Goal: Information Seeking & Learning: Find contact information

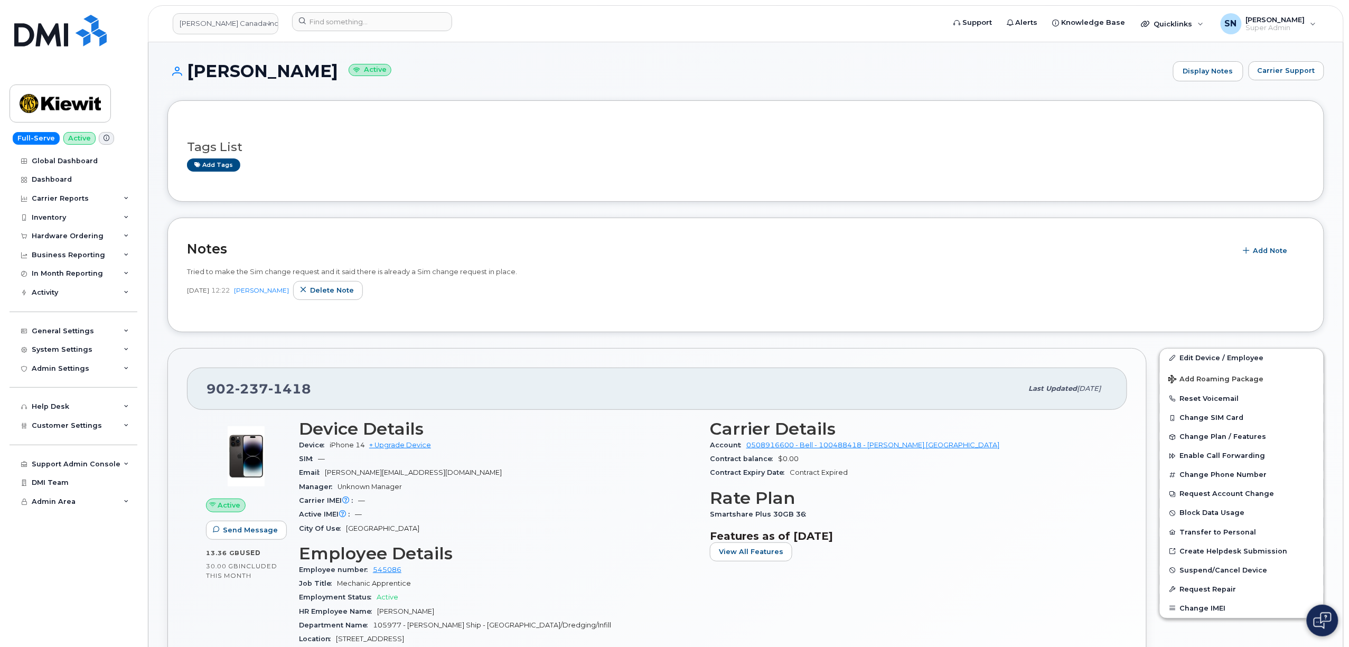
click at [468, 100] on div "Tags List Add tags" at bounding box center [745, 150] width 1156 height 101
click at [91, 231] on div "Hardware Ordering" at bounding box center [74, 236] width 128 height 19
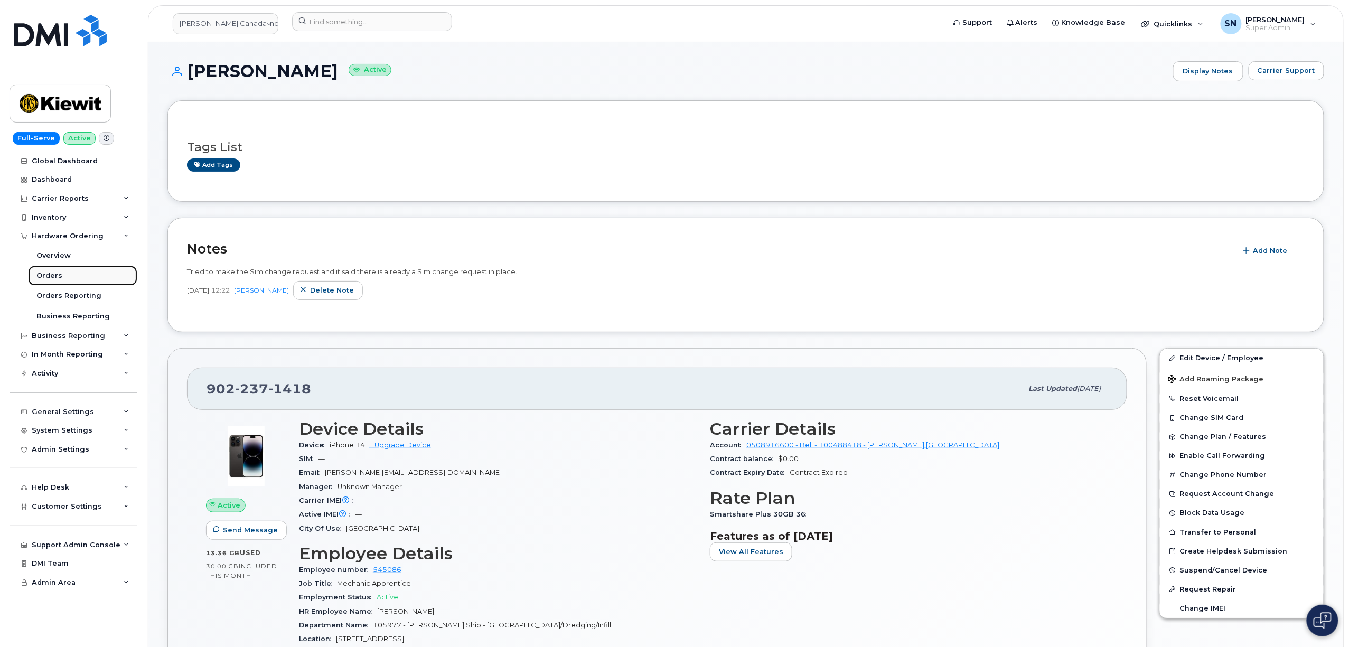
click at [78, 274] on link "Orders" at bounding box center [82, 276] width 109 height 20
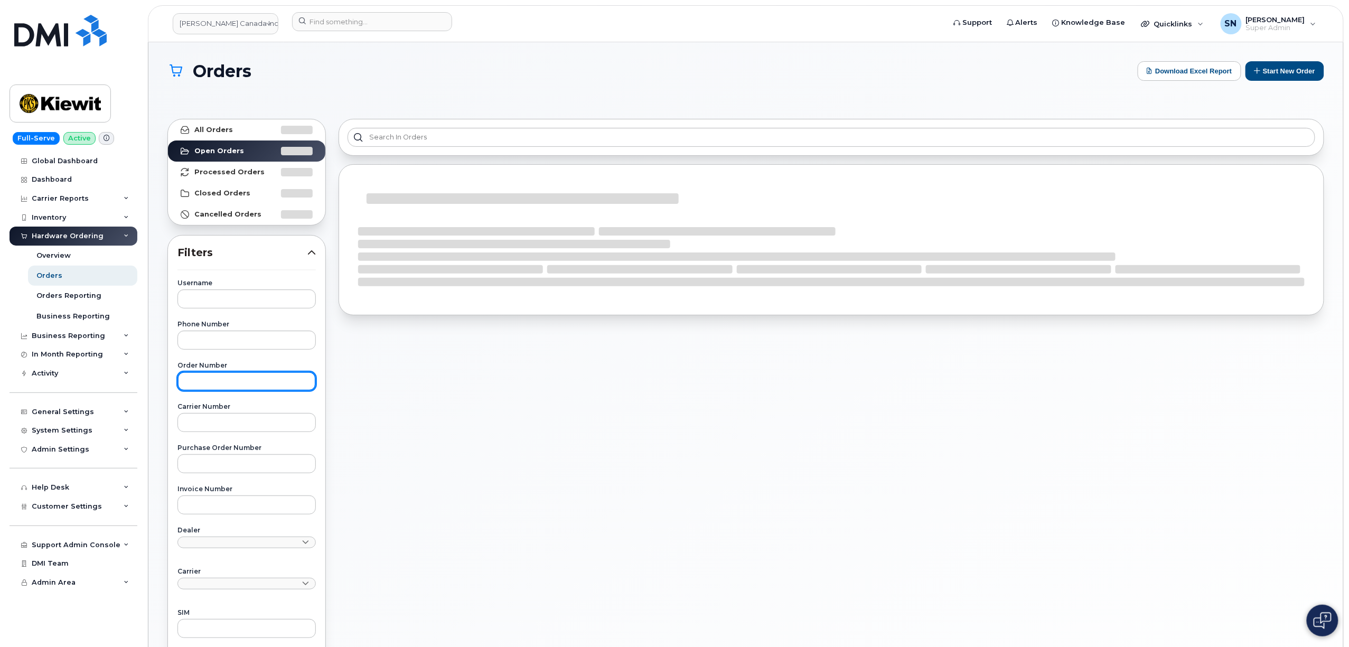
click at [262, 379] on input "text" at bounding box center [246, 381] width 138 height 19
paste input "298923"
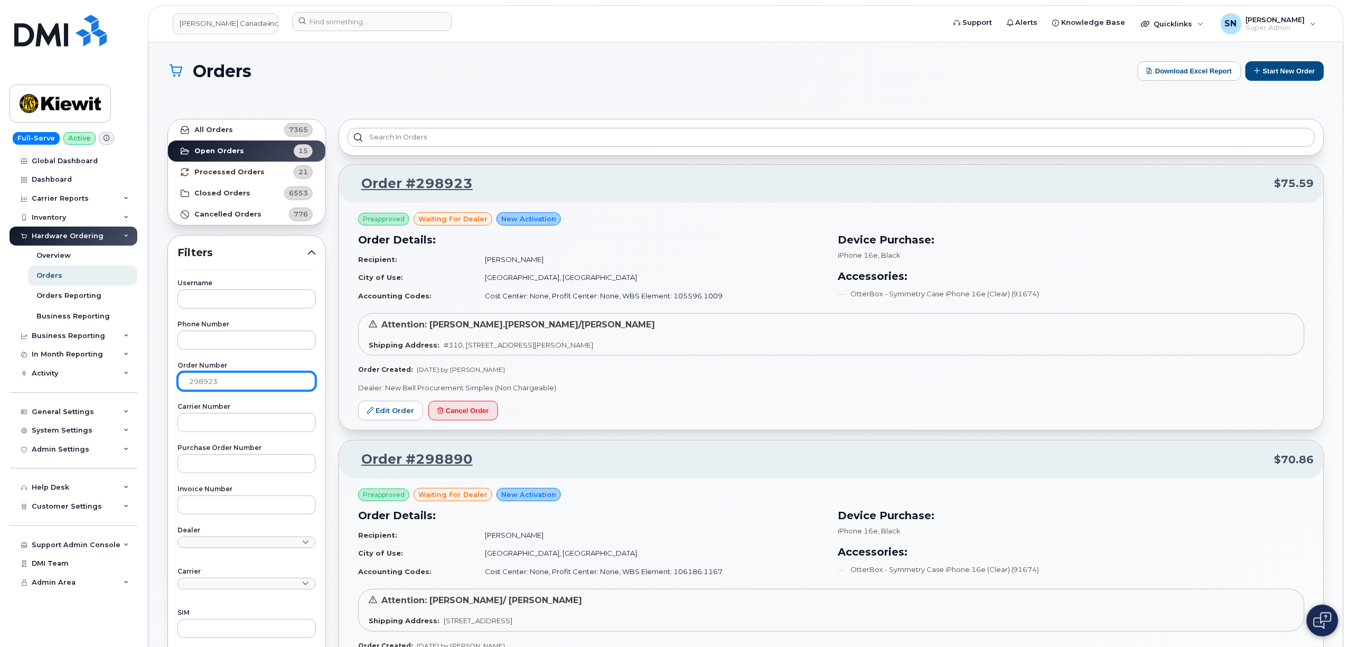
type input "298923"
click at [237, 131] on link "All Orders 7365" at bounding box center [246, 129] width 157 height 21
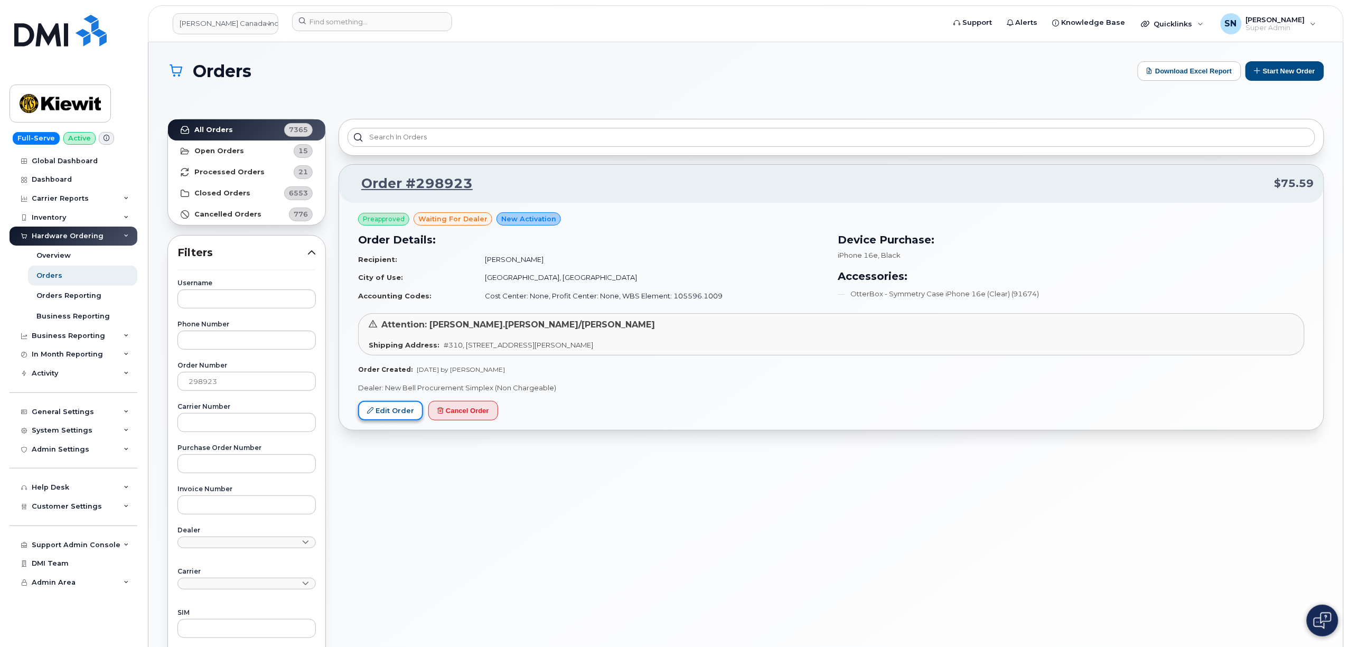
click at [404, 417] on link "Edit Order" at bounding box center [390, 411] width 65 height 20
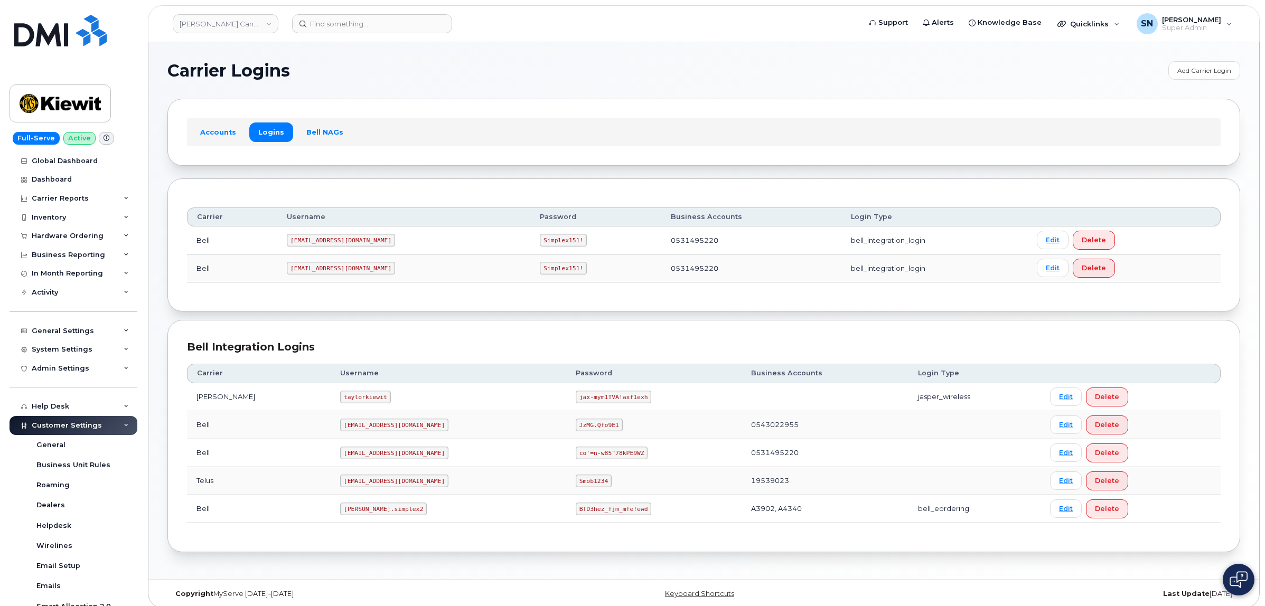
scroll to position [212, 0]
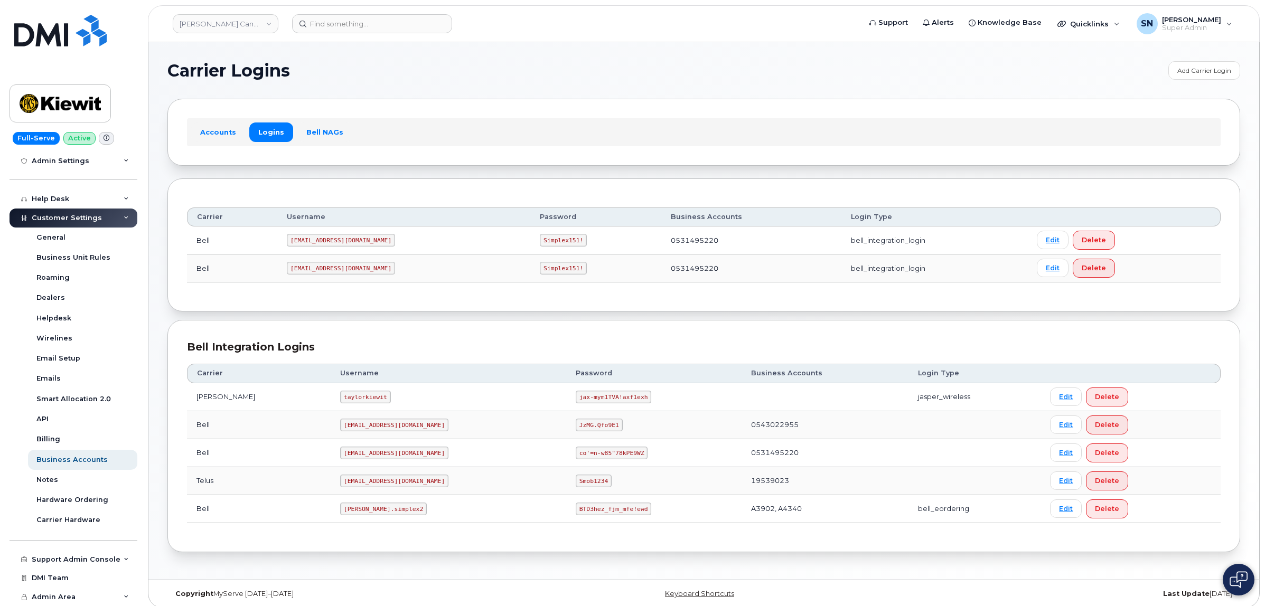
click at [340, 511] on code "kiewit.simplex2" at bounding box center [383, 509] width 87 height 13
drag, startPoint x: 317, startPoint y: 507, endPoint x: 365, endPoint y: 515, distance: 48.7
click at [365, 515] on code "kiewit.simplex2" at bounding box center [383, 509] width 87 height 13
copy code "kiewit.simplex2"
click at [576, 511] on code "BTD3hez_fjm_mfe!ewd" at bounding box center [614, 509] width 76 height 13
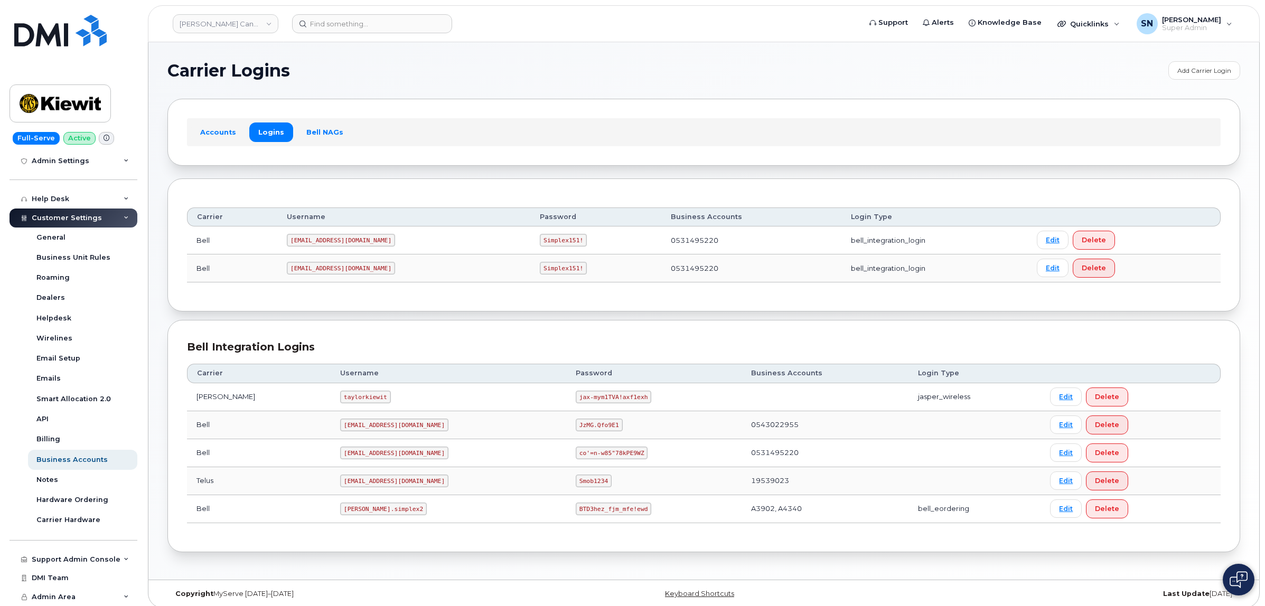
drag, startPoint x: 543, startPoint y: 511, endPoint x: 518, endPoint y: 528, distance: 30.3
click at [516, 540] on div "Bell Integration Logins Carrier Username Password Business Accounts Login Type …" at bounding box center [703, 436] width 1072 height 232
click at [576, 505] on code "BTD3hez_fjm_mfe!ewd" at bounding box center [614, 509] width 76 height 13
drag, startPoint x: 526, startPoint y: 509, endPoint x: 602, endPoint y: 519, distance: 76.2
click at [602, 519] on td "BTD3hez_fjm_mfe!ewd" at bounding box center [653, 509] width 175 height 28
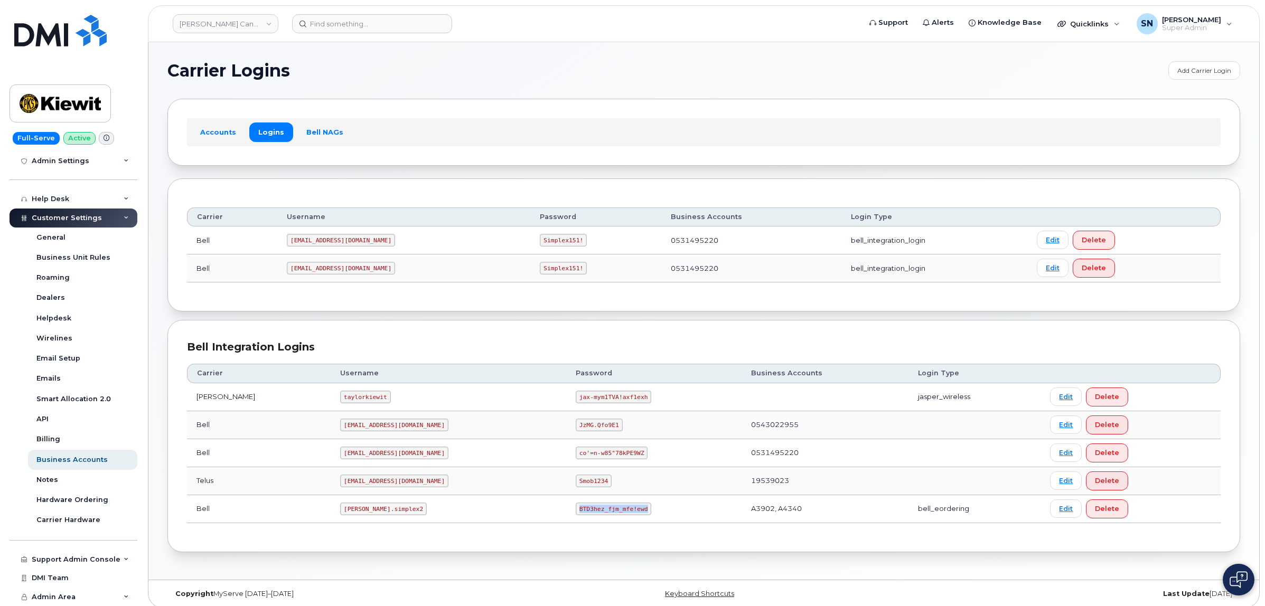
copy code "BTD3hez_fjm_mfe!ewd"
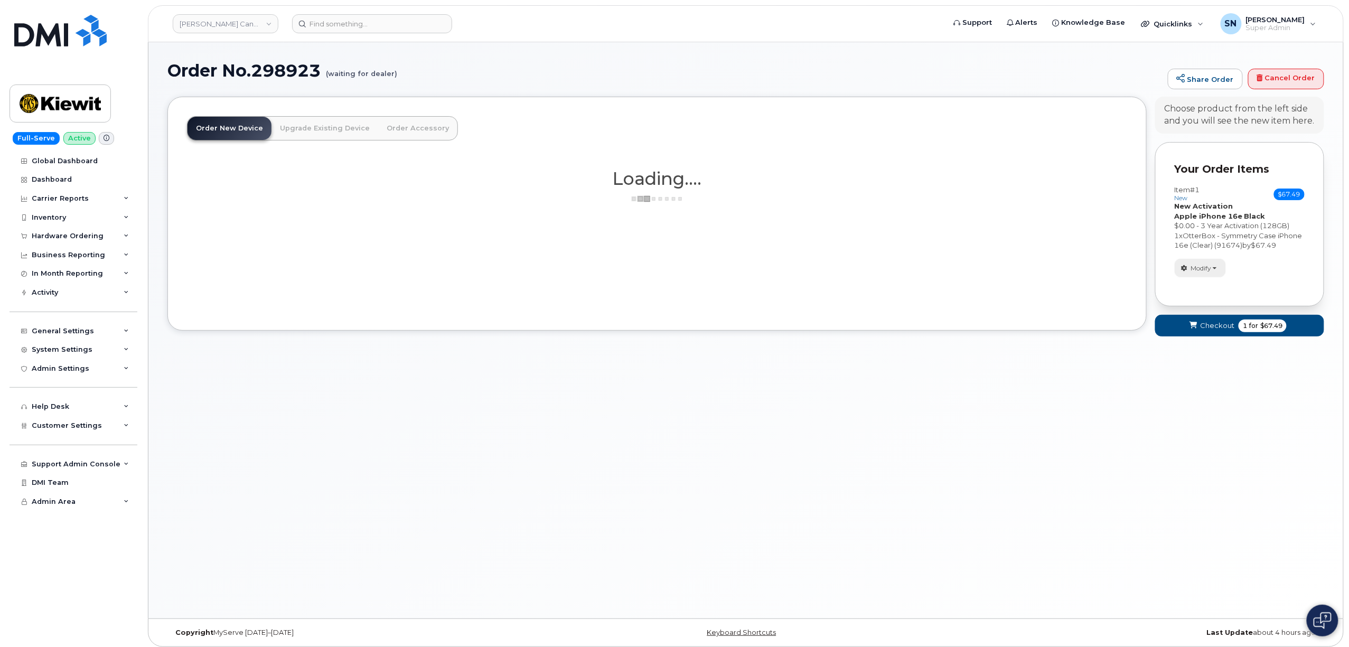
click at [1207, 273] on span "Modify" at bounding box center [1201, 268] width 21 height 10
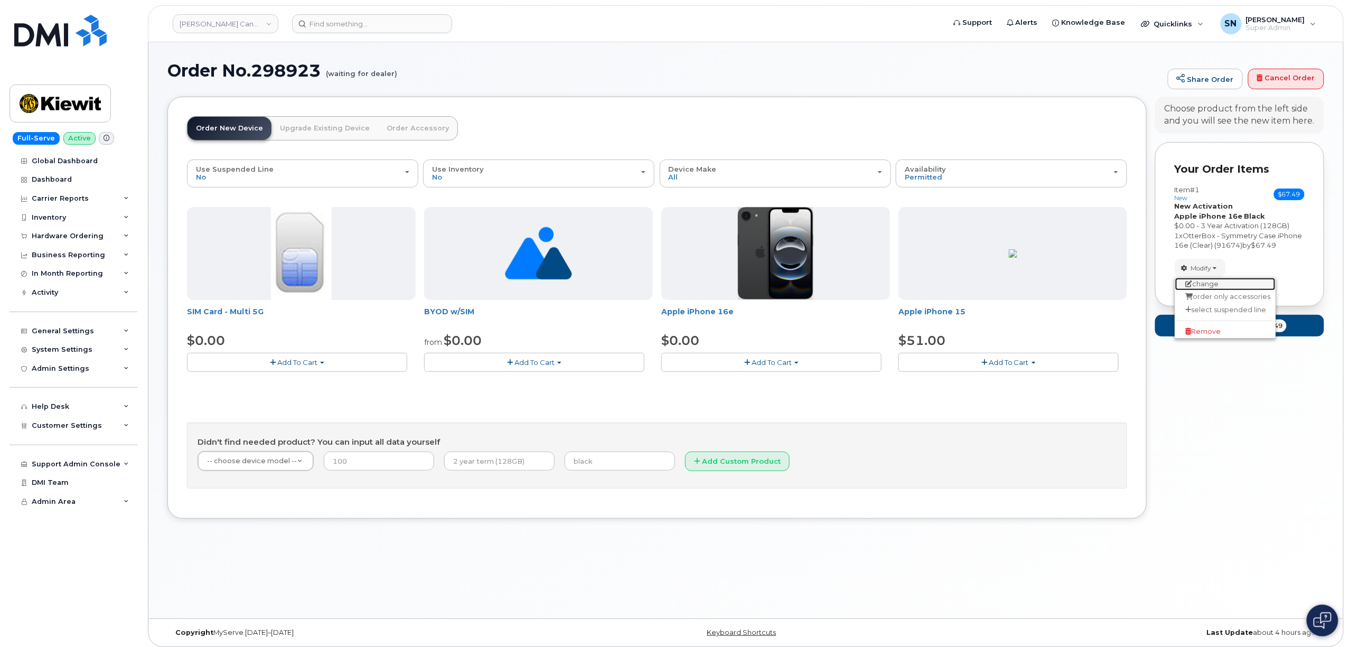
click at [1200, 290] on link "change" at bounding box center [1225, 284] width 100 height 13
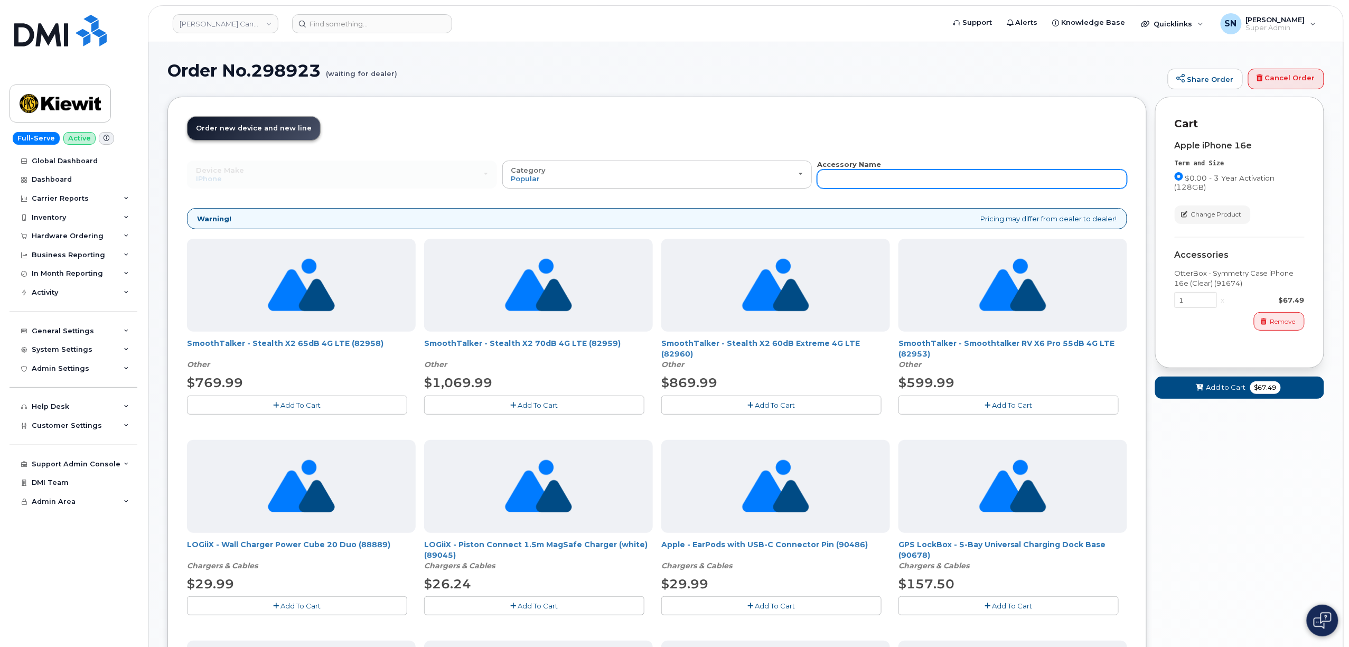
click at [872, 182] on input "text" at bounding box center [972, 179] width 310 height 19
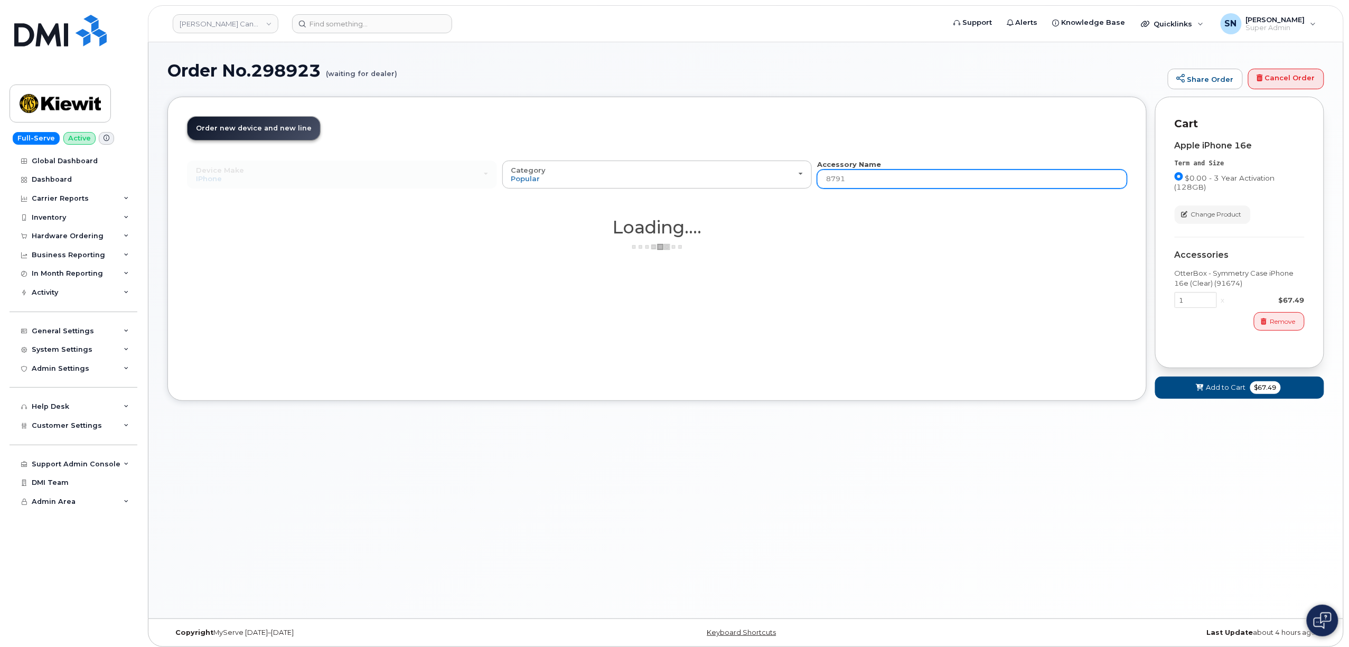
type input "87916"
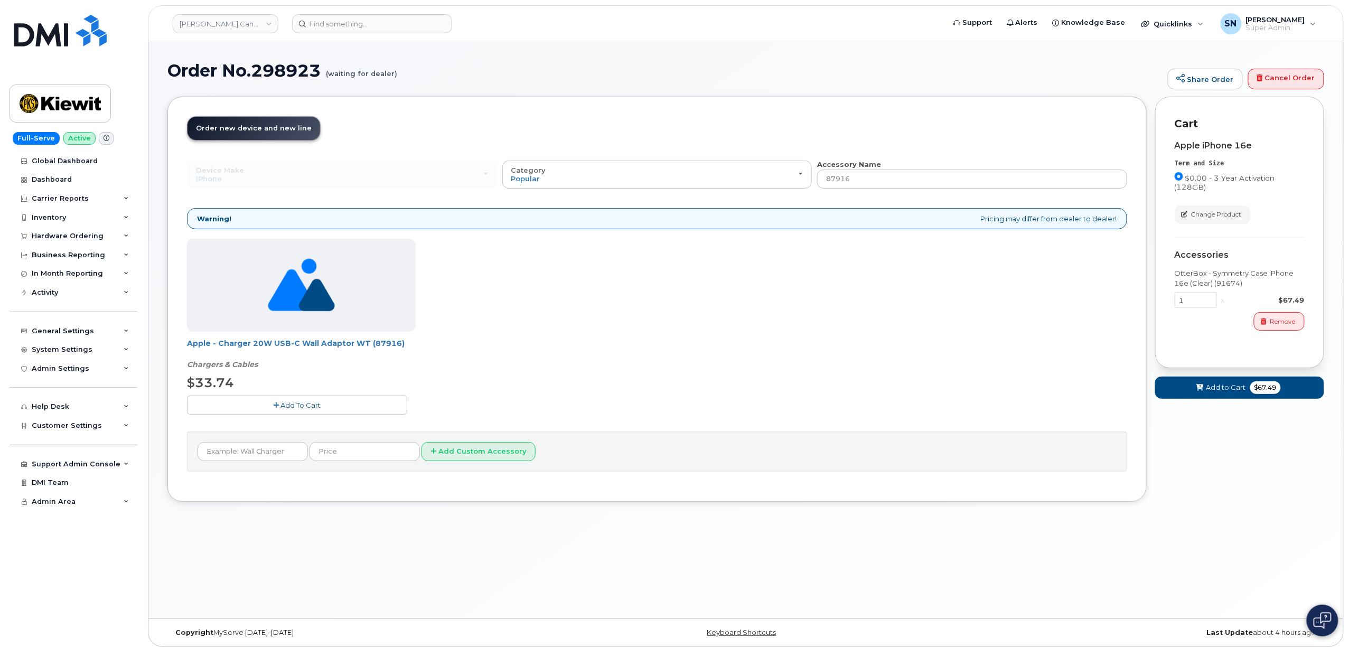
click at [355, 398] on button "Add To Cart" at bounding box center [297, 405] width 220 height 18
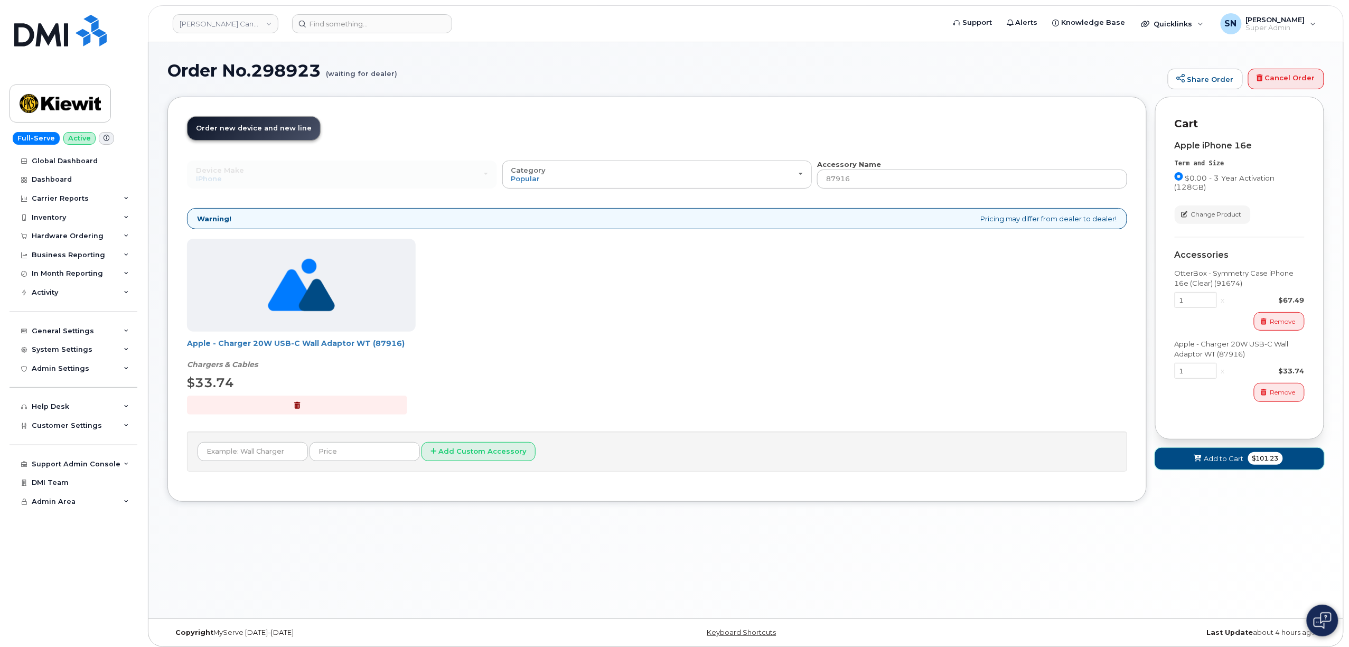
click at [1212, 458] on span "Add to Cart" at bounding box center [1224, 459] width 40 height 10
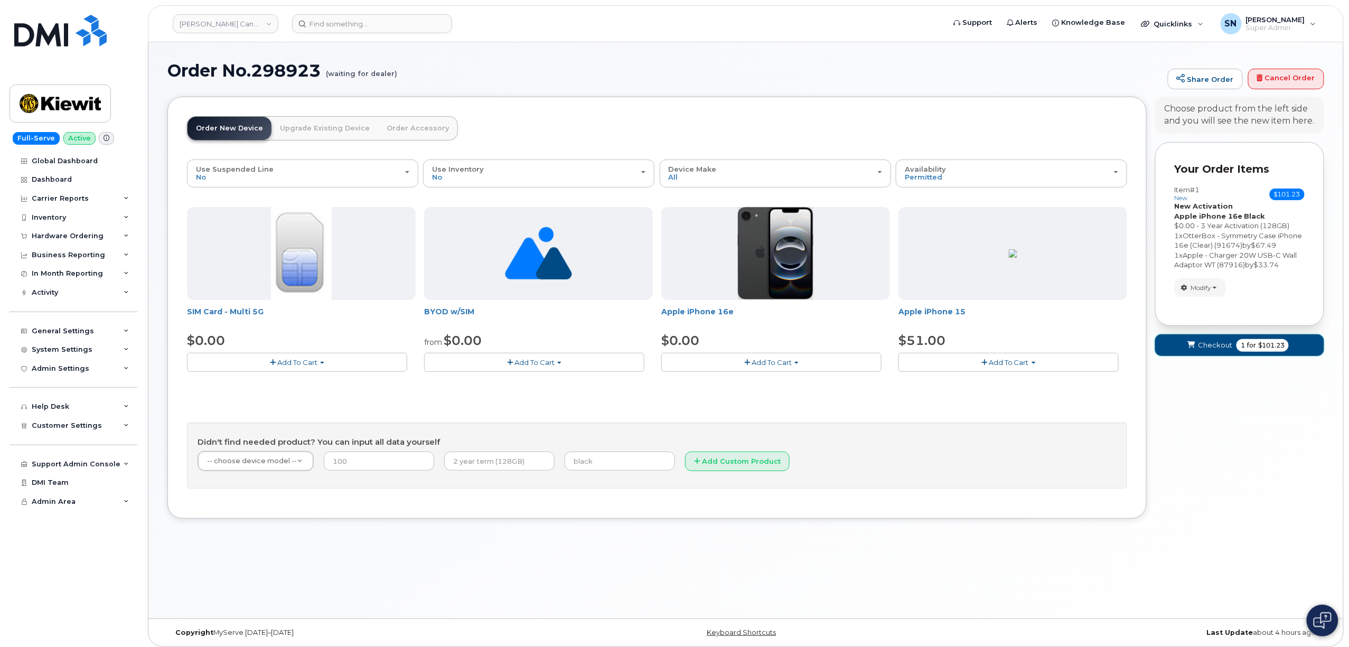
click at [1207, 350] on span "Checkout" at bounding box center [1215, 345] width 34 height 10
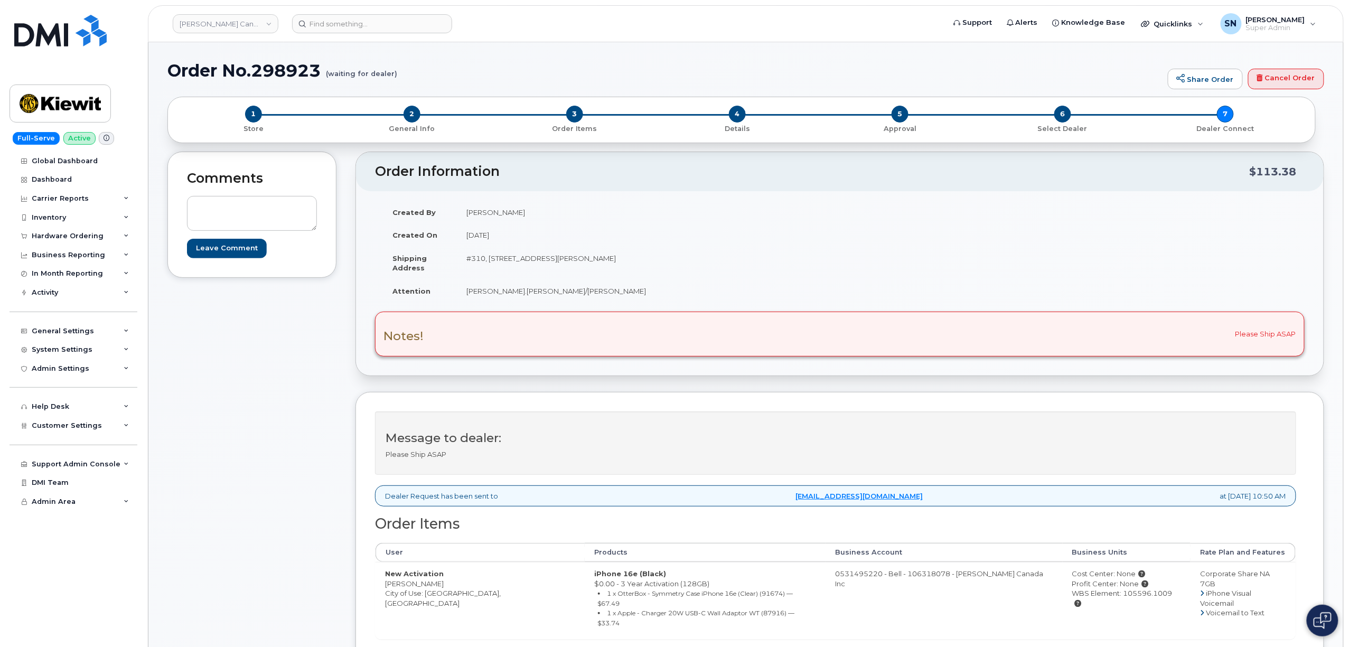
click at [351, 580] on div "Comments Leave Comment Order Information $113.38 Created By Barbara Dye Created…" at bounding box center [745, 458] width 1156 height 613
drag, startPoint x: 384, startPoint y: 586, endPoint x: 444, endPoint y: 589, distance: 59.2
click at [444, 589] on td "New Activation Karan Dadhania City of Use: Vancouver, British Columbia" at bounding box center [479, 600] width 209 height 77
copy td "Karan Dadhania"
drag, startPoint x: 467, startPoint y: 258, endPoint x: 554, endPoint y: 262, distance: 87.2
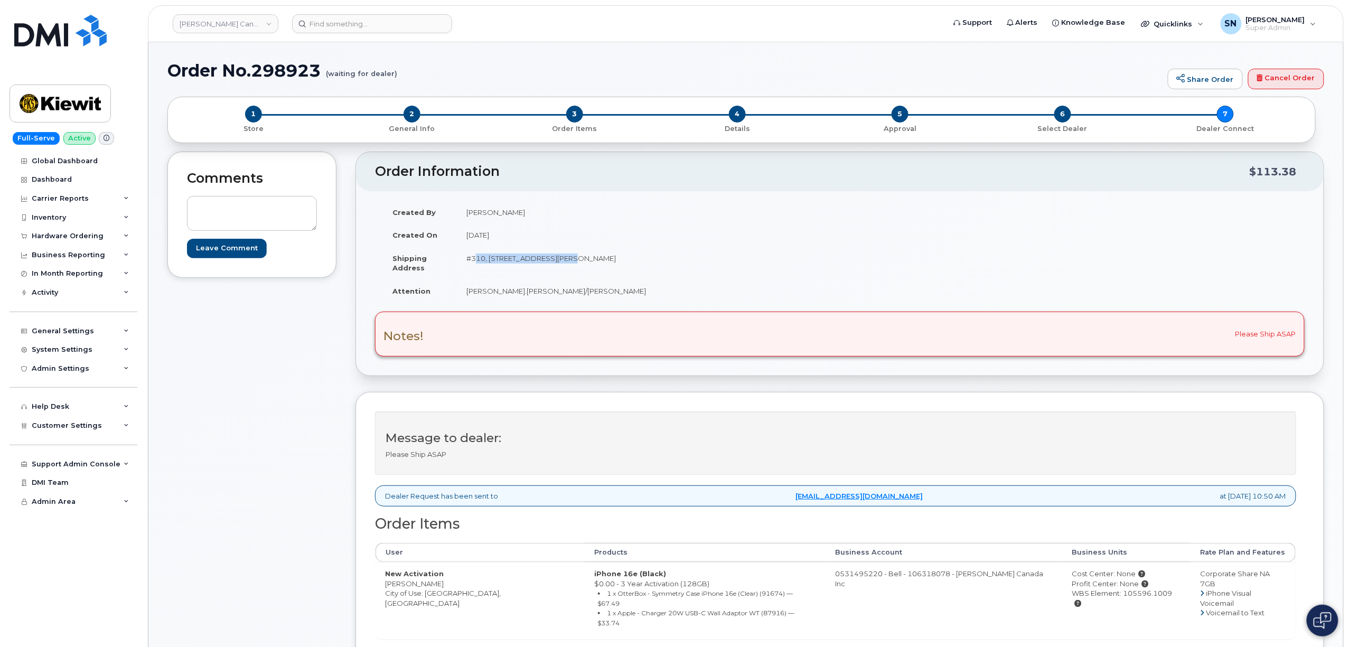
click at [554, 262] on td "#310, 4350 Still Creek Dr Burnaby BC V5C0G5" at bounding box center [644, 263] width 375 height 33
copy td "#310, 4350 Still Creek Dr"
drag, startPoint x: 603, startPoint y: 258, endPoint x: 620, endPoint y: 258, distance: 17.4
click at [620, 258] on td "#310, 4350 Still Creek Dr Burnaby BC V5C0G5" at bounding box center [644, 263] width 375 height 33
drag, startPoint x: 598, startPoint y: 256, endPoint x: 622, endPoint y: 260, distance: 24.1
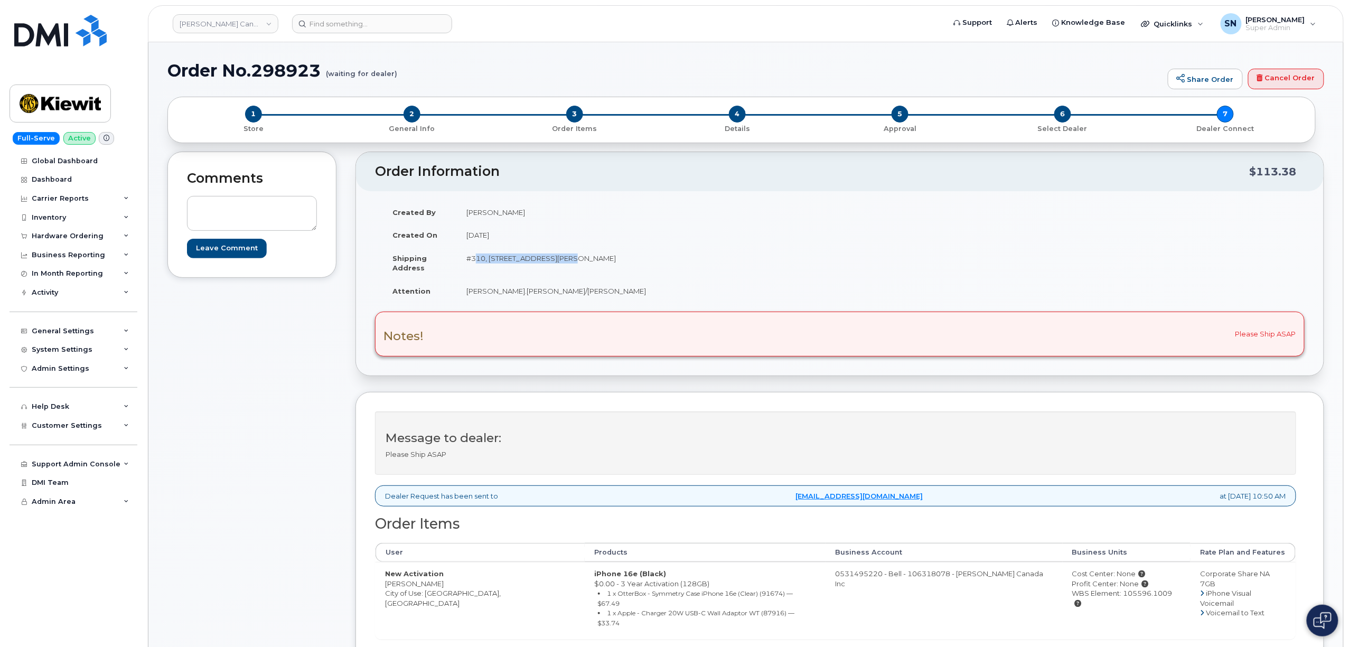
click at [622, 259] on td "#310, 4350 Still Creek Dr Burnaby BC V5C0G5" at bounding box center [644, 263] width 375 height 33
click at [619, 270] on td "#310, 4350 Still Creek Dr Burnaby BC V5C0G5" at bounding box center [644, 263] width 375 height 33
click at [616, 257] on td "#310, 4350 Still Creek Dr Burnaby BC V5C0G5" at bounding box center [644, 263] width 375 height 33
copy td "V5C0G5"
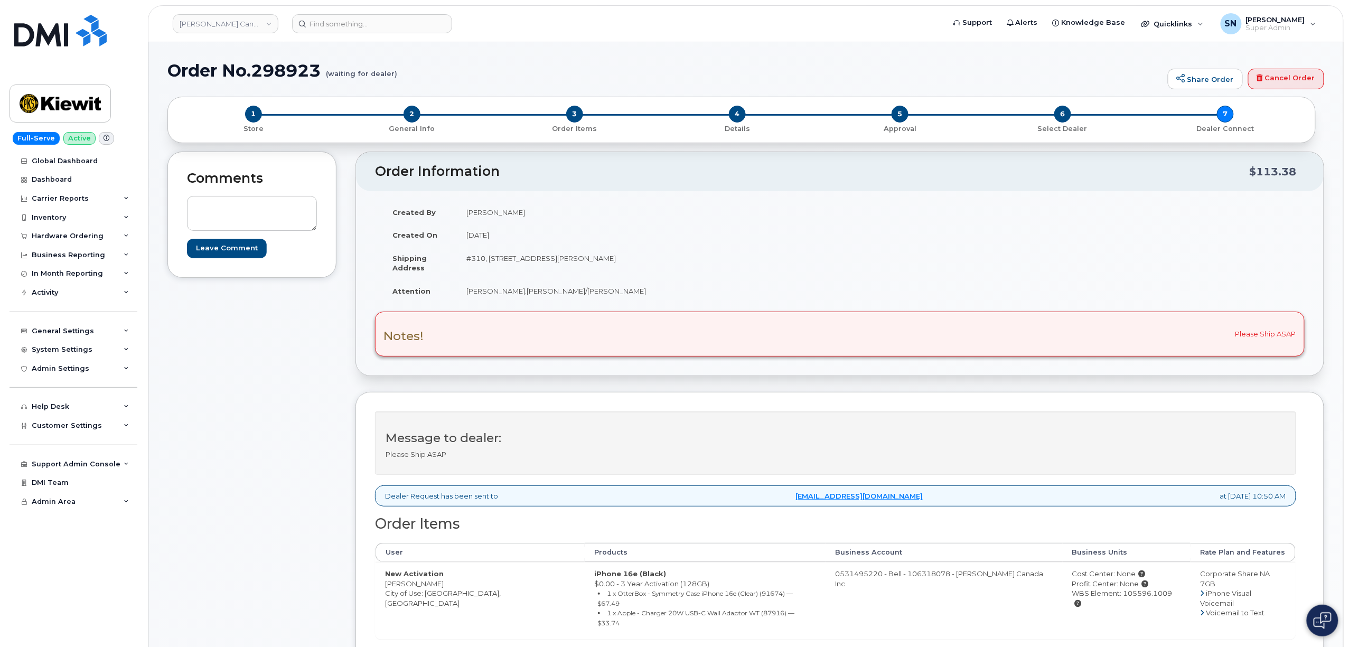
drag, startPoint x: 600, startPoint y: 307, endPoint x: 566, endPoint y: 307, distance: 34.3
click at [600, 307] on div "Created By Barbara Dye Created On August 21, 2025 Shipping Address #310, 4350 S…" at bounding box center [607, 256] width 465 height 111
drag, startPoint x: 467, startPoint y: 294, endPoint x: 573, endPoint y: 296, distance: 105.6
click at [573, 296] on td "Allen.Hwang/Karan Dadhania" at bounding box center [644, 290] width 375 height 23
copy td "Allen.Hwang/Karan Dadhania"
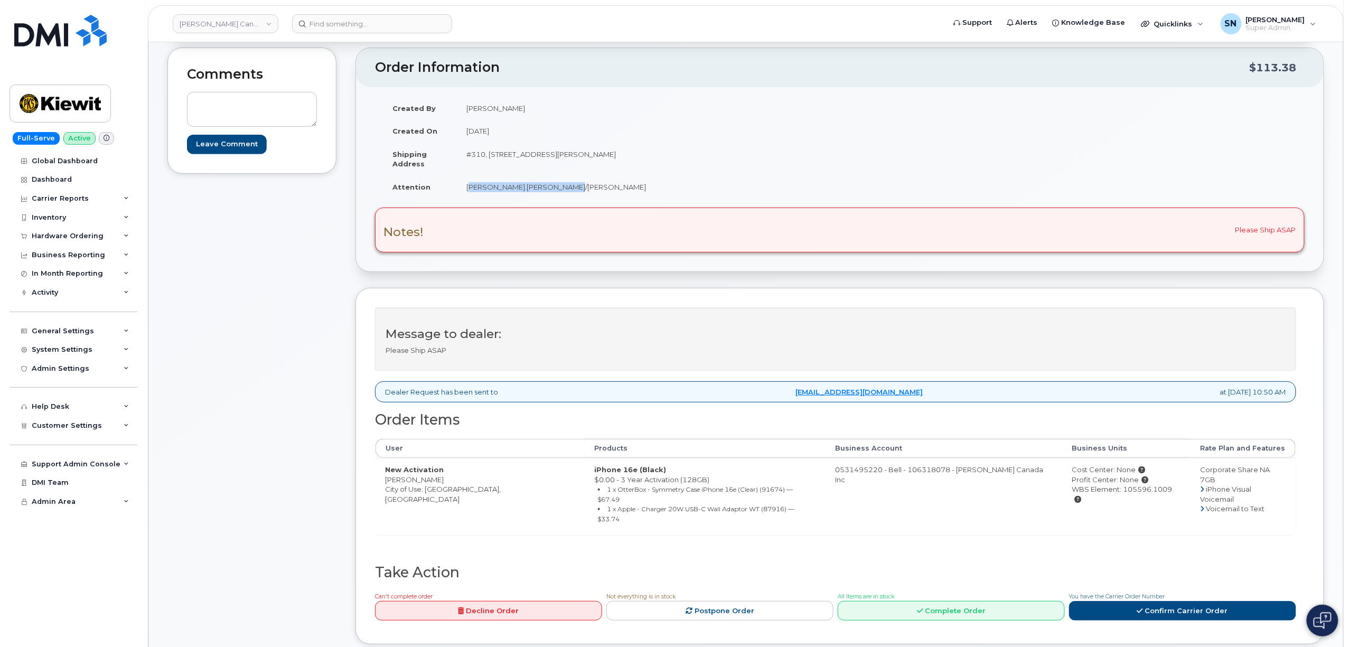
scroll to position [140, 0]
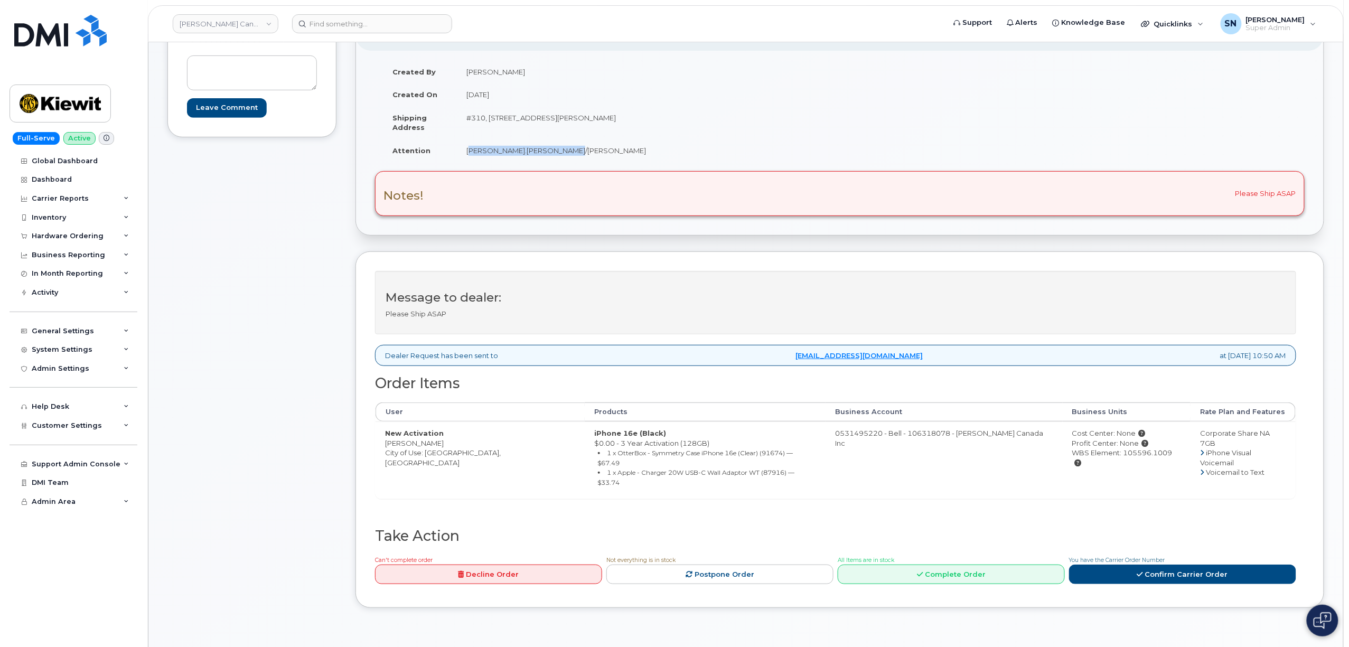
drag, startPoint x: 387, startPoint y: 447, endPoint x: 440, endPoint y: 446, distance: 53.9
click at [440, 446] on td "New Activation Karan Dadhania City of Use: Vancouver, British Columbia" at bounding box center [479, 459] width 209 height 77
copy td "Karan Dadhania"
drag, startPoint x: 1146, startPoint y: 457, endPoint x: 1099, endPoint y: 456, distance: 47.0
click at [1099, 456] on div "WBS Element: 105596.1009" at bounding box center [1126, 458] width 109 height 20
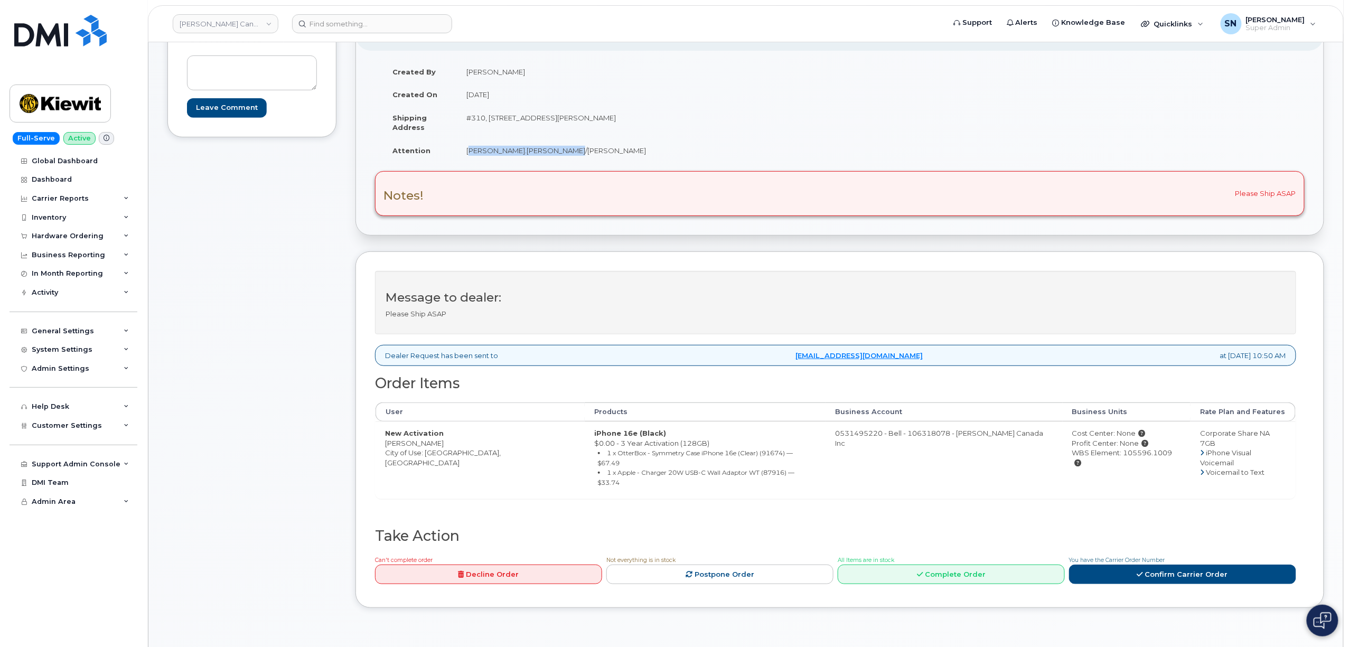
copy div "105596.1009"
click at [1134, 564] on link "Confirm Carrier Order" at bounding box center [1182, 574] width 227 height 20
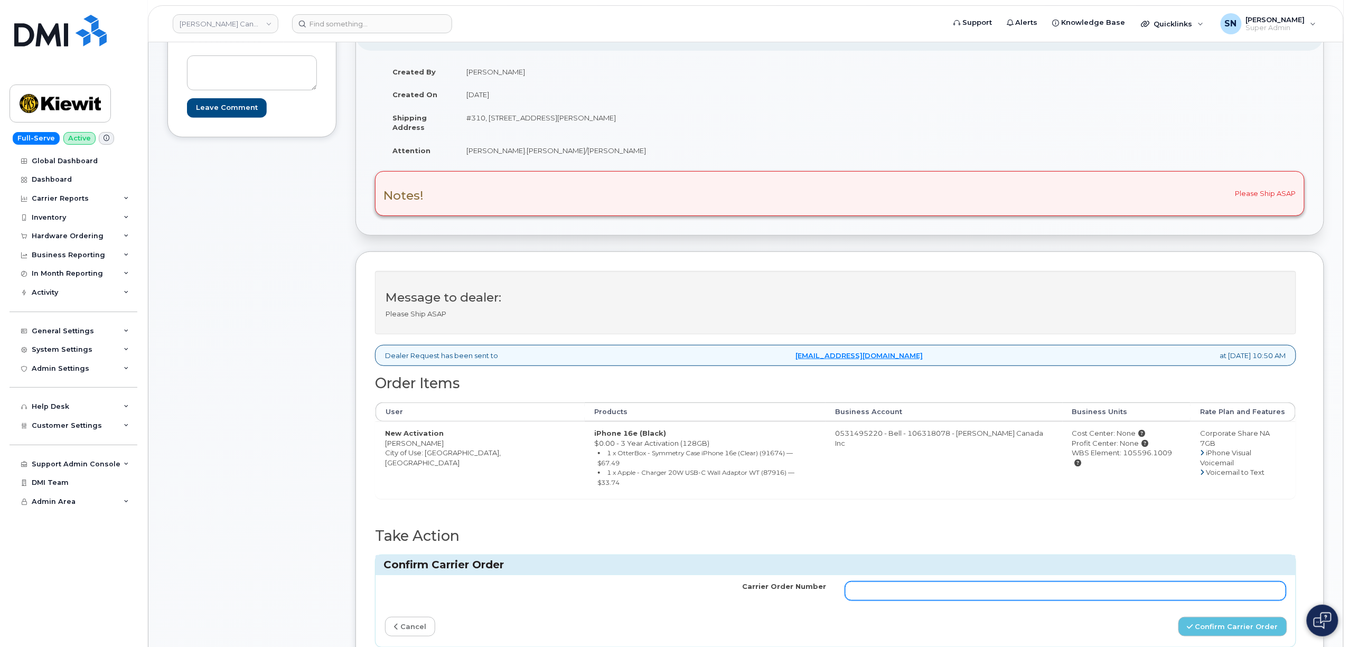
click at [1085, 581] on input "Carrier Order Number" at bounding box center [1065, 590] width 441 height 19
paste input "3008471"
type input "3008471"
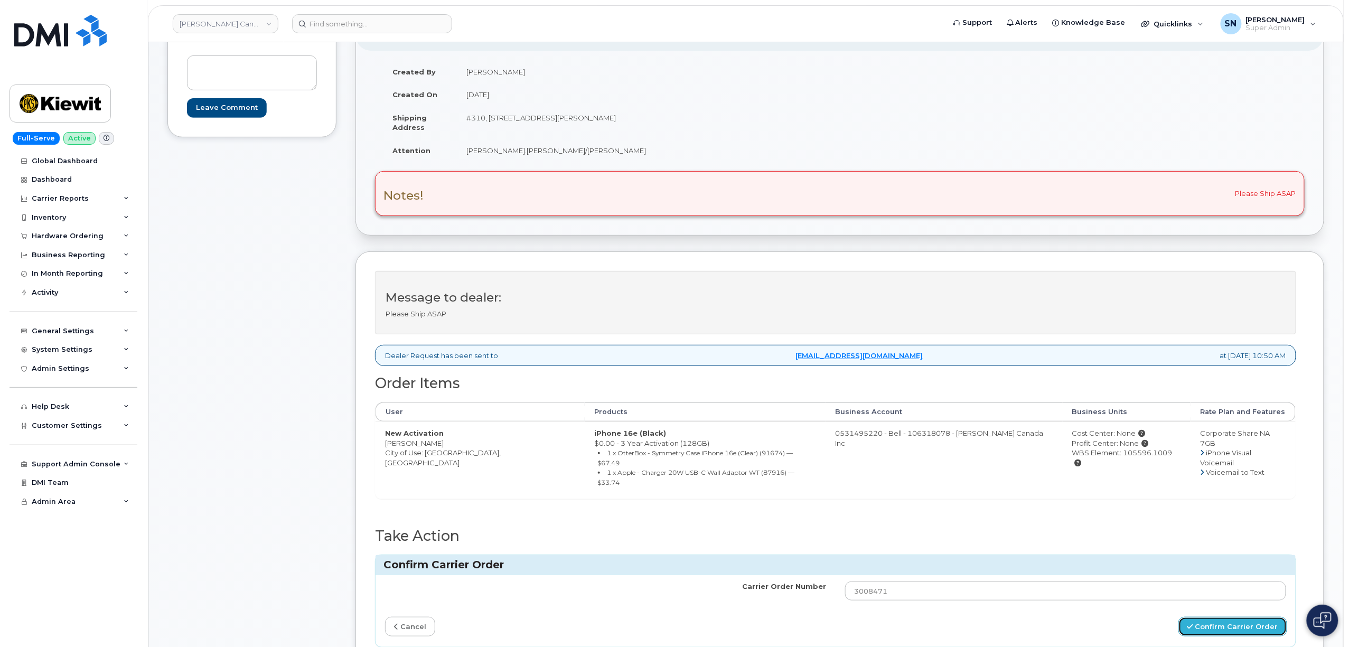
click at [1211, 617] on button "Confirm Carrier Order" at bounding box center [1232, 627] width 109 height 20
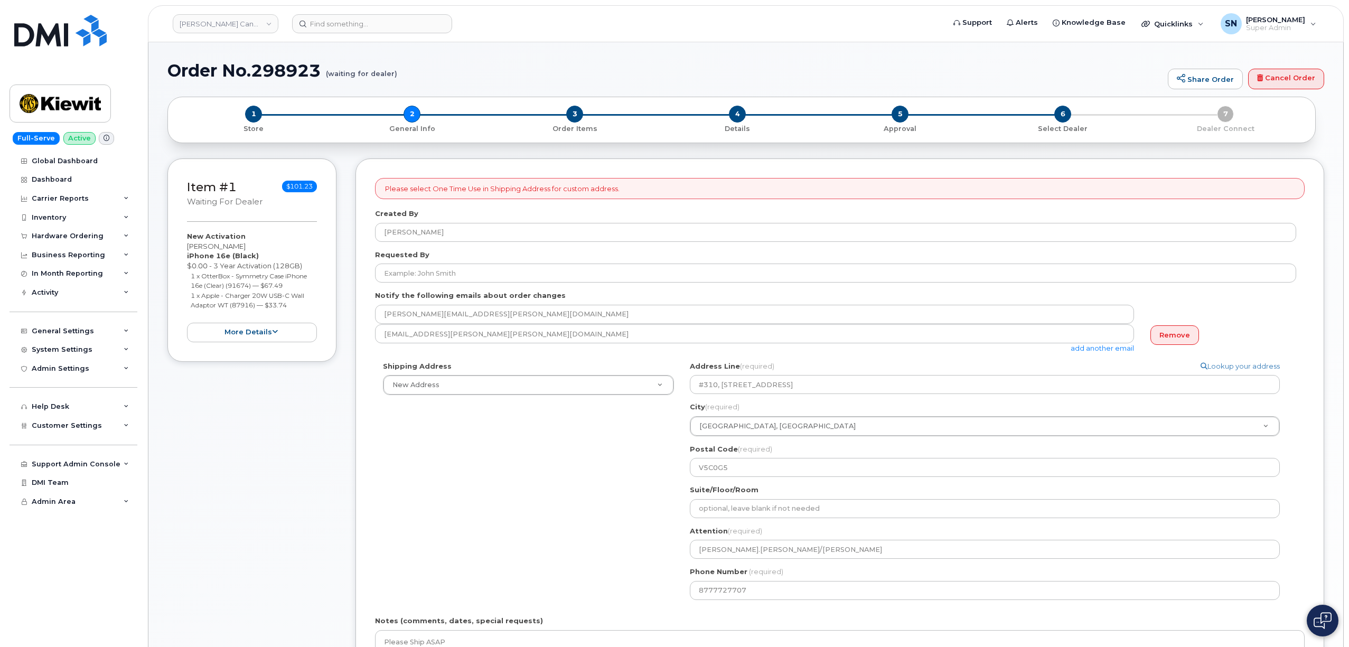
select select
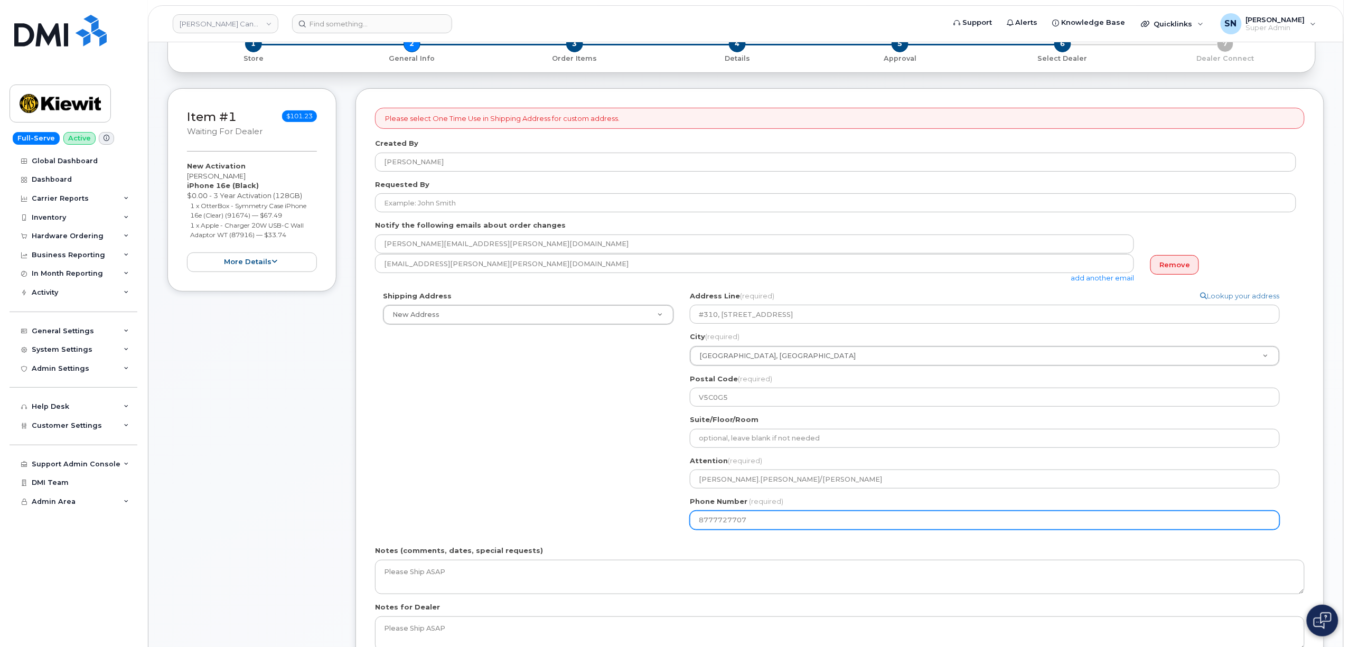
click at [724, 524] on input "8777727707" at bounding box center [985, 520] width 590 height 19
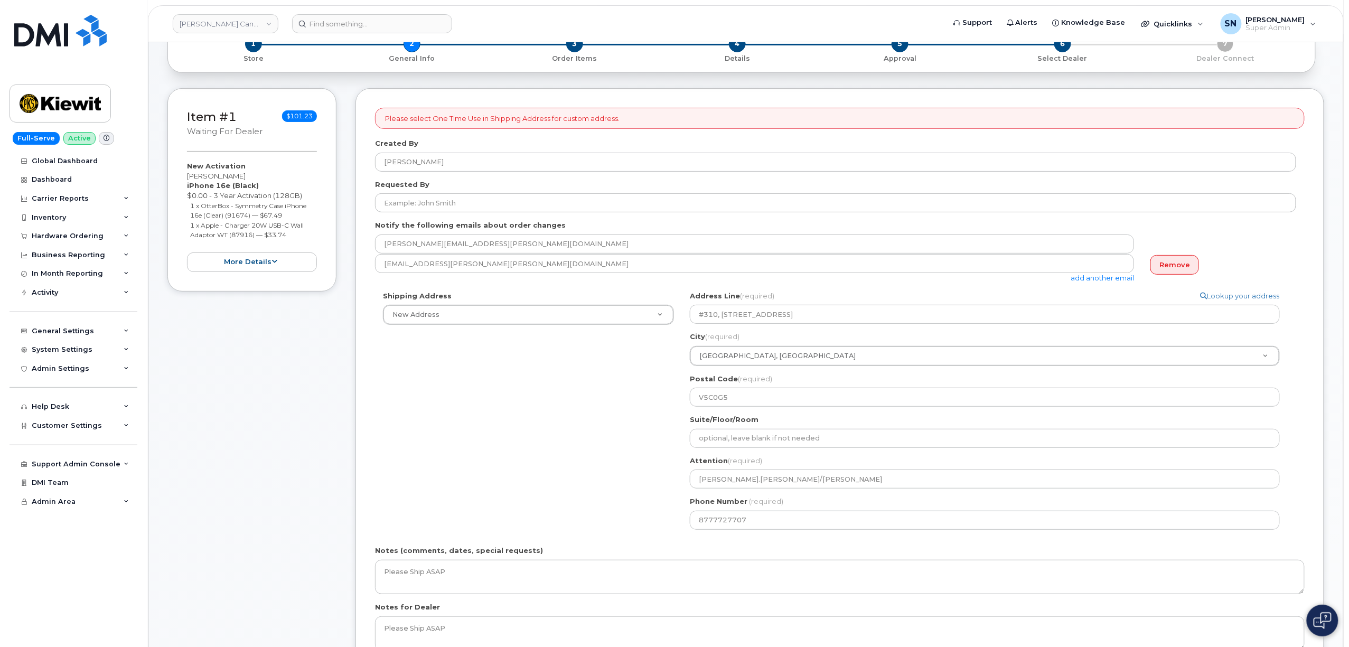
drag, startPoint x: 456, startPoint y: 412, endPoint x: 446, endPoint y: 393, distance: 21.5
click at [456, 412] on div "Shipping Address New Address New Address 585 Michel Creek Rd 1950 Brigantine Dr…" at bounding box center [835, 414] width 921 height 247
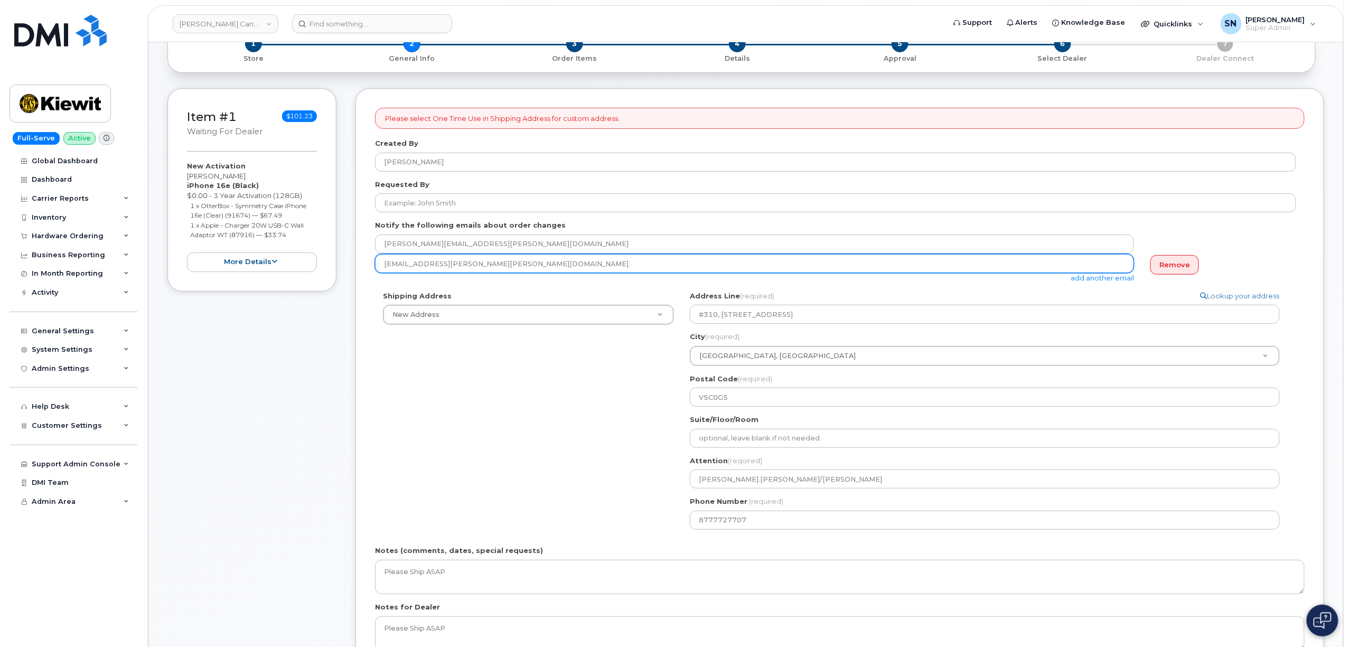
drag, startPoint x: 478, startPoint y: 265, endPoint x: 374, endPoint y: 265, distance: 104.6
click at [374, 265] on div "Please select One Time Use in Shipping Address for custom address. Created By B…" at bounding box center [839, 392] width 968 height 609
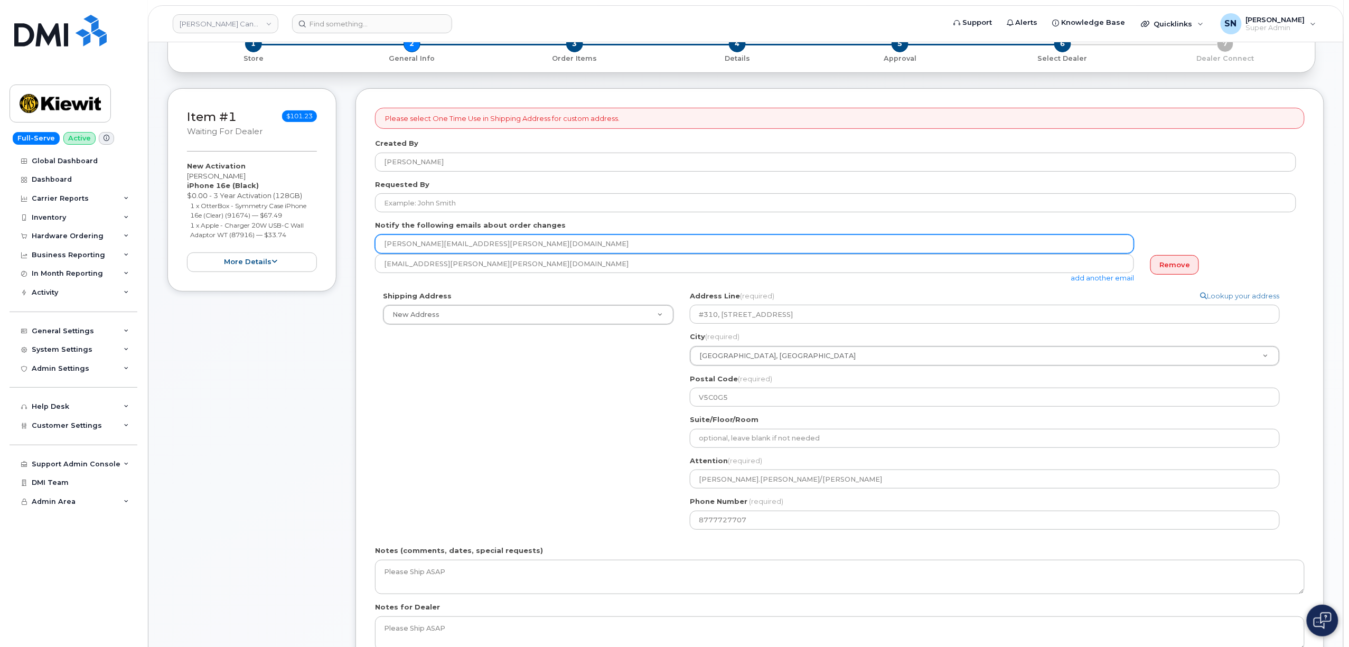
click at [509, 241] on input "barbara.dye@kiewit.com" at bounding box center [754, 243] width 759 height 19
drag, startPoint x: 509, startPoint y: 241, endPoint x: 397, endPoint y: 235, distance: 112.1
click at [401, 234] on input "barbara.dye@kiewit.com" at bounding box center [754, 243] width 759 height 19
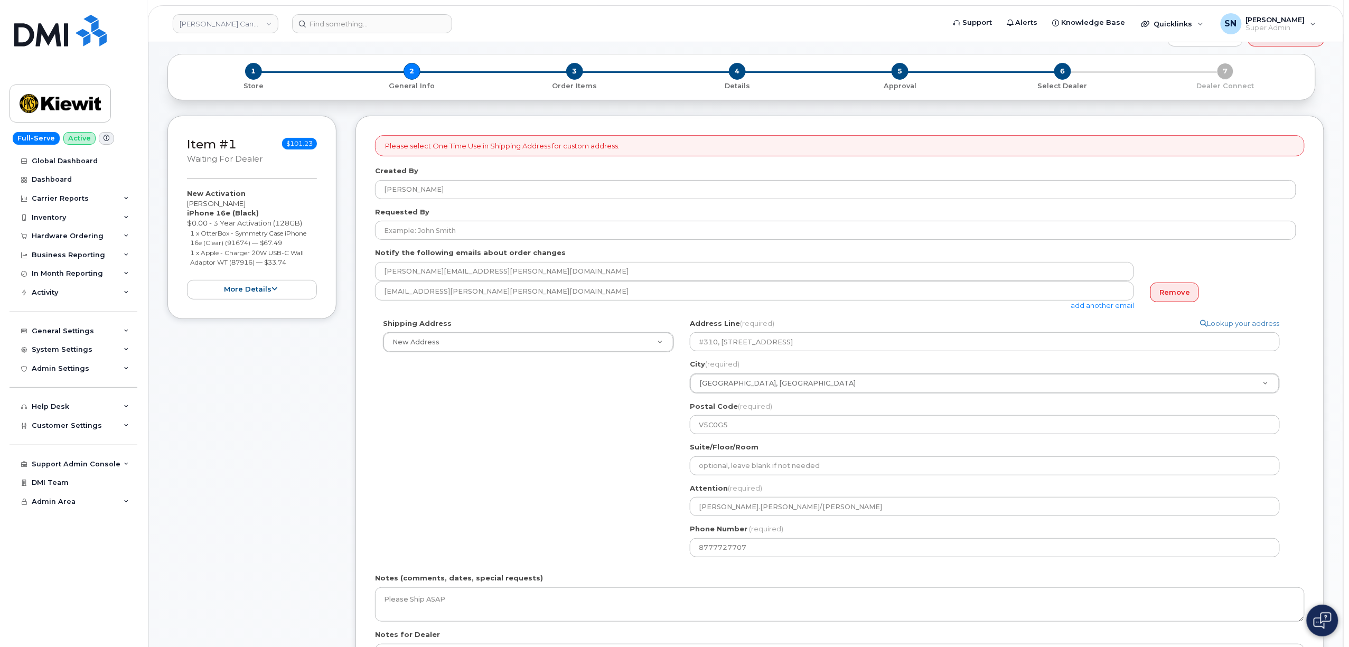
scroll to position [0, 0]
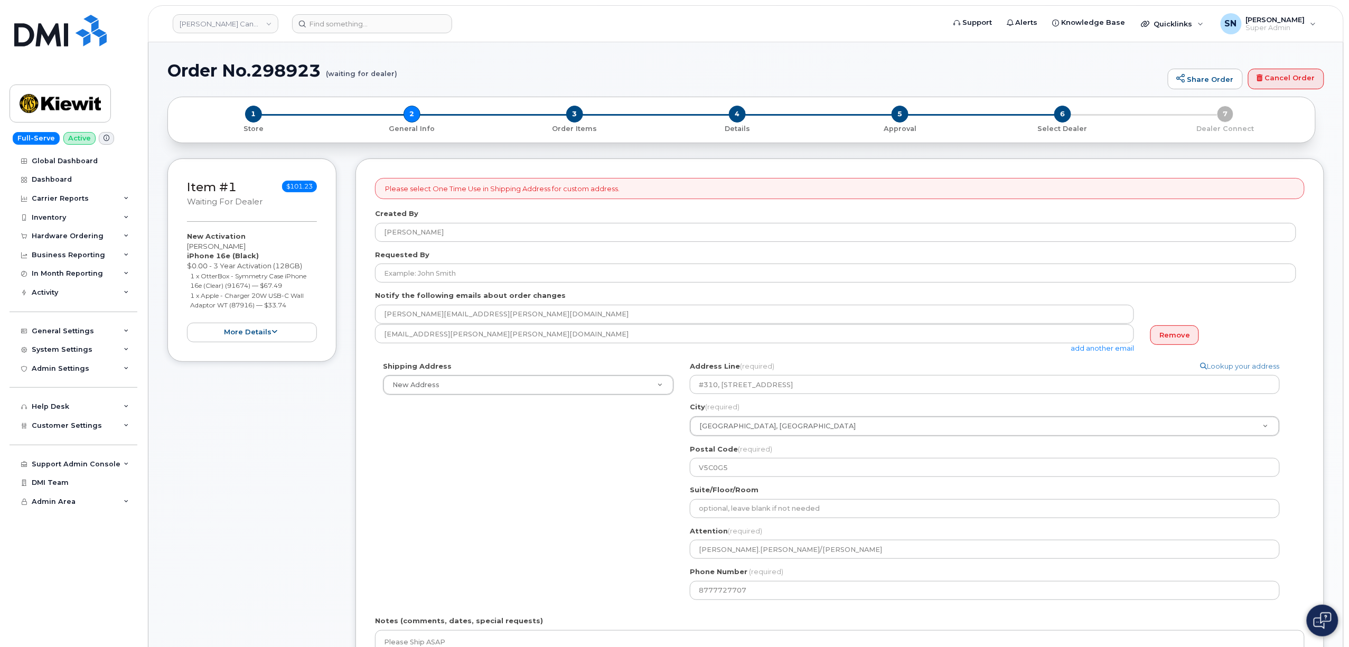
click at [235, 240] on strong "New Activation" at bounding box center [216, 236] width 59 height 8
click at [231, 244] on div "New Activation Karan Dadhania iPhone 16e (Black) $0.00 - 3 Year Activation (128…" at bounding box center [252, 286] width 130 height 110
copy div "Dadhania"
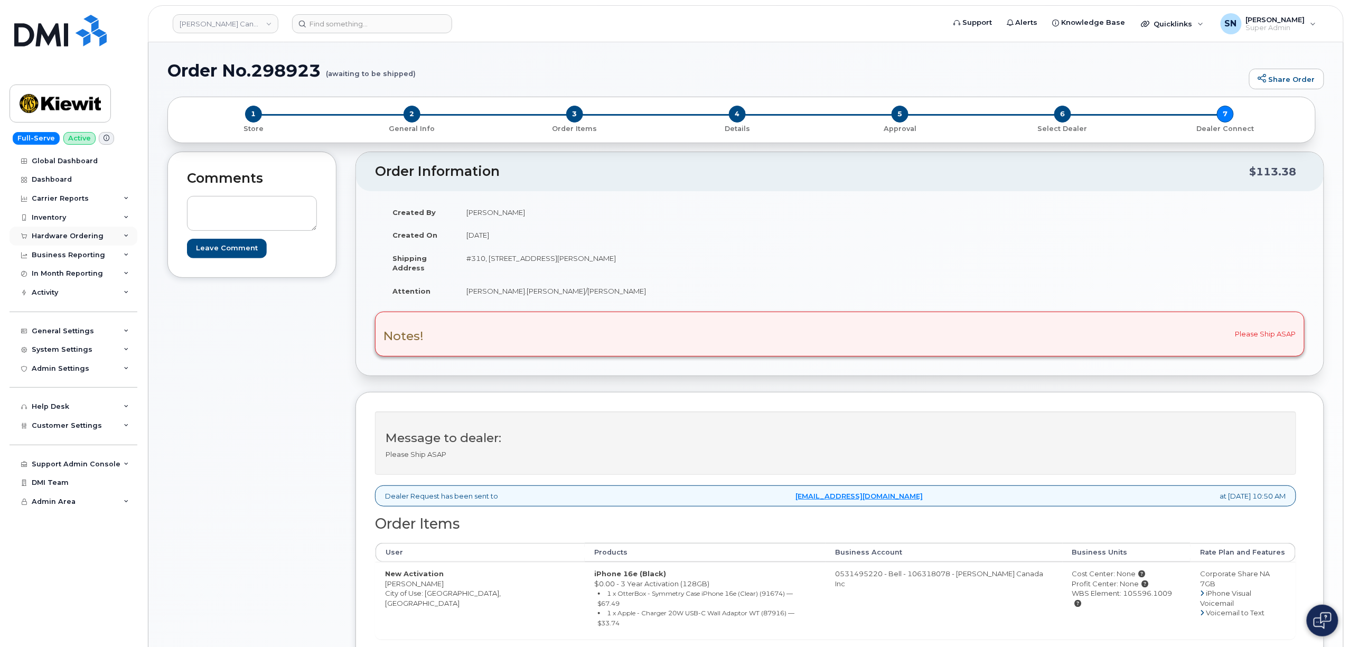
click at [73, 232] on div "Hardware Ordering" at bounding box center [68, 236] width 72 height 8
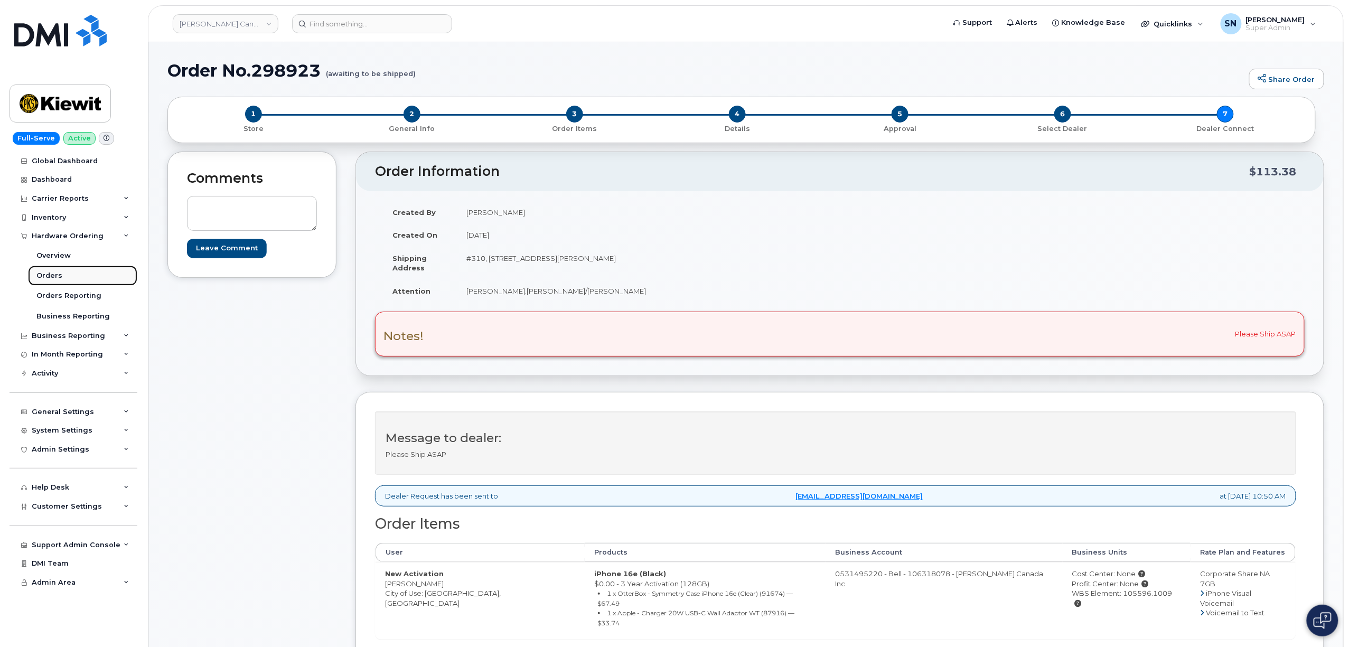
click at [53, 273] on div "Orders" at bounding box center [49, 276] width 26 height 10
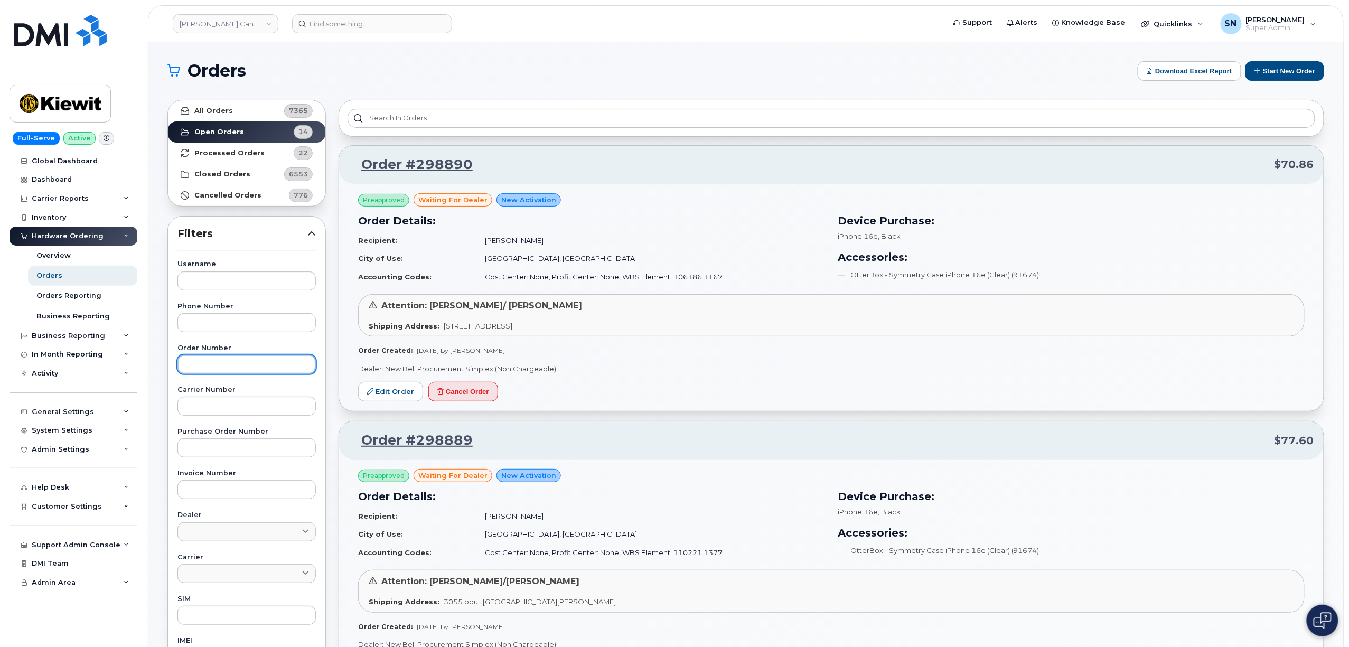
click at [241, 369] on input "text" at bounding box center [246, 364] width 138 height 19
paste input "298885"
type input "298885"
click at [231, 139] on link "Open Orders 14" at bounding box center [246, 131] width 157 height 21
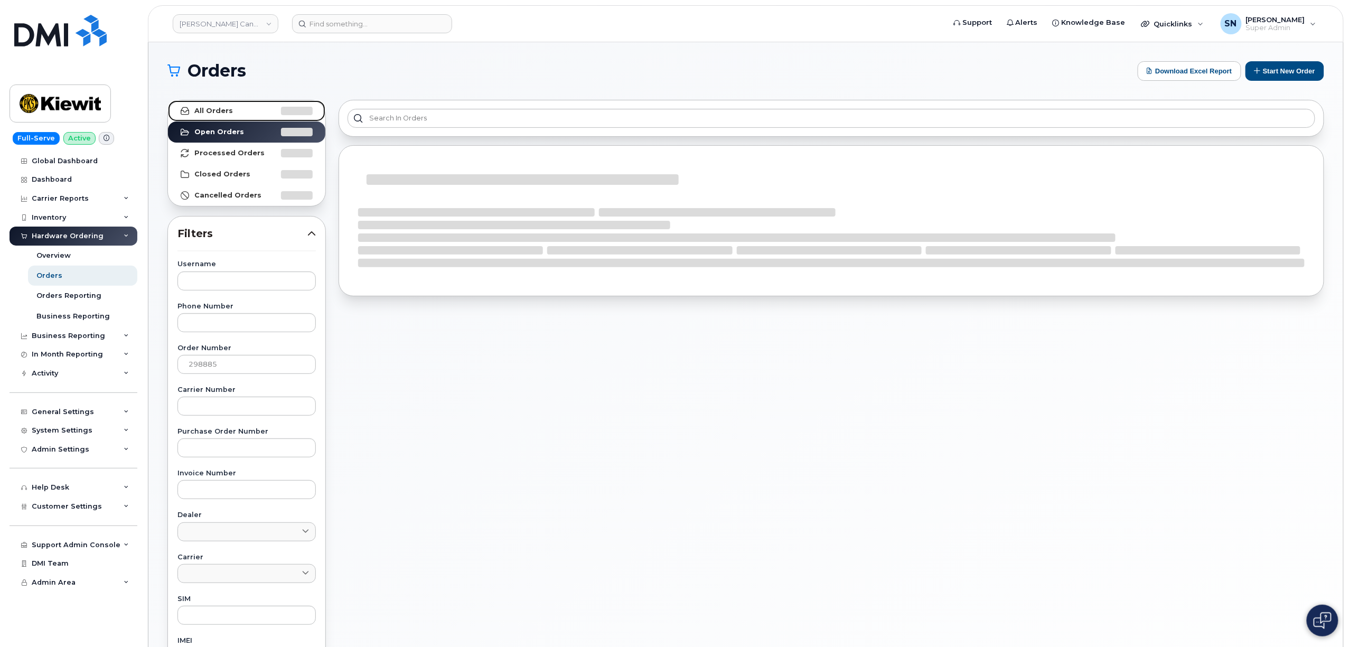
click at [234, 102] on link "All Orders" at bounding box center [246, 110] width 157 height 21
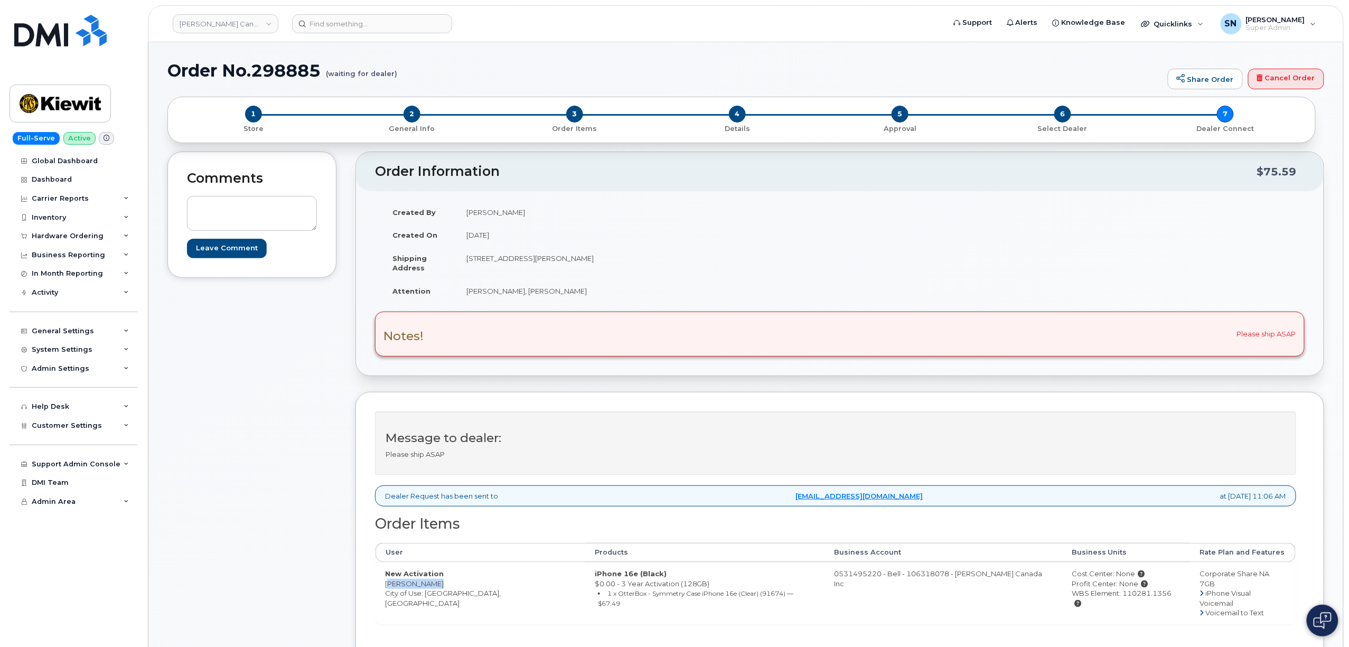
drag, startPoint x: 389, startPoint y: 587, endPoint x: 435, endPoint y: 586, distance: 46.5
click at [436, 586] on td "New Activation [PERSON_NAME] City of Use: [GEOGRAPHIC_DATA], [GEOGRAPHIC_DATA]" at bounding box center [480, 593] width 210 height 62
copy td "[PERSON_NAME]"
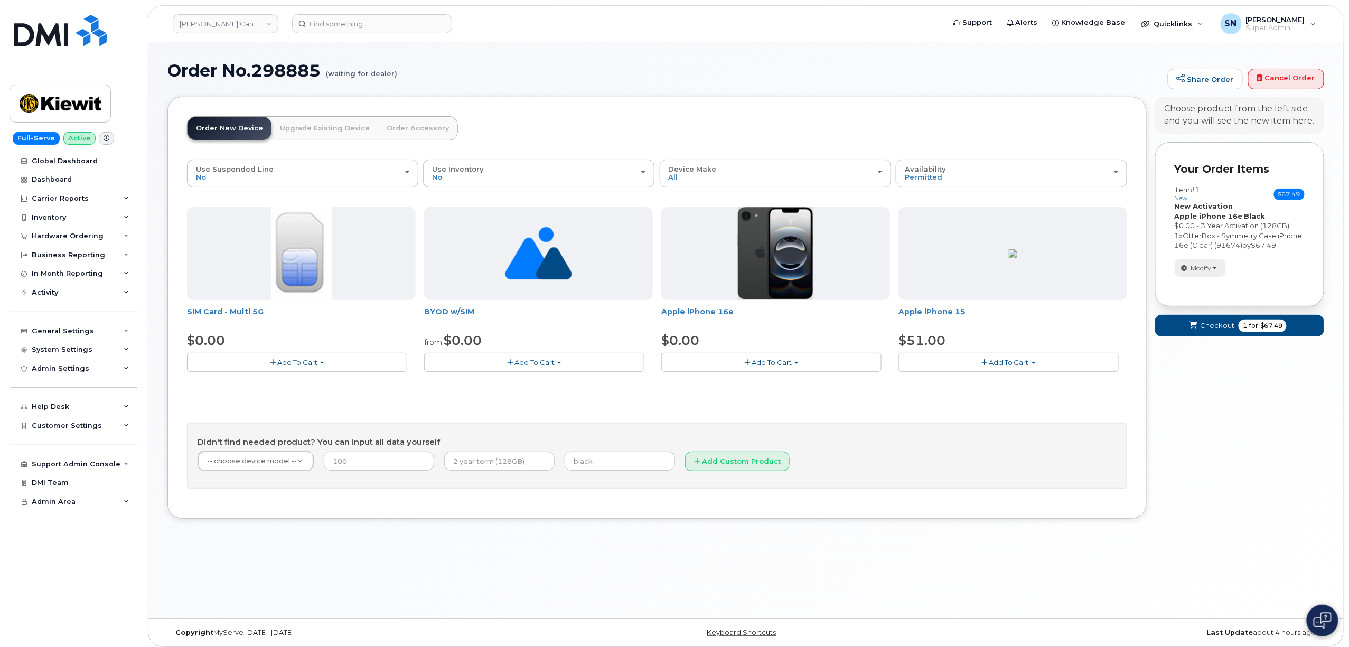
click at [1209, 273] on span "Modify" at bounding box center [1201, 268] width 21 height 10
click at [1209, 302] on link "order only accessories" at bounding box center [1225, 296] width 100 height 13
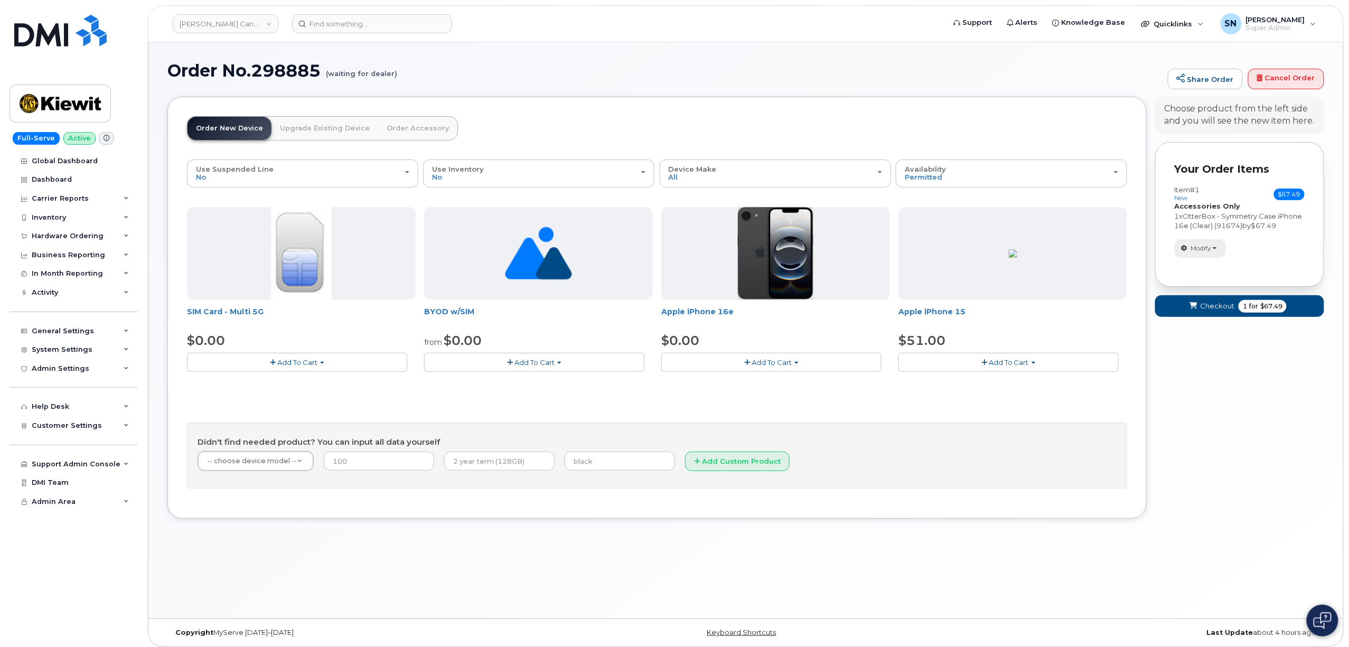
click at [1203, 253] on span "Modify" at bounding box center [1201, 248] width 21 height 10
click at [558, 63] on h1 "Order No.298885 (waiting for dealer)" at bounding box center [664, 70] width 995 height 18
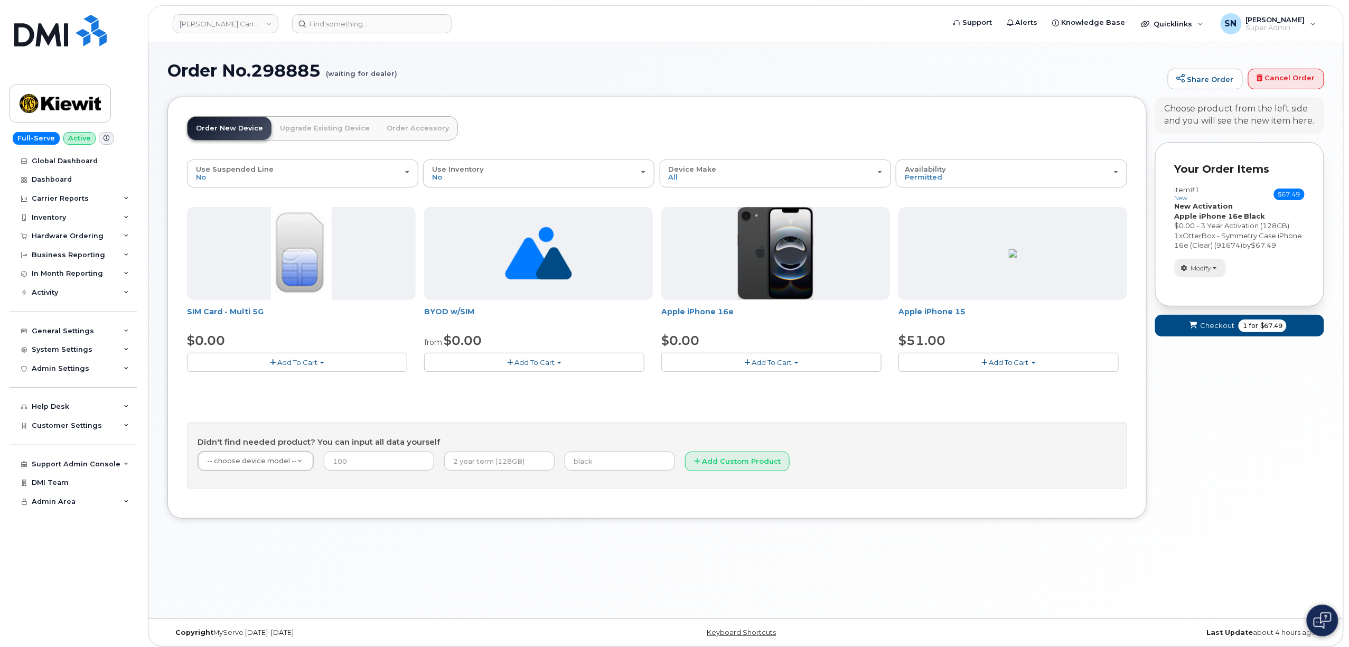
click at [1213, 277] on button "Modify" at bounding box center [1199, 268] width 51 height 18
click at [1215, 290] on link "change" at bounding box center [1225, 284] width 100 height 13
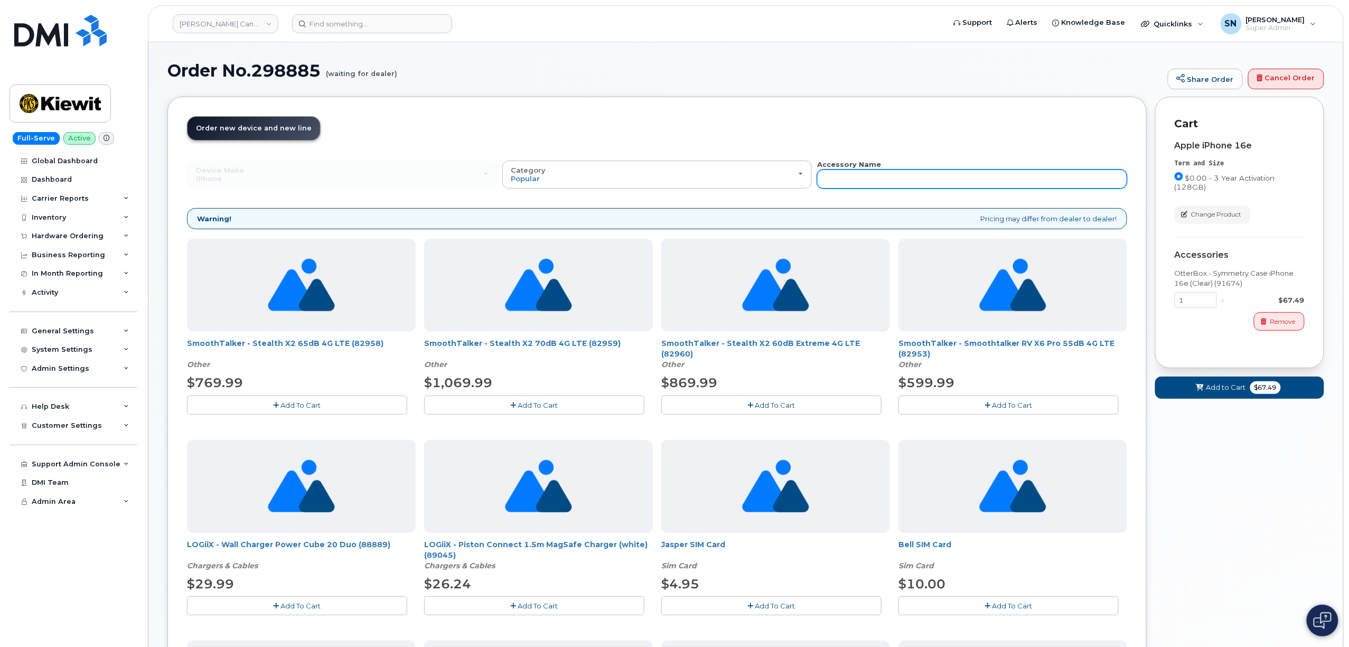
click at [903, 184] on input "text" at bounding box center [972, 179] width 310 height 19
type input "87916"
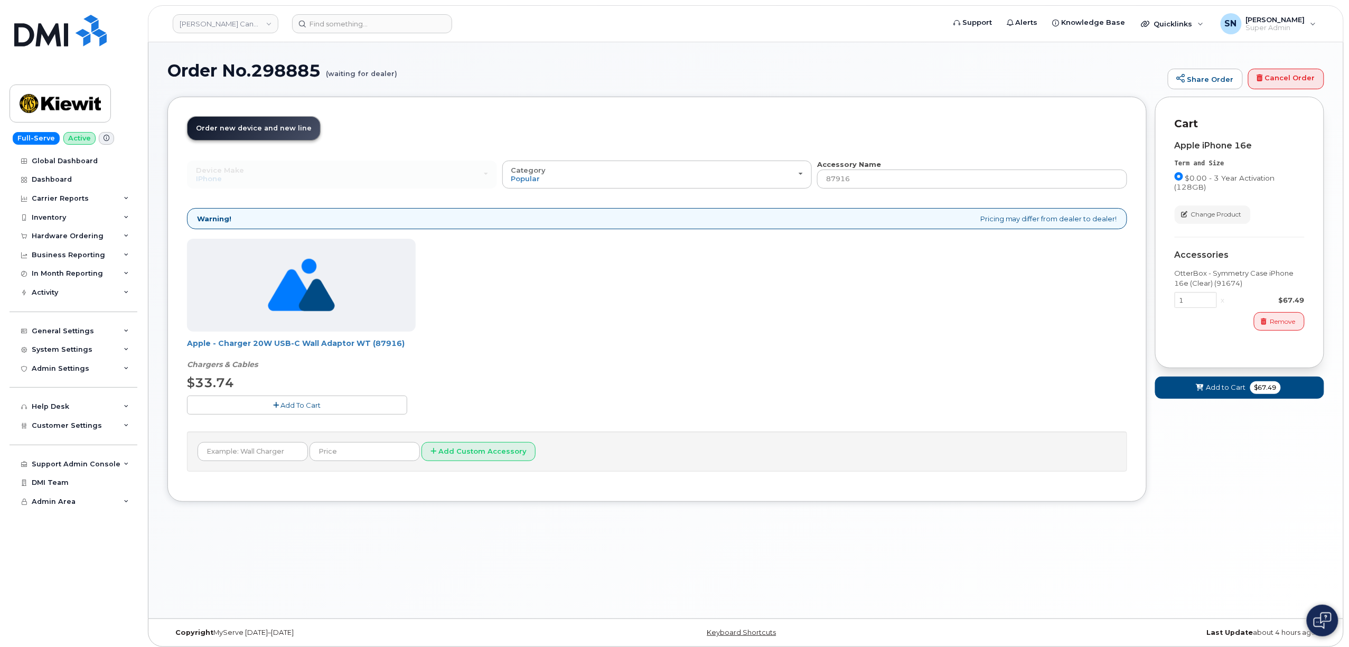
click at [312, 402] on span "Add To Cart" at bounding box center [301, 405] width 40 height 8
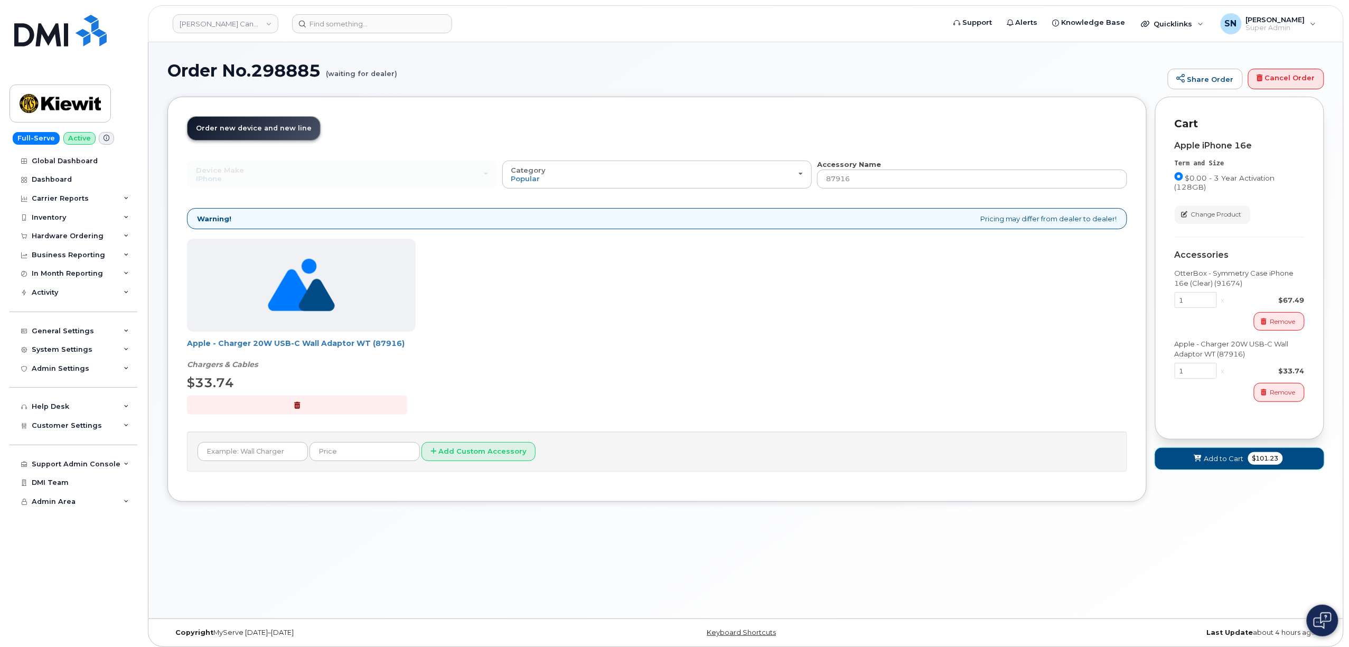
click at [1209, 463] on span "Add to Cart" at bounding box center [1224, 459] width 40 height 10
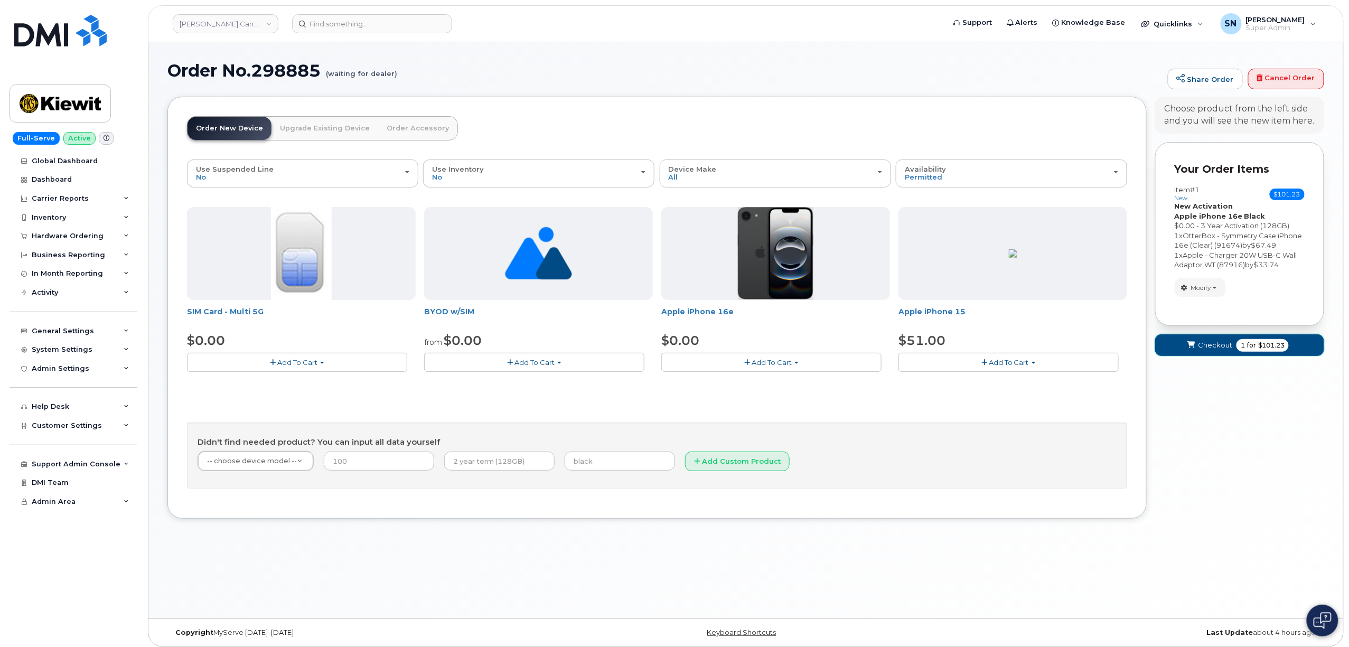
click at [1207, 350] on span "Checkout" at bounding box center [1215, 345] width 34 height 10
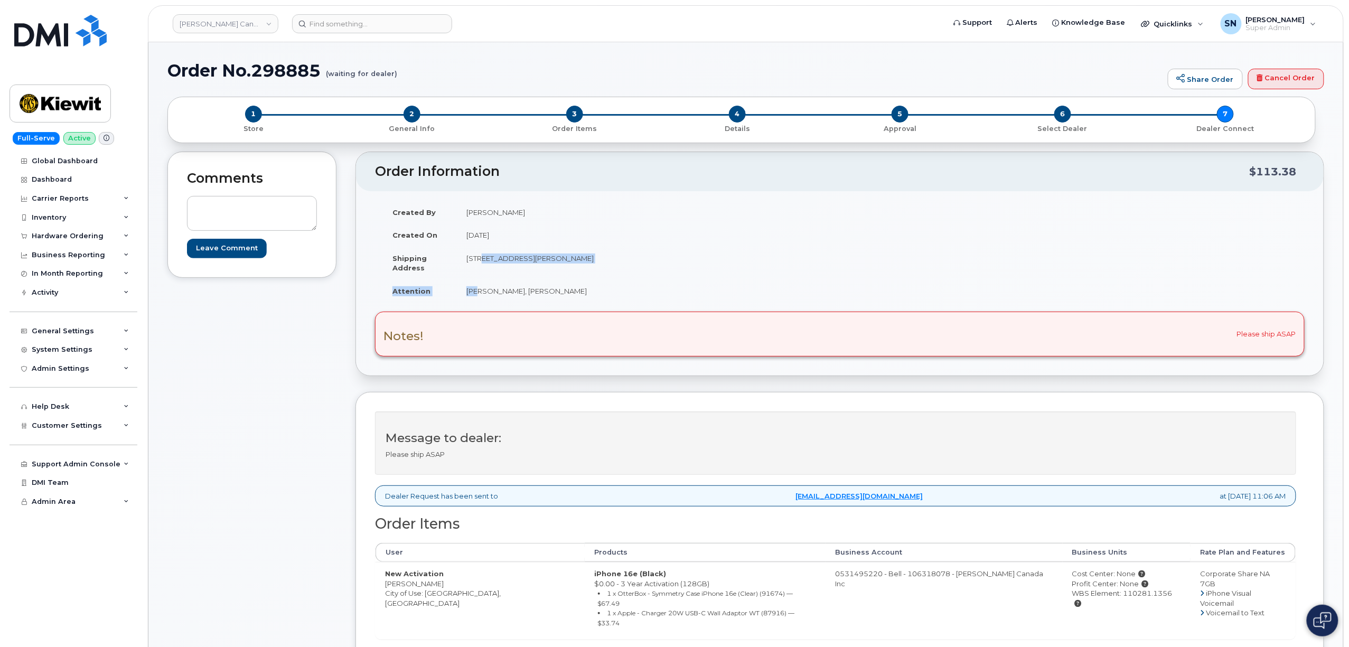
drag, startPoint x: 475, startPoint y: 279, endPoint x: 466, endPoint y: 265, distance: 17.1
click at [474, 278] on tbody "Created By [PERSON_NAME] Created On [DATE] Shipping Address [STREET_ADDRESS][PE…" at bounding box center [607, 252] width 449 height 102
click at [465, 259] on td "[STREET_ADDRESS][PERSON_NAME]" at bounding box center [644, 263] width 375 height 33
drag, startPoint x: 470, startPoint y: 258, endPoint x: 526, endPoint y: 256, distance: 56.5
click at [526, 256] on td "[STREET_ADDRESS][PERSON_NAME]" at bounding box center [644, 263] width 375 height 33
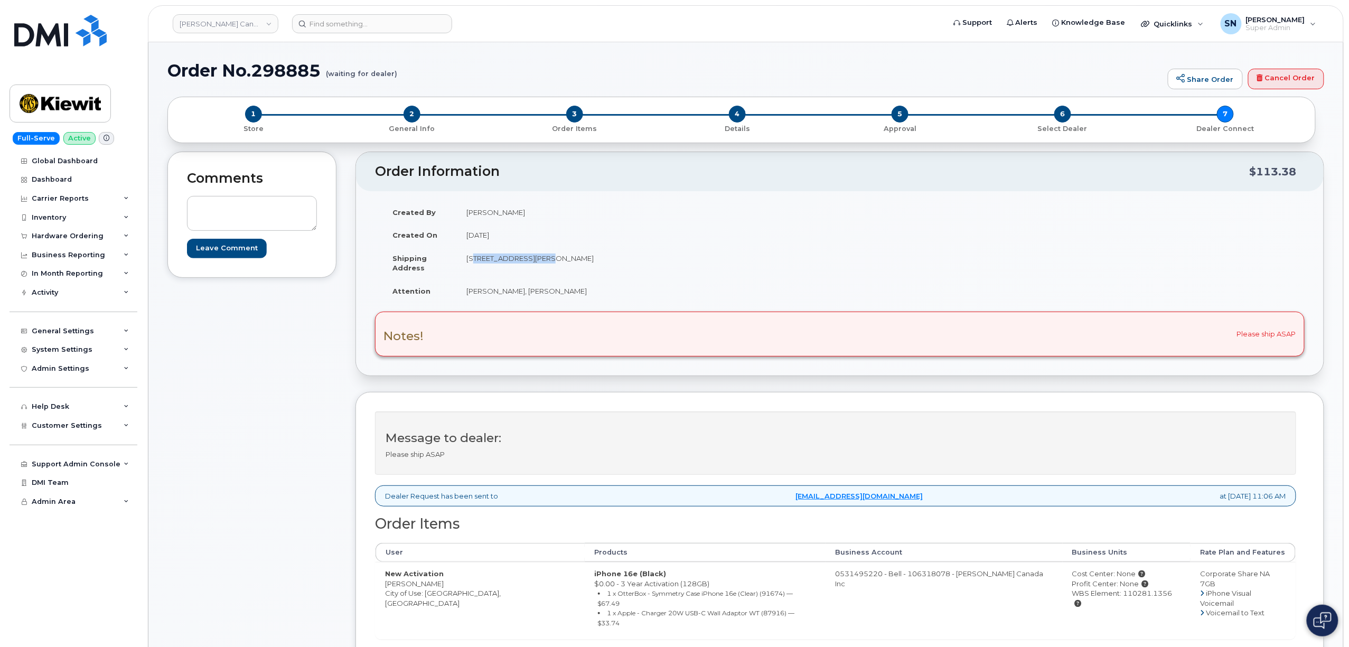
copy td "[STREET_ADDRESS]"
drag, startPoint x: 577, startPoint y: 260, endPoint x: 608, endPoint y: 263, distance: 31.3
click at [608, 263] on td "[STREET_ADDRESS][PERSON_NAME]" at bounding box center [644, 263] width 375 height 33
copy td "V5C 0G5"
drag, startPoint x: 489, startPoint y: 292, endPoint x: 571, endPoint y: 296, distance: 82.0
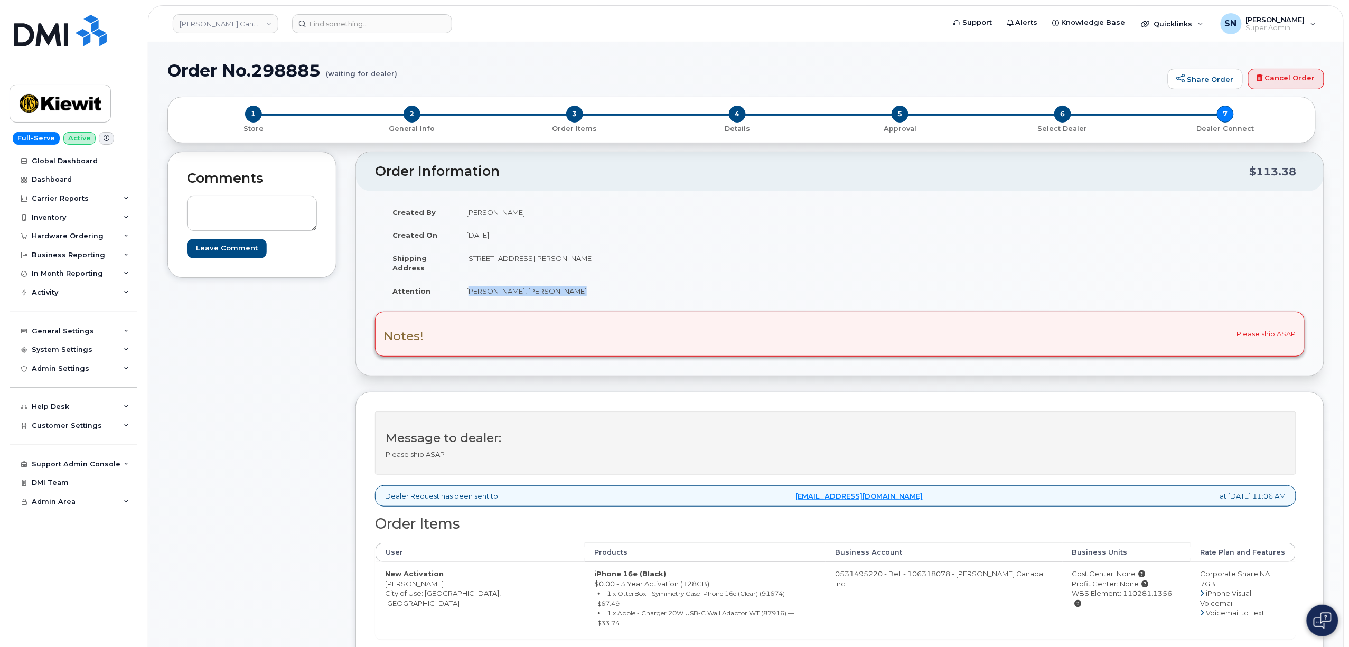
click at [571, 296] on td "[PERSON_NAME], [PERSON_NAME]" at bounding box center [644, 290] width 375 height 23
copy td "[PERSON_NAME], [PERSON_NAME]"
drag, startPoint x: 387, startPoint y: 587, endPoint x: 444, endPoint y: 591, distance: 57.7
click at [444, 591] on td "New Activation Majid Mahram City of Use: Vancouver, British Columbia" at bounding box center [479, 600] width 209 height 77
copy td "[PERSON_NAME]"
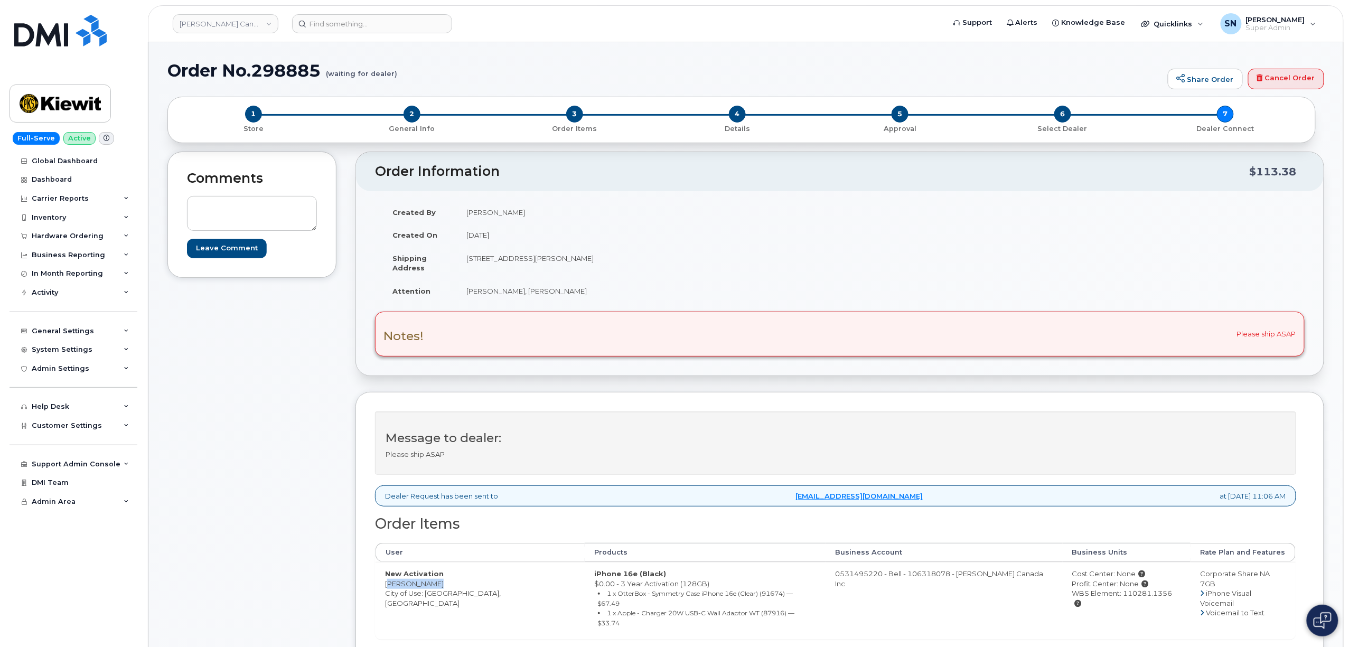
drag, startPoint x: 1105, startPoint y: 598, endPoint x: 1146, endPoint y: 600, distance: 41.3
click at [1146, 600] on div "WBS Element: 110281.1356" at bounding box center [1126, 598] width 109 height 20
copy div "110281.1356"
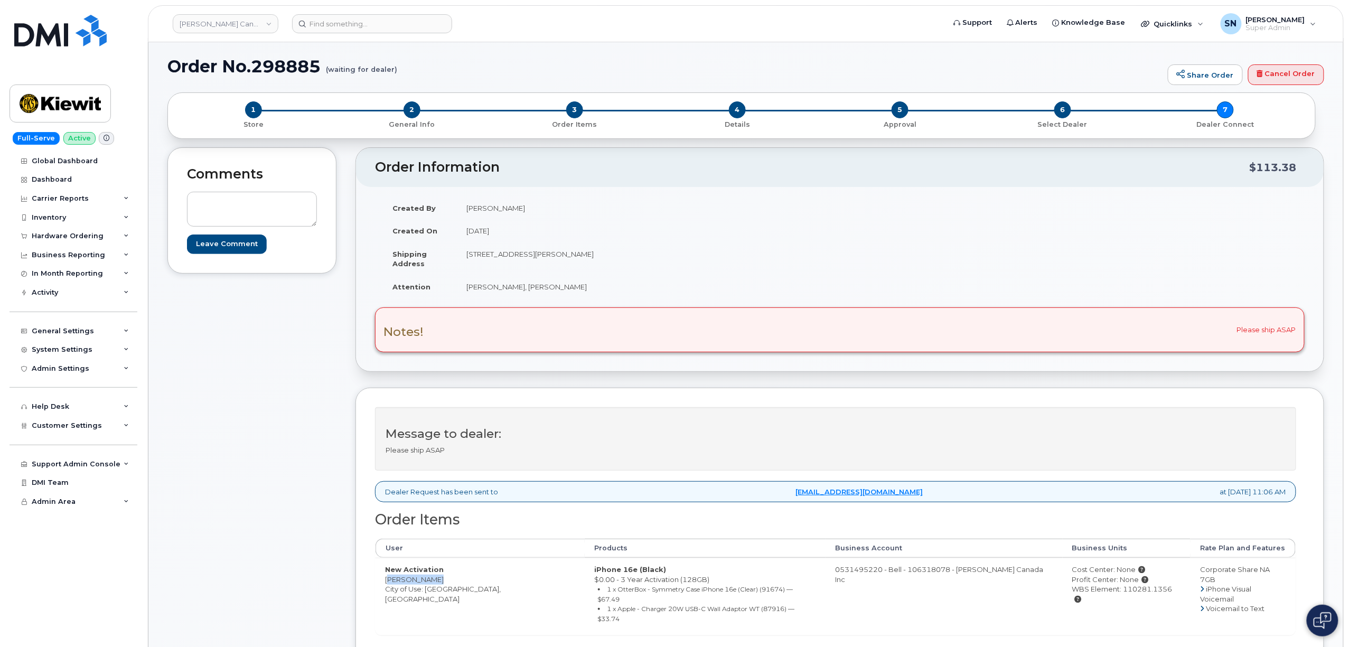
scroll to position [281, 0]
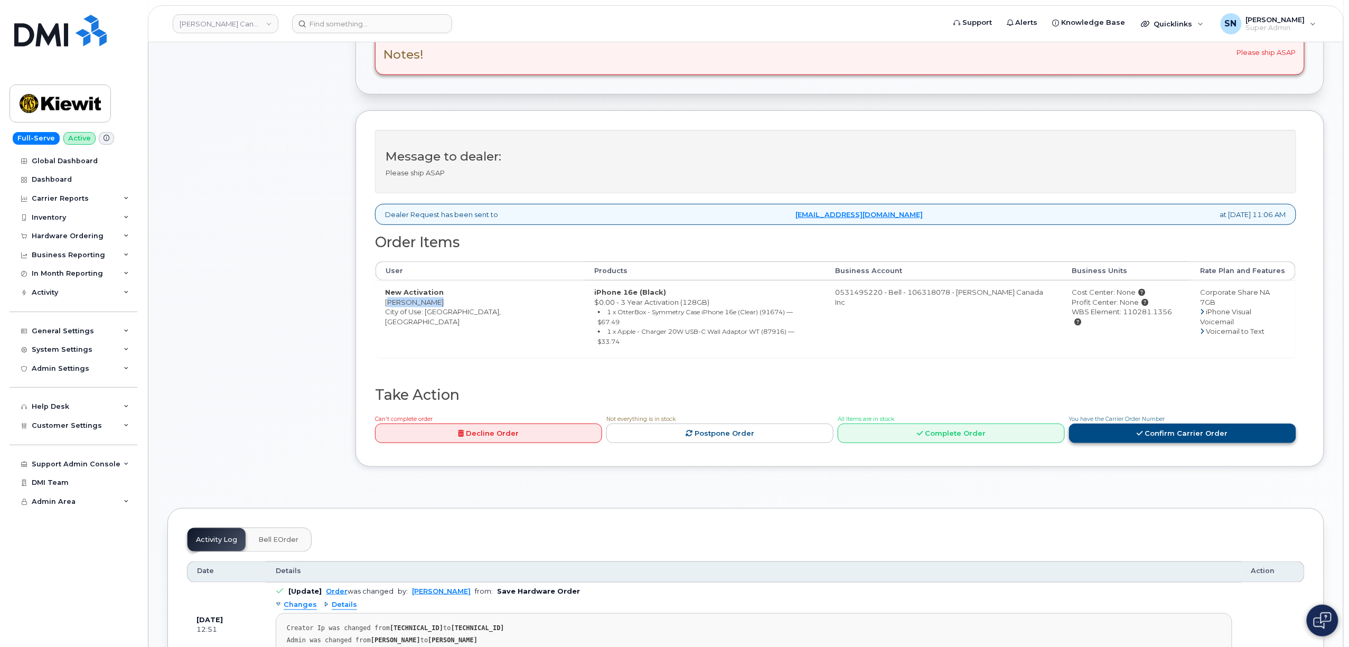
click at [1197, 423] on link "Confirm Carrier Order" at bounding box center [1182, 433] width 227 height 20
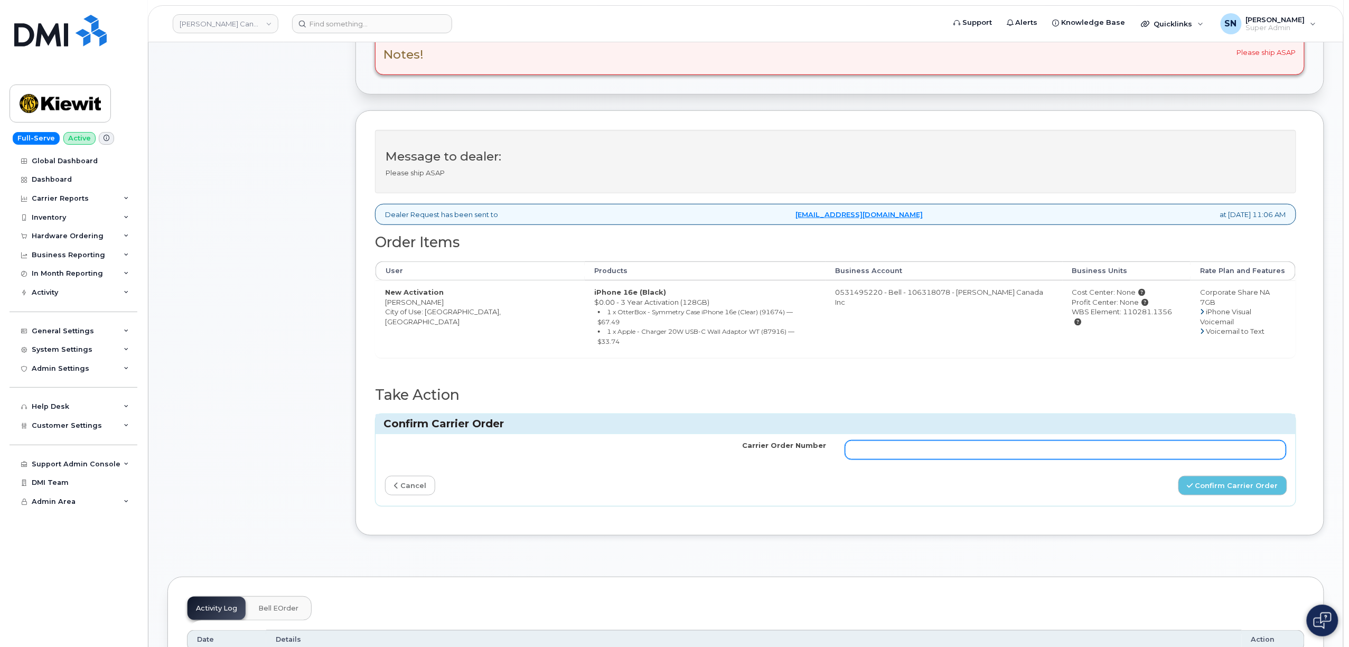
click at [1049, 440] on input "Carrier Order Number" at bounding box center [1065, 449] width 441 height 19
paste input "3008477"
type input "3008477"
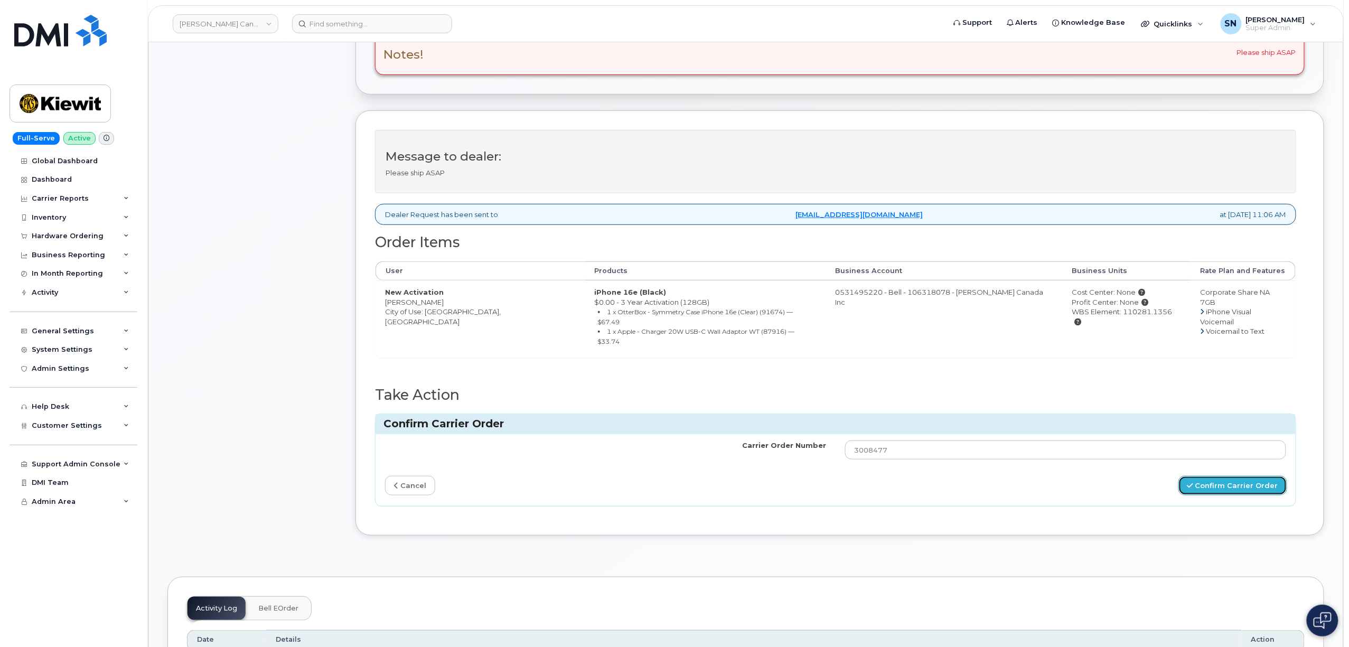
click at [1237, 476] on button "Confirm Carrier Order" at bounding box center [1232, 486] width 109 height 20
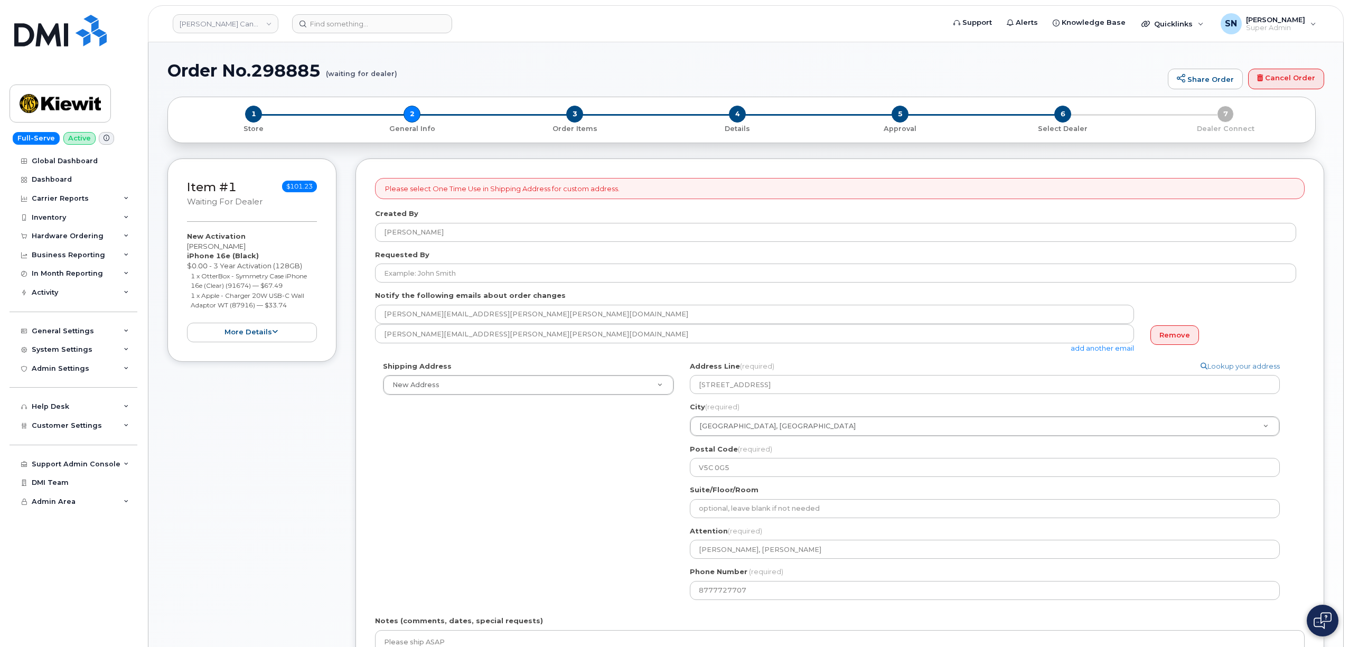
select select
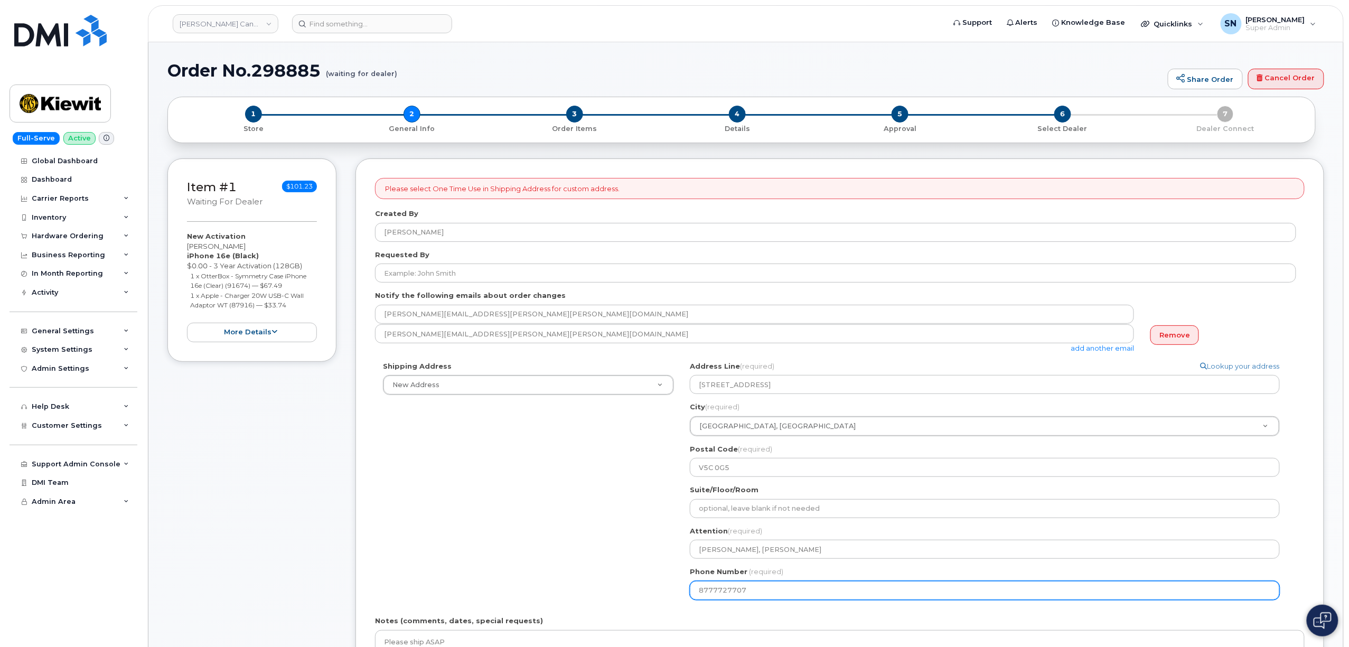
drag, startPoint x: 721, startPoint y: 594, endPoint x: 658, endPoint y: 594, distance: 63.4
click at [659, 594] on div "Shipping Address New Address New Address [STREET_ADDRESS][GEOGRAPHIC_DATA][PERS…" at bounding box center [835, 484] width 921 height 247
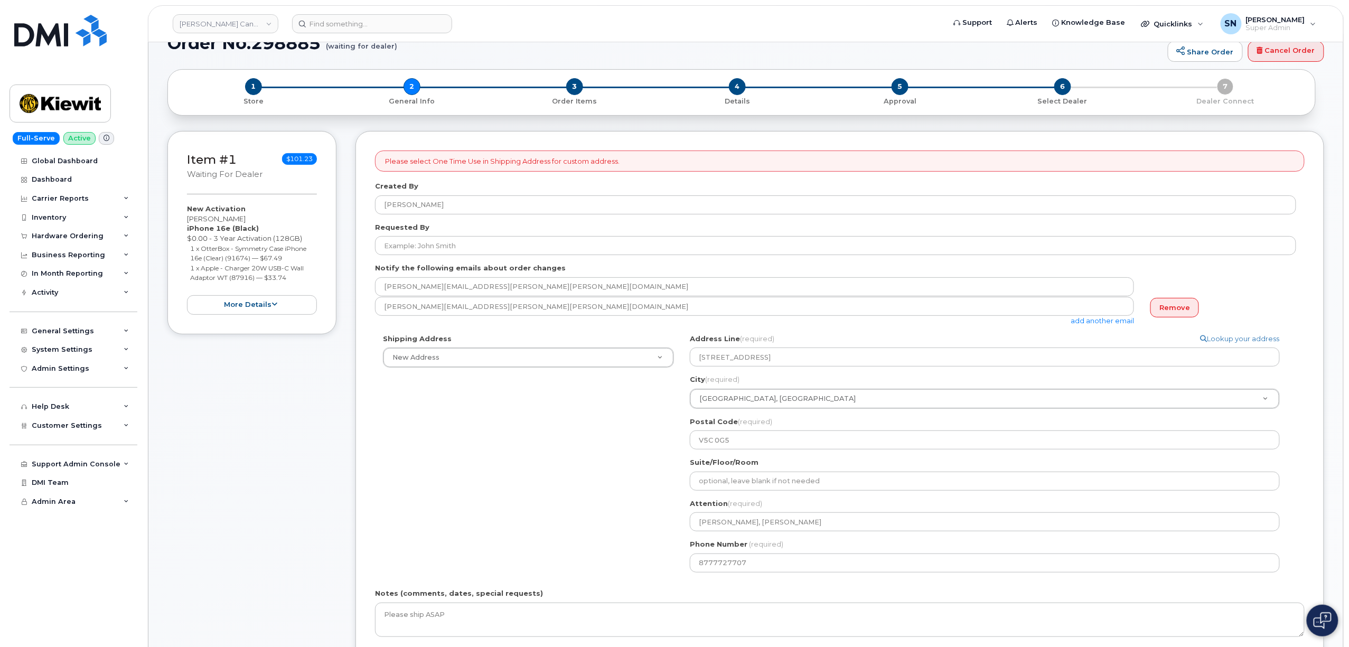
scroll to position [281, 0]
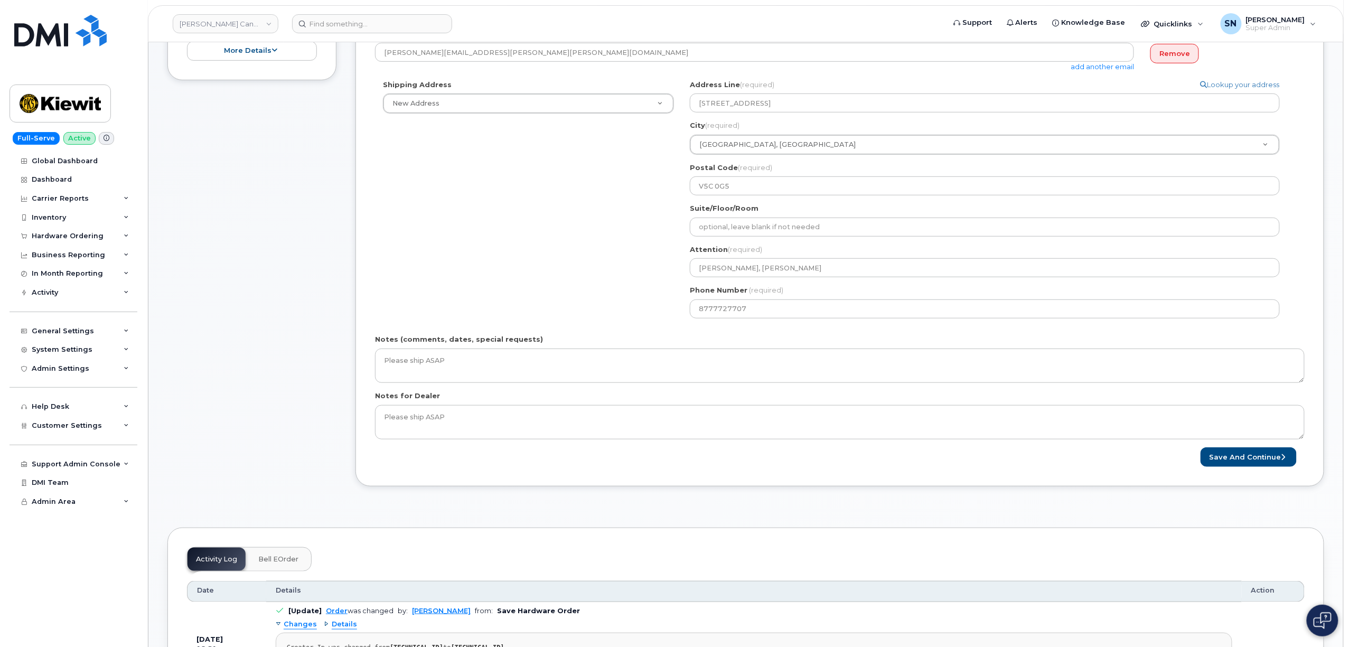
click at [485, 200] on div "Shipping Address New Address New Address [STREET_ADDRESS][GEOGRAPHIC_DATA][PERS…" at bounding box center [835, 203] width 921 height 247
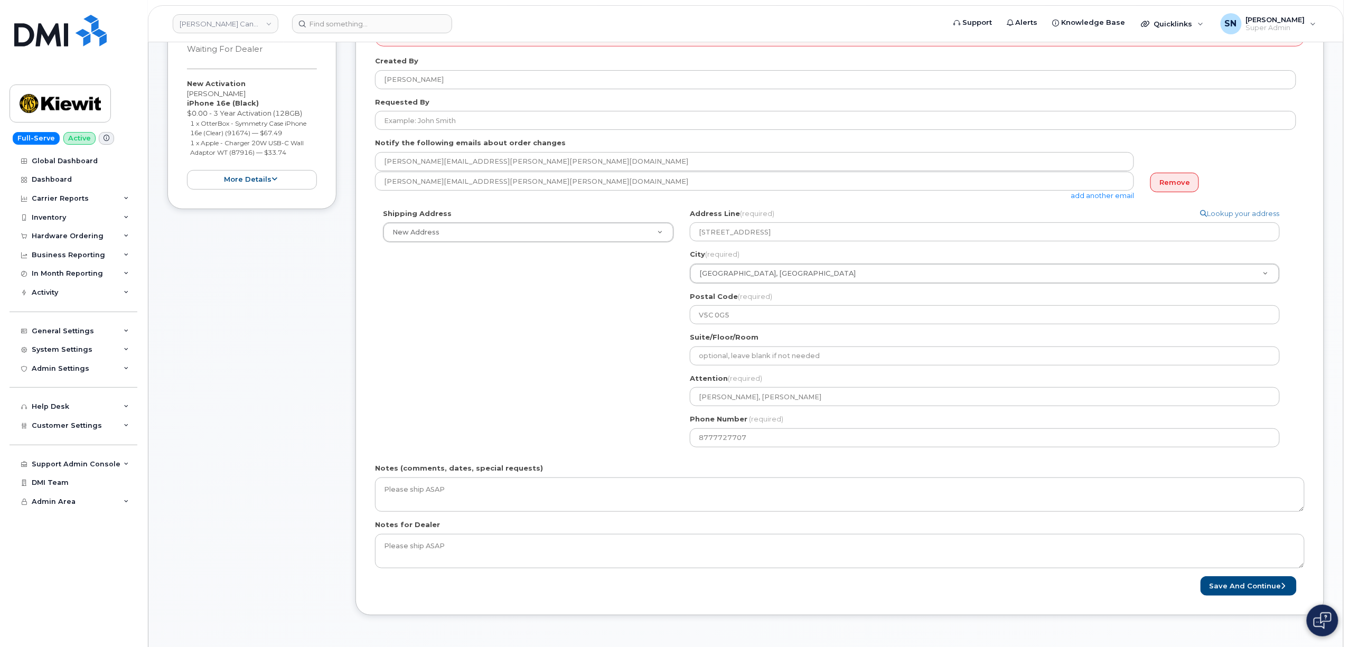
scroll to position [0, 0]
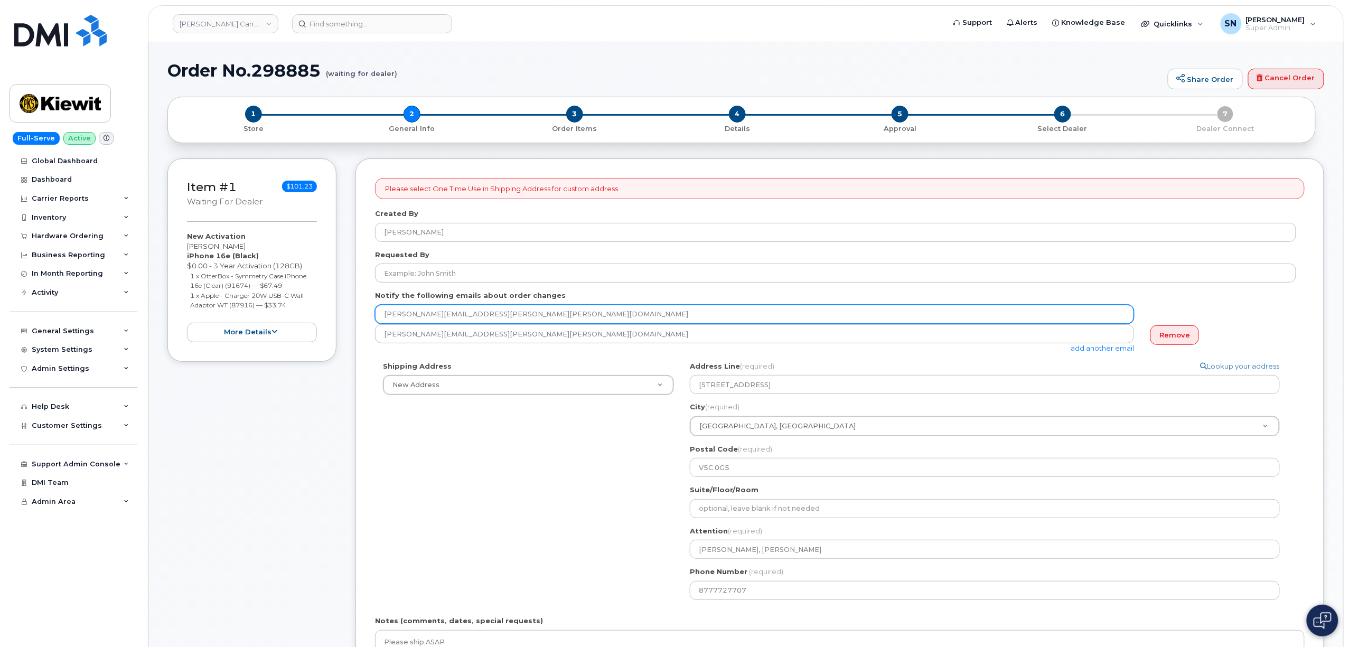
drag, startPoint x: 383, startPoint y: 315, endPoint x: 495, endPoint y: 318, distance: 112.0
click at [495, 318] on input "[PERSON_NAME][EMAIL_ADDRESS][PERSON_NAME][PERSON_NAME][DOMAIN_NAME]" at bounding box center [754, 314] width 759 height 19
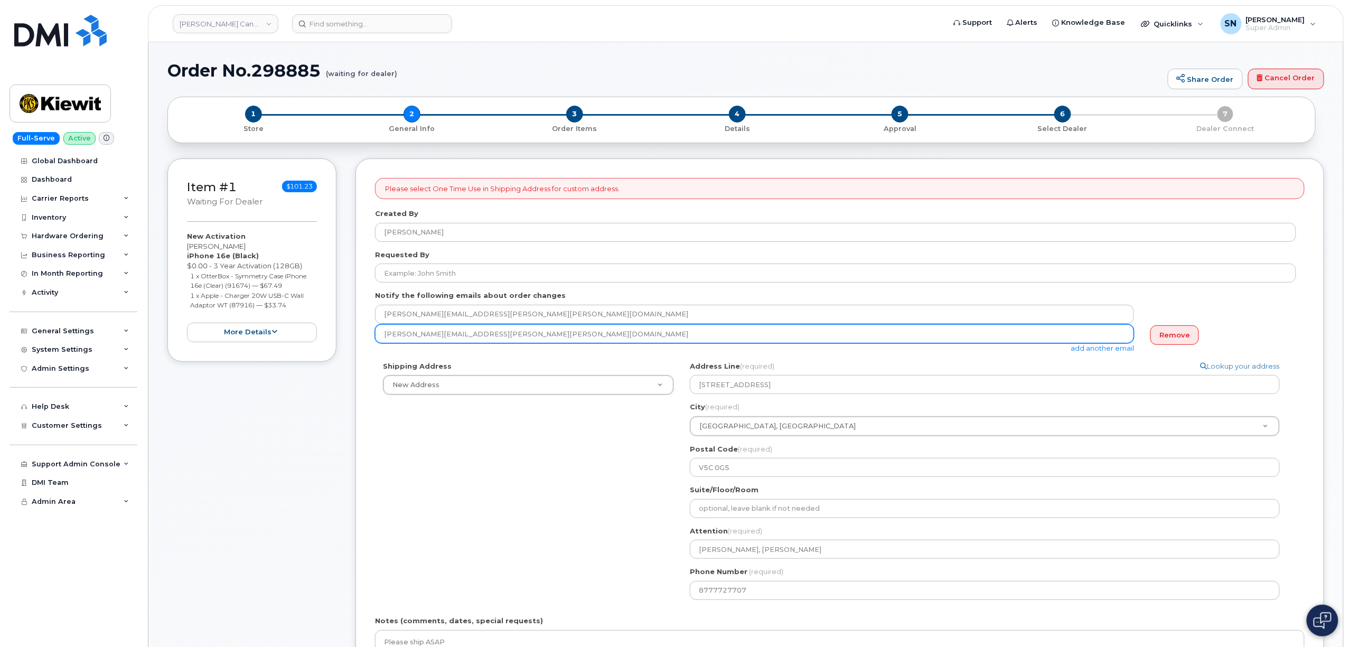
drag, startPoint x: 377, startPoint y: 334, endPoint x: 497, endPoint y: 332, distance: 120.4
click at [497, 332] on input "[PERSON_NAME][EMAIL_ADDRESS][PERSON_NAME][PERSON_NAME][DOMAIN_NAME]" at bounding box center [754, 333] width 759 height 19
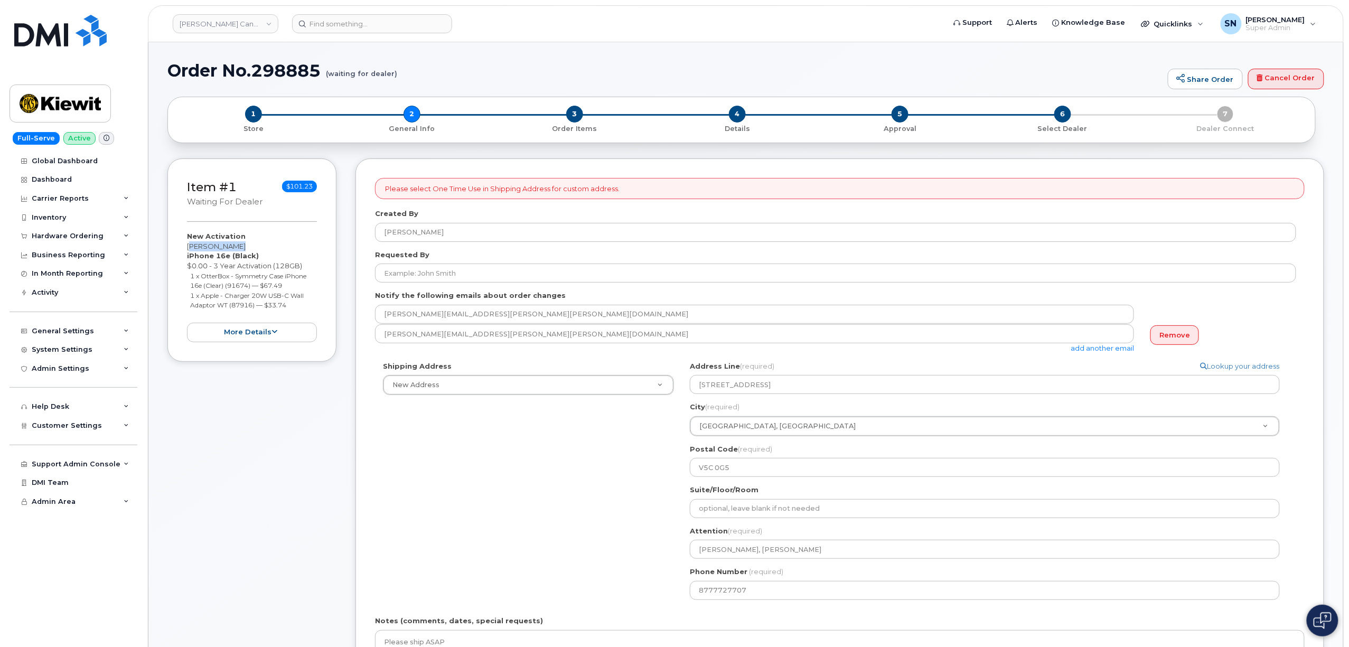
drag, startPoint x: 189, startPoint y: 248, endPoint x: 273, endPoint y: 250, distance: 84.5
click at [273, 250] on div "New Activation Majid Mahram iPhone 16e (Black) $0.00 - 3 Year Activation (128GB…" at bounding box center [252, 286] width 130 height 110
copy div "Majid Mahram"
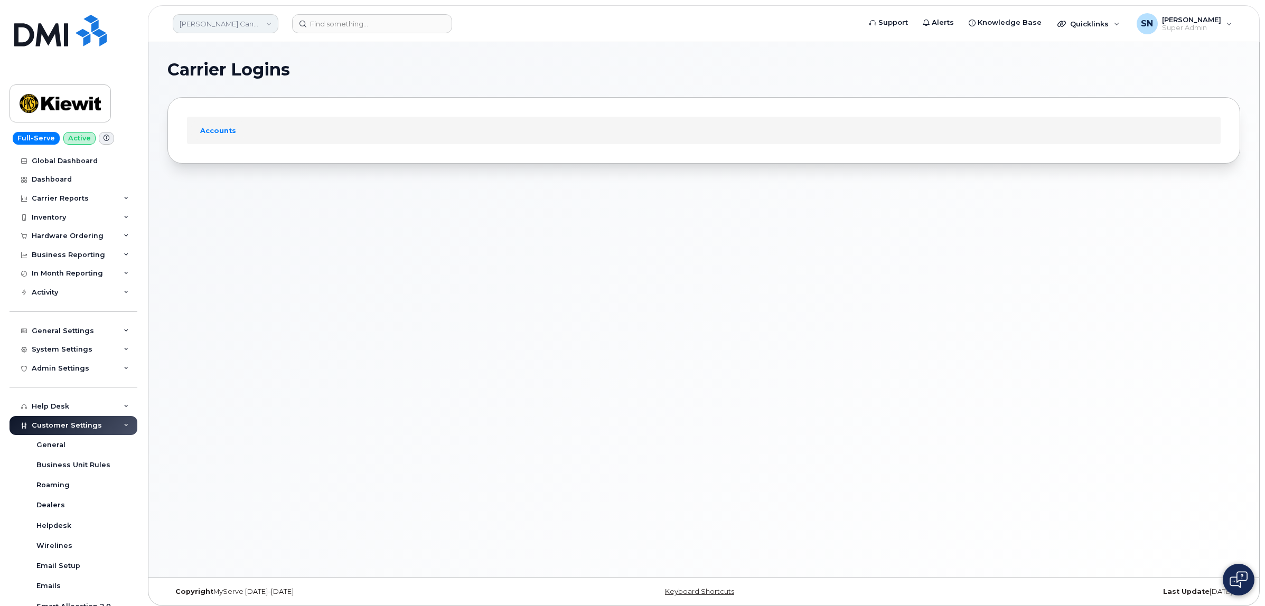
click at [226, 26] on link "[PERSON_NAME] Canada Inc" at bounding box center [226, 23] width 106 height 19
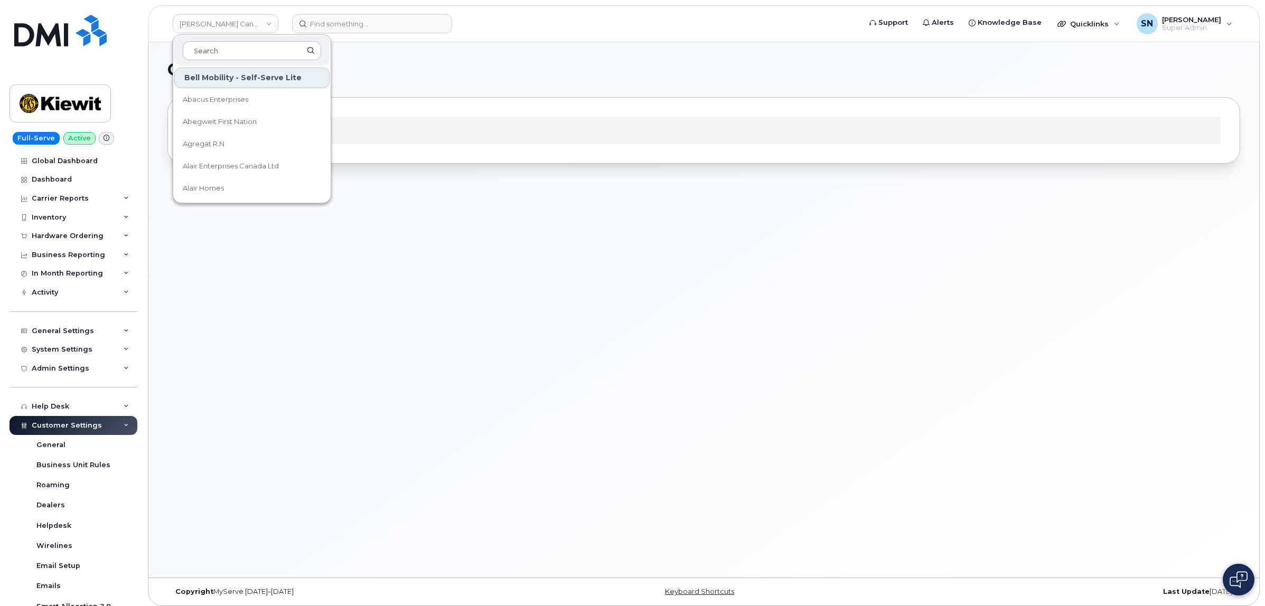
click at [466, 67] on h1 "Carrier Logins" at bounding box center [700, 69] width 1067 height 17
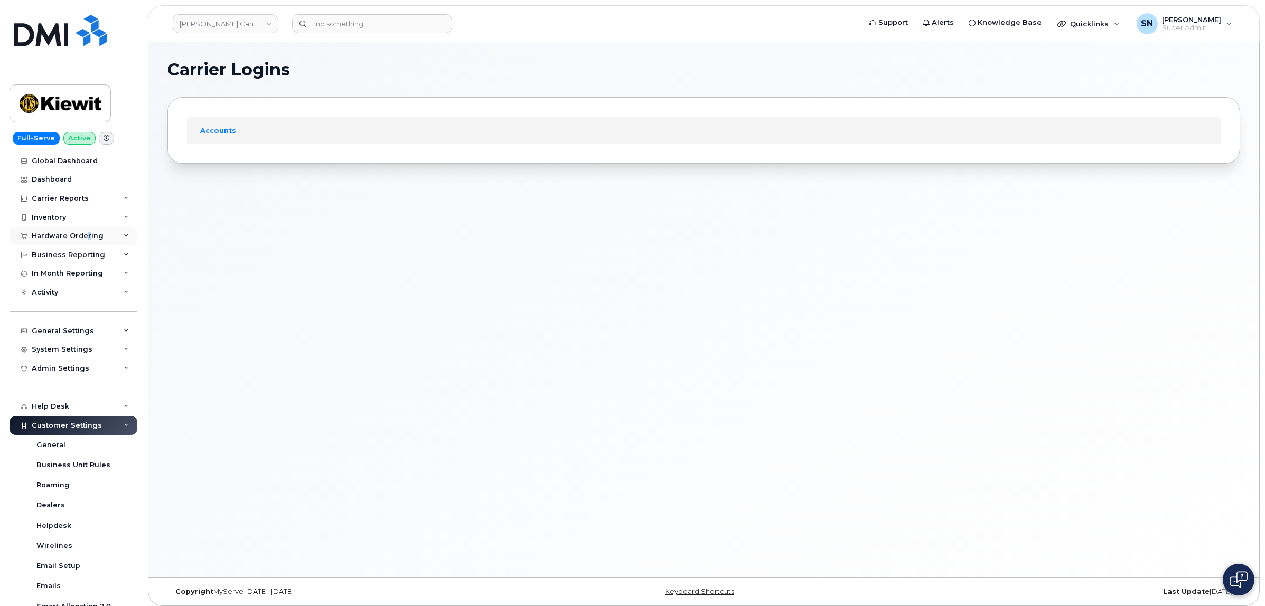
click at [86, 236] on div "Hardware Ordering" at bounding box center [68, 236] width 72 height 8
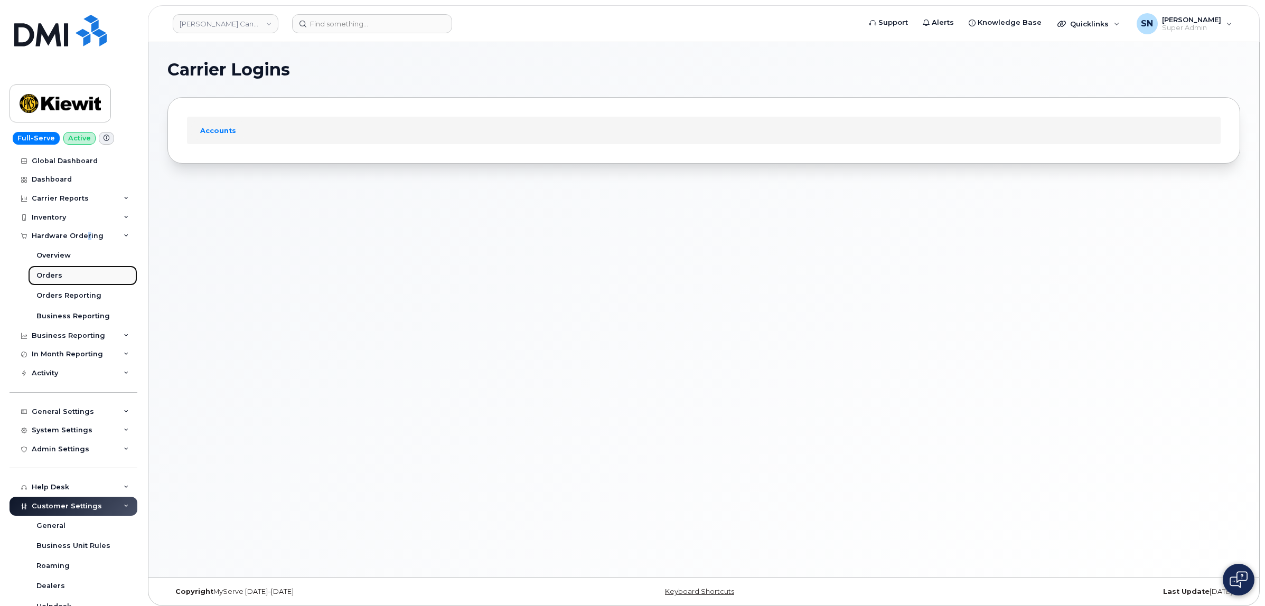
click at [54, 276] on div "Orders" at bounding box center [49, 276] width 26 height 10
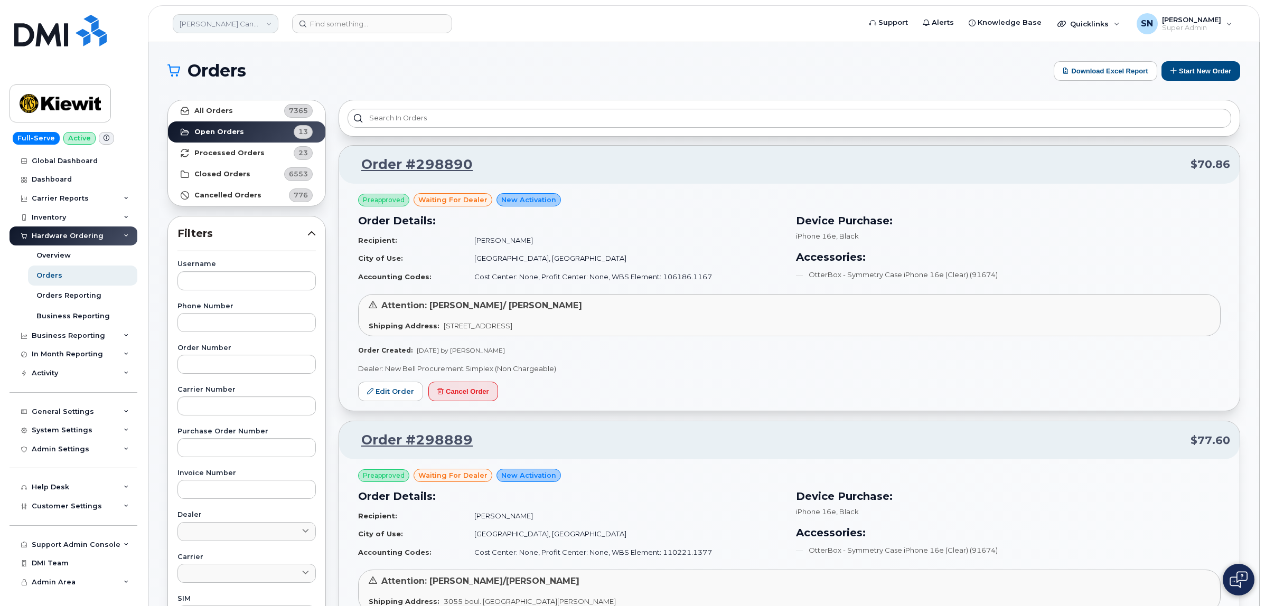
click at [260, 22] on link "Kiewit Canada Inc" at bounding box center [226, 23] width 106 height 19
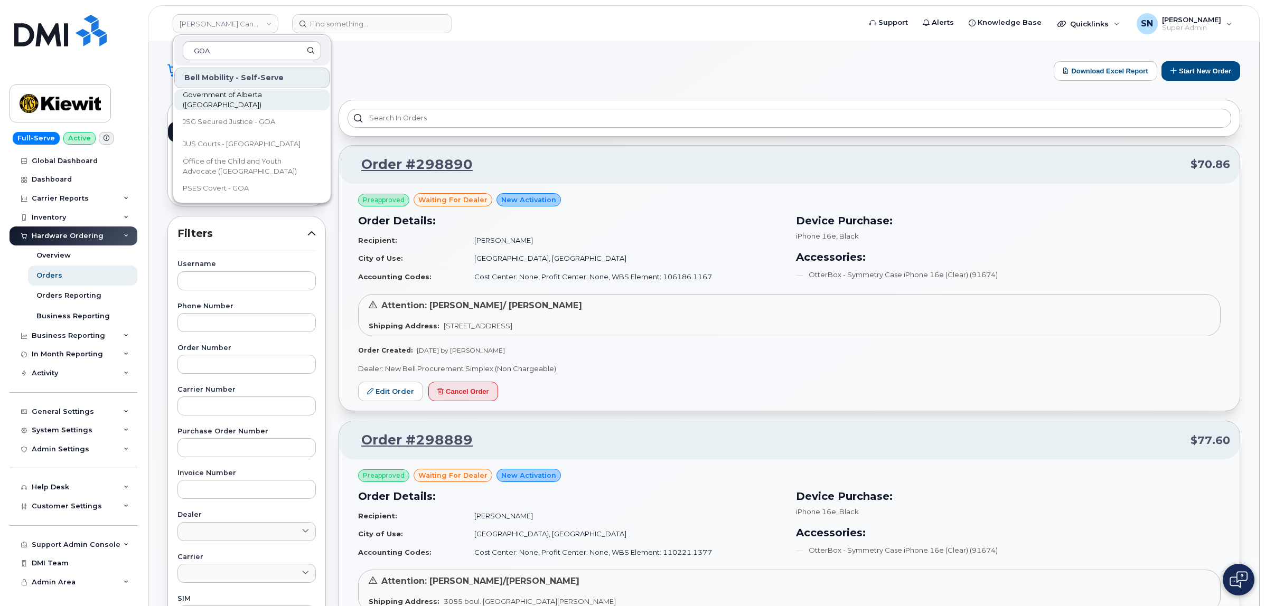
type input "GOA"
click at [255, 103] on span "Government of Alberta ([GEOGRAPHIC_DATA])" at bounding box center [243, 100] width 121 height 21
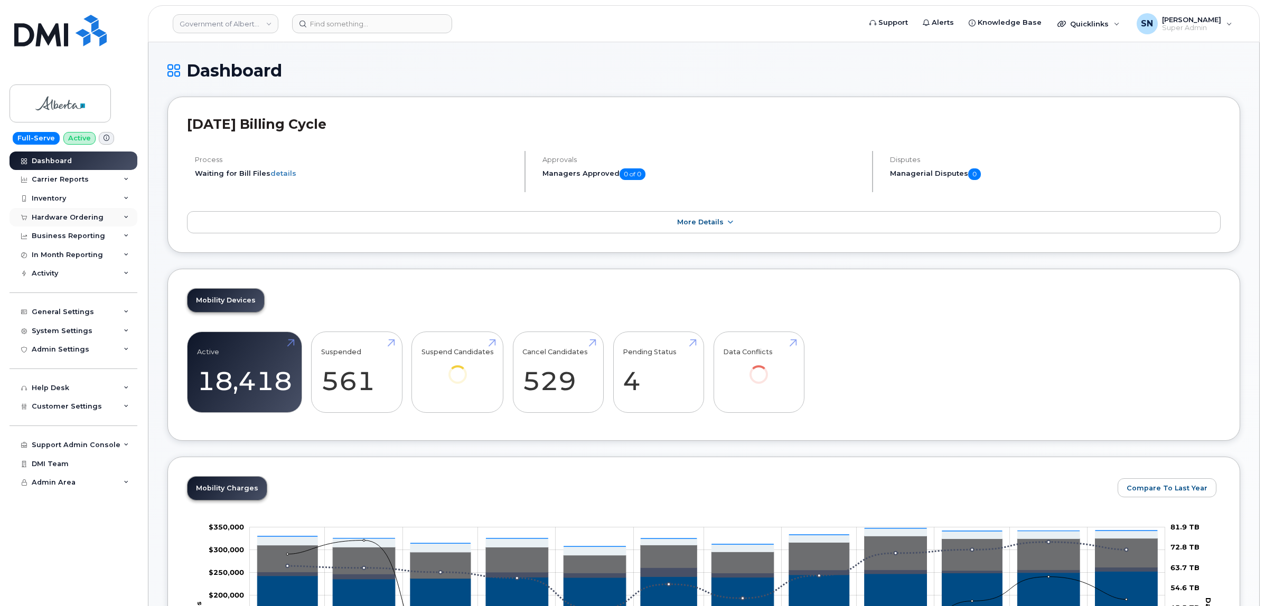
click at [76, 215] on div "Hardware Ordering" at bounding box center [68, 217] width 72 height 8
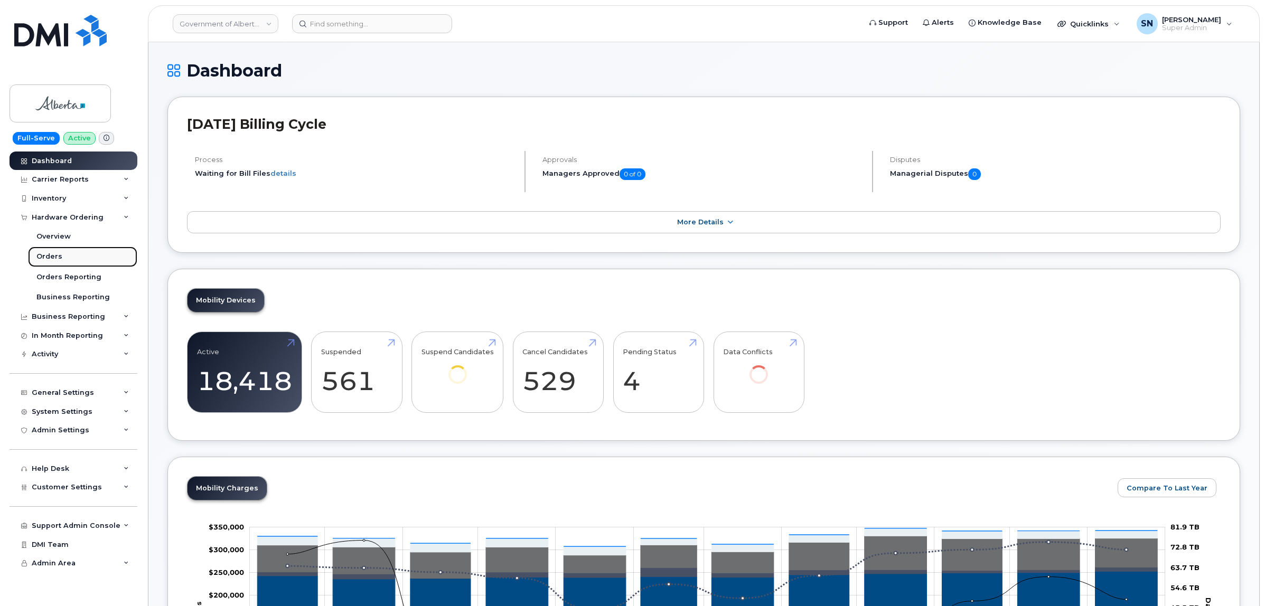
click at [72, 259] on link "Orders" at bounding box center [82, 257] width 109 height 20
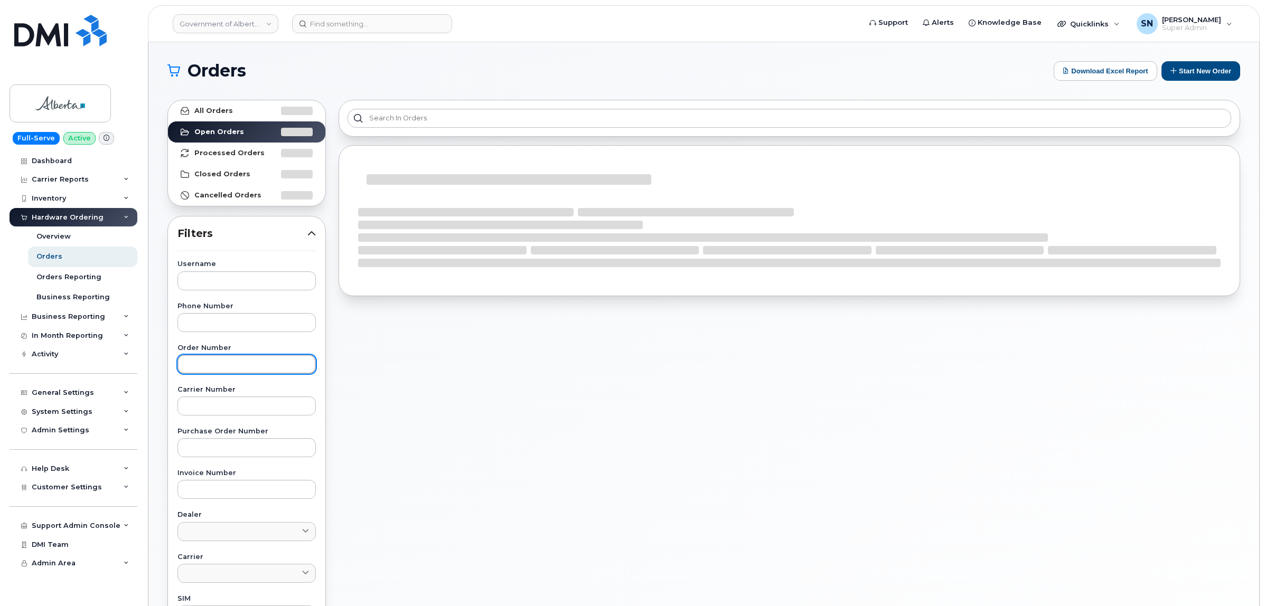
click at [272, 359] on input "text" at bounding box center [246, 364] width 138 height 19
paste input "298915"
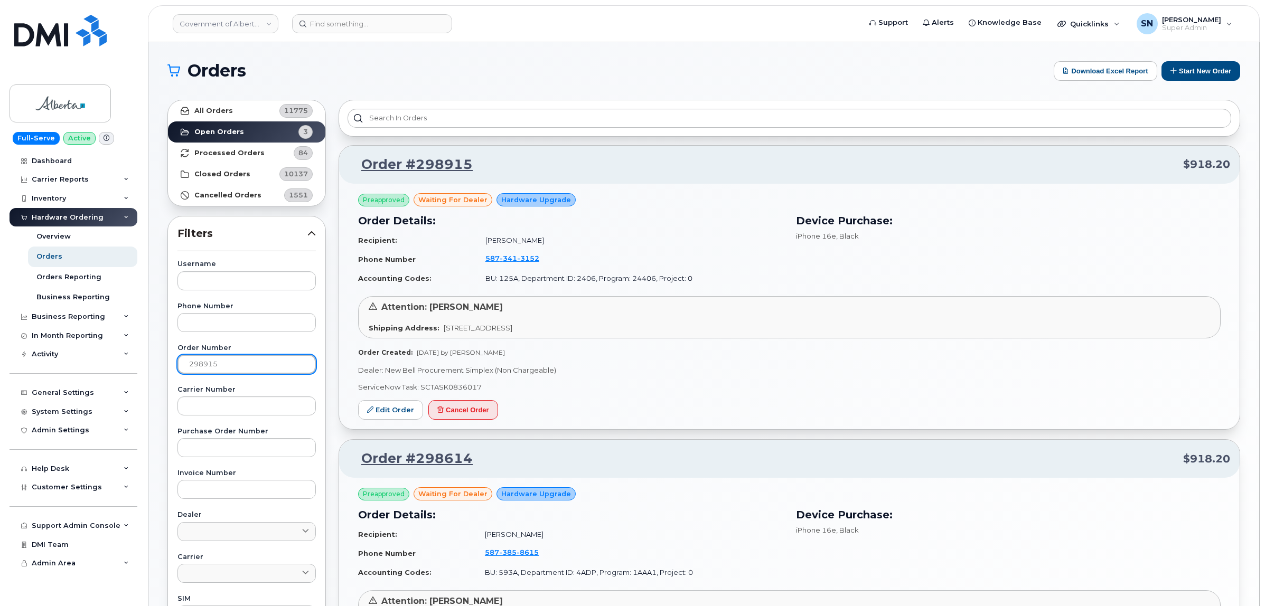
type input "298915"
click at [246, 108] on link "All Orders 11775" at bounding box center [246, 110] width 157 height 21
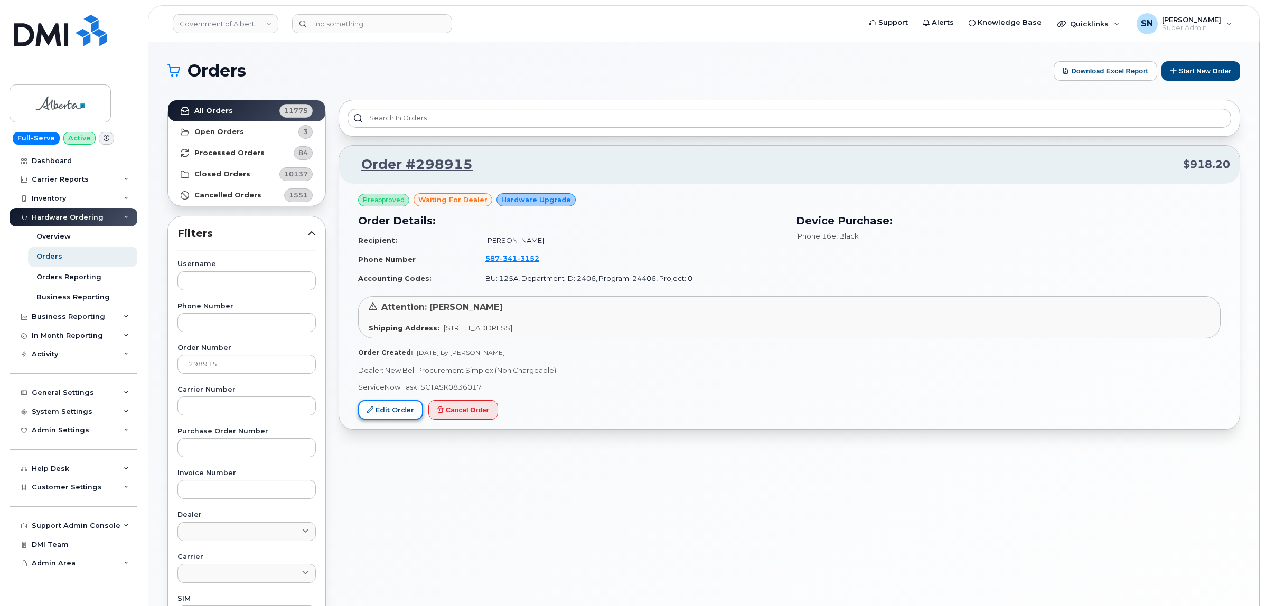
click at [400, 415] on link "Edit Order" at bounding box center [390, 410] width 65 height 20
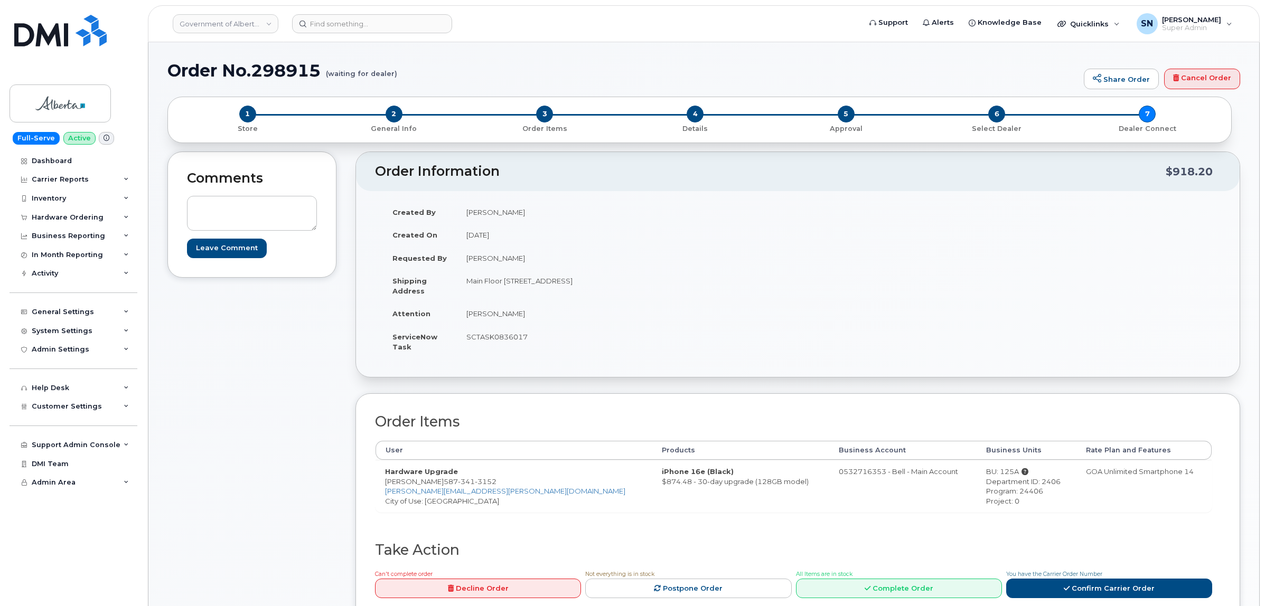
click at [344, 304] on div "Comments Leave Comment Order Information $918.20 Created By [PERSON_NAME] Creat…" at bounding box center [703, 395] width 1072 height 486
drag, startPoint x: 434, startPoint y: 482, endPoint x: 489, endPoint y: 483, distance: 54.9
click at [489, 483] on td "Hardware Upgrade [PERSON_NAME] [PHONE_NUMBER] [PERSON_NAME][EMAIL_ADDRESS][PERS…" at bounding box center [513, 486] width 277 height 52
copy span "[PHONE_NUMBER]"
drag, startPoint x: 384, startPoint y: 484, endPoint x: 433, endPoint y: 482, distance: 49.2
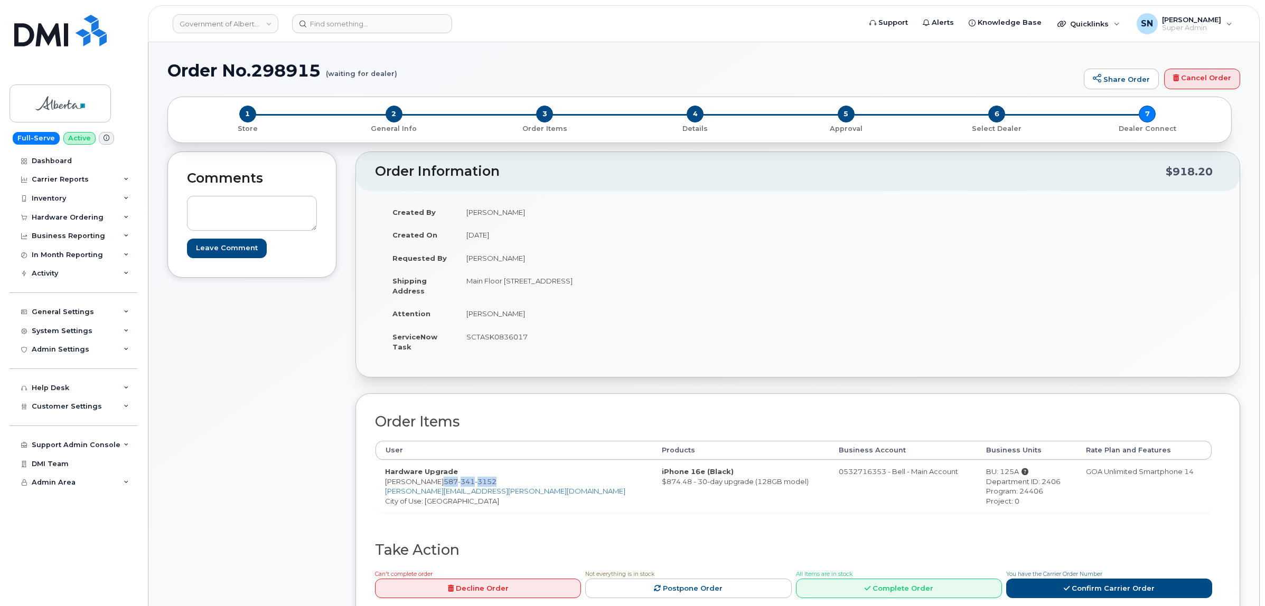
click at [433, 482] on td "Hardware Upgrade [PERSON_NAME] [PHONE_NUMBER] [PERSON_NAME][EMAIL_ADDRESS][PERS…" at bounding box center [513, 486] width 277 height 52
copy td "[PERSON_NAME]"
drag, startPoint x: 505, startPoint y: 283, endPoint x: 580, endPoint y: 287, distance: 75.1
click at [580, 287] on td "Main Floor [STREET_ADDRESS]" at bounding box center [623, 285] width 333 height 33
copy td "[STREET_ADDRESS]"
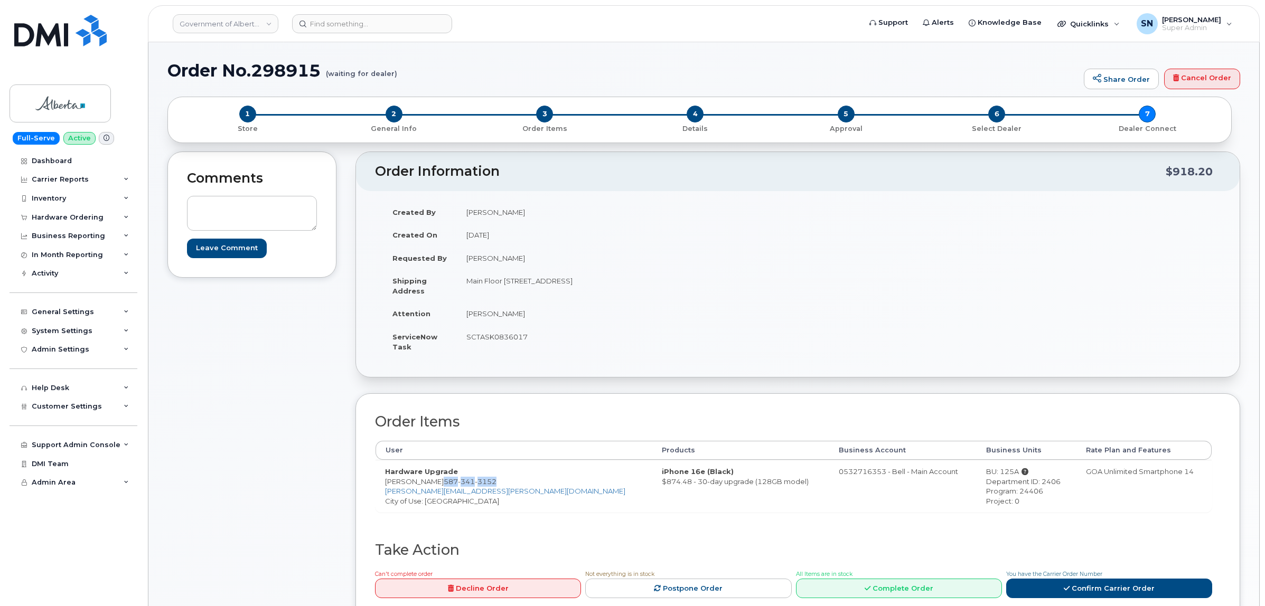
drag, startPoint x: 648, startPoint y: 280, endPoint x: 504, endPoint y: 297, distance: 145.1
click at [673, 284] on td "Main Floor [STREET_ADDRESS]" at bounding box center [623, 285] width 333 height 33
copy td "T5J1S6"
drag, startPoint x: 467, startPoint y: 281, endPoint x: 502, endPoint y: 288, distance: 35.6
click at [502, 288] on td "Main Floor [STREET_ADDRESS]" at bounding box center [623, 285] width 333 height 33
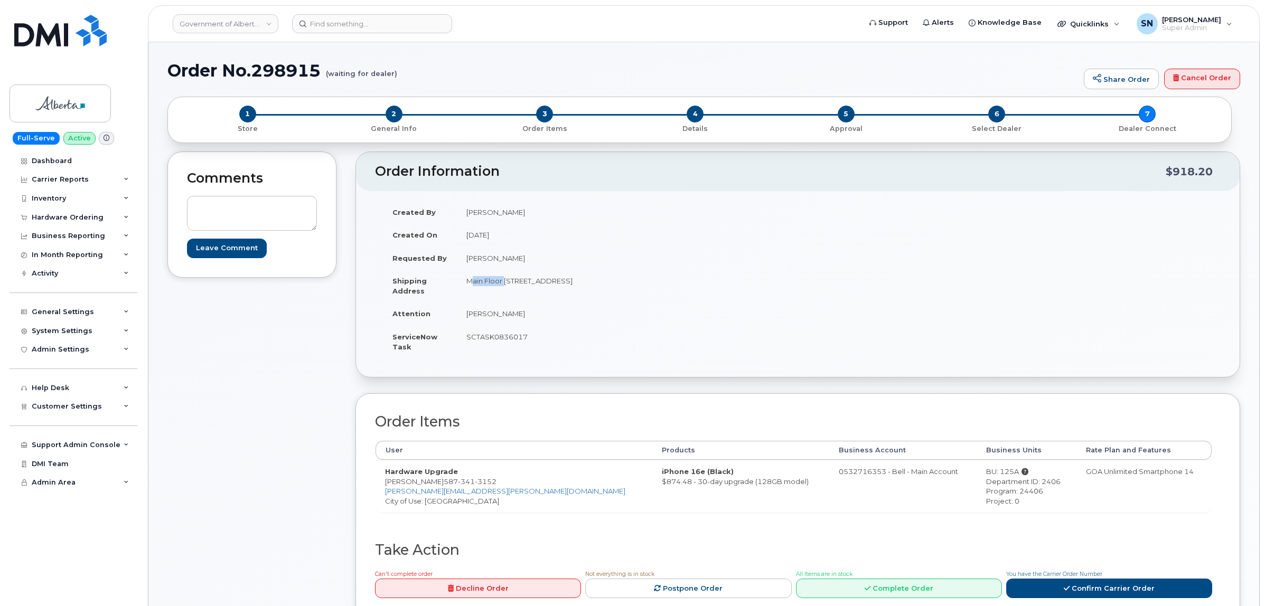
copy td "Main Floor"
click at [571, 313] on td "[PERSON_NAME]" at bounding box center [623, 313] width 333 height 23
drag, startPoint x: 467, startPoint y: 314, endPoint x: 540, endPoint y: 315, distance: 72.4
click at [540, 315] on td "[PERSON_NAME]" at bounding box center [623, 313] width 333 height 23
copy td "[PERSON_NAME]"
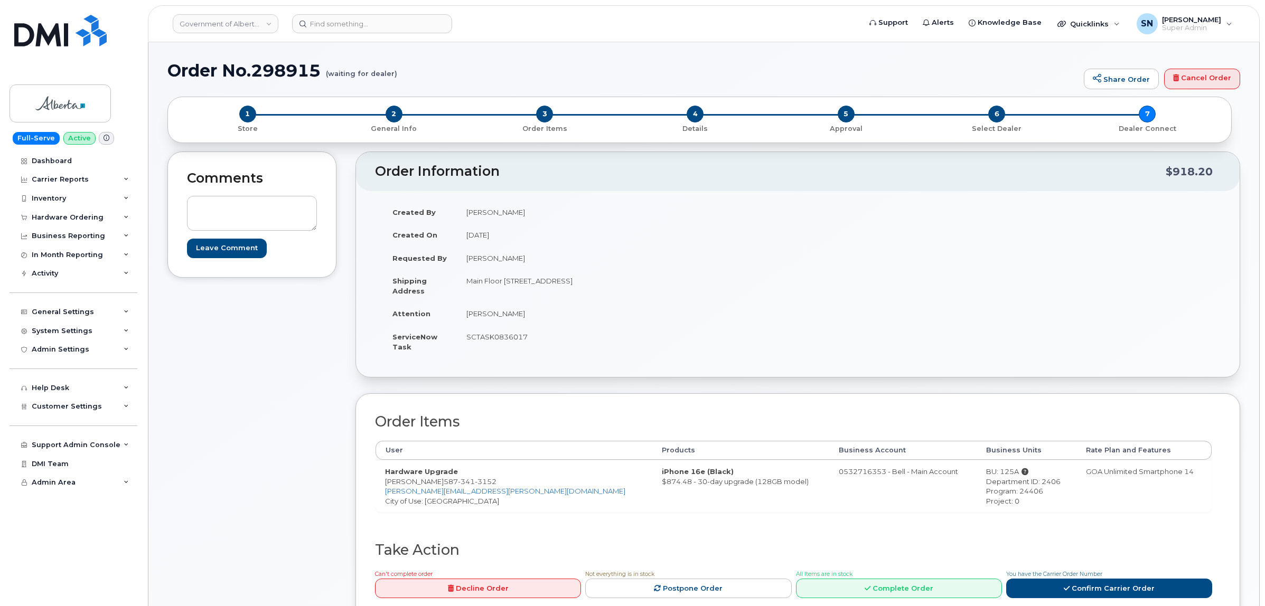
drag, startPoint x: 221, startPoint y: 469, endPoint x: 230, endPoint y: 468, distance: 9.0
click at [225, 469] on div "Comments Leave Comment" at bounding box center [251, 395] width 169 height 486
drag, startPoint x: 385, startPoint y: 483, endPoint x: 490, endPoint y: 484, distance: 104.0
click at [490, 484] on td "Hardware Upgrade Tyler Marshall 587 341 3152 Tyler.Marshall@gov.ab.ca City of U…" at bounding box center [513, 486] width 277 height 52
copy td "Tyler Marshall 587 341 3152"
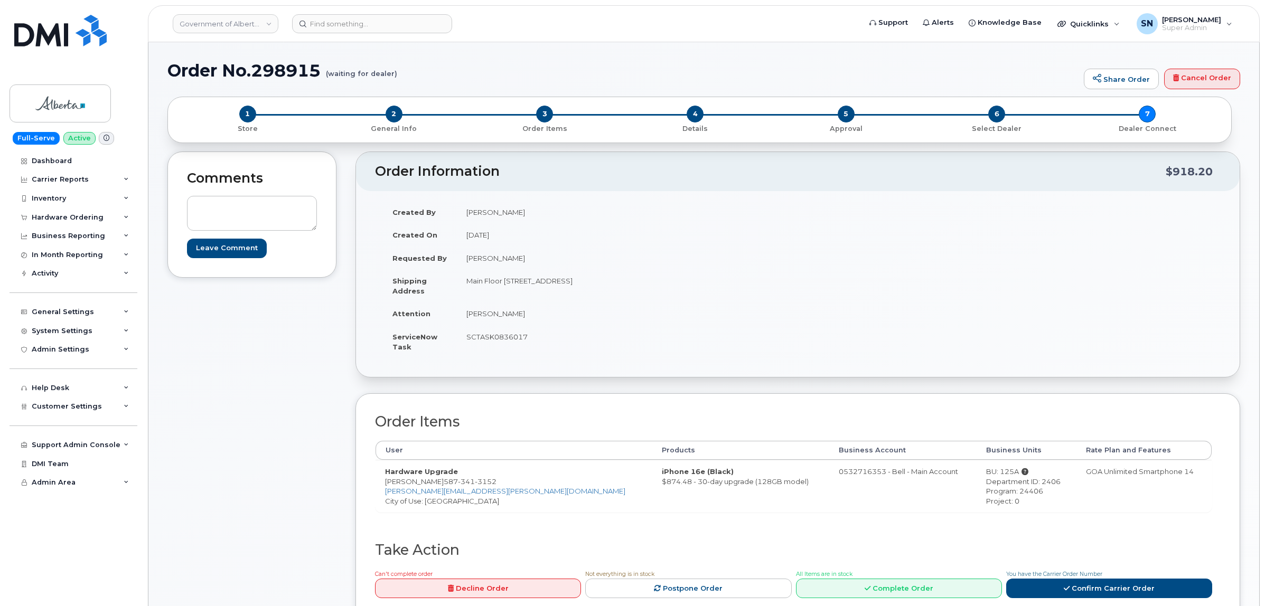
click at [986, 473] on div "BU: 125A" at bounding box center [1026, 472] width 81 height 10
copy div "125A"
click at [999, 479] on div "Department ID: 2406" at bounding box center [1026, 482] width 81 height 10
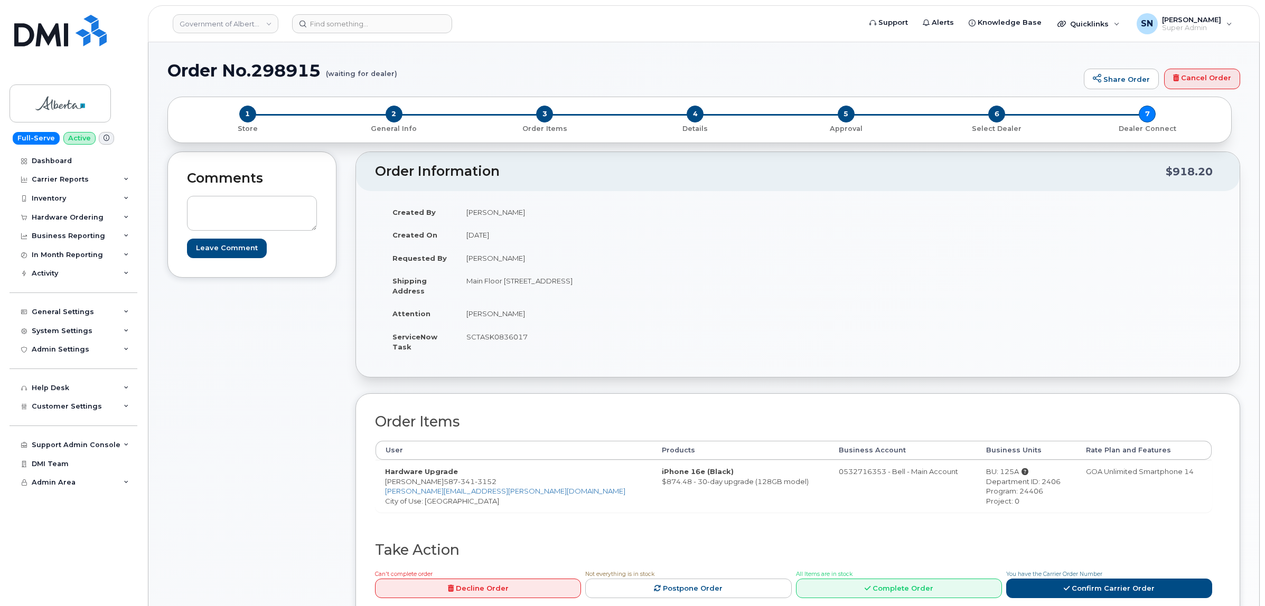
copy div "2406"
click at [986, 492] on div "Program: 24406" at bounding box center [1026, 491] width 81 height 10
copy div "24406"
click at [502, 333] on td "SCTASK0836017" at bounding box center [623, 341] width 333 height 33
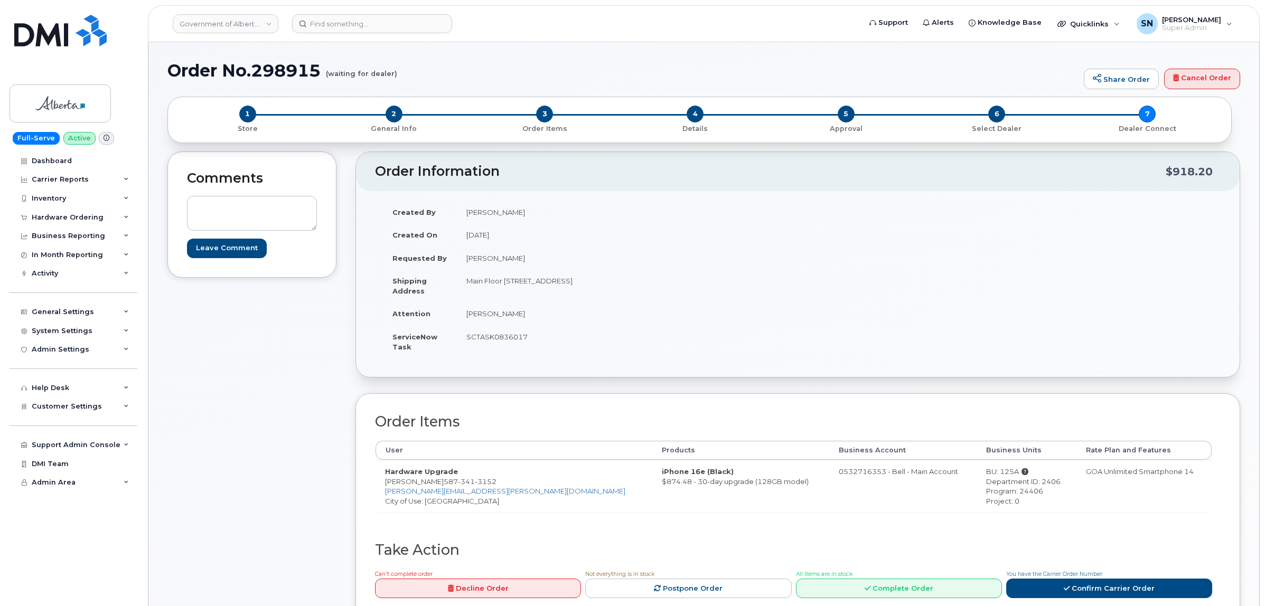
click at [502, 333] on td "SCTASK0836017" at bounding box center [623, 341] width 333 height 33
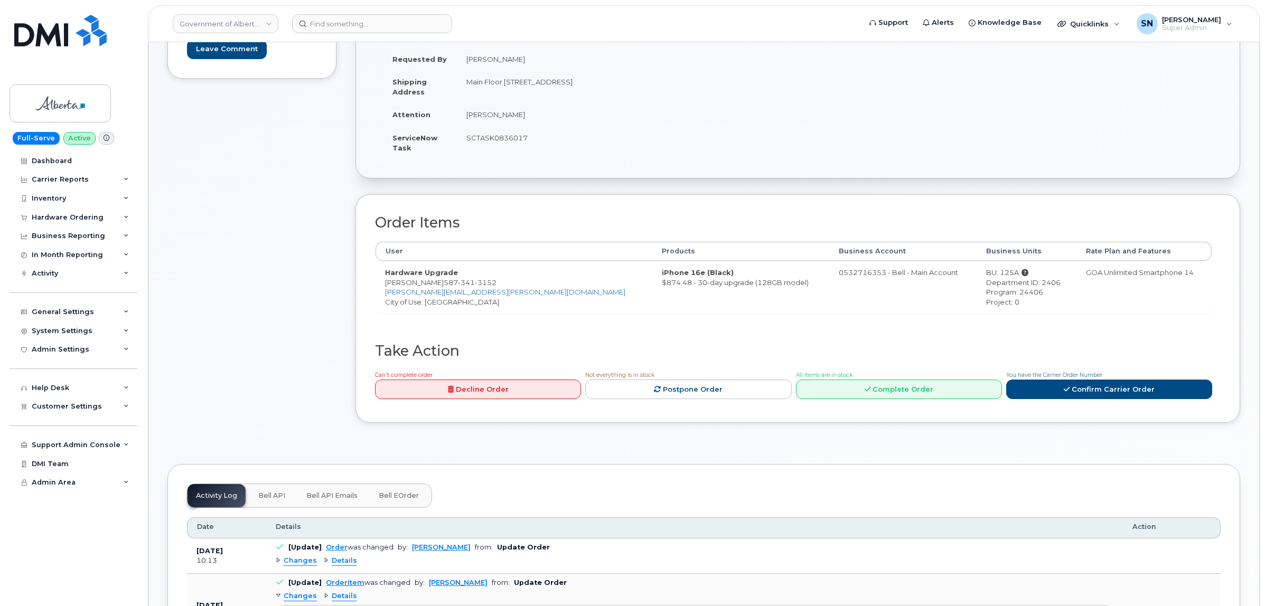
scroll to position [396, 0]
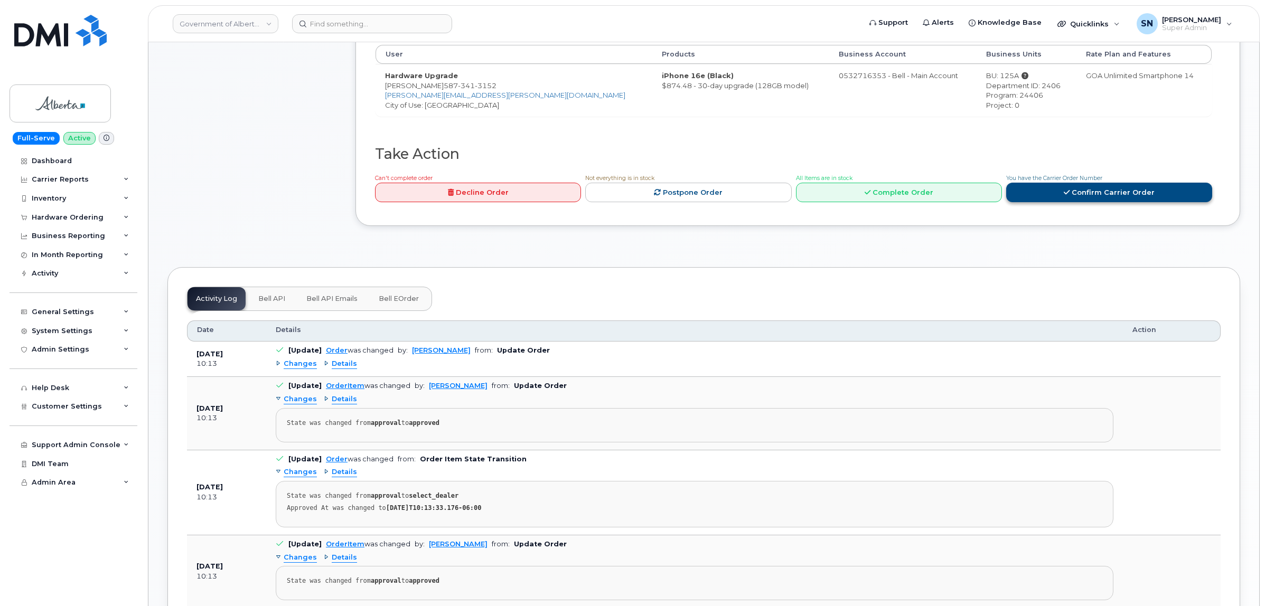
click at [1084, 201] on link "Confirm Carrier Order" at bounding box center [1109, 193] width 206 height 20
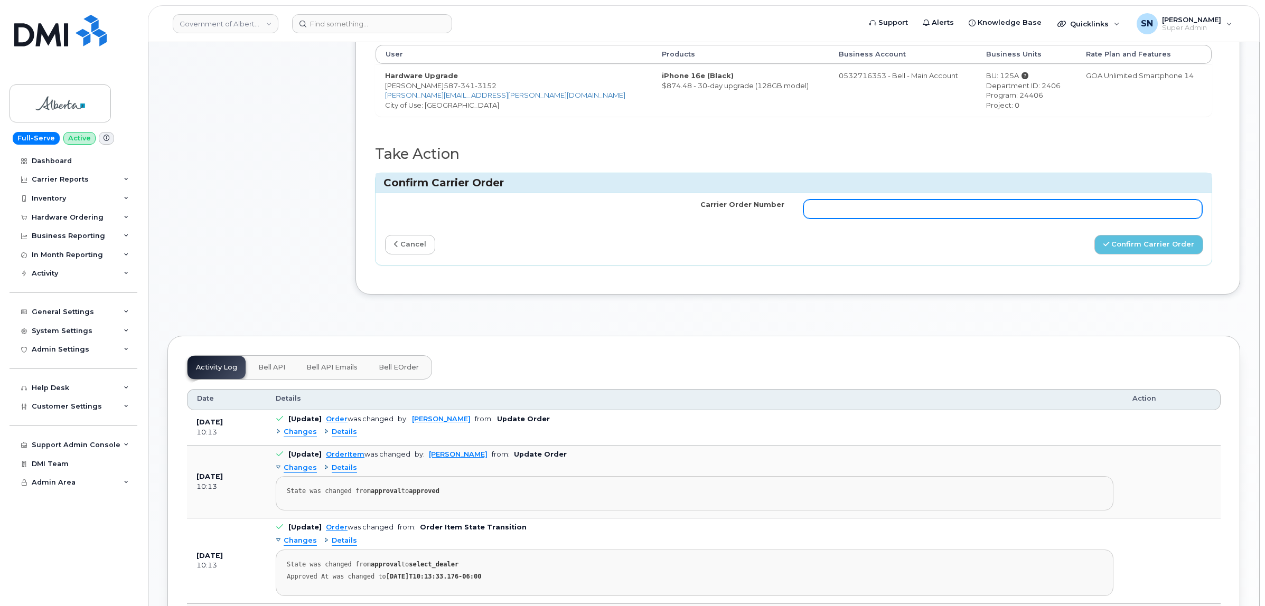
click at [1041, 217] on input "Carrier Order Number" at bounding box center [1002, 209] width 399 height 19
paste input "3008499"
type input "3008499"
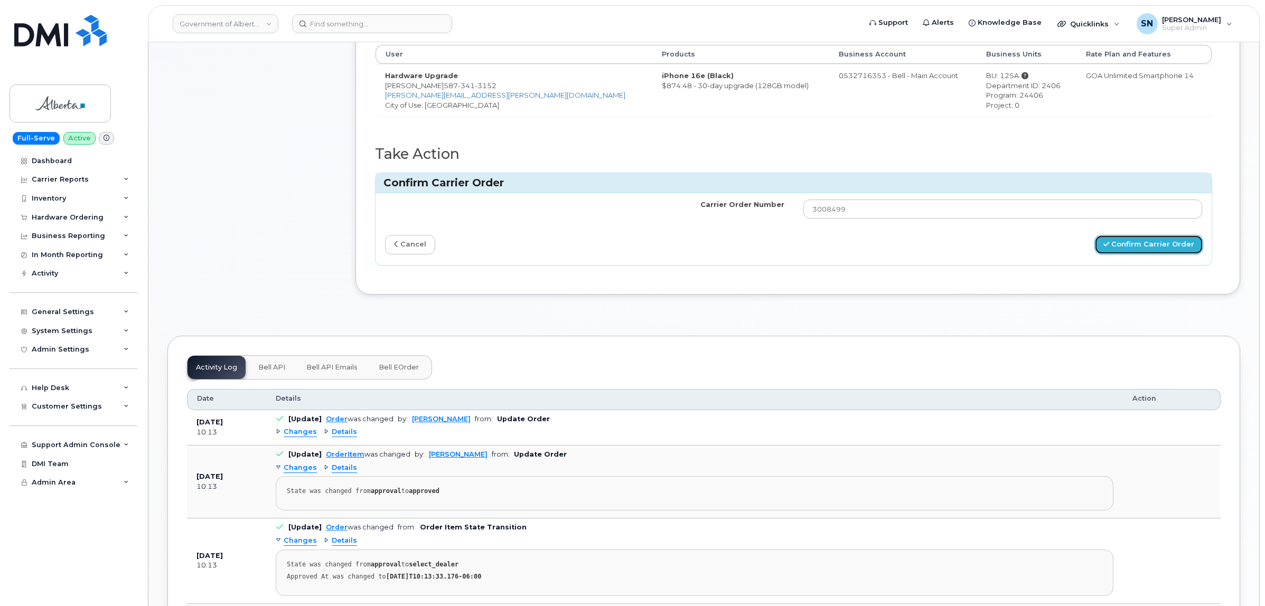
click at [1133, 246] on button "Confirm Carrier Order" at bounding box center [1148, 245] width 109 height 20
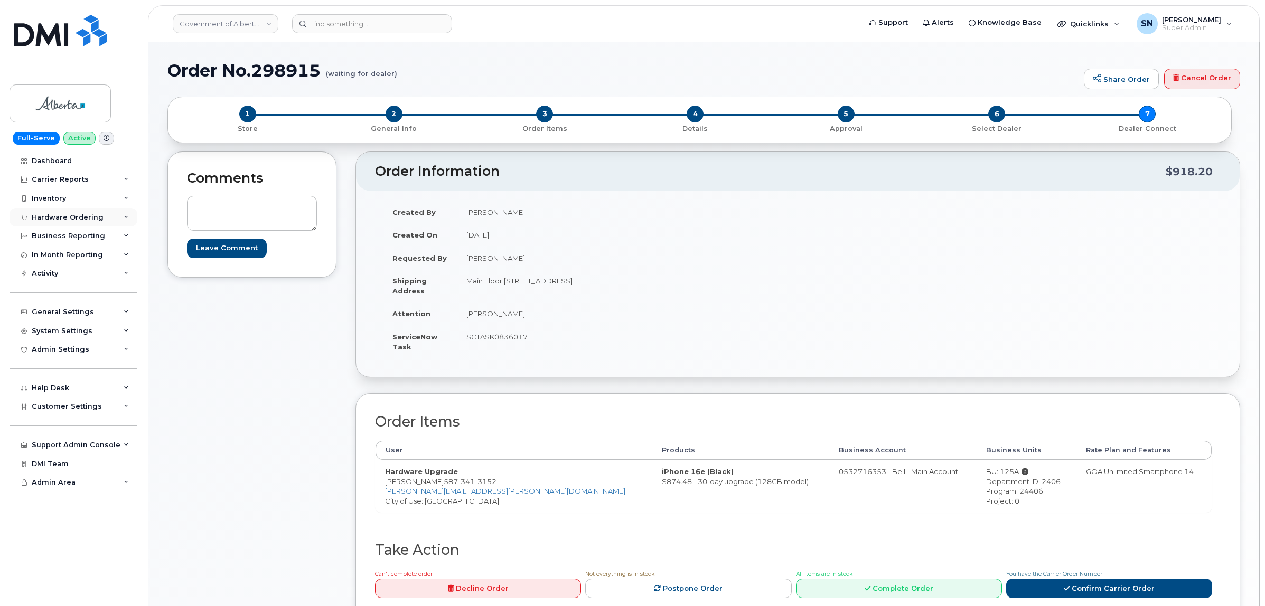
click at [70, 215] on div "Hardware Ordering" at bounding box center [68, 217] width 72 height 8
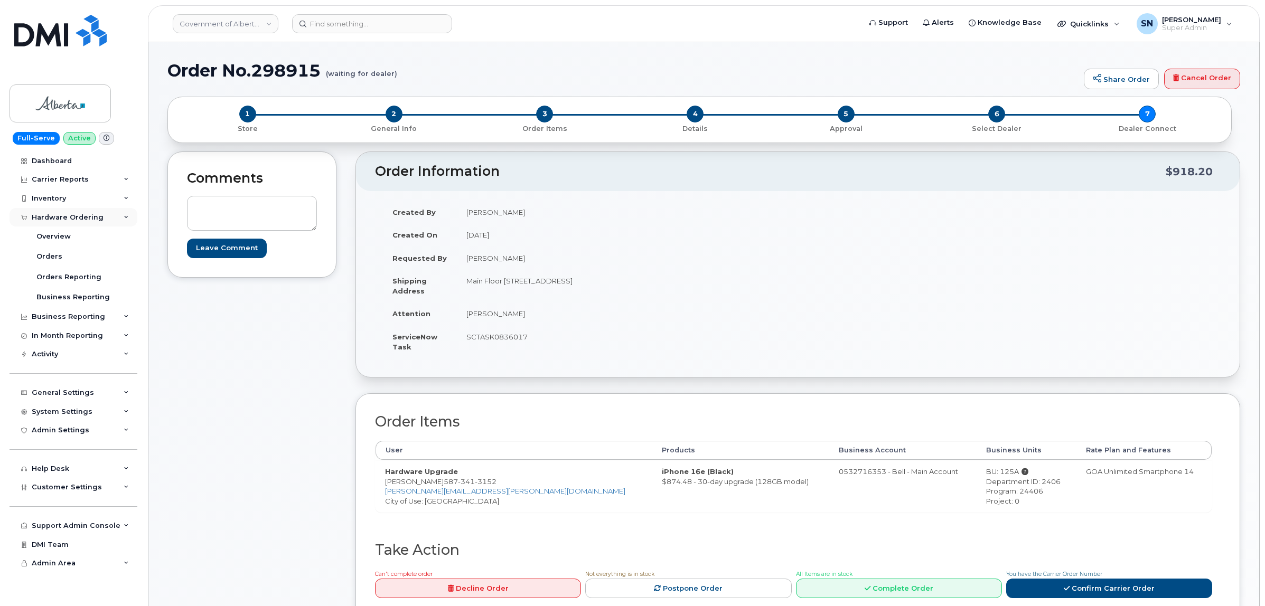
click at [70, 222] on div "Hardware Ordering" at bounding box center [68, 217] width 72 height 8
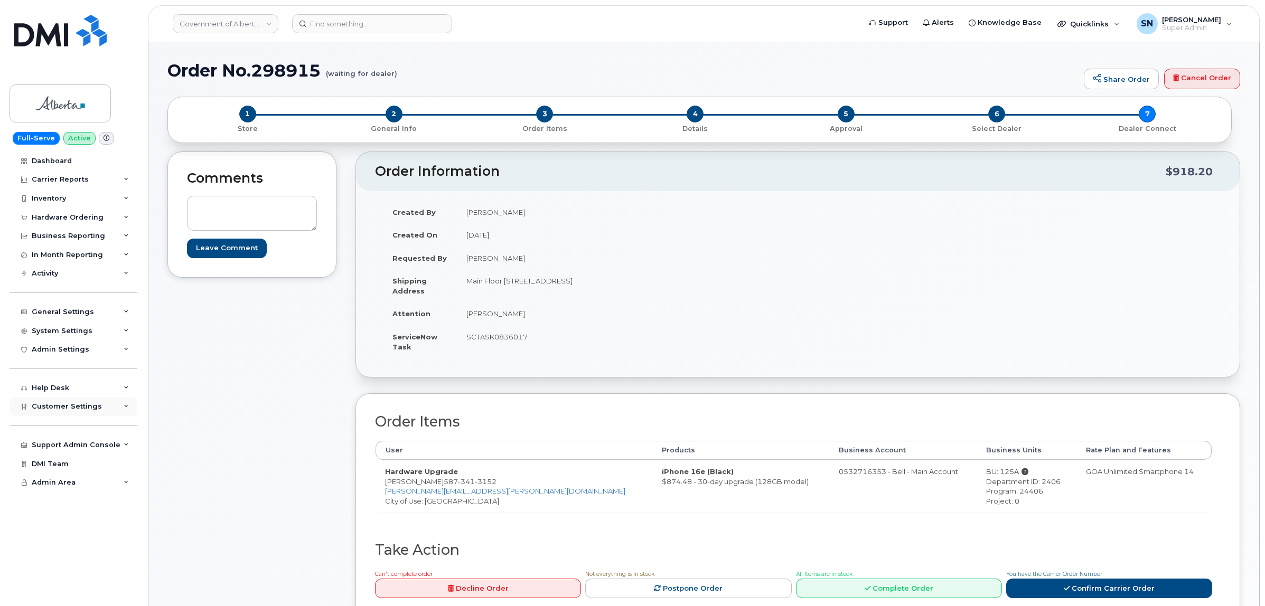
click at [77, 411] on div "Customer Settings" at bounding box center [67, 406] width 70 height 8
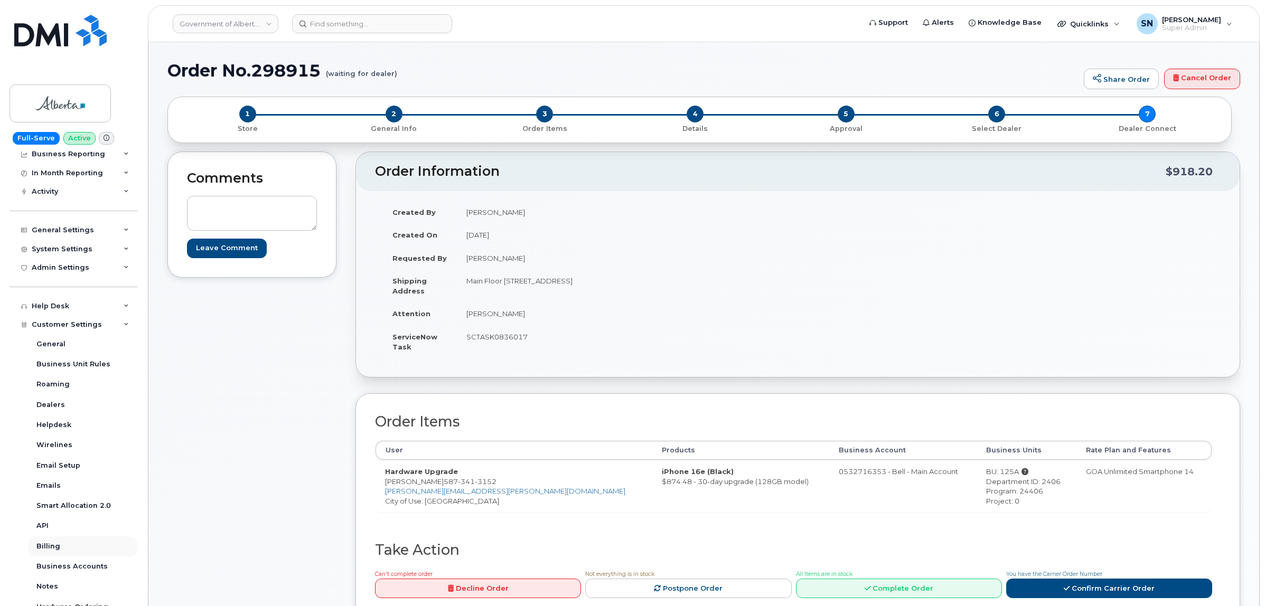
scroll to position [213, 0]
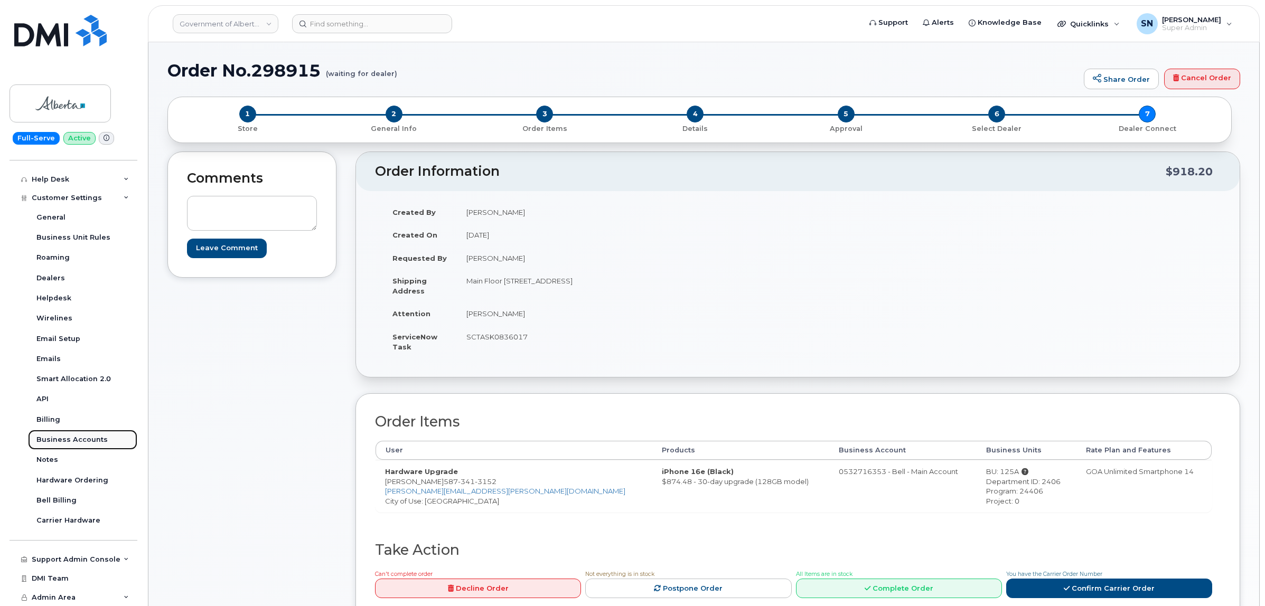
click at [82, 436] on div "Business Accounts" at bounding box center [71, 440] width 71 height 10
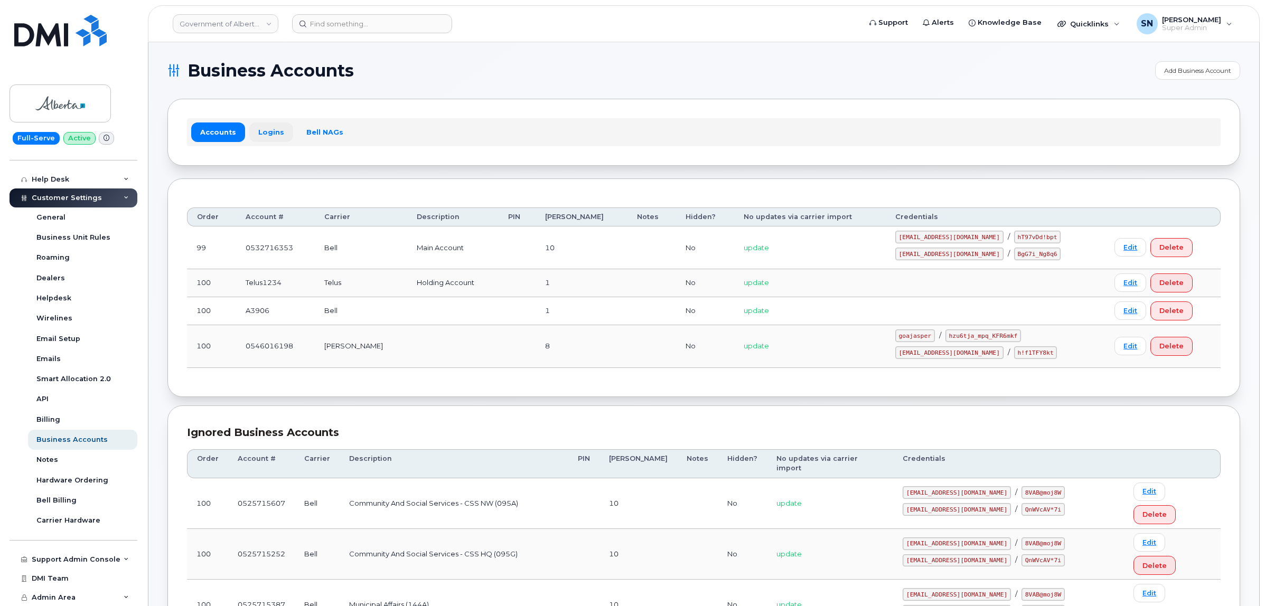
click at [270, 125] on link "Logins" at bounding box center [271, 132] width 44 height 19
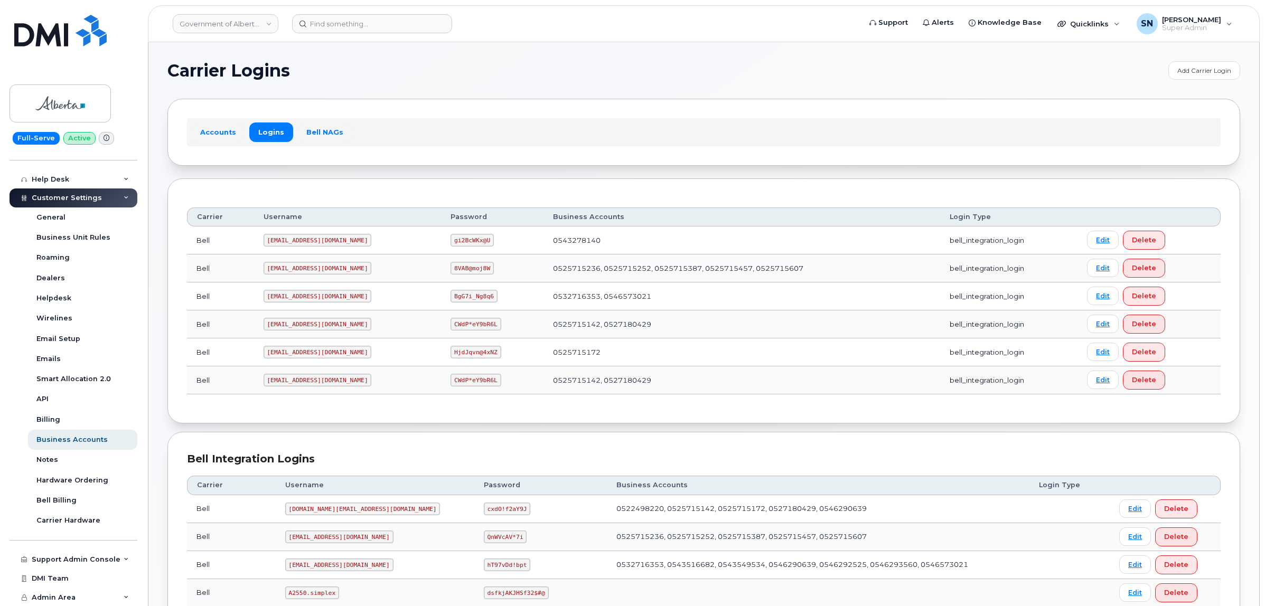
drag, startPoint x: 312, startPoint y: 329, endPoint x: 275, endPoint y: 344, distance: 40.3
drag, startPoint x: 275, startPoint y: 344, endPoint x: 566, endPoint y: 92, distance: 384.9
click at [566, 92] on section "Carrier Logins Add Carrier Login Accounts Logins Bell NAGs Carrier Username Pas…" at bounding box center [703, 544] width 1072 height 967
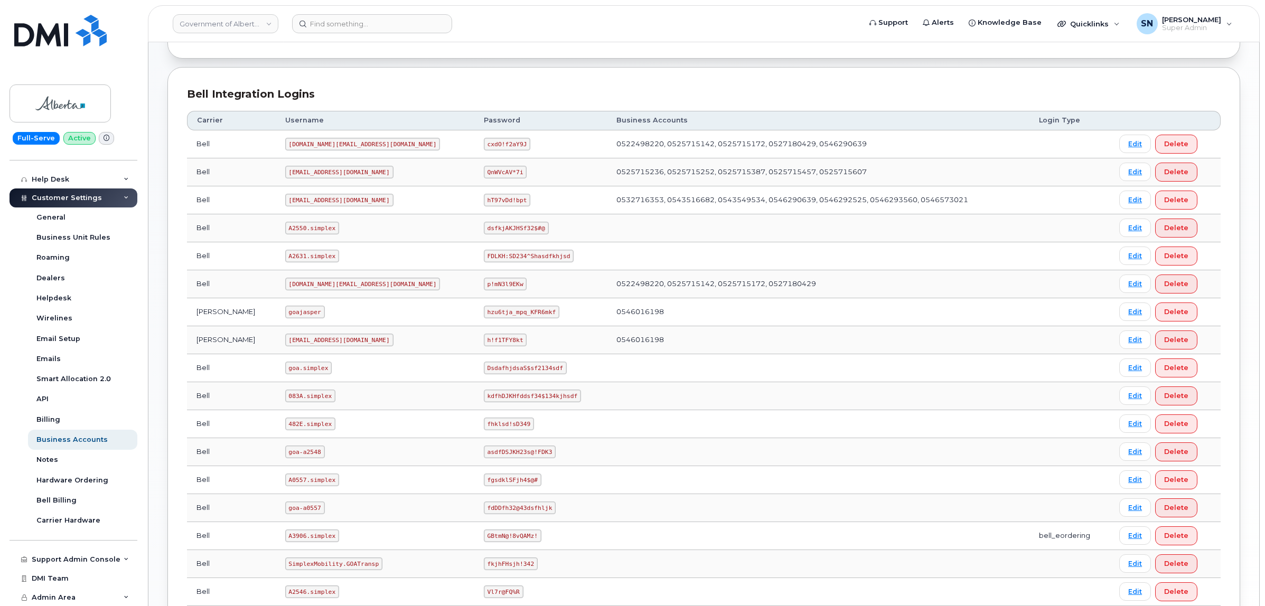
scroll to position [487, 0]
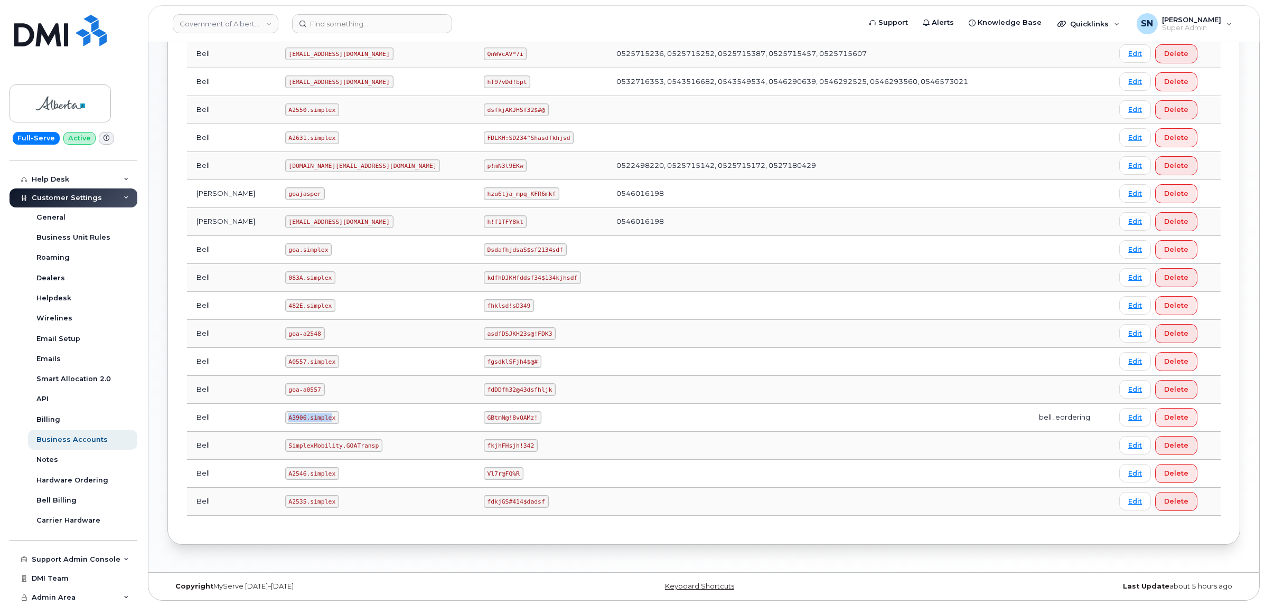
drag, startPoint x: 268, startPoint y: 420, endPoint x: 312, endPoint y: 423, distance: 43.9
click at [312, 423] on code "A3906.simplex" at bounding box center [312, 417] width 54 height 13
copy code "A3906.simple"
drag, startPoint x: 246, startPoint y: 425, endPoint x: 251, endPoint y: 424, distance: 5.4
click at [247, 426] on td "Bell" at bounding box center [231, 418] width 89 height 28
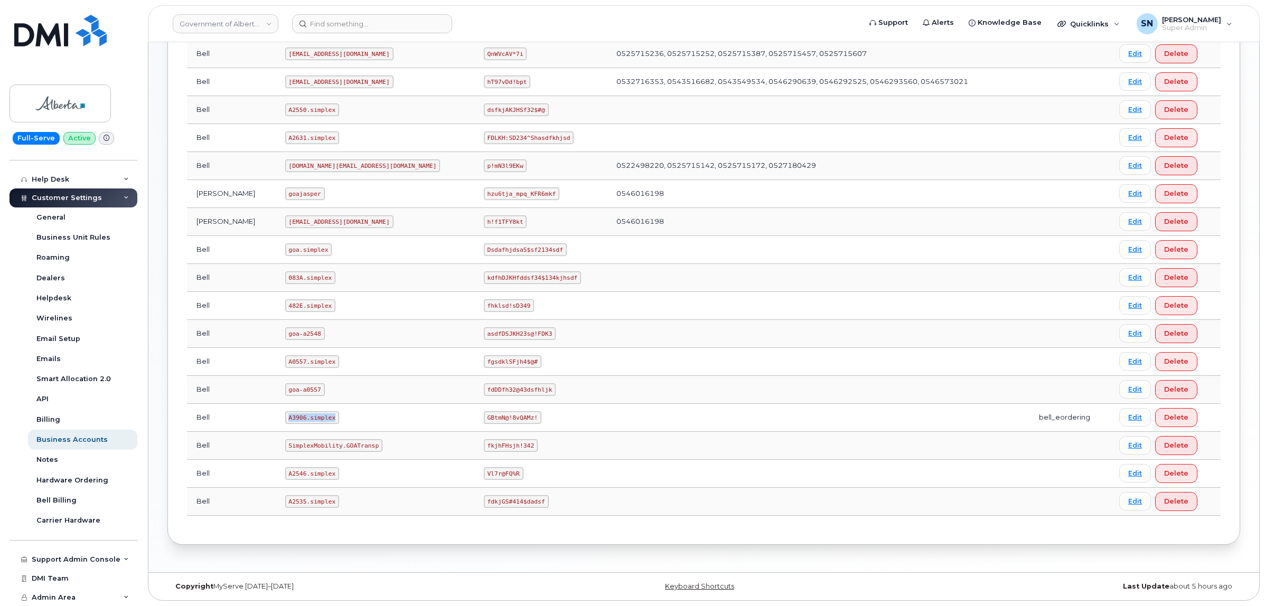
drag, startPoint x: 286, startPoint y: 419, endPoint x: 315, endPoint y: 420, distance: 29.1
click at [315, 420] on code "A3906.simplex" at bounding box center [312, 417] width 54 height 13
copy code "A3906.simplex"
drag, startPoint x: 407, startPoint y: 416, endPoint x: 460, endPoint y: 418, distance: 53.9
click at [474, 418] on td "GBtmN@!8vQAMz!" at bounding box center [540, 418] width 133 height 28
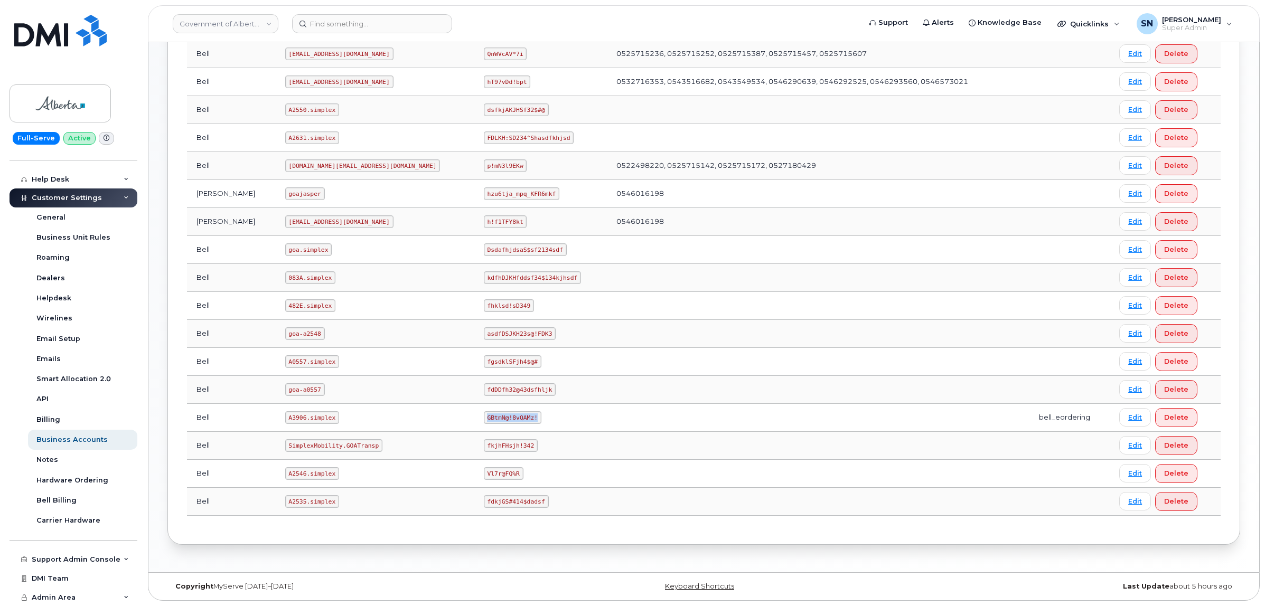
copy code "GBtmN@!8vQAMz!"
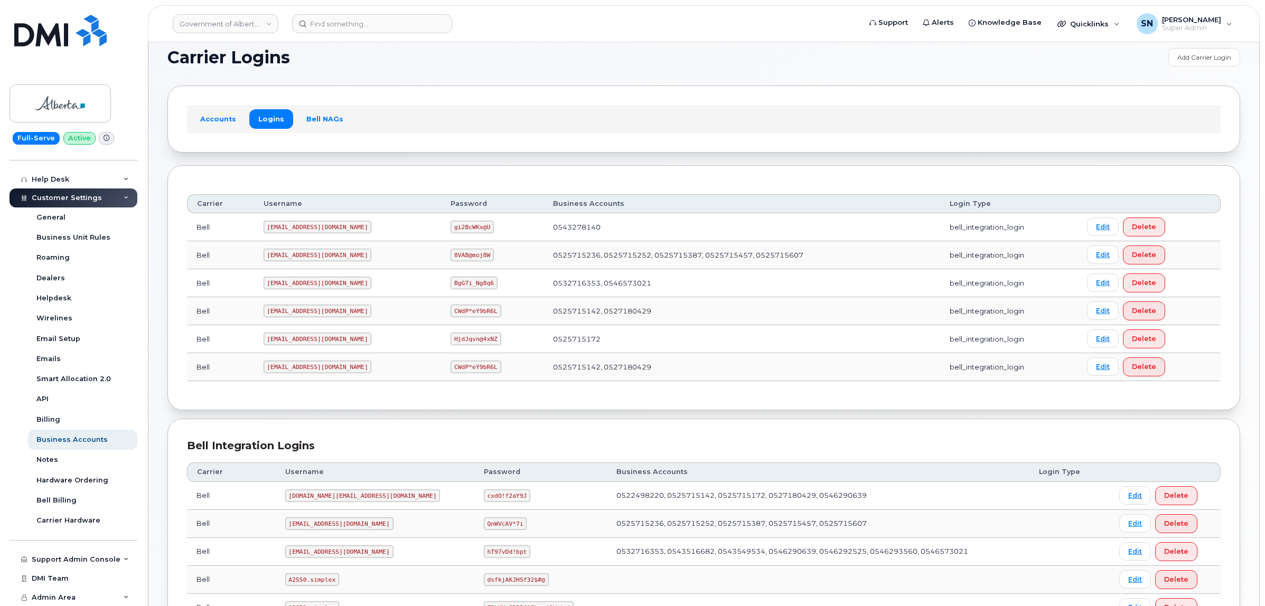
scroll to position [0, 0]
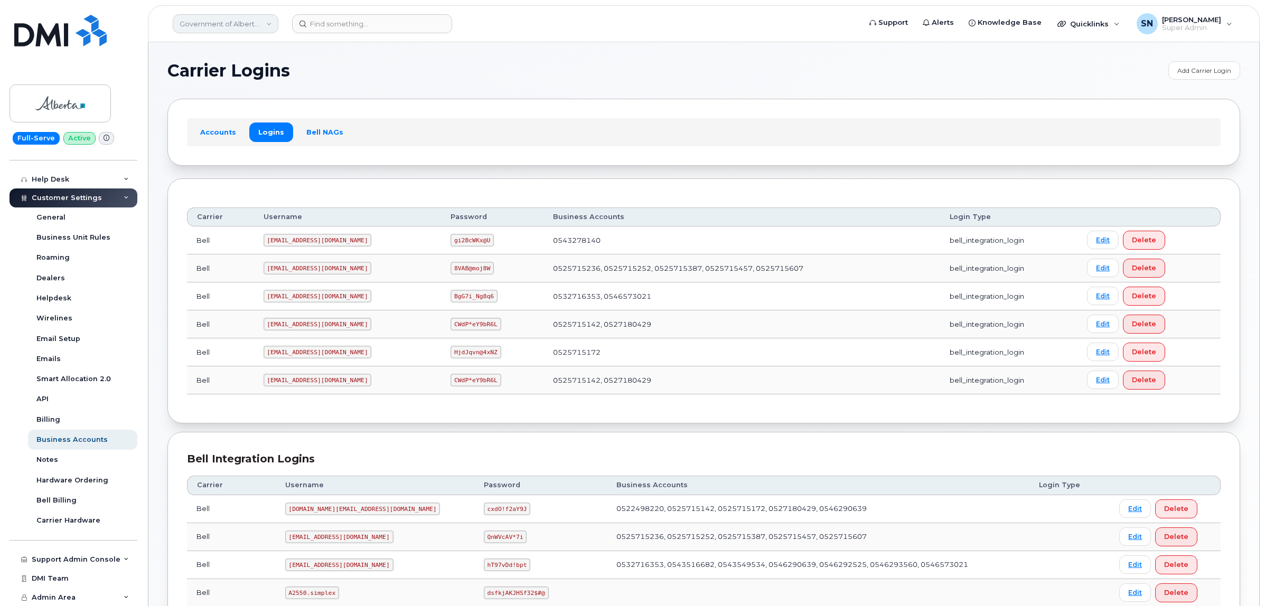
click at [230, 24] on link "Government of Alberta ([GEOGRAPHIC_DATA])" at bounding box center [226, 23] width 106 height 19
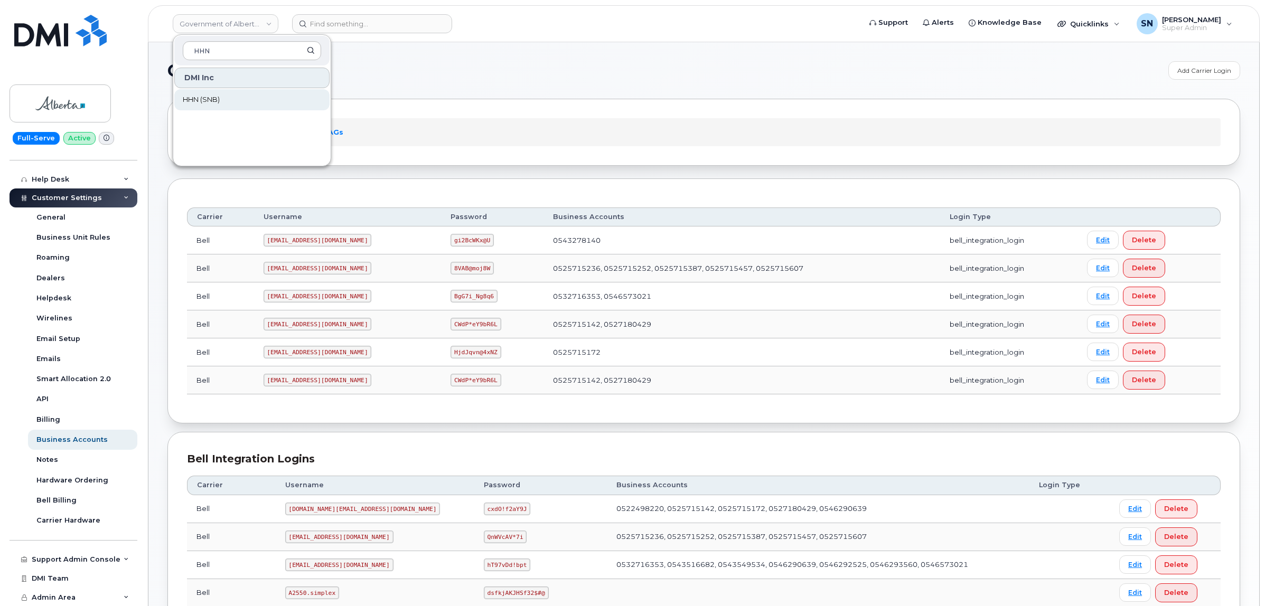
type input "HHN"
click at [244, 97] on link "HHN (SNB)" at bounding box center [251, 99] width 155 height 21
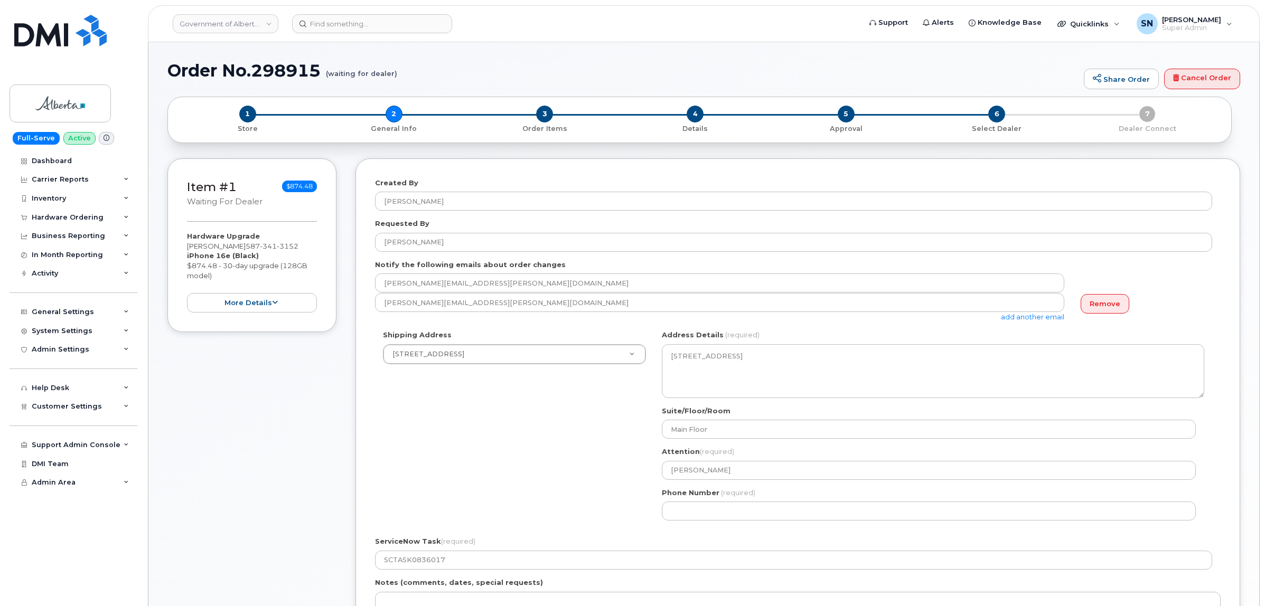
select select
drag, startPoint x: 236, startPoint y: 243, endPoint x: 291, endPoint y: 247, distance: 55.6
click at [291, 247] on div "Hardware Upgrade [PERSON_NAME] [PHONE_NUMBER] iPhone 16e (Black) $874.48 - 30-d…" at bounding box center [252, 271] width 130 height 81
copy span "[PHONE_NUMBER]"
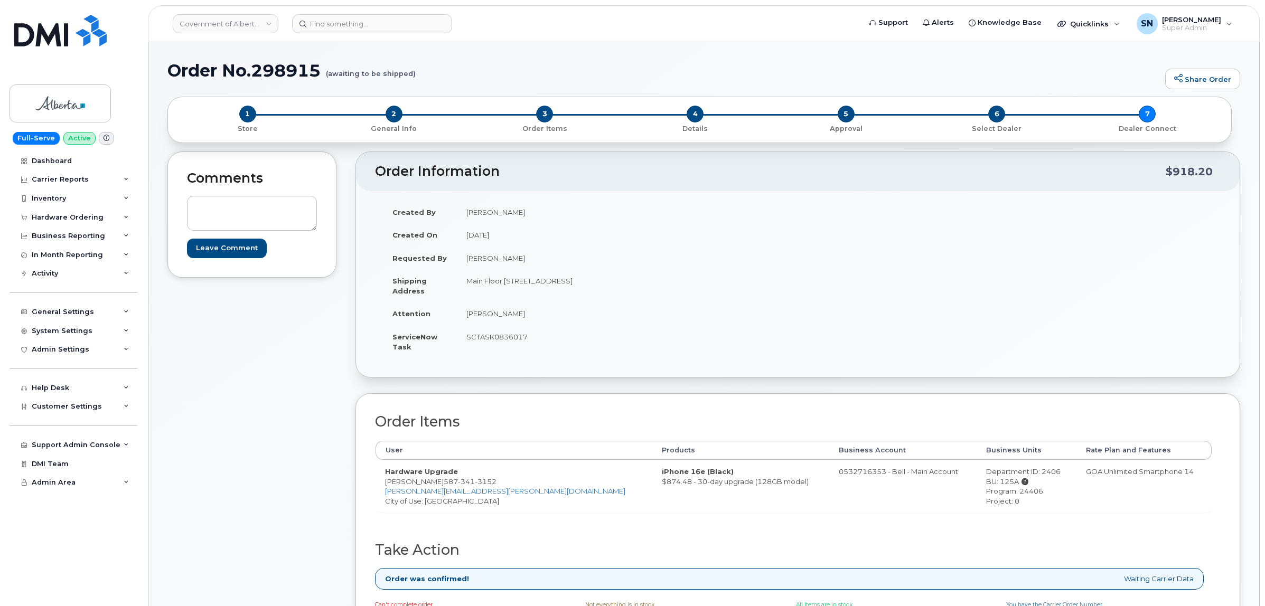
click at [215, 373] on div "Comments Leave Comment" at bounding box center [251, 410] width 169 height 517
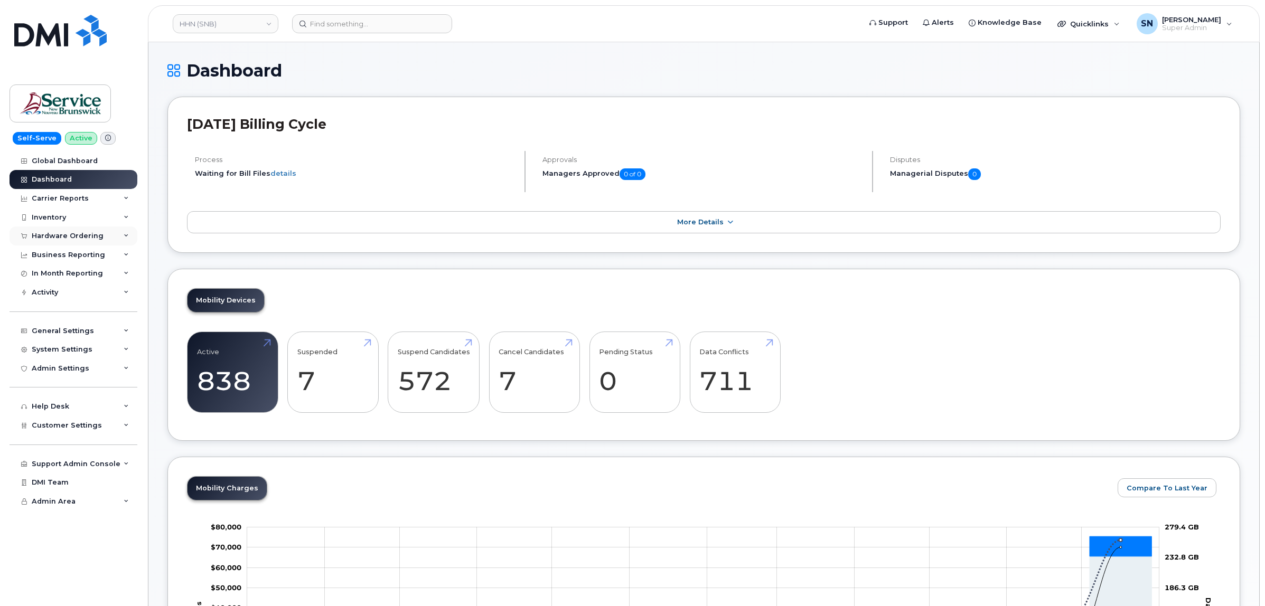
click at [72, 236] on div "Hardware Ordering" at bounding box center [68, 236] width 72 height 8
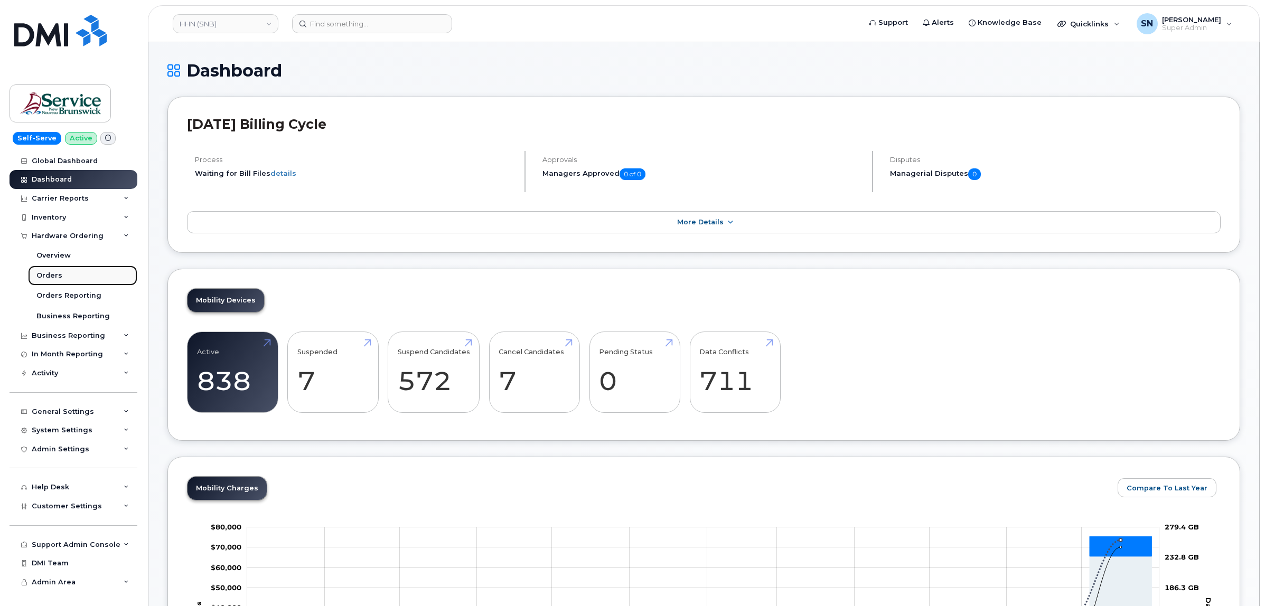
click at [45, 273] on div "Orders" at bounding box center [49, 276] width 26 height 10
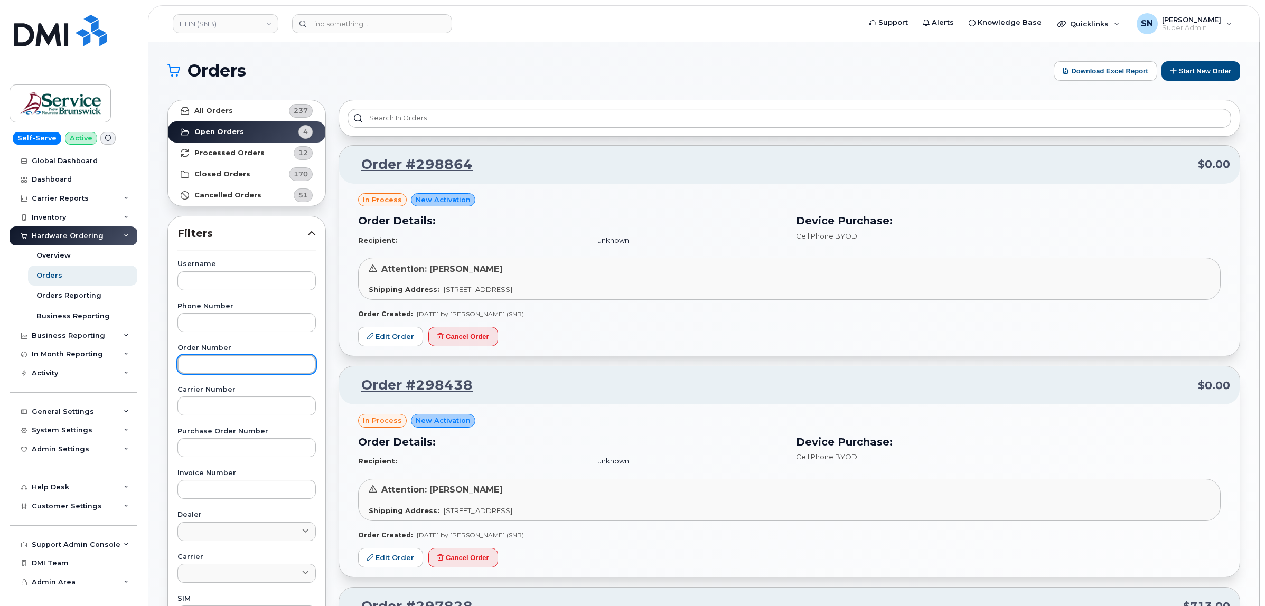
click at [225, 365] on input "text" at bounding box center [246, 364] width 138 height 19
paste input "298442"
type input "298442"
click at [238, 112] on link "All Orders 237" at bounding box center [246, 110] width 157 height 21
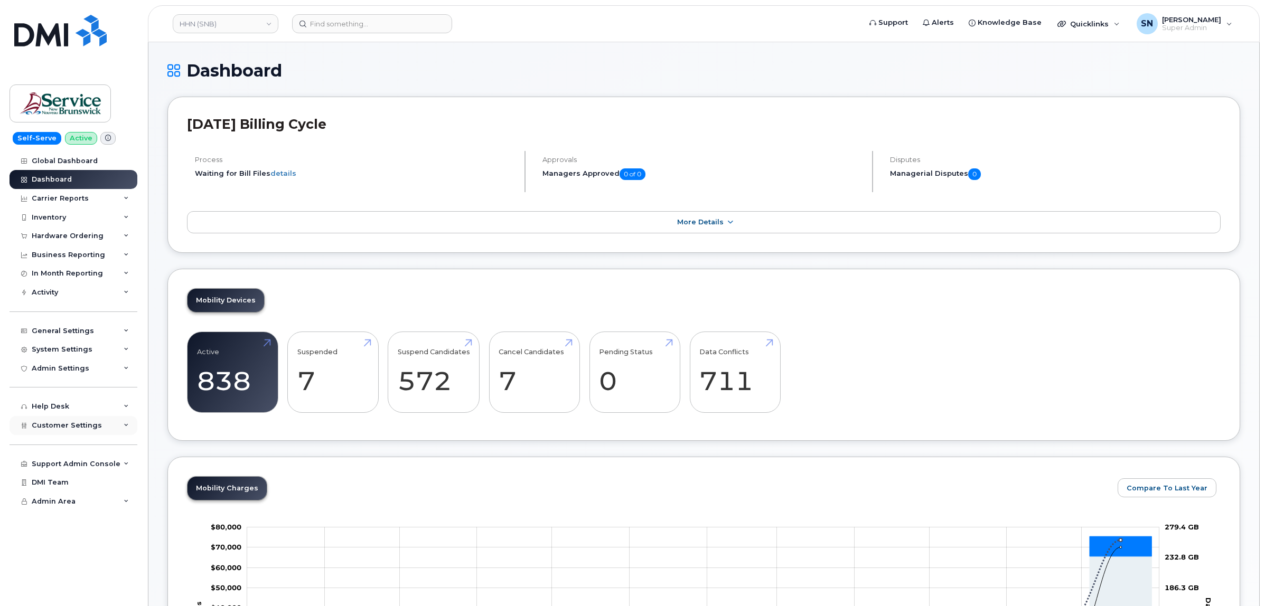
click at [83, 428] on span "Customer Settings" at bounding box center [67, 425] width 70 height 8
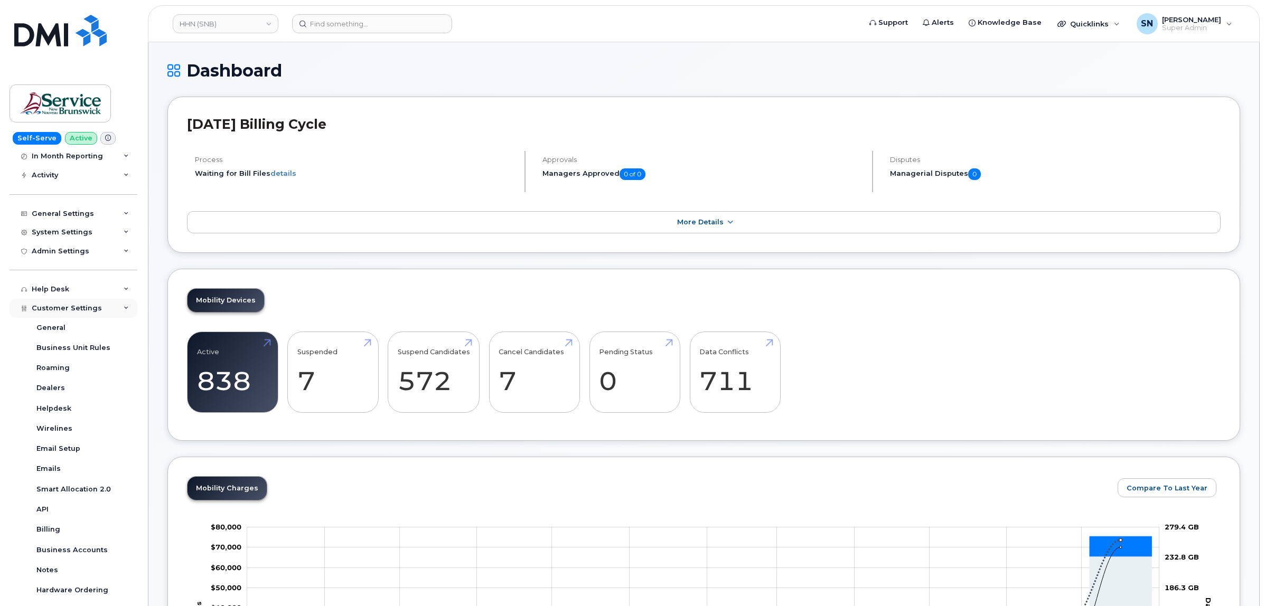
scroll to position [212, 0]
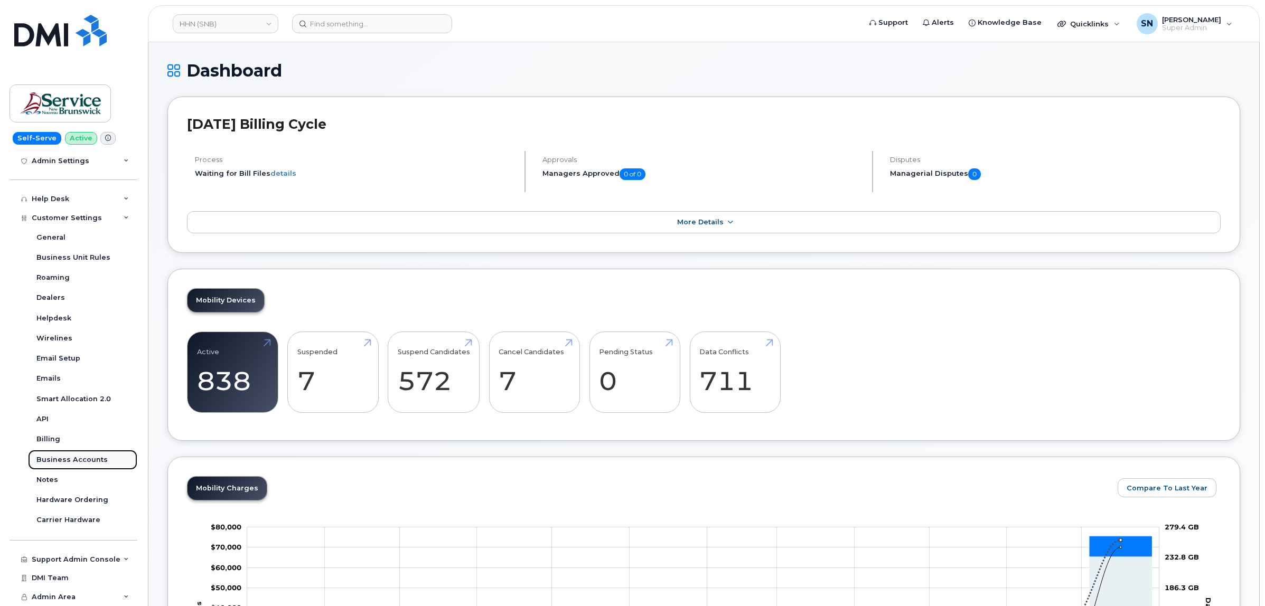
click at [91, 458] on div "Business Accounts" at bounding box center [71, 460] width 71 height 10
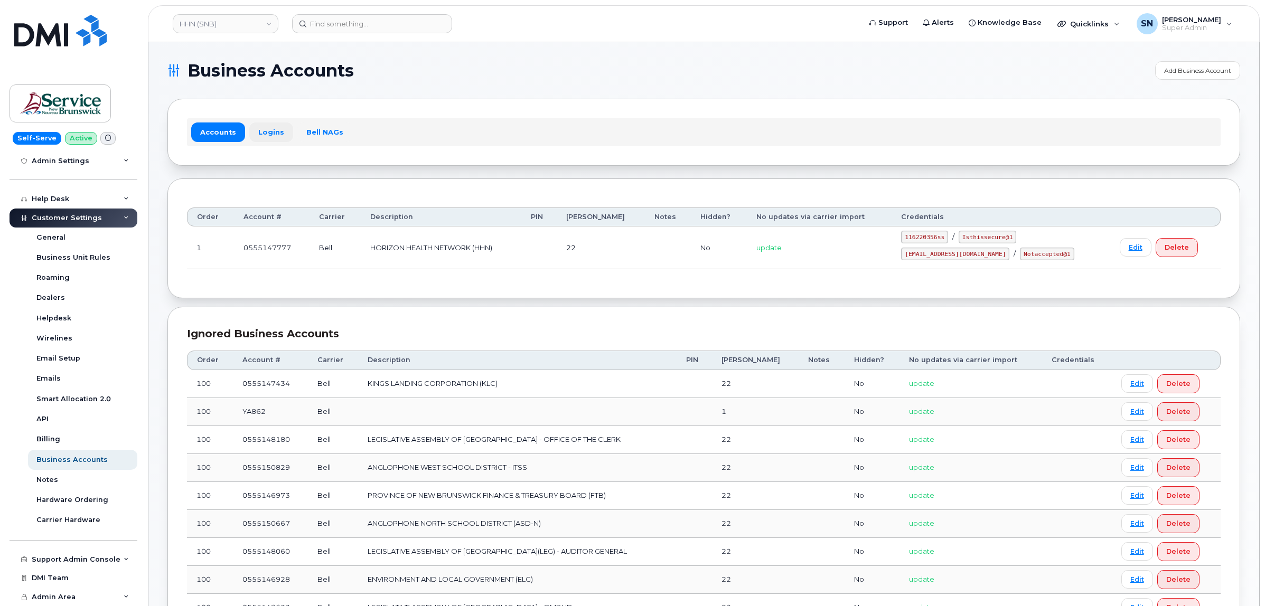
click at [267, 140] on link "Logins" at bounding box center [271, 132] width 44 height 19
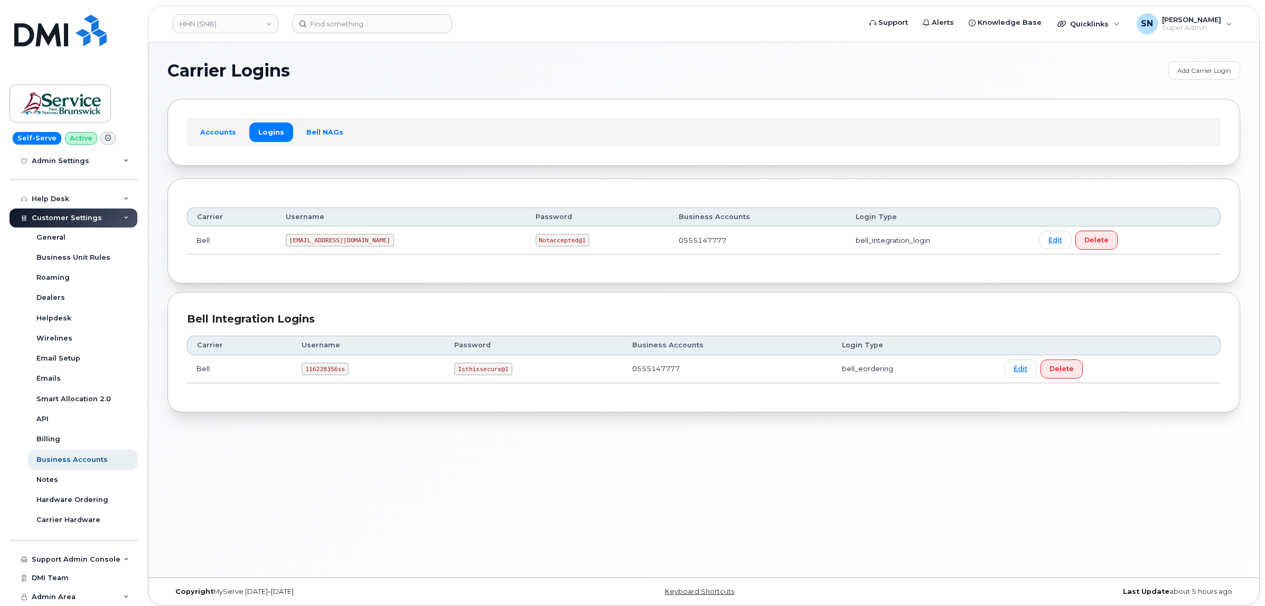
drag, startPoint x: 270, startPoint y: 286, endPoint x: 253, endPoint y: 290, distance: 17.4
click at [253, 290] on section "Carrier Logins Add Carrier Login Accounts Logins Bell NAGs Carrier Username Pas…" at bounding box center [703, 236] width 1072 height 351
drag, startPoint x: 305, startPoint y: 370, endPoint x: 343, endPoint y: 371, distance: 38.6
click at [343, 371] on code "116220356ss" at bounding box center [325, 369] width 47 height 13
copy code "116220356ss"
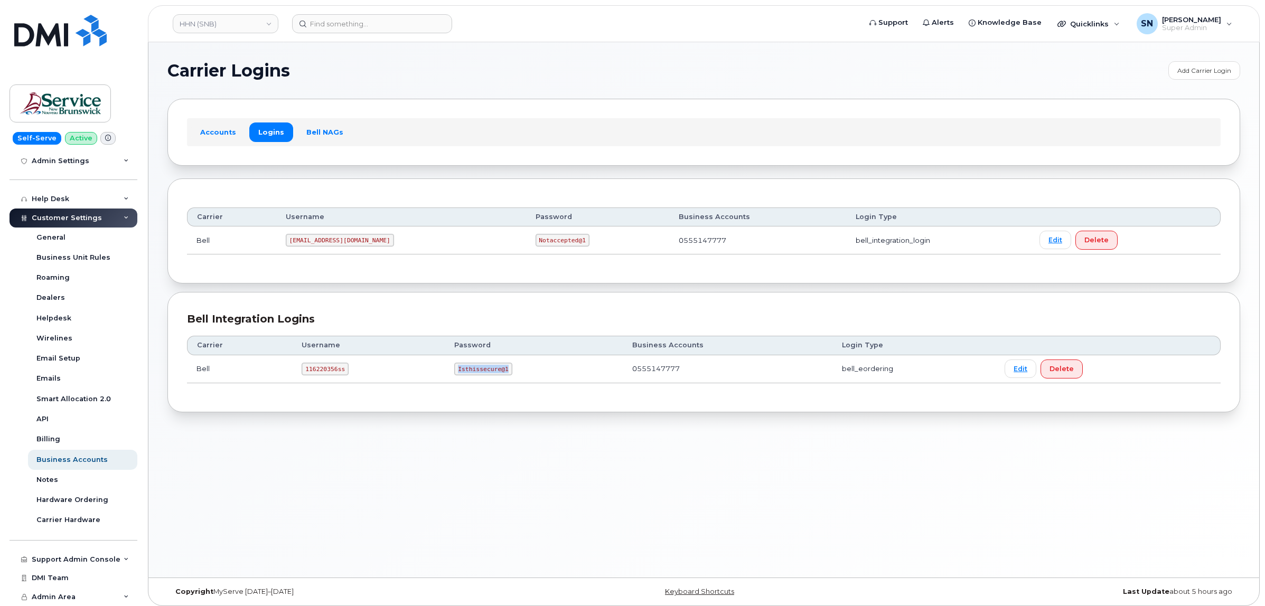
drag, startPoint x: 455, startPoint y: 371, endPoint x: 501, endPoint y: 377, distance: 45.7
click at [501, 375] on code "Isthissecure@1" at bounding box center [483, 369] width 58 height 13
copy code "Isthissecure@1"
click at [363, 14] on input at bounding box center [372, 23] width 160 height 19
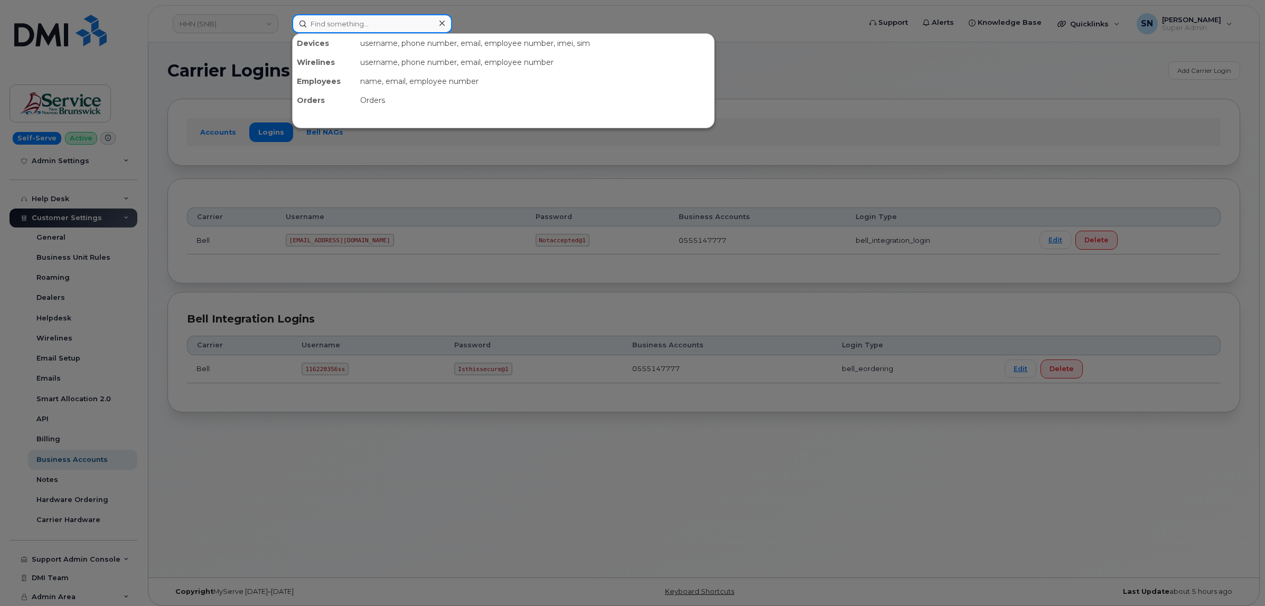
paste input "9022371418"
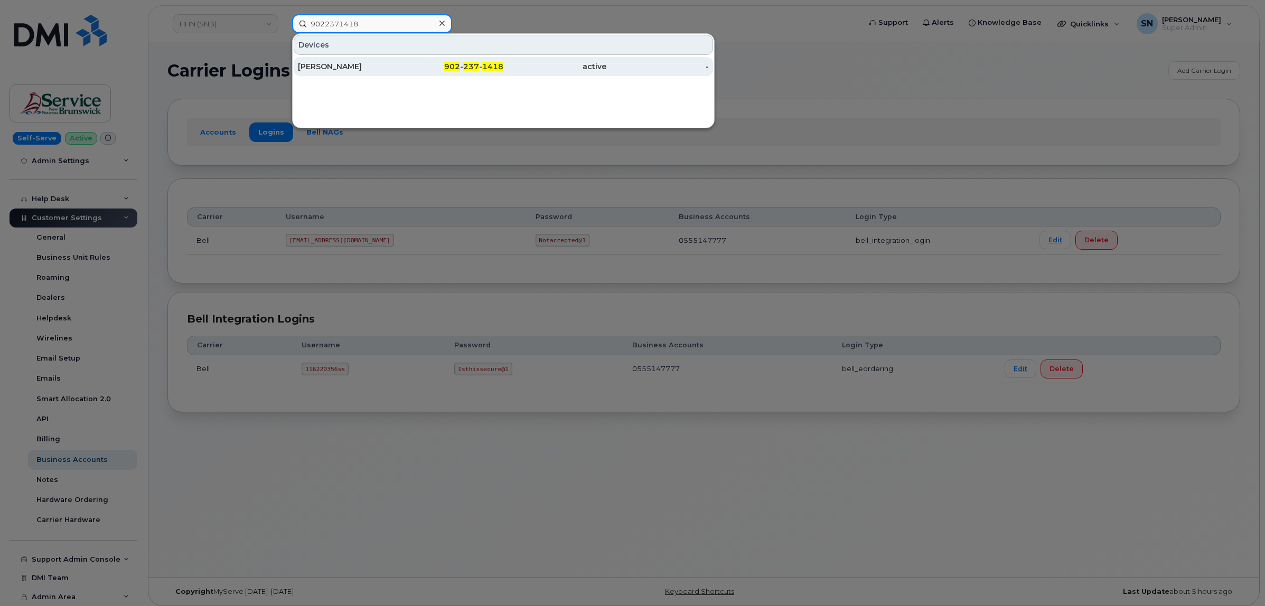
type input "9022371418"
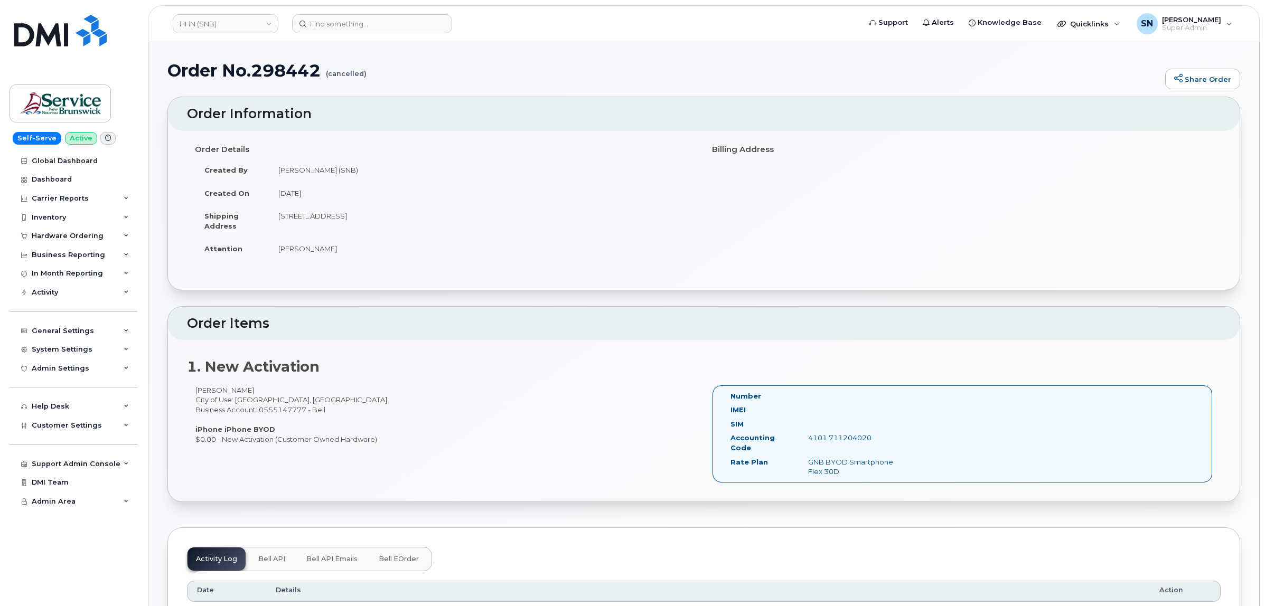
drag, startPoint x: 196, startPoint y: 391, endPoint x: 265, endPoint y: 389, distance: 69.2
click at [265, 389] on div "[PERSON_NAME] City of Use: [GEOGRAPHIC_DATA], [GEOGRAPHIC_DATA] Business Accoun…" at bounding box center [445, 414] width 517 height 59
copy div "[PERSON_NAME]"
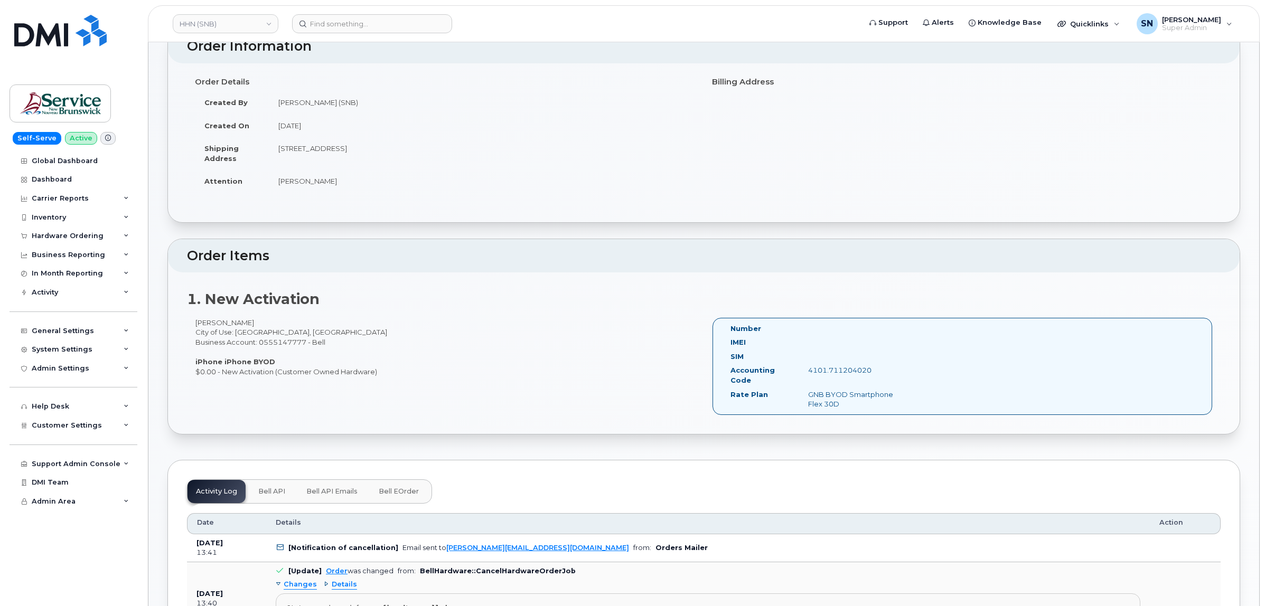
scroll to position [132, 0]
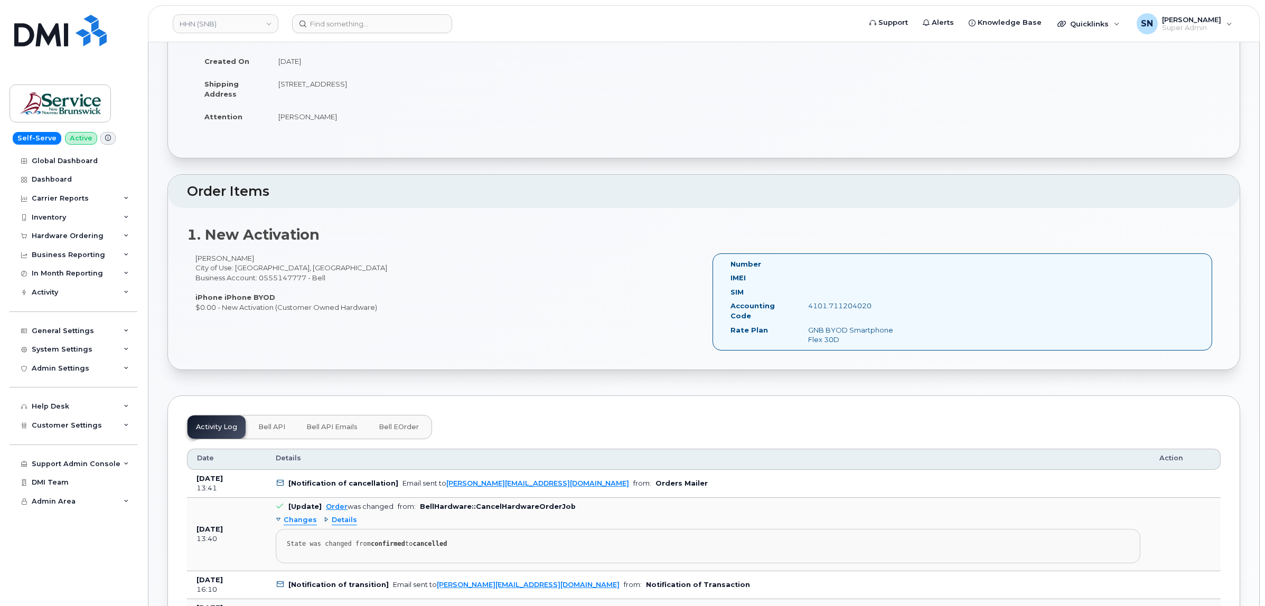
click at [344, 259] on div "[PERSON_NAME] City of Use: [GEOGRAPHIC_DATA], [GEOGRAPHIC_DATA] Business Accoun…" at bounding box center [445, 282] width 517 height 59
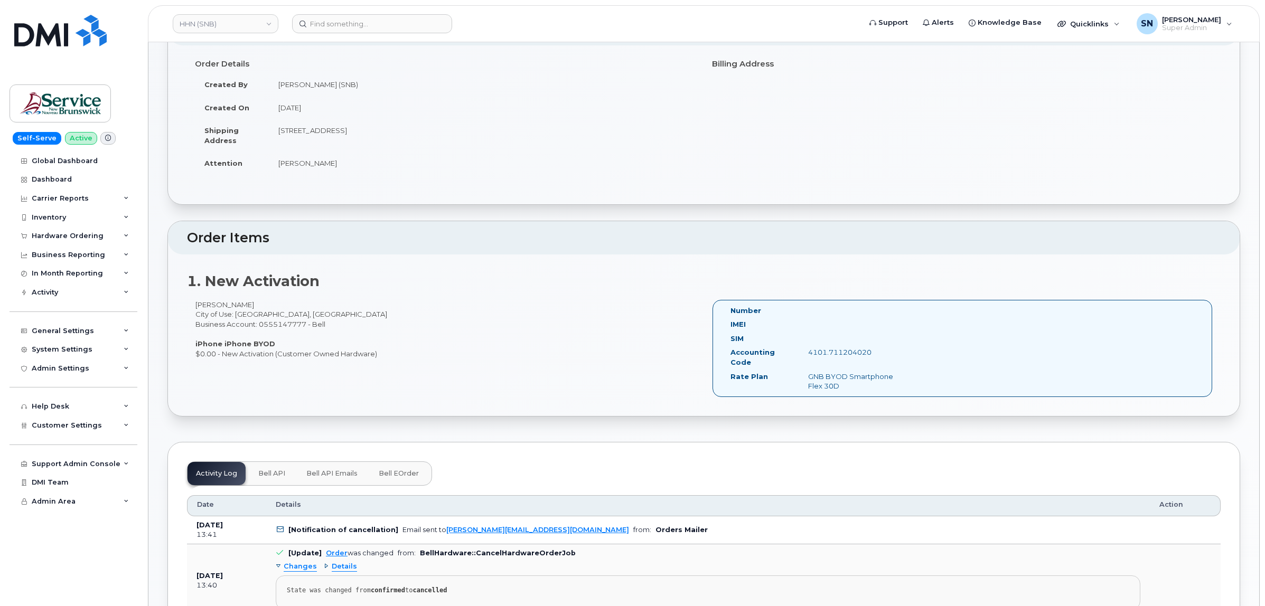
scroll to position [0, 0]
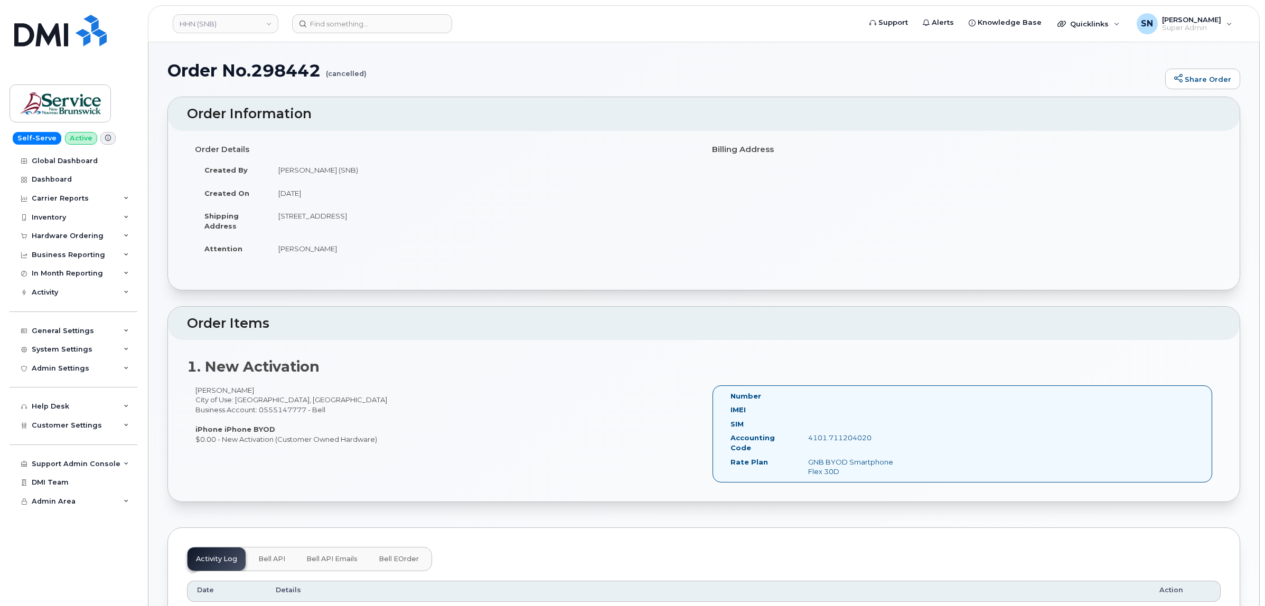
drag, startPoint x: 278, startPoint y: 215, endPoint x: 344, endPoint y: 215, distance: 66.0
click at [344, 215] on td "135 Macbeath Ave Moncton New Brunswick E1C 6Z8" at bounding box center [482, 220] width 427 height 33
copy td "135 Macbeath Ave"
drag, startPoint x: 415, startPoint y: 247, endPoint x: 429, endPoint y: 235, distance: 18.3
click at [418, 246] on td "Frederic Doiron" at bounding box center [482, 248] width 427 height 23
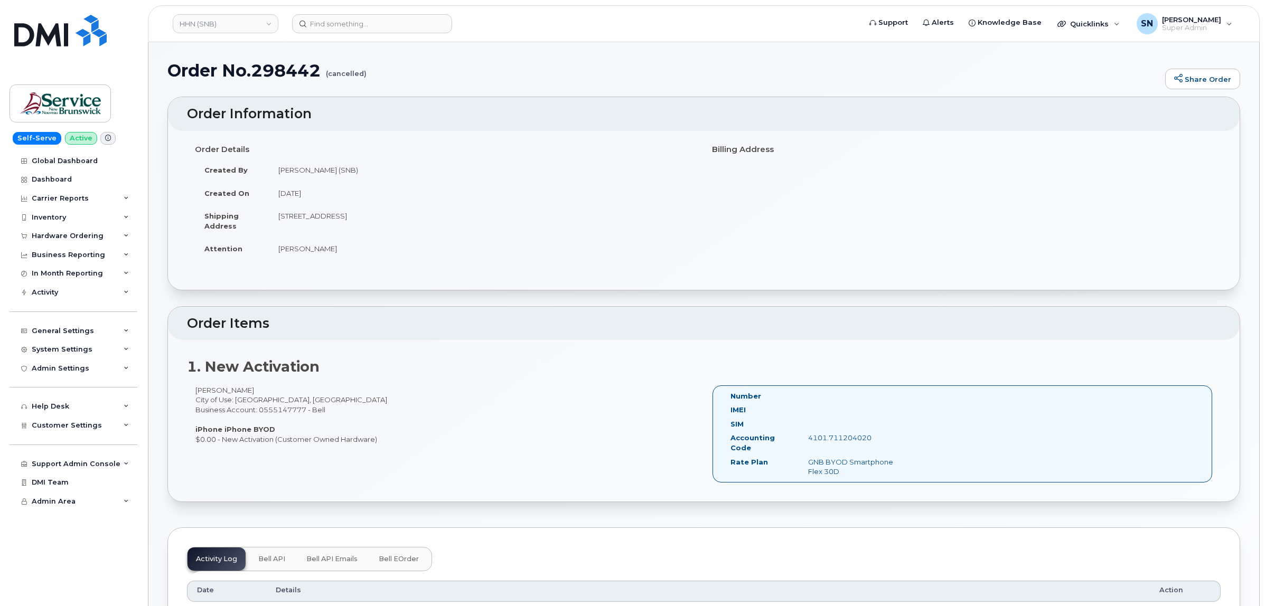
drag, startPoint x: 434, startPoint y: 218, endPoint x: 464, endPoint y: 220, distance: 29.6
click at [464, 220] on td "135 Macbeath Ave Moncton New Brunswick E1C 6Z8" at bounding box center [482, 220] width 427 height 33
copy td "E1C 6Z8"
drag, startPoint x: 280, startPoint y: 249, endPoint x: 331, endPoint y: 249, distance: 51.2
click at [331, 249] on td "Frederic Doiron" at bounding box center [482, 248] width 427 height 23
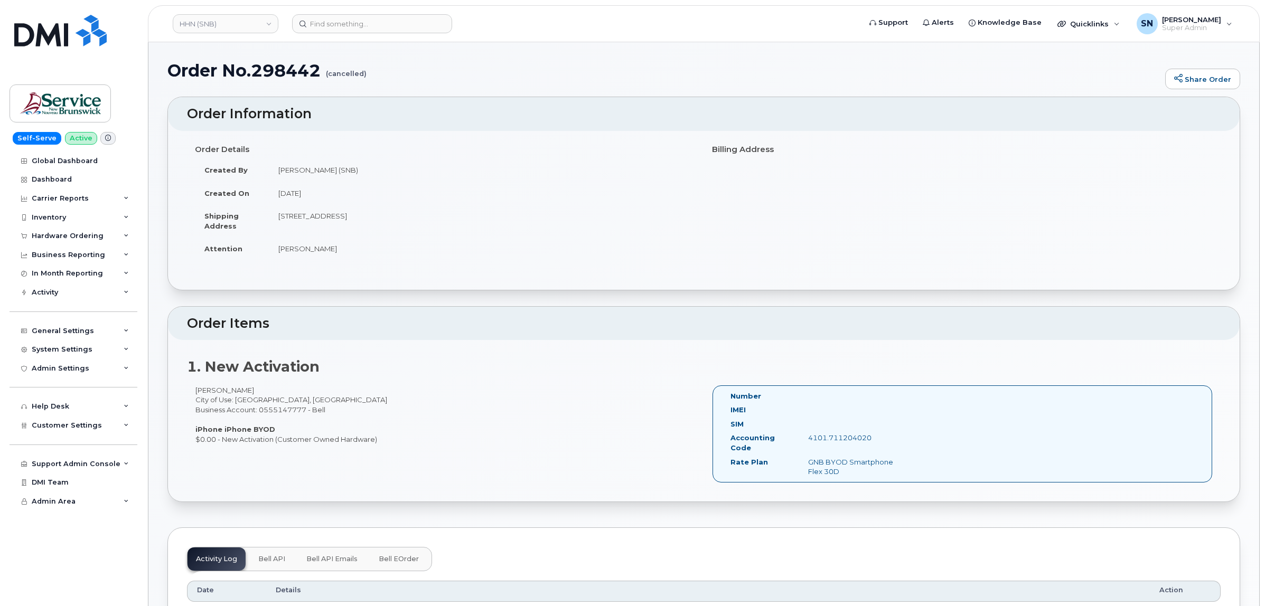
copy td "Frederic Doiron"
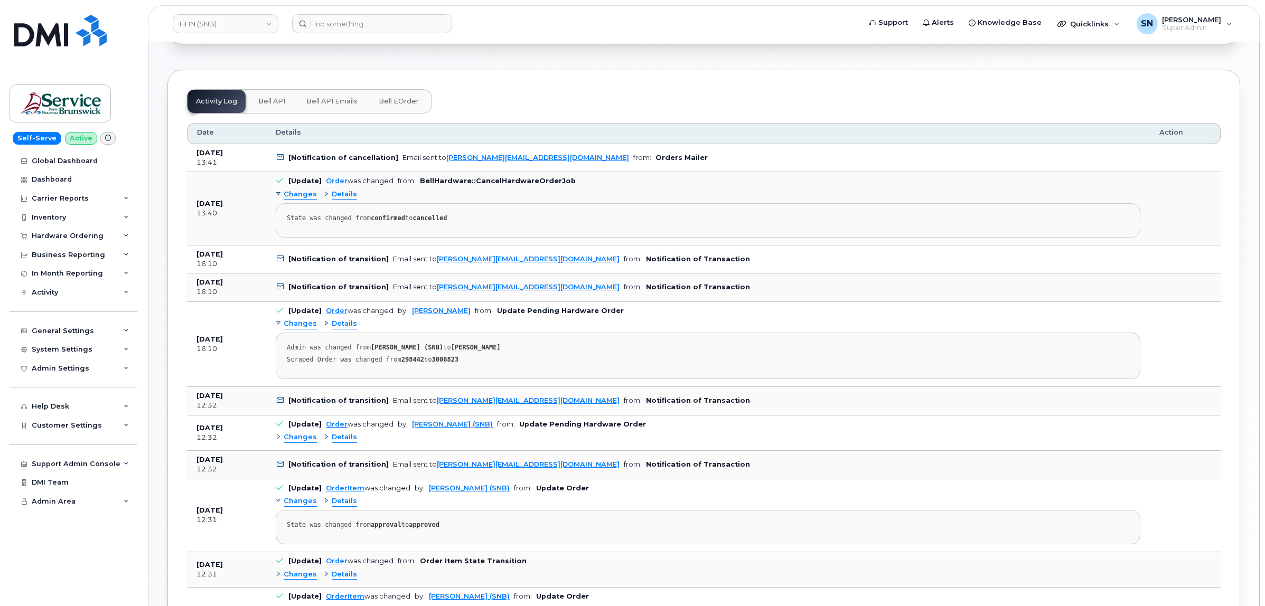
scroll to position [462, 0]
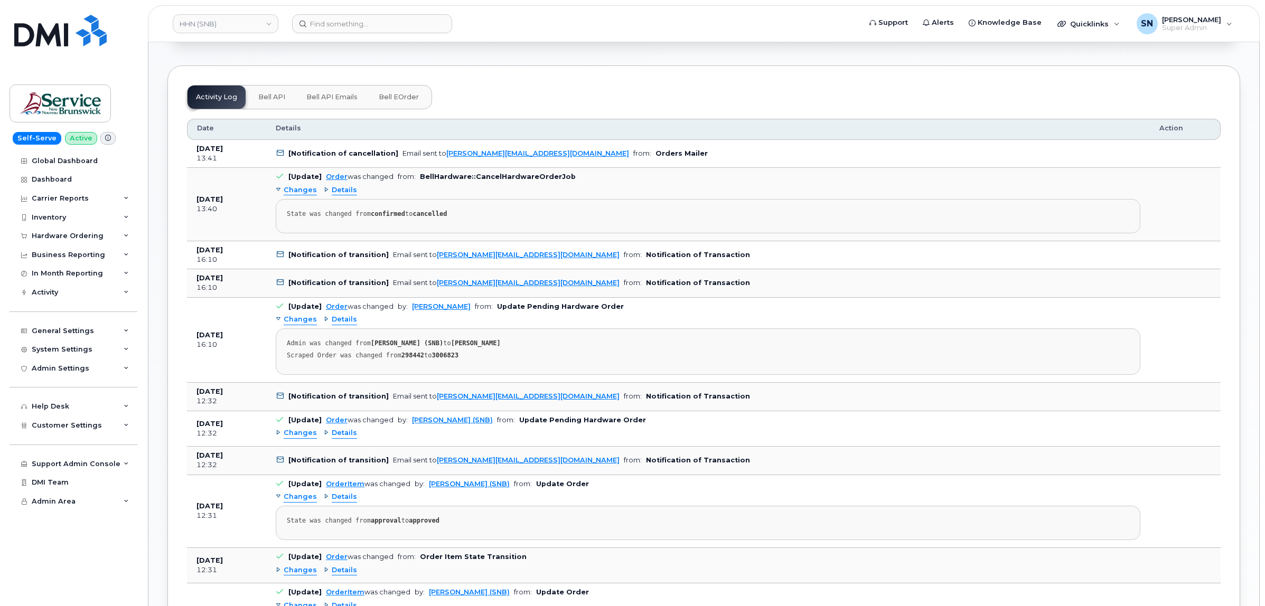
click at [442, 357] on strong "3006823" at bounding box center [445, 355] width 27 height 7
copy strong "3006823"
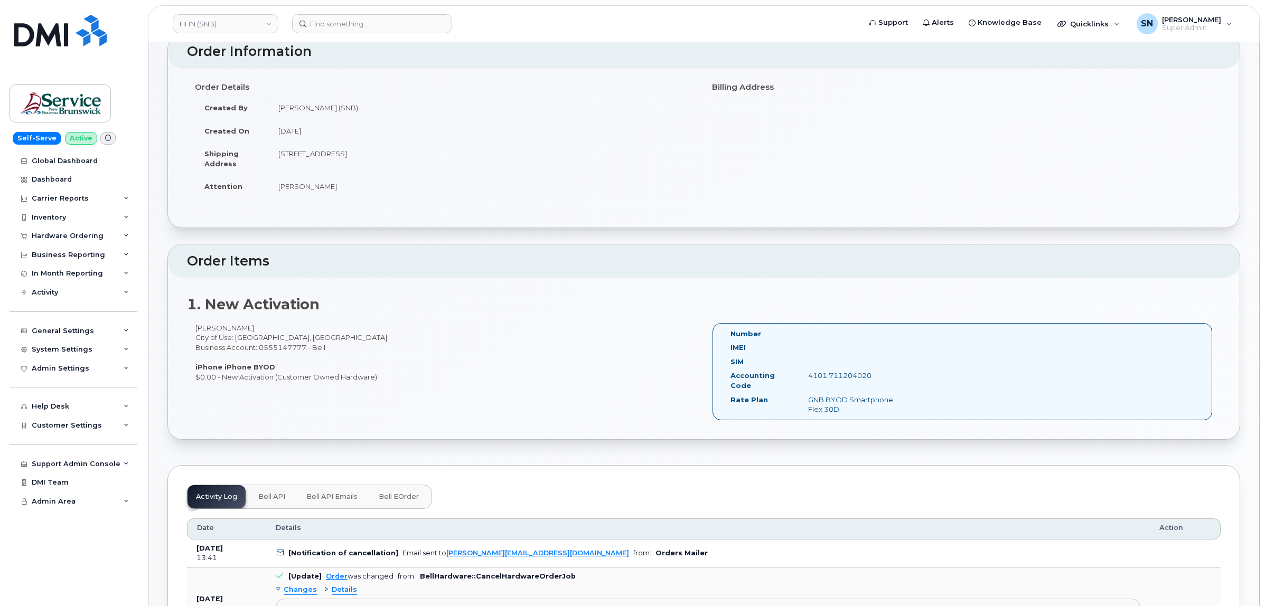
scroll to position [0, 0]
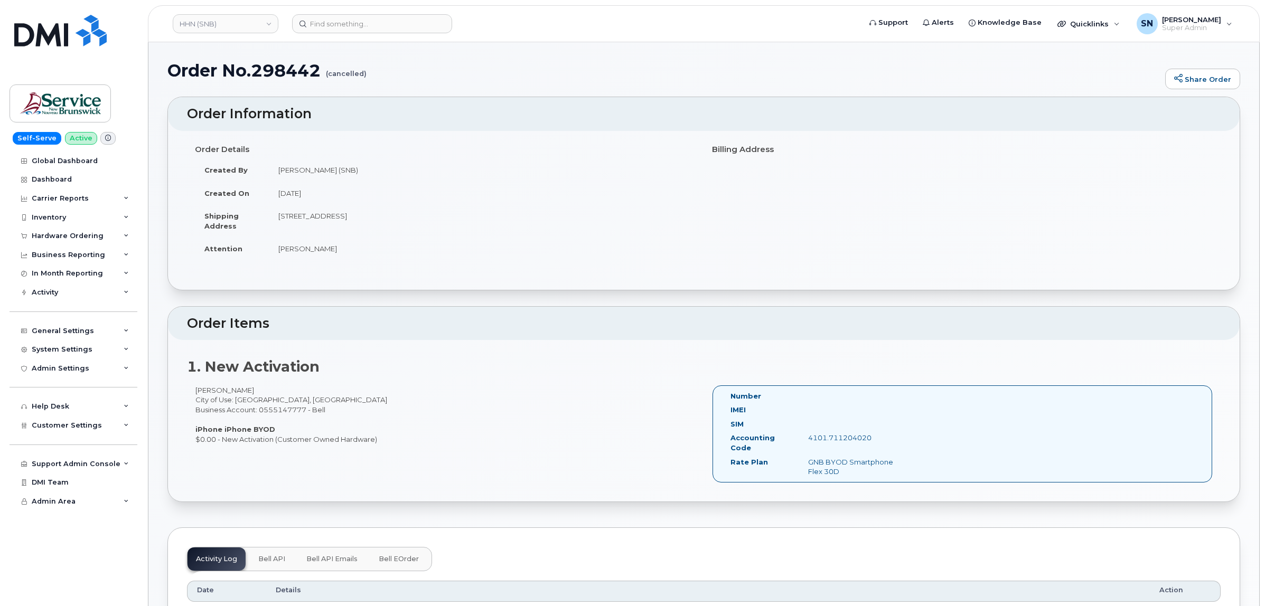
drag, startPoint x: 196, startPoint y: 391, endPoint x: 272, endPoint y: 388, distance: 76.1
click at [272, 388] on div "Wanita MacEachern City of Use: Moncton, New Brunswick Business Account: 0555147…" at bounding box center [445, 414] width 517 height 59
copy div "Wanita MacEachern"
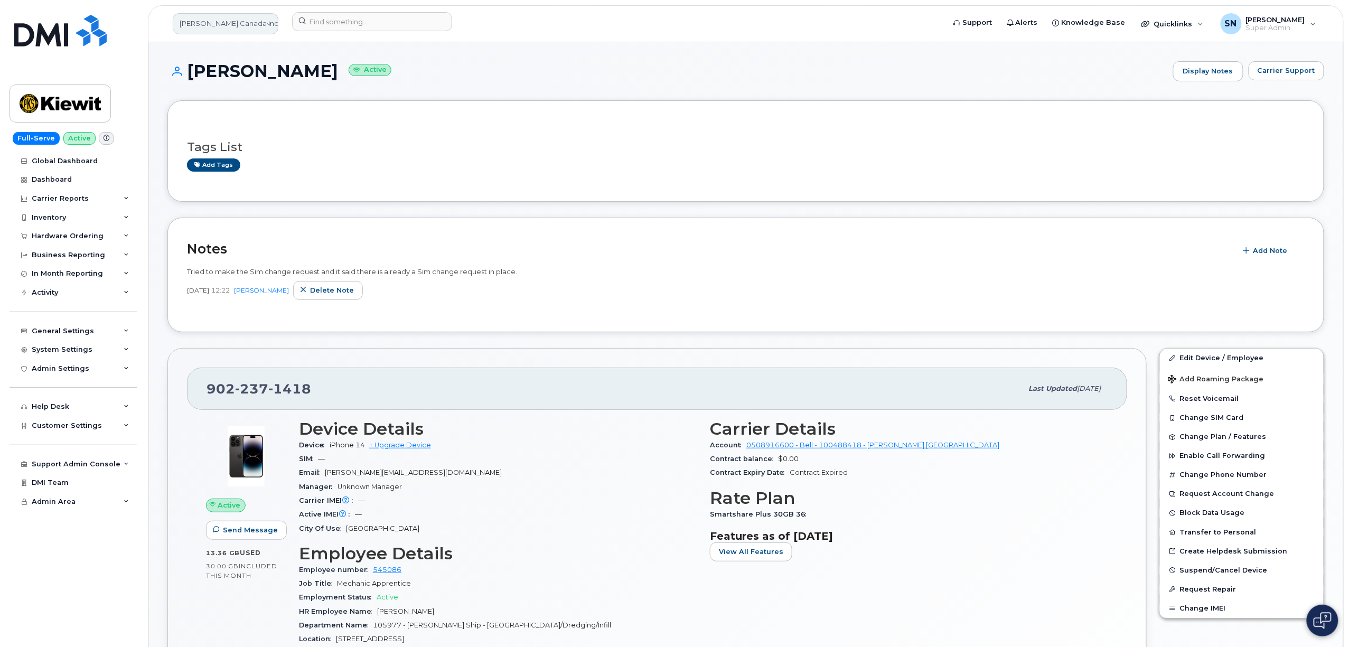
click at [250, 24] on link "[PERSON_NAME] Canada Inc" at bounding box center [226, 23] width 106 height 21
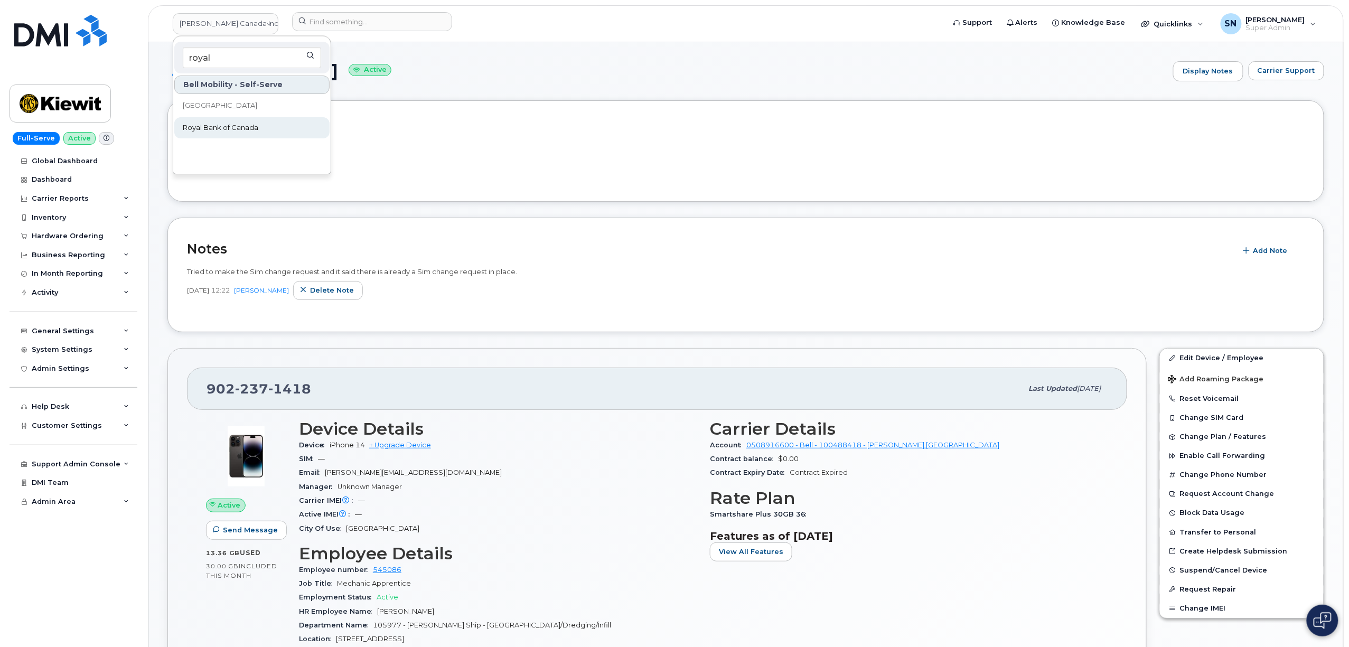
type input "royal"
click at [267, 135] on link "Royal Bank of Canada" at bounding box center [251, 127] width 155 height 21
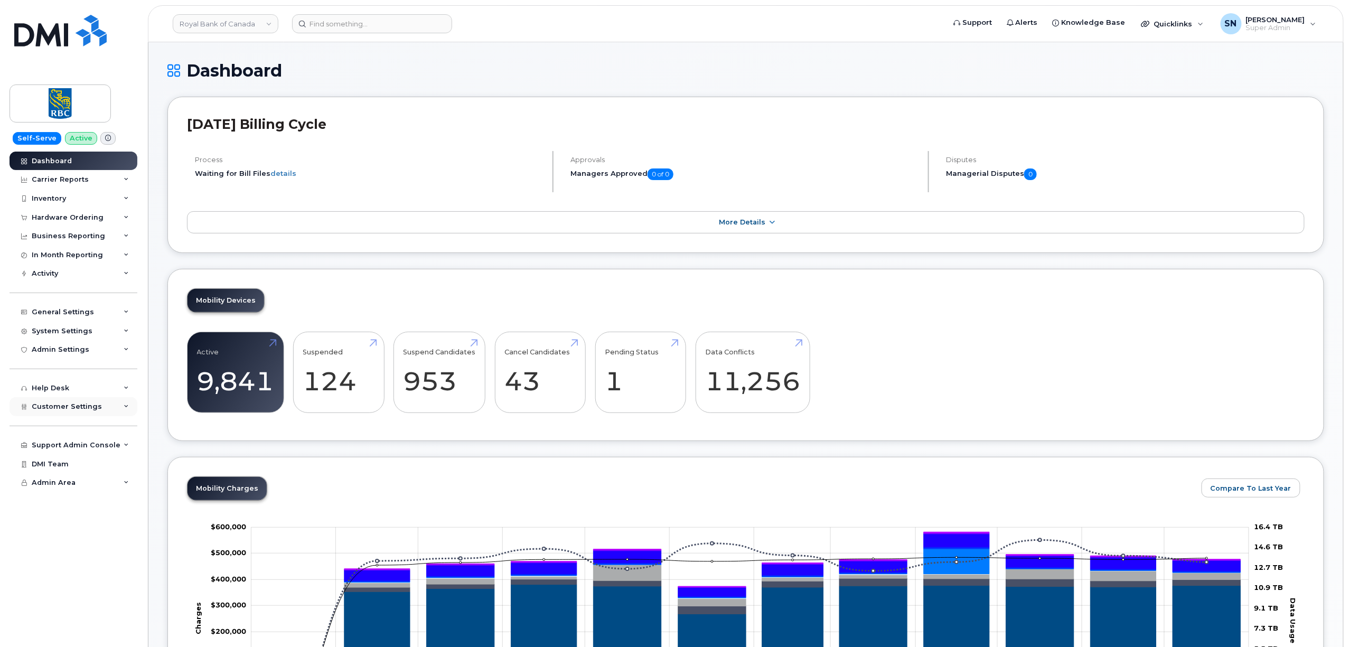
click at [89, 401] on div "Customer Settings" at bounding box center [74, 406] width 128 height 19
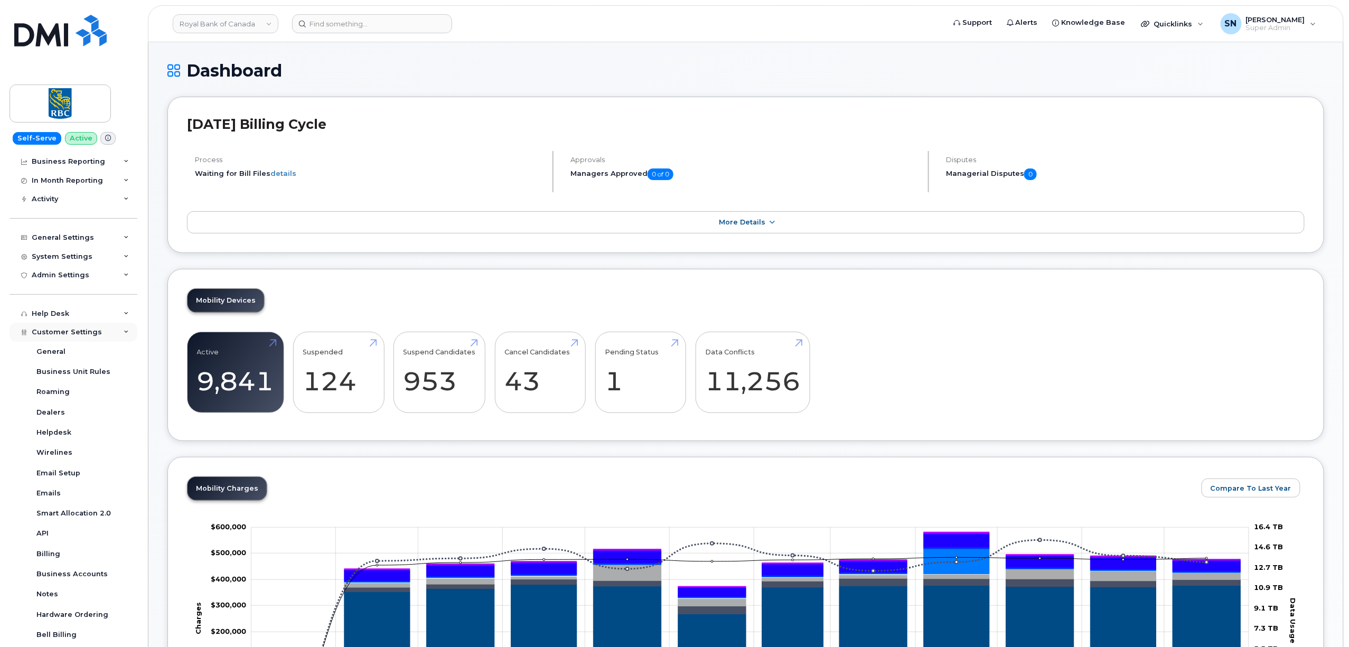
scroll to position [167, 0]
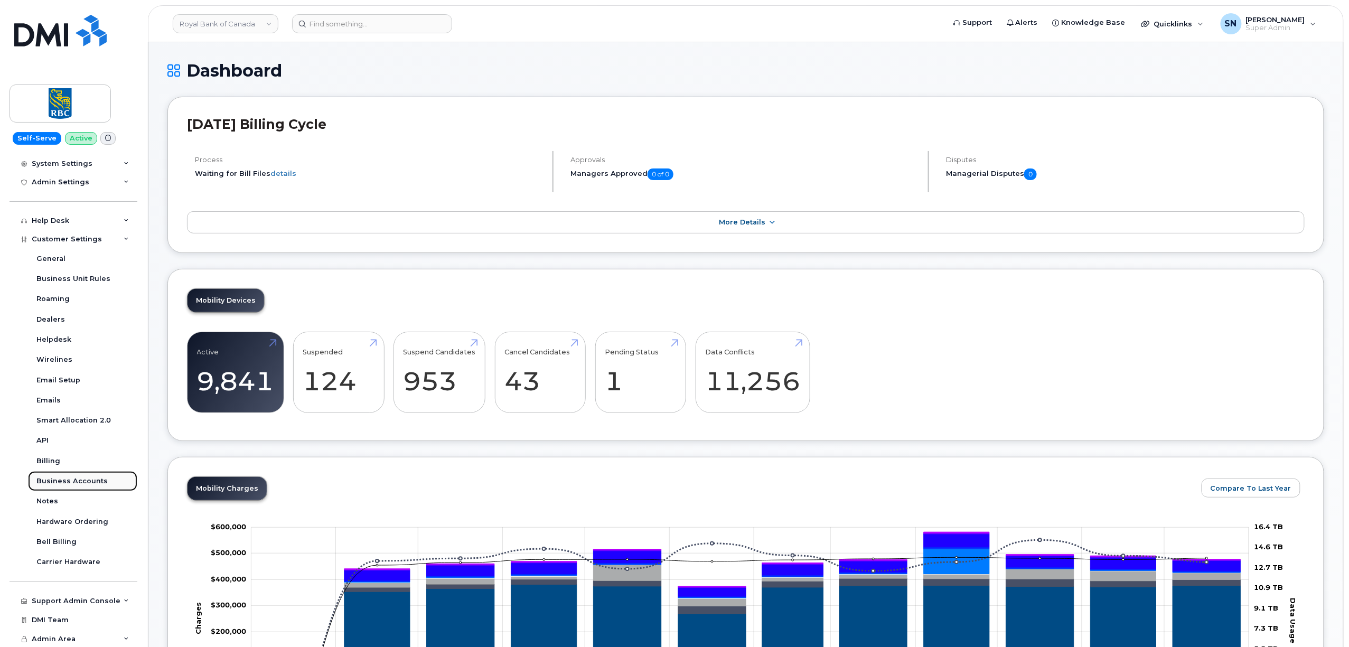
click at [87, 489] on link "Business Accounts" at bounding box center [82, 481] width 109 height 20
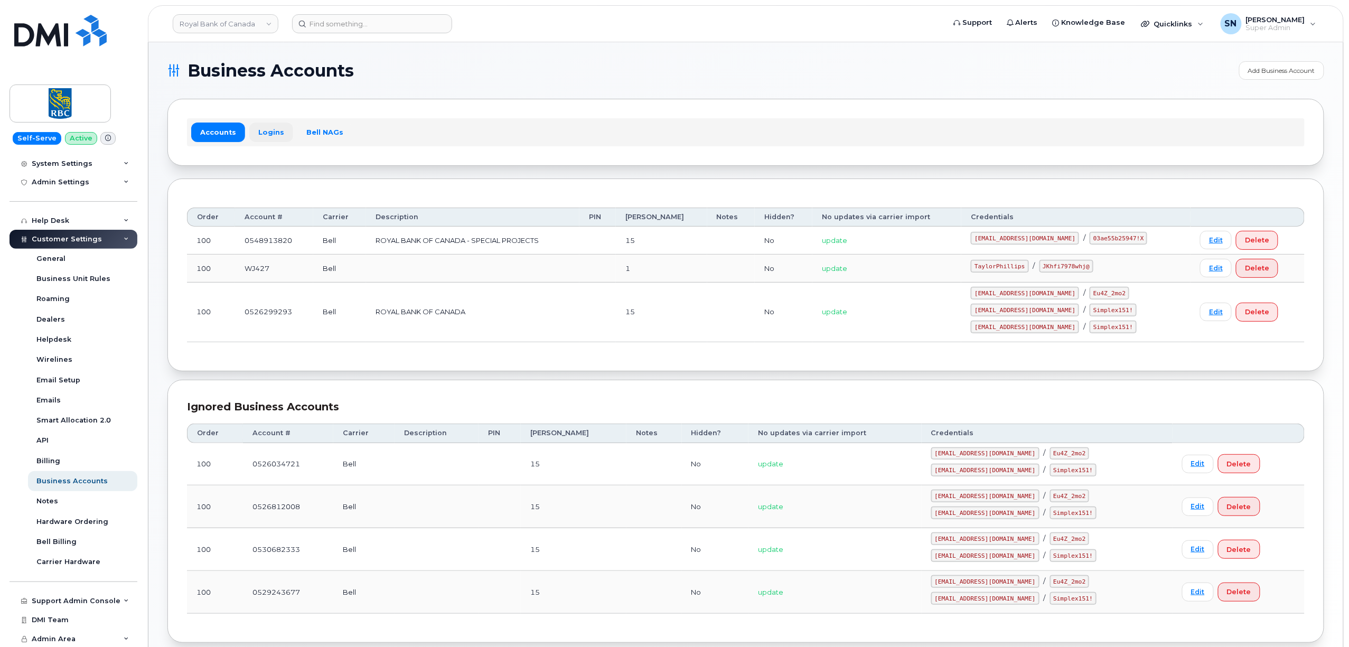
click at [259, 138] on link "Logins" at bounding box center [271, 132] width 44 height 19
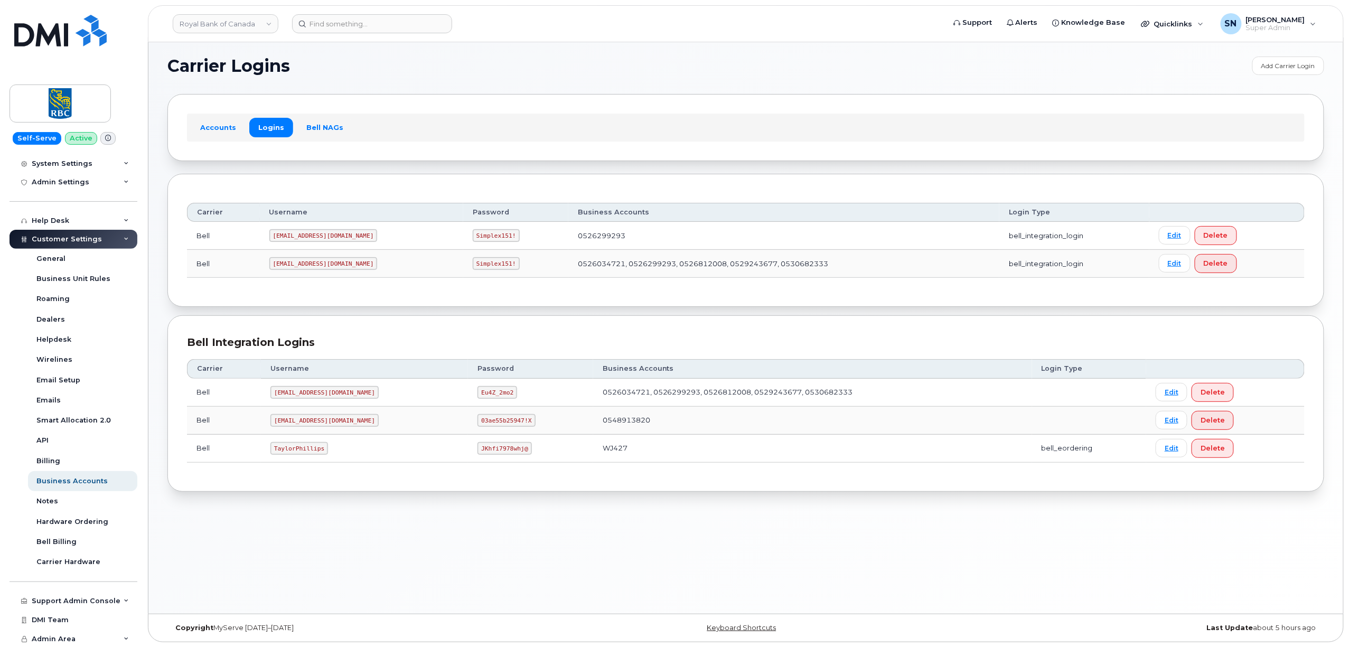
scroll to position [5, 0]
drag, startPoint x: 272, startPoint y: 450, endPoint x: 322, endPoint y: 455, distance: 49.3
click at [322, 454] on code "TaylorPhillips" at bounding box center [299, 447] width 58 height 13
copy code "TaylorPhillips"
drag, startPoint x: 448, startPoint y: 453, endPoint x: 494, endPoint y: 455, distance: 46.0
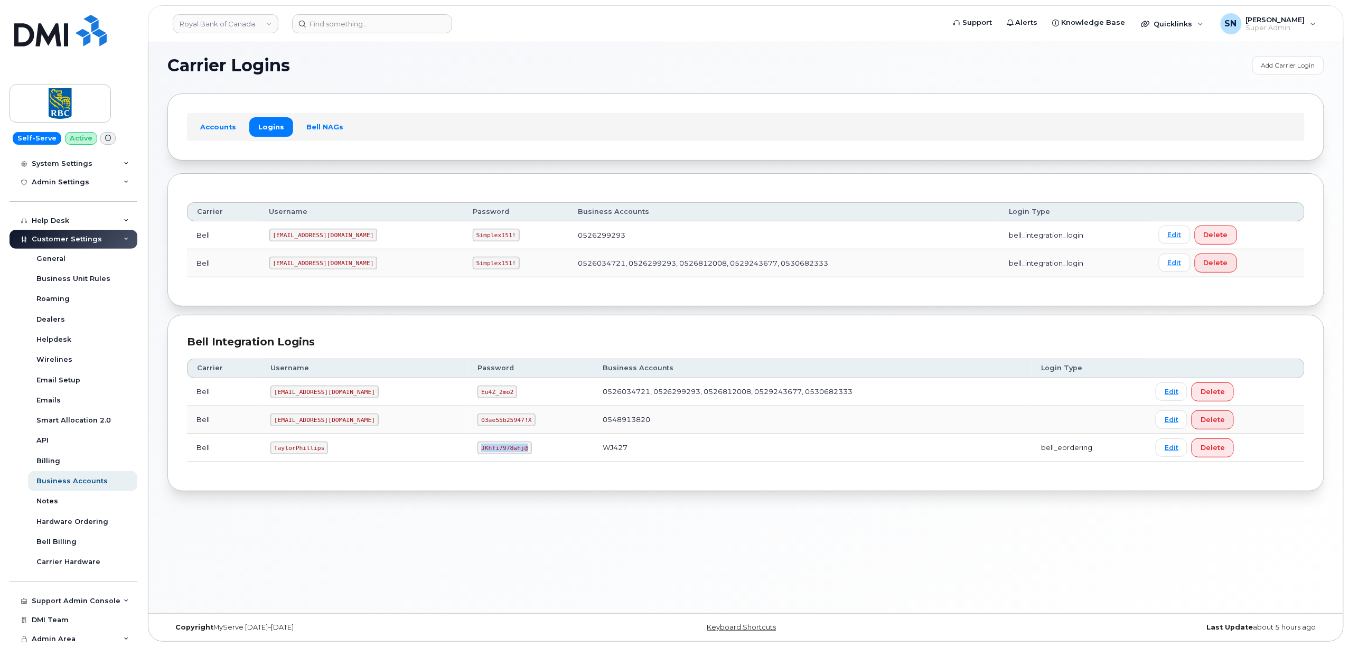
click at [494, 455] on td "JKhfi7978whj@" at bounding box center [530, 448] width 125 height 28
copy code "JKhfi7978whj@"
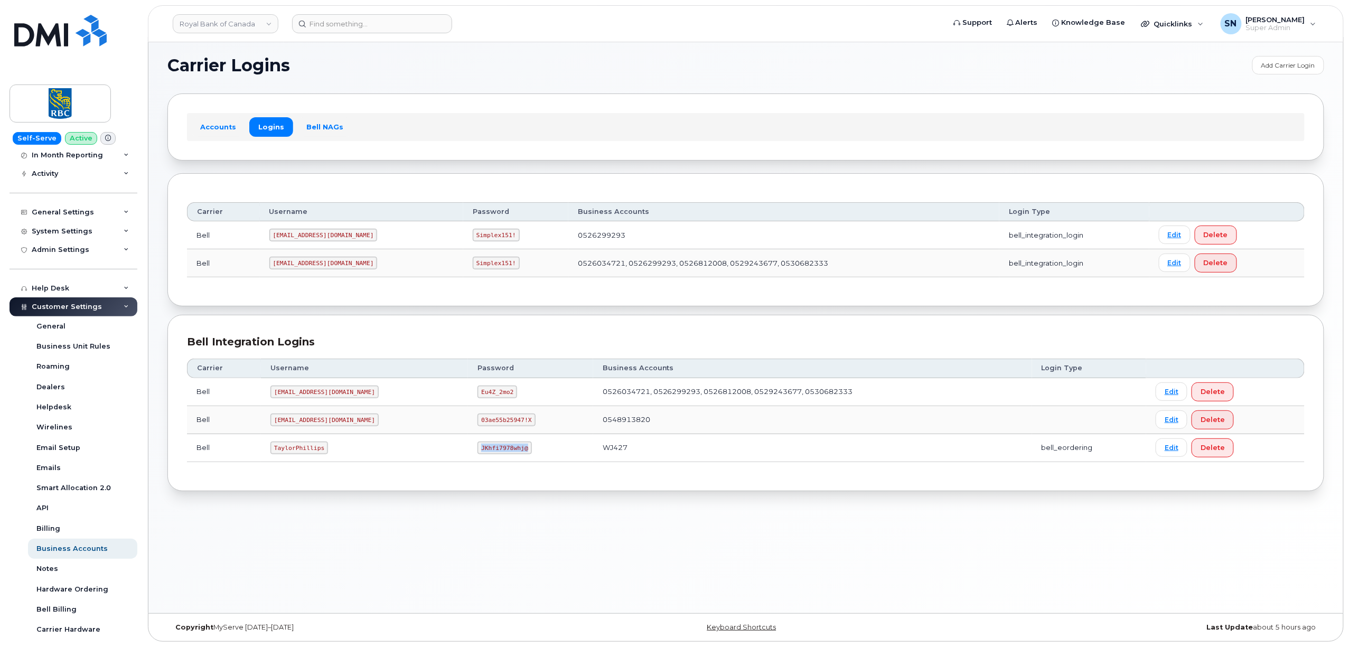
scroll to position [0, 0]
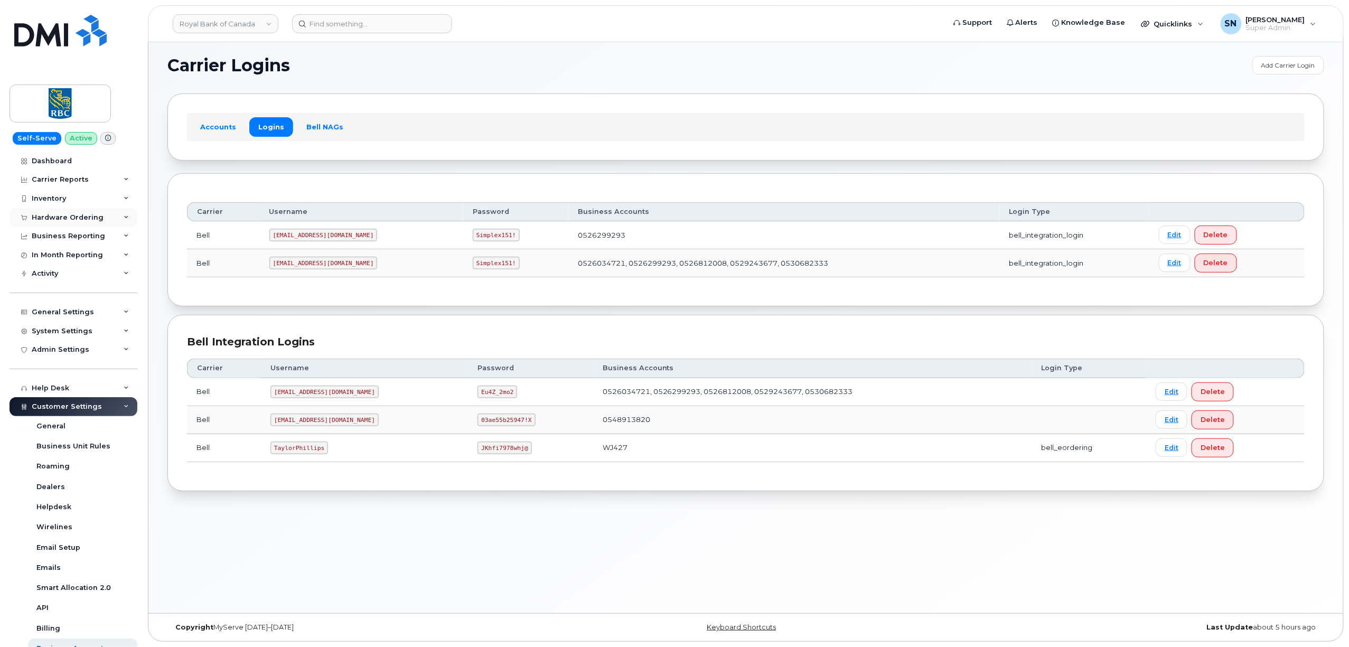
click at [68, 222] on div "Hardware Ordering" at bounding box center [74, 217] width 128 height 19
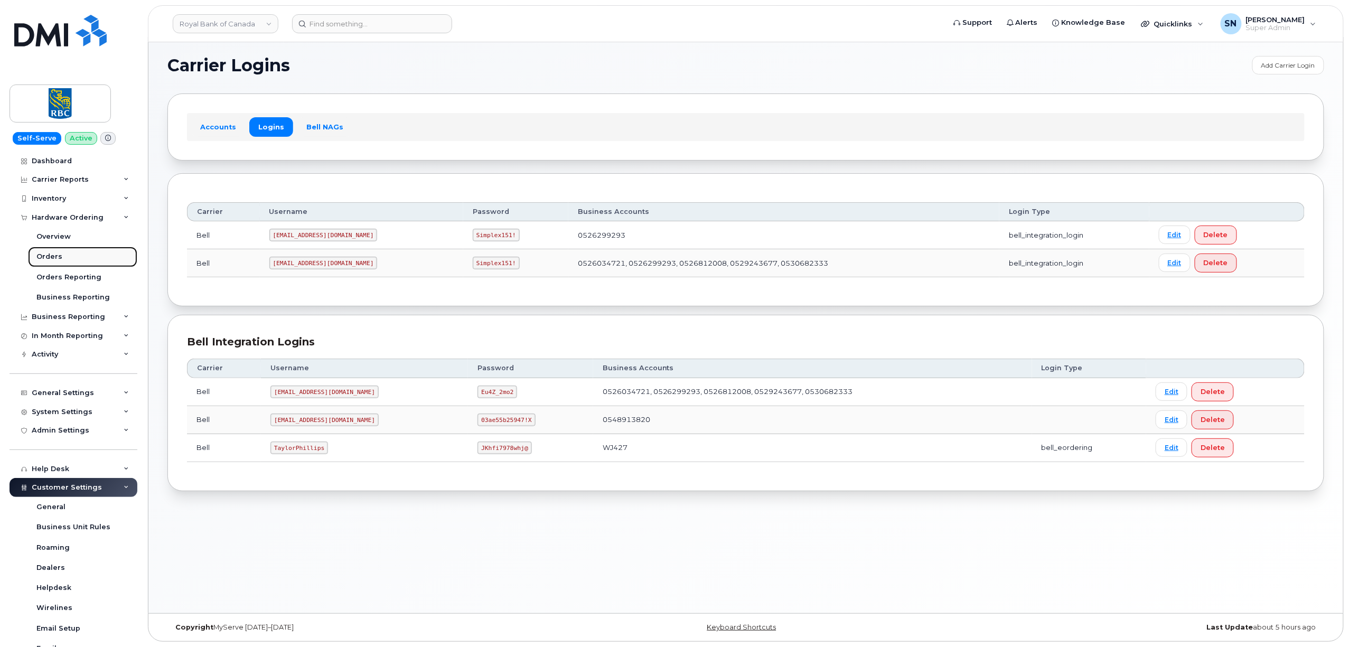
click at [57, 256] on div "Orders" at bounding box center [49, 257] width 26 height 10
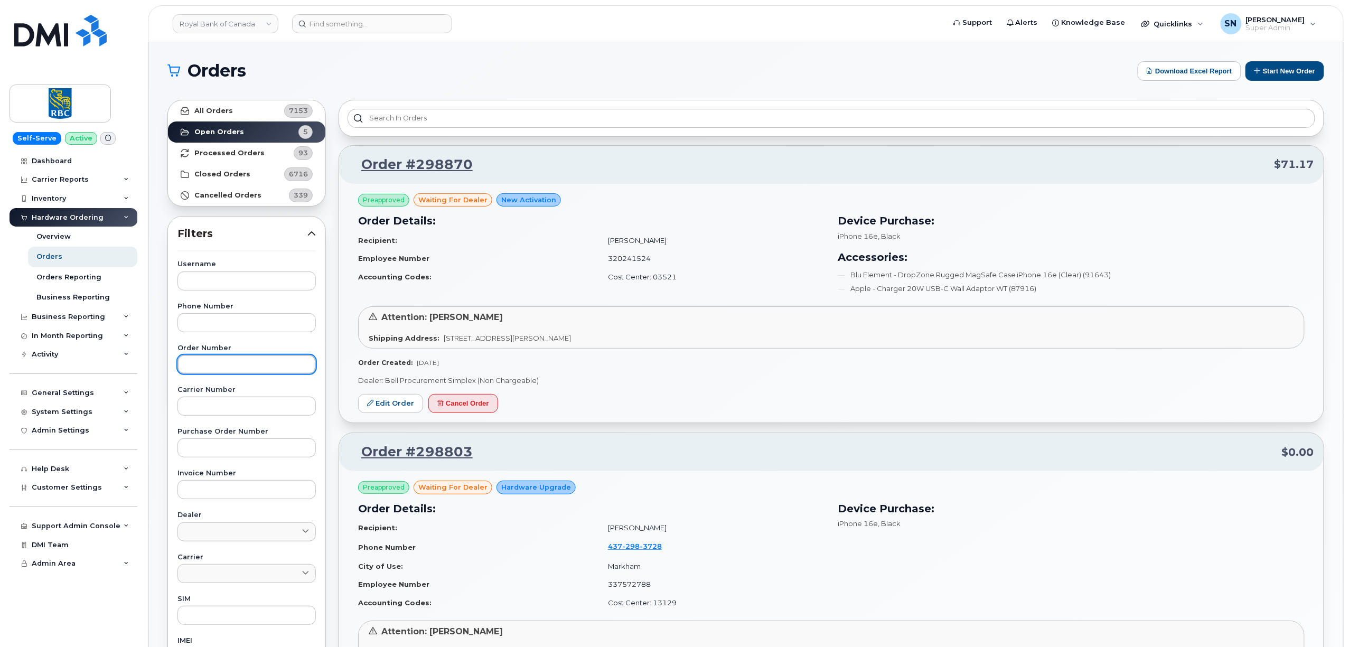
click at [226, 370] on input "text" at bounding box center [246, 364] width 138 height 19
paste input "298342"
type input "298342"
click at [220, 108] on strong "All Orders" at bounding box center [213, 111] width 39 height 8
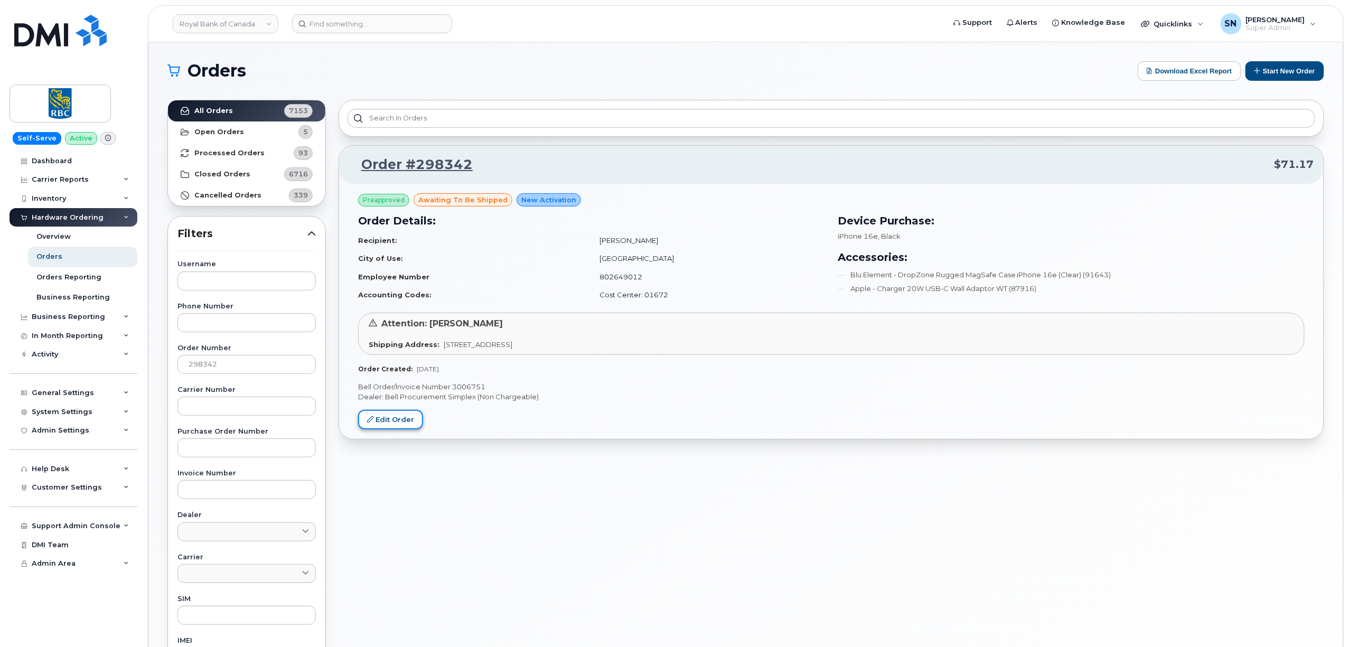
click at [402, 417] on link "Edit Order" at bounding box center [390, 420] width 65 height 20
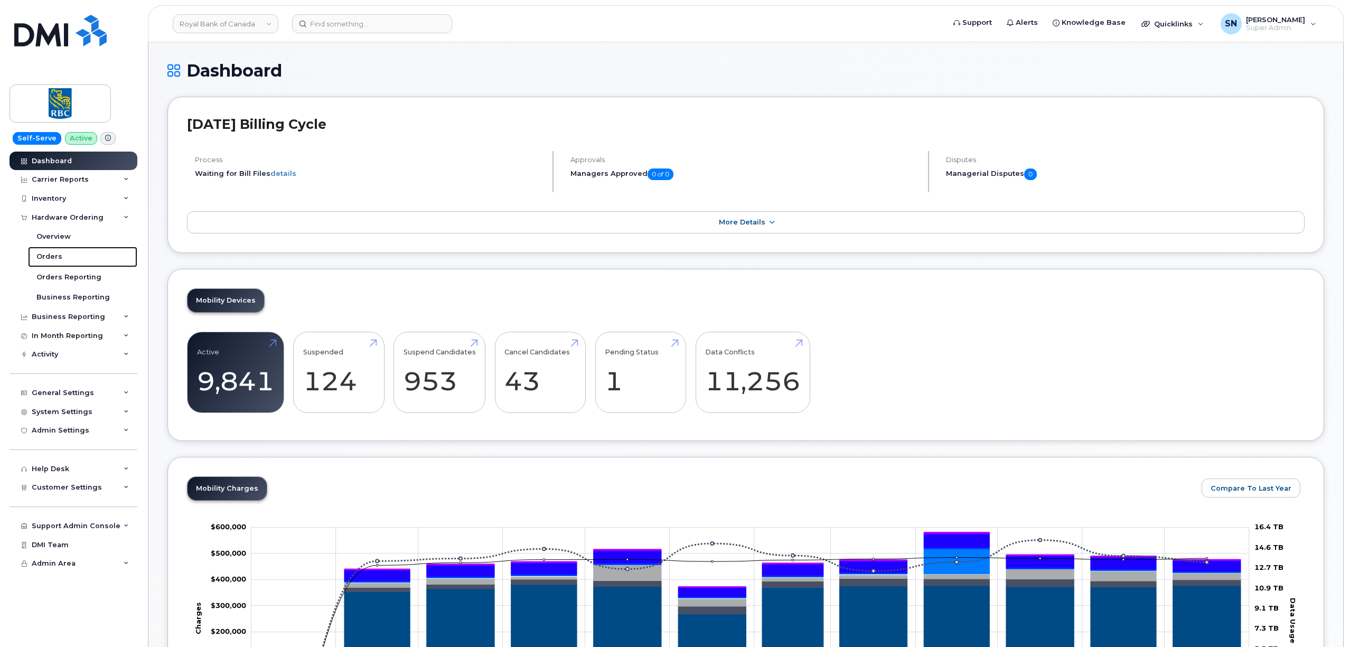
click at [58, 259] on div "Orders" at bounding box center [49, 257] width 26 height 10
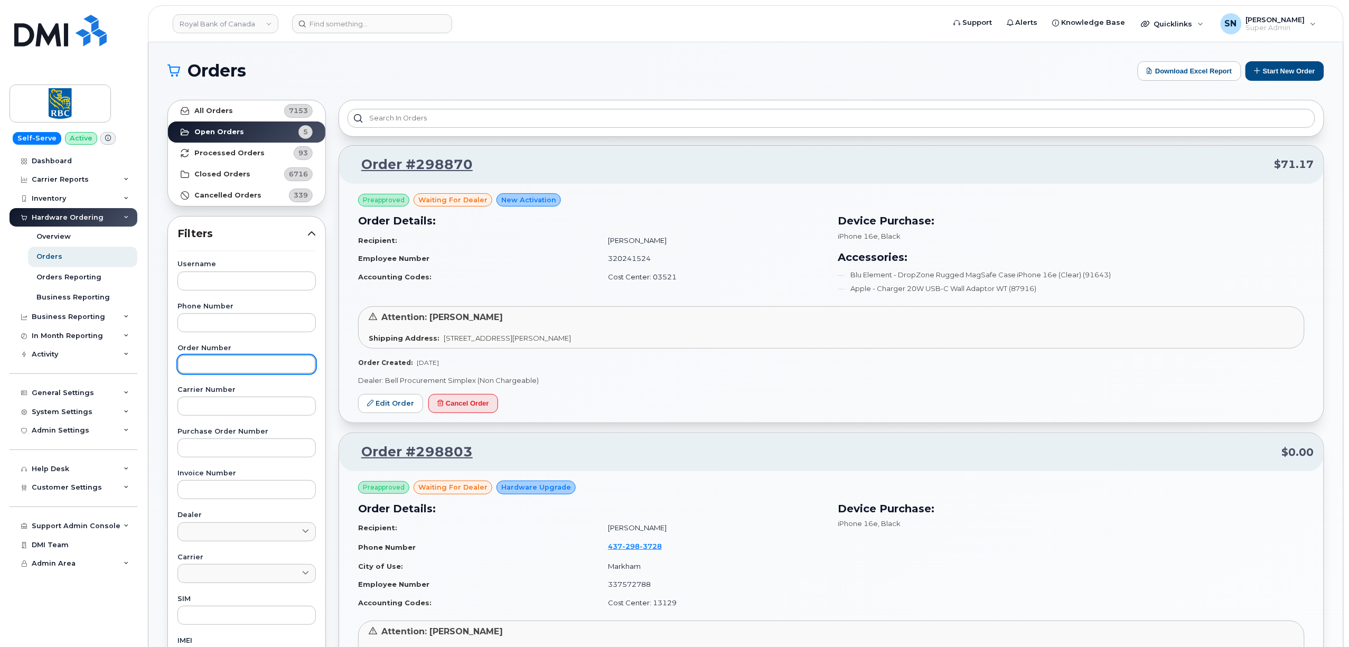
click at [258, 365] on input "text" at bounding box center [246, 364] width 138 height 19
paste input "298342"
type input "298342"
click at [257, 127] on link "Open Orders 5" at bounding box center [246, 131] width 157 height 21
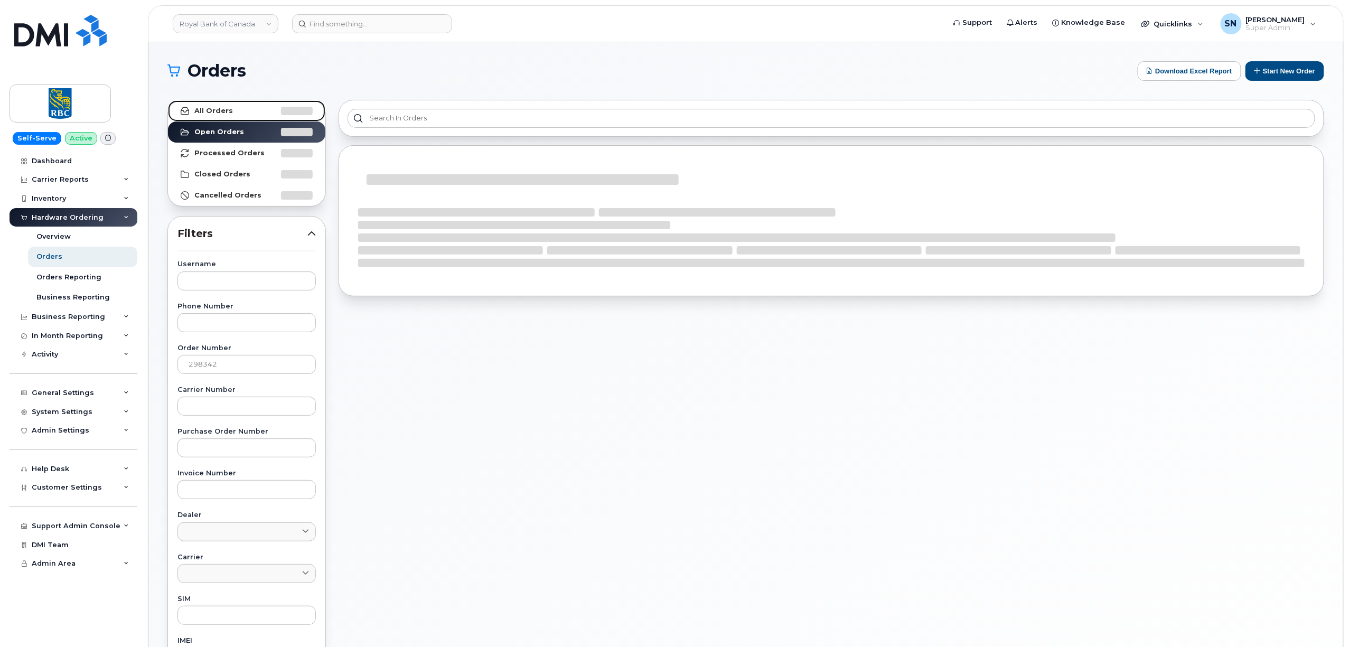
click at [255, 110] on link "All Orders" at bounding box center [246, 110] width 157 height 21
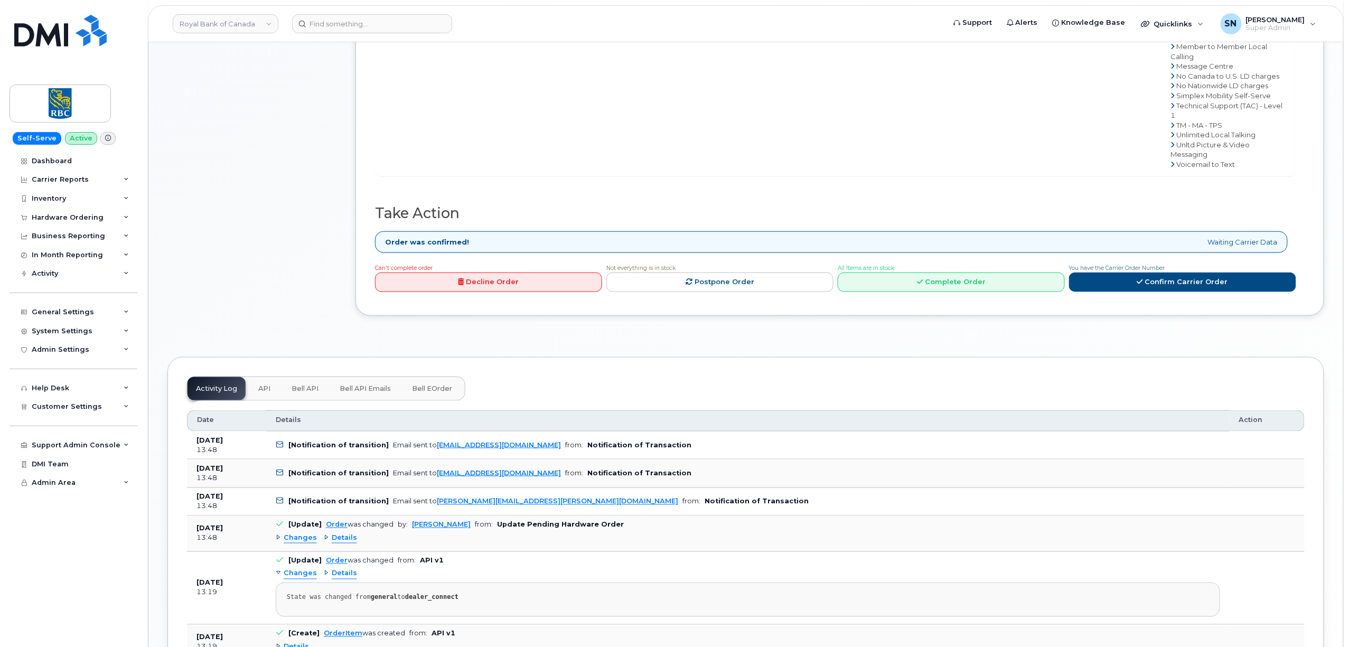
scroll to position [634, 0]
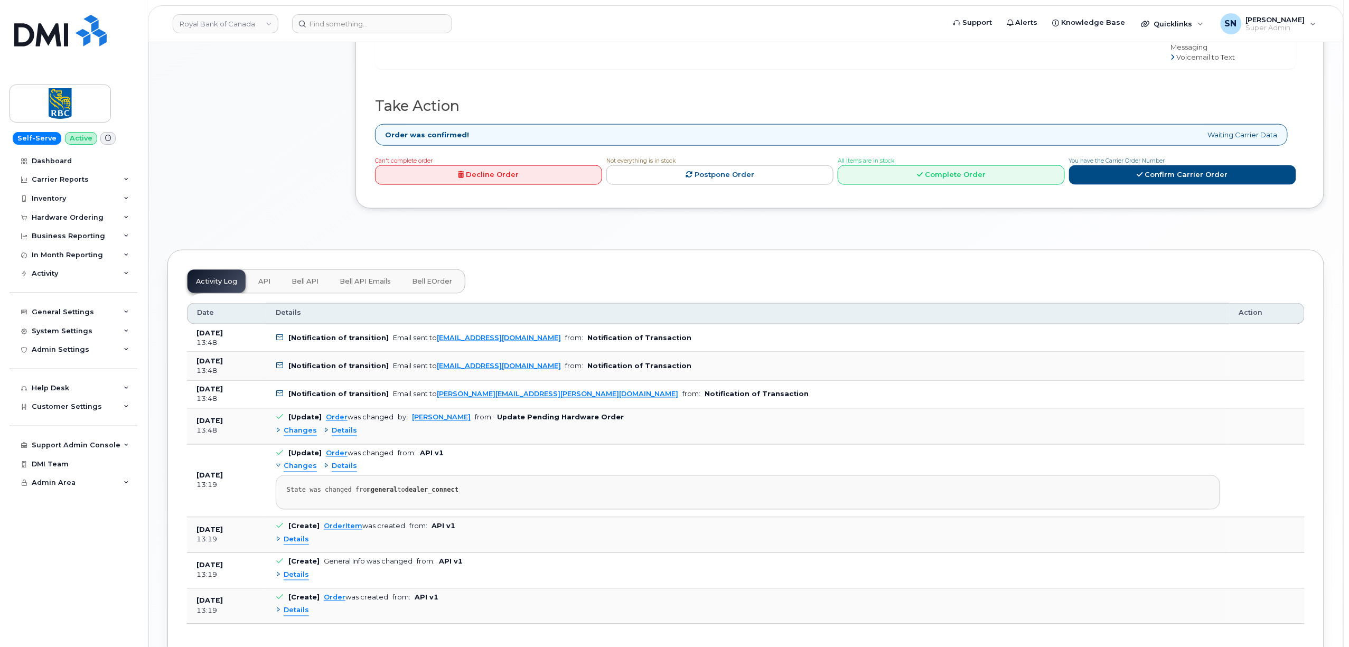
click at [302, 426] on span "Changes" at bounding box center [300, 431] width 33 height 10
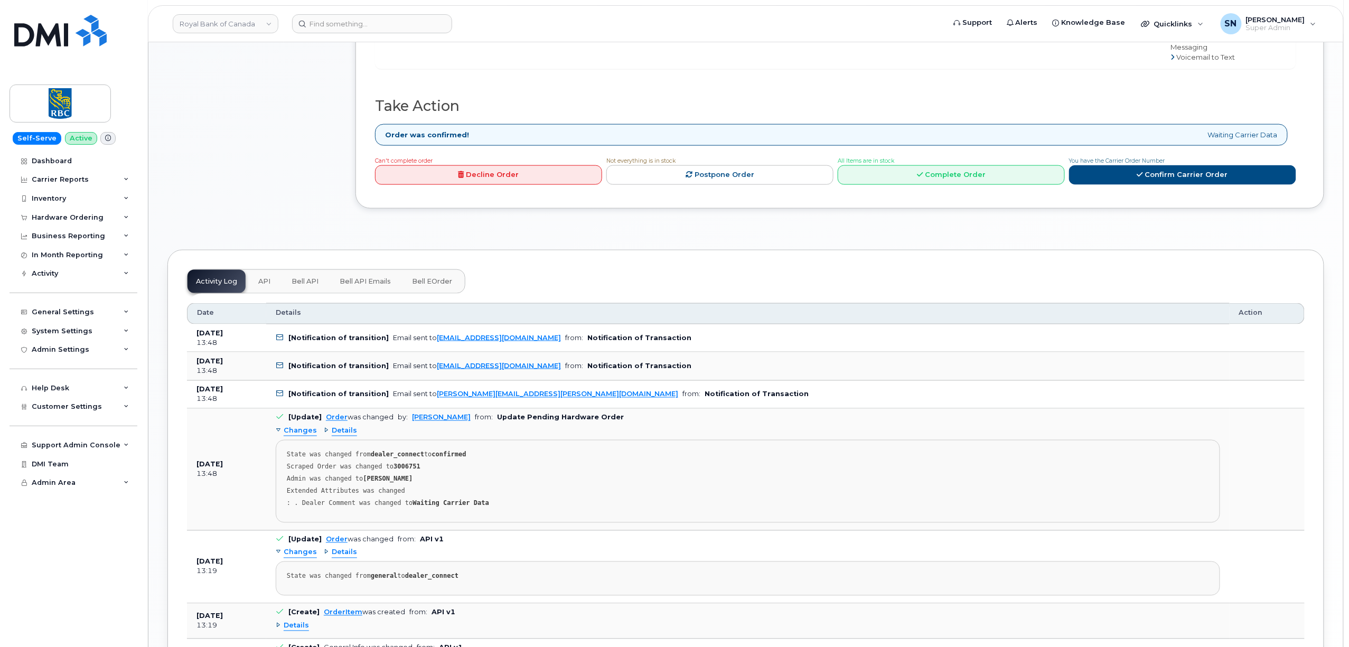
click at [401, 463] on strong "3006751" at bounding box center [406, 466] width 27 height 7
copy strong "3006751"
click at [235, 16] on link "Royal Bank of Canada" at bounding box center [226, 23] width 106 height 19
type input "sd"
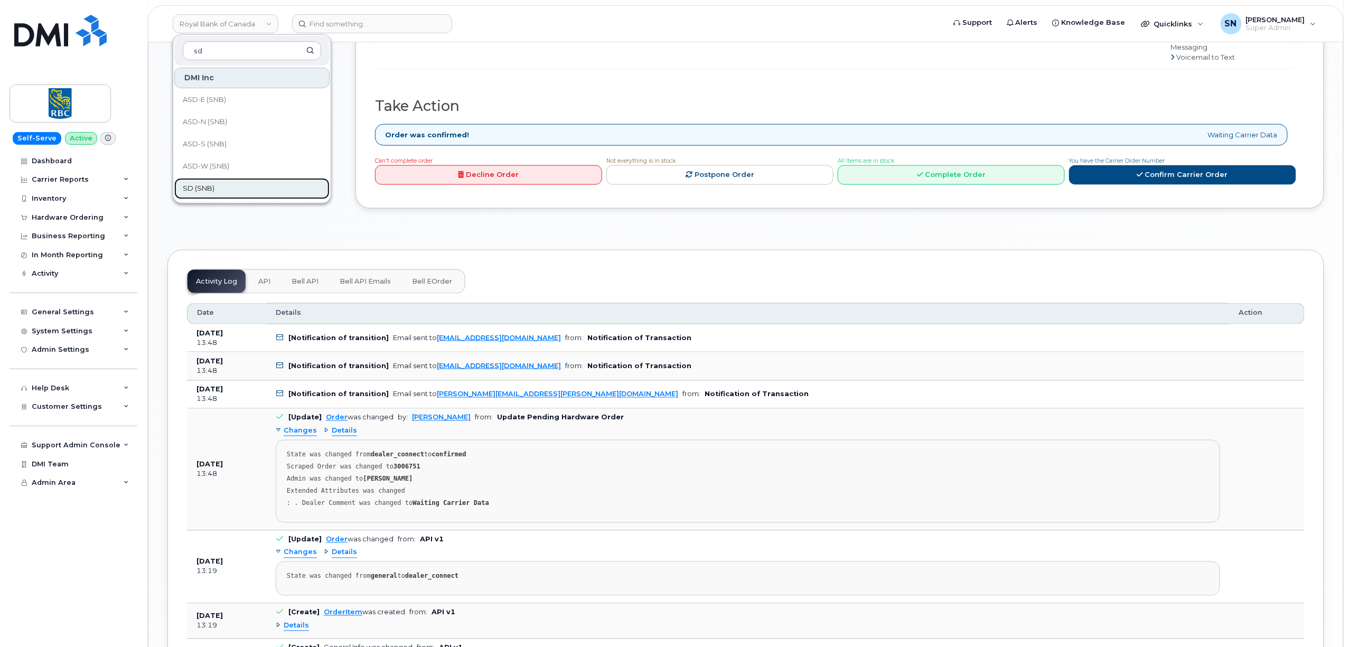
click at [224, 195] on link "SD (SNB)" at bounding box center [251, 188] width 155 height 21
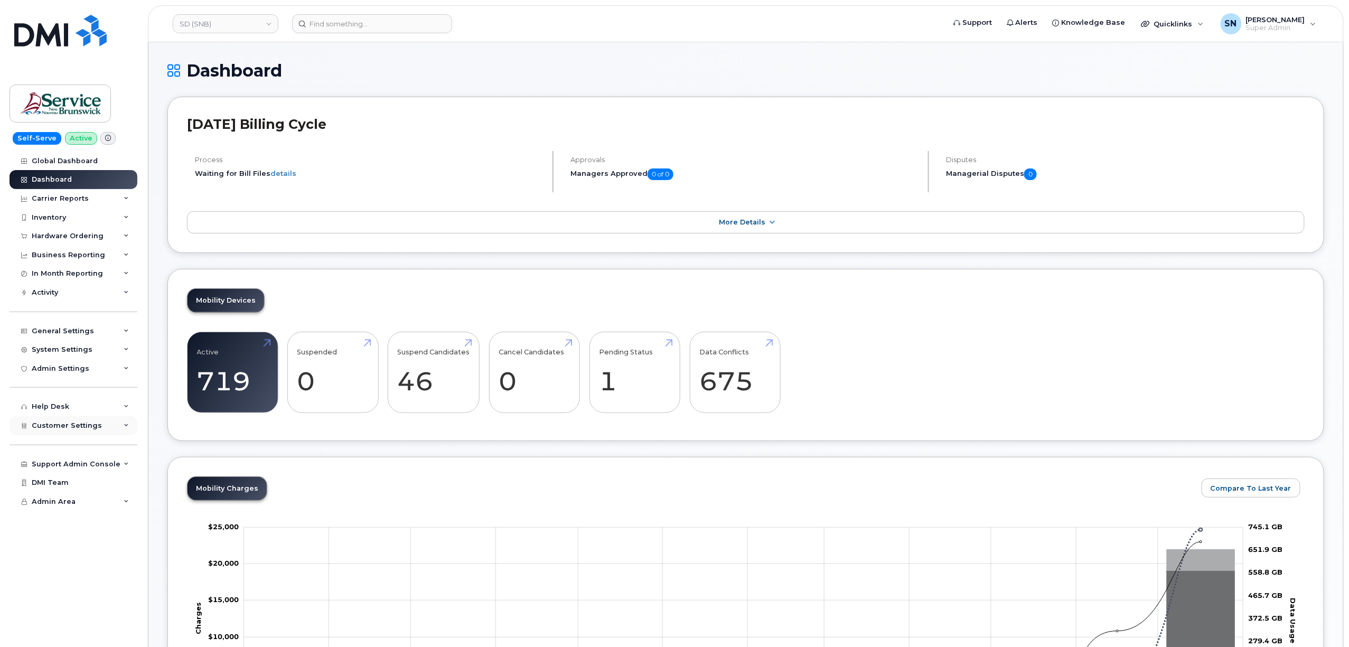
click at [60, 420] on div "Customer Settings" at bounding box center [74, 425] width 128 height 19
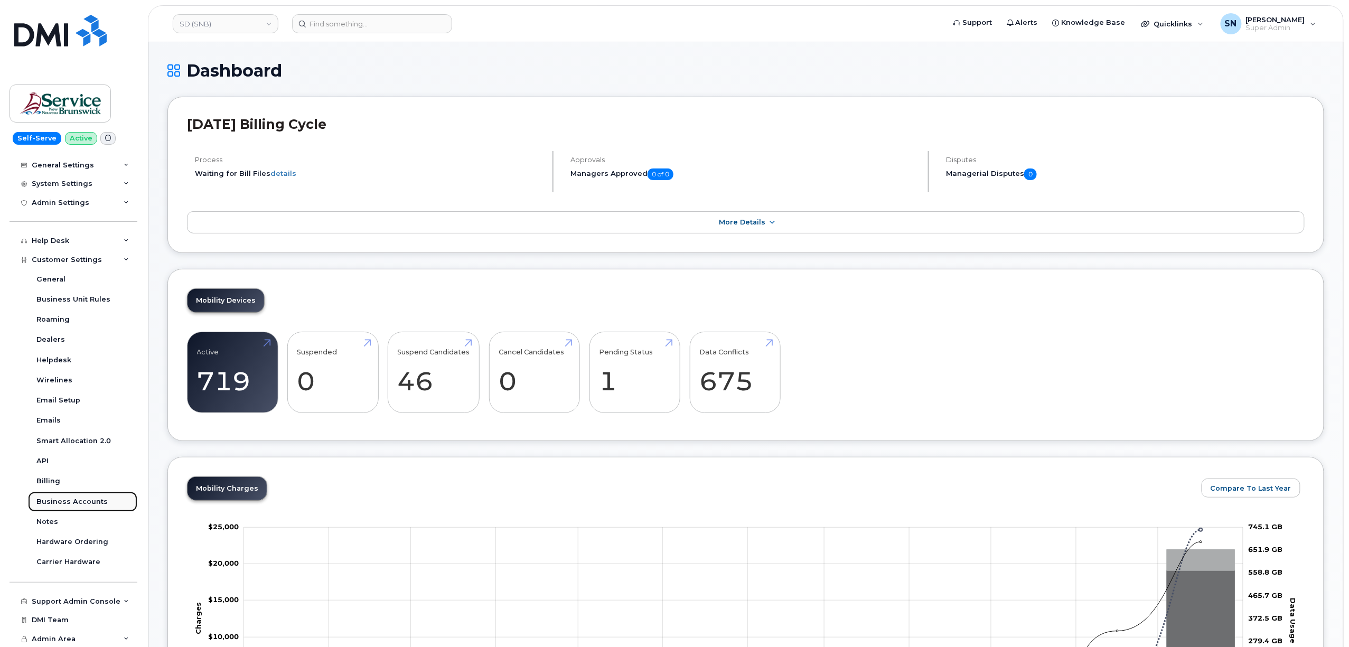
click at [83, 496] on link "Business Accounts" at bounding box center [82, 502] width 109 height 20
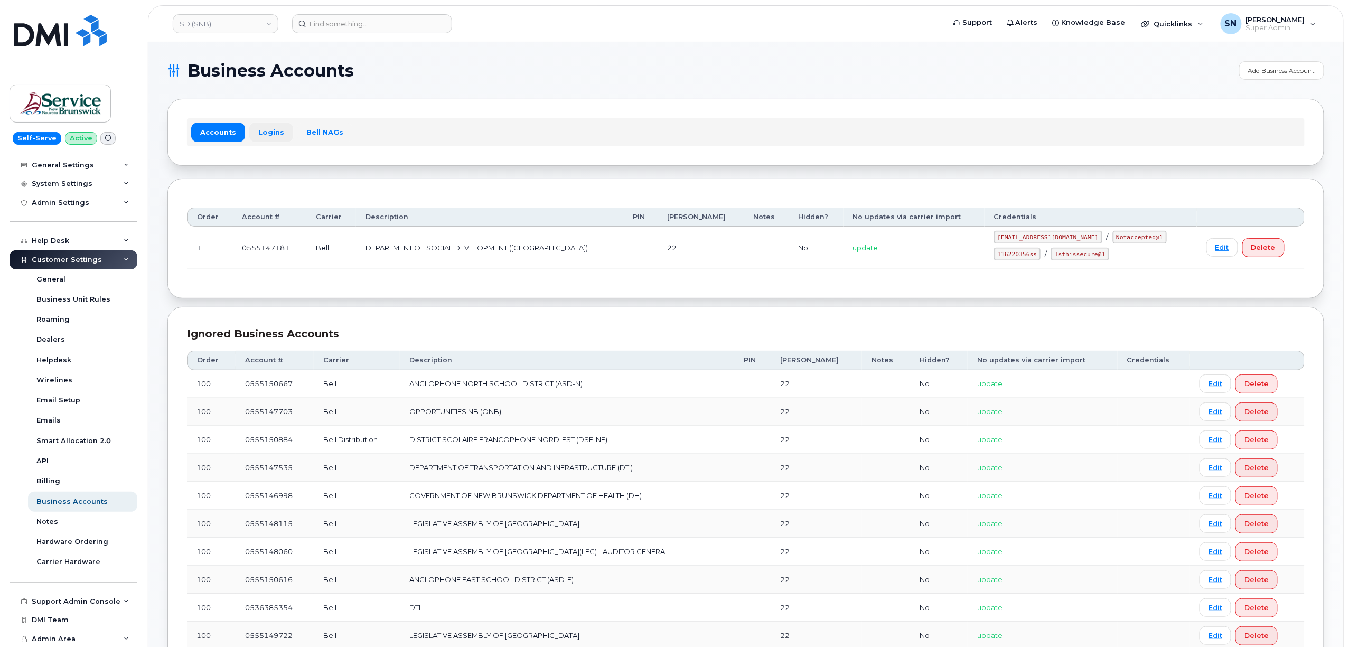
click at [265, 131] on link "Logins" at bounding box center [271, 132] width 44 height 19
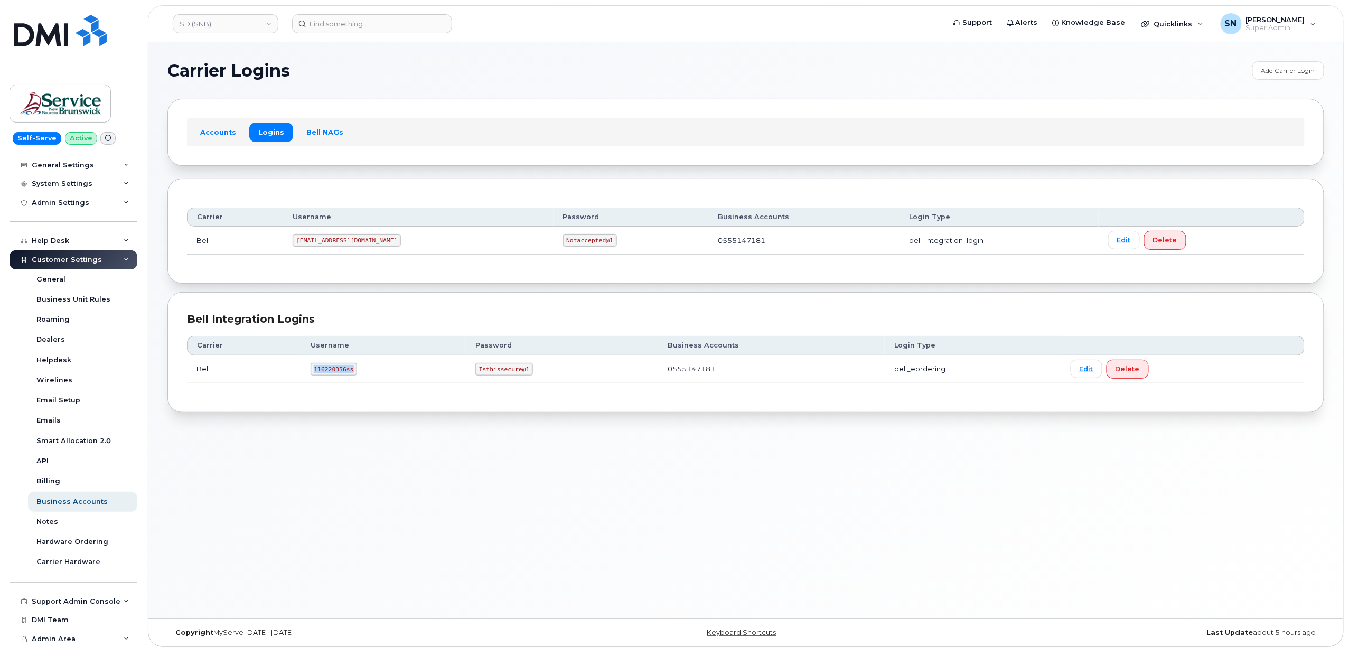
drag, startPoint x: 312, startPoint y: 369, endPoint x: 350, endPoint y: 374, distance: 38.5
click at [350, 374] on code "116220356ss" at bounding box center [333, 369] width 47 height 13
copy code "116220356ss"
drag, startPoint x: 476, startPoint y: 370, endPoint x: 535, endPoint y: 377, distance: 60.1
click at [535, 377] on td "Isthissecure@1" at bounding box center [562, 369] width 192 height 28
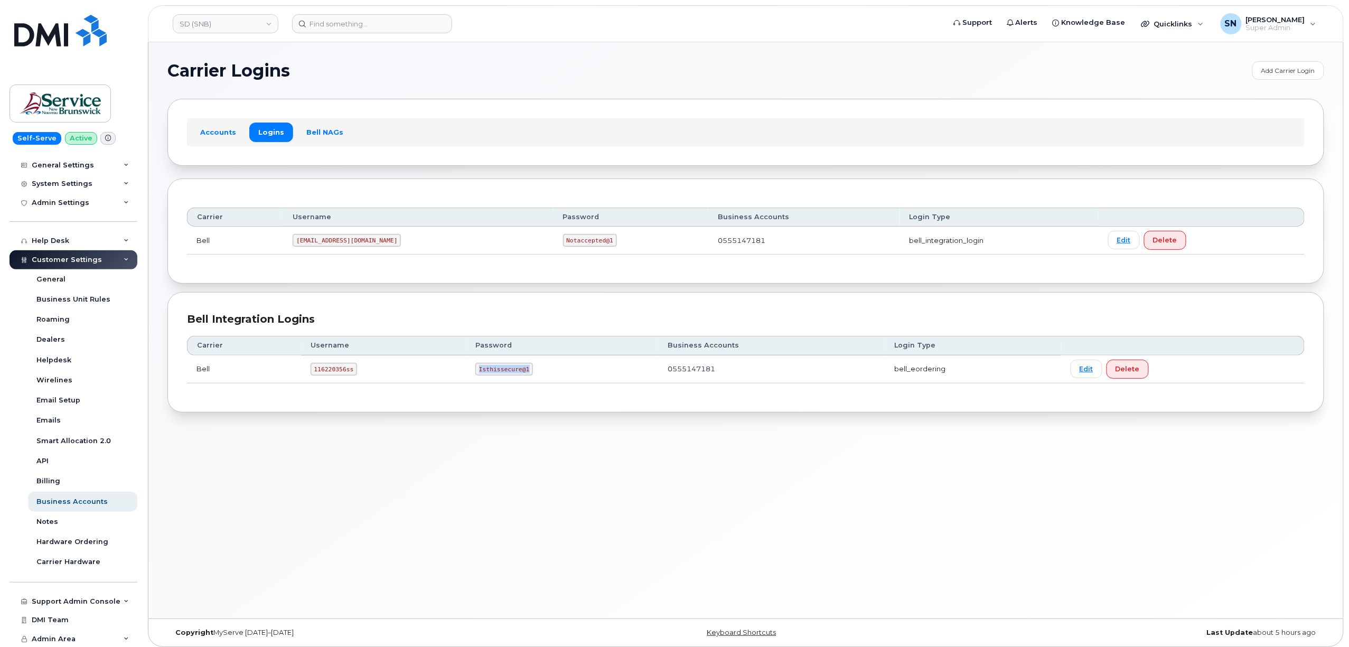
copy code "Isthissecure@1"
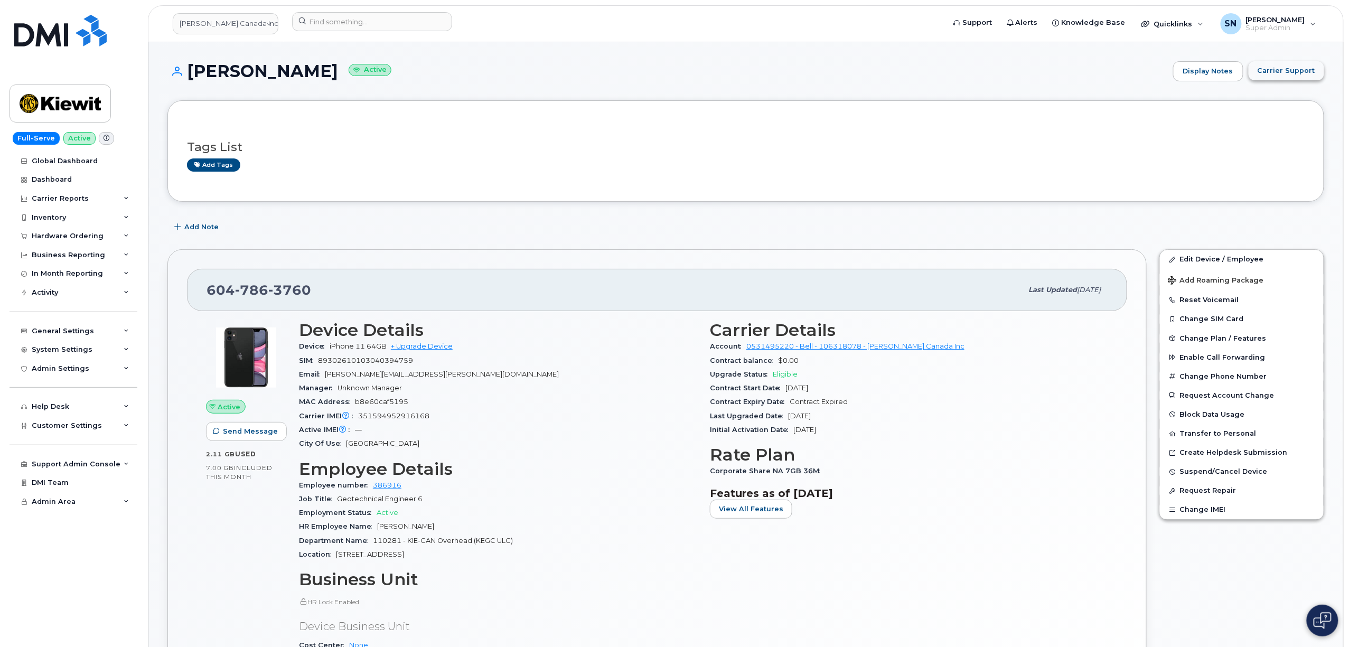
click at [1298, 75] on span "Carrier Support" at bounding box center [1286, 70] width 58 height 10
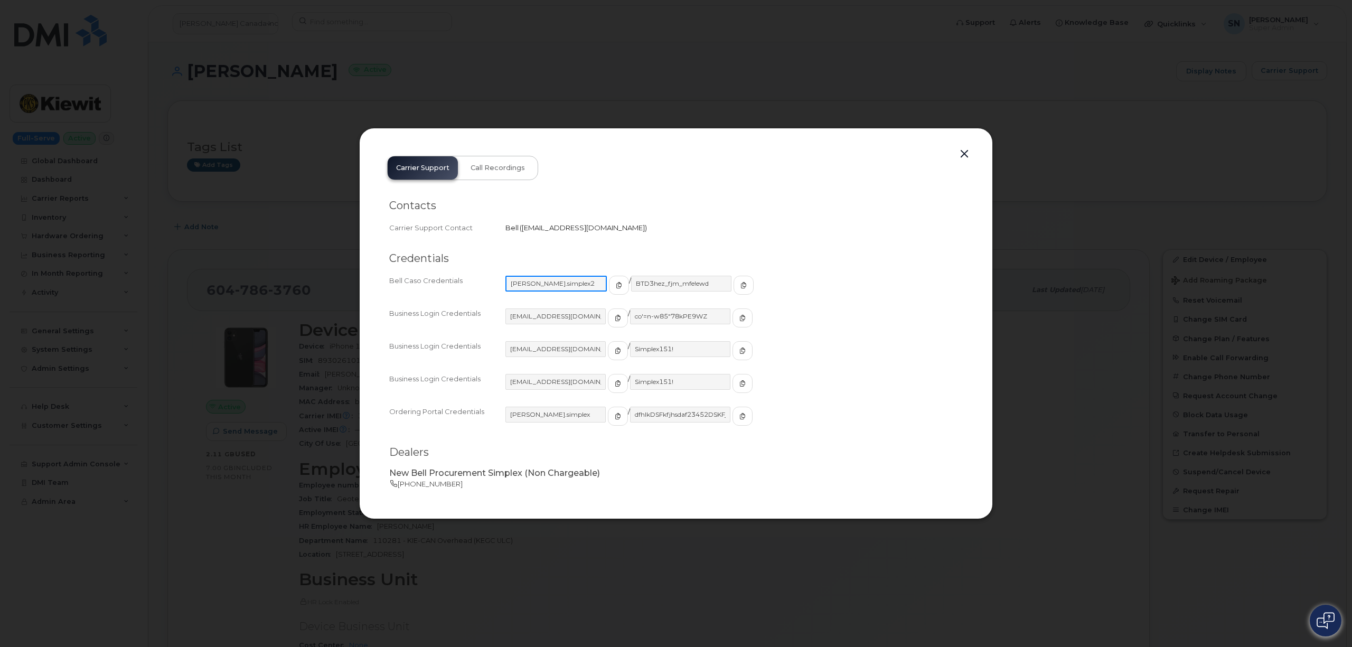
drag, startPoint x: 508, startPoint y: 284, endPoint x: 567, endPoint y: 290, distance: 59.0
click at [567, 290] on input "[PERSON_NAME].simplex2" at bounding box center [555, 284] width 101 height 16
click at [615, 283] on icon "button" at bounding box center [618, 285] width 6 height 6
click at [739, 288] on icon "button" at bounding box center [742, 285] width 6 height 6
click at [964, 151] on button "button" at bounding box center [964, 154] width 16 height 15
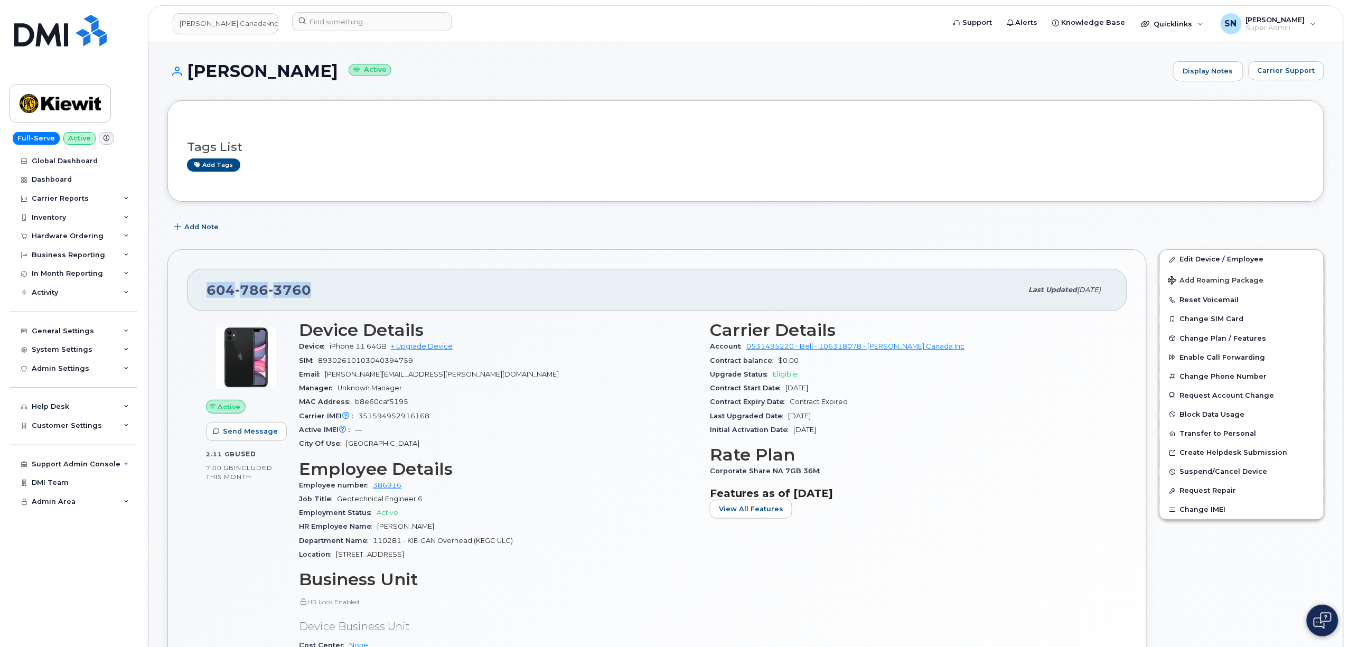
drag, startPoint x: 208, startPoint y: 289, endPoint x: 312, endPoint y: 296, distance: 103.7
click at [312, 296] on div "604 786 3760" at bounding box center [614, 290] width 816 height 22
copy span "604 786 3760"
click at [1283, 62] on button "Carrier Support" at bounding box center [1286, 70] width 76 height 19
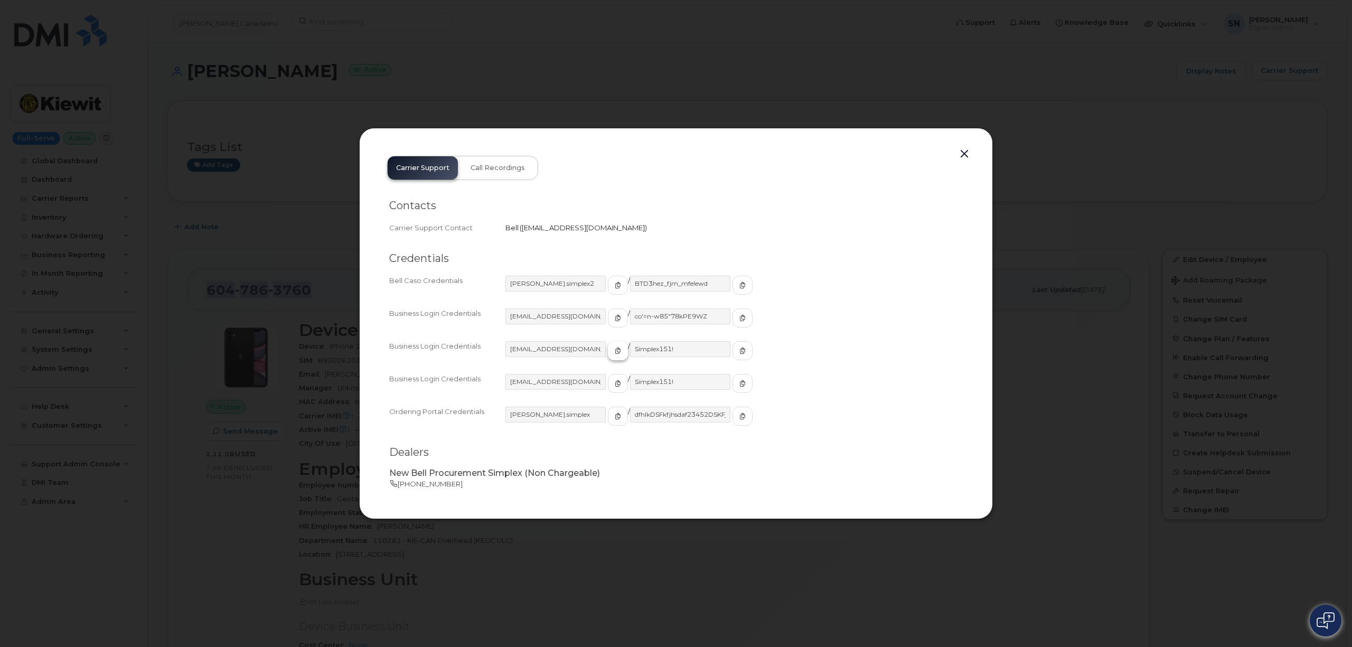
click at [615, 349] on icon "button" at bounding box center [618, 350] width 6 height 6
click at [739, 351] on icon "button" at bounding box center [742, 350] width 6 height 6
click at [964, 159] on button "button" at bounding box center [964, 154] width 16 height 15
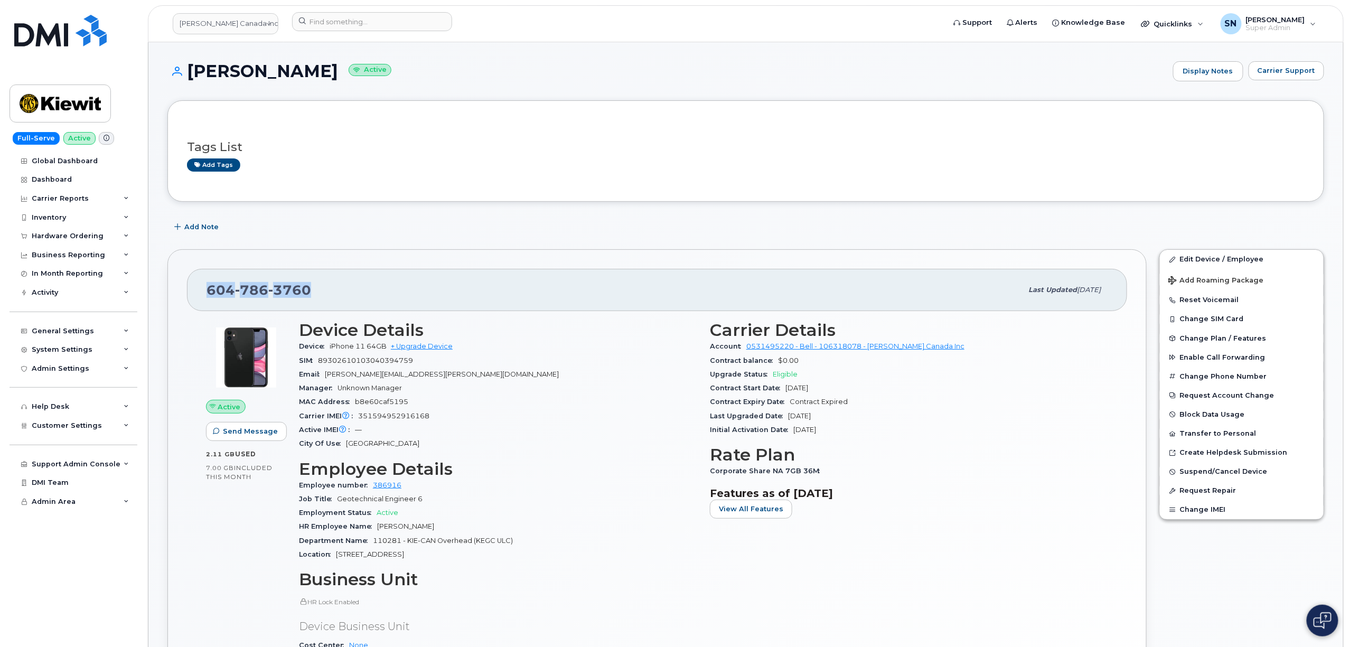
copy span "604 786 3760"
click at [362, 21] on input at bounding box center [372, 21] width 160 height 19
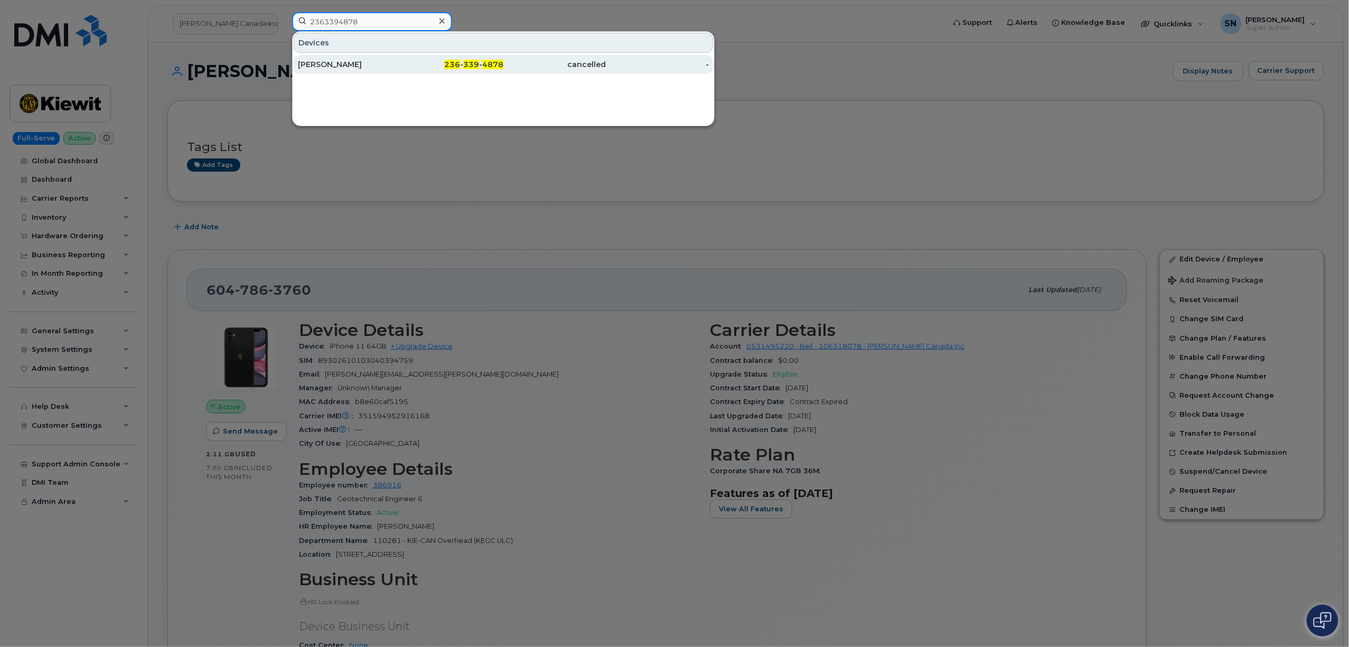
type input "2363394878"
click at [357, 69] on div "Nick Brons" at bounding box center [349, 64] width 103 height 11
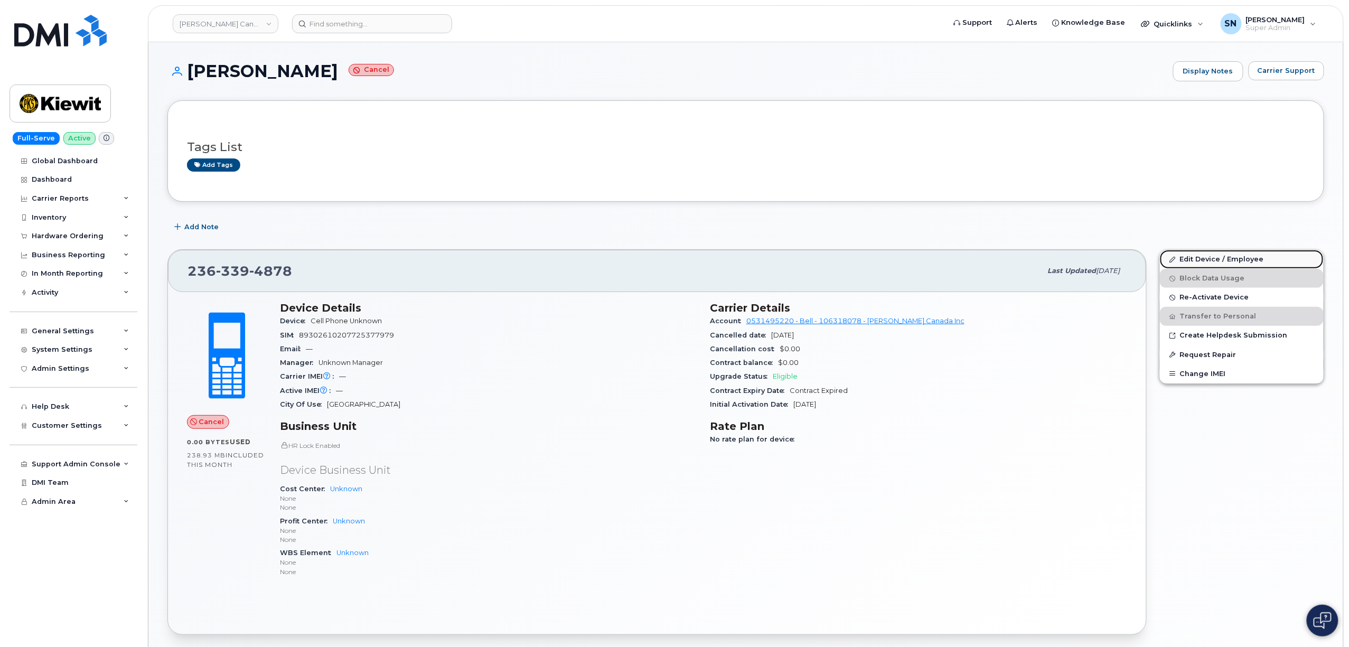
click at [1231, 255] on link "Edit Device / Employee" at bounding box center [1242, 259] width 164 height 19
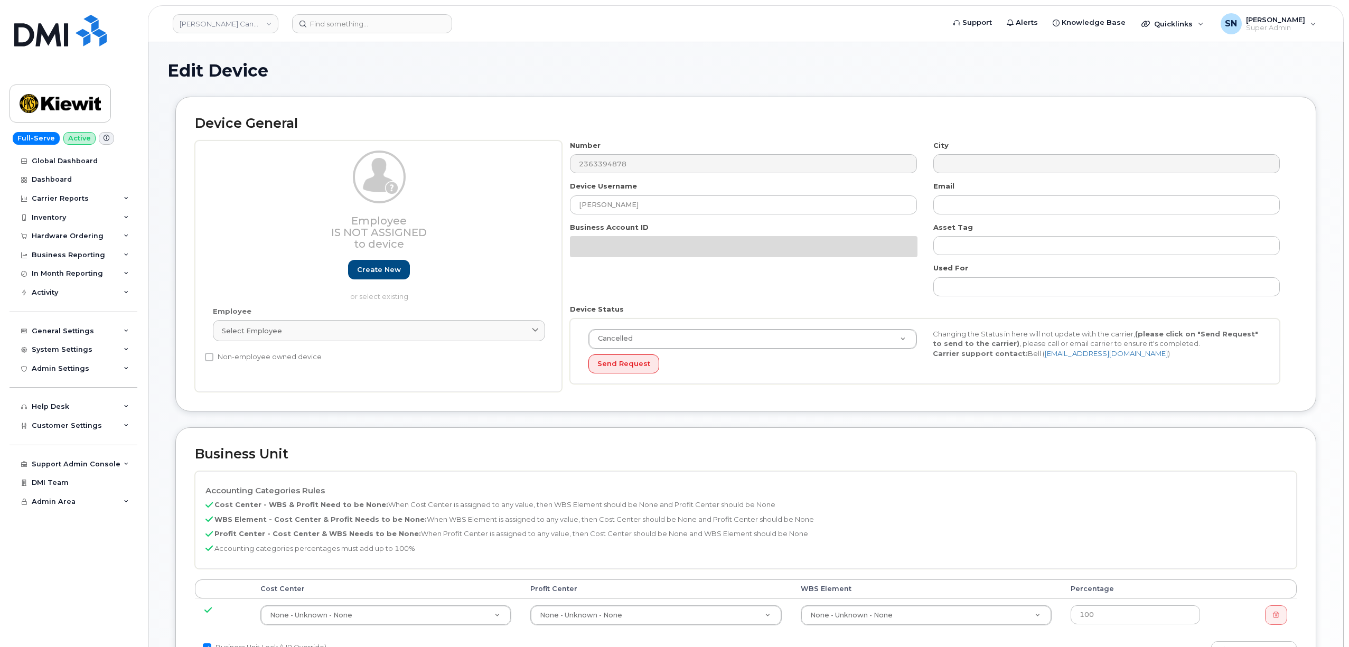
select select "14058"
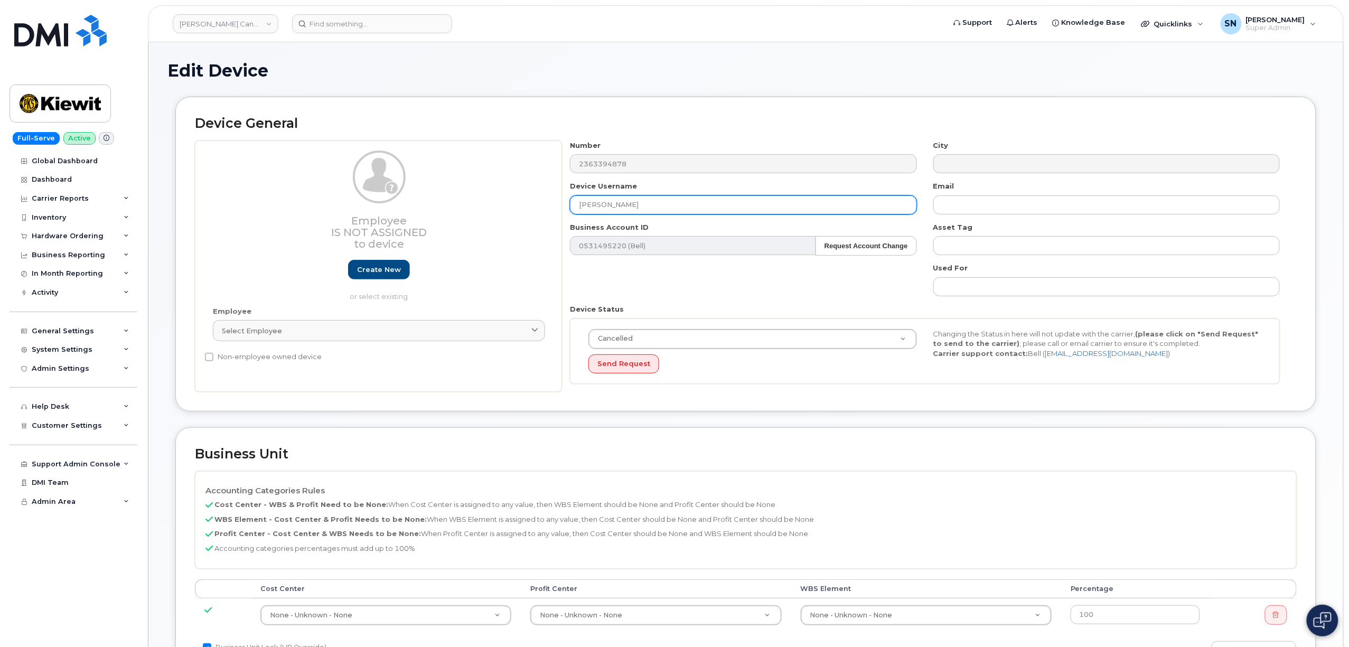
drag, startPoint x: 700, startPoint y: 202, endPoint x: 538, endPoint y: 182, distance: 163.3
click at [538, 182] on div "Employee Is not assigned to device Create new or select existing Employee Selec…" at bounding box center [746, 266] width 1102 height 252
paste input "Dozer D6K-176622"
type input "Dozer D6K-176622"
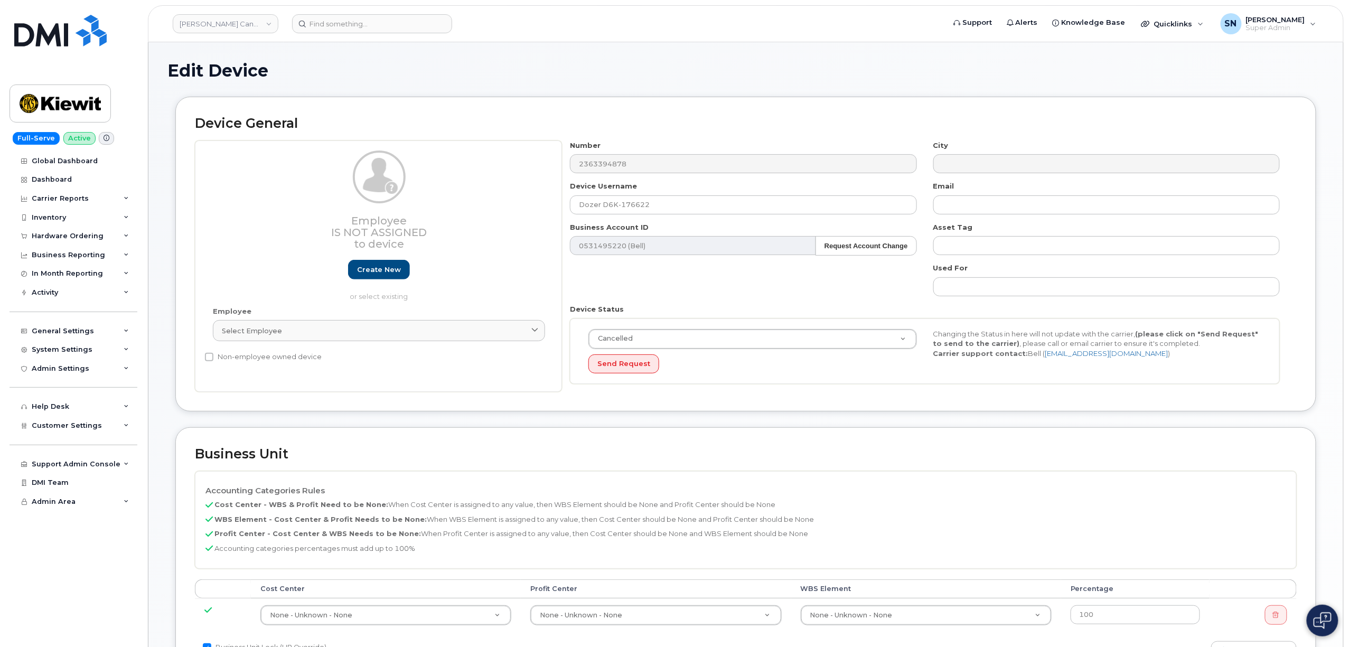
click at [933, 394] on div "Device General Employee Is not assigned to device Create new or select existing…" at bounding box center [745, 254] width 1141 height 315
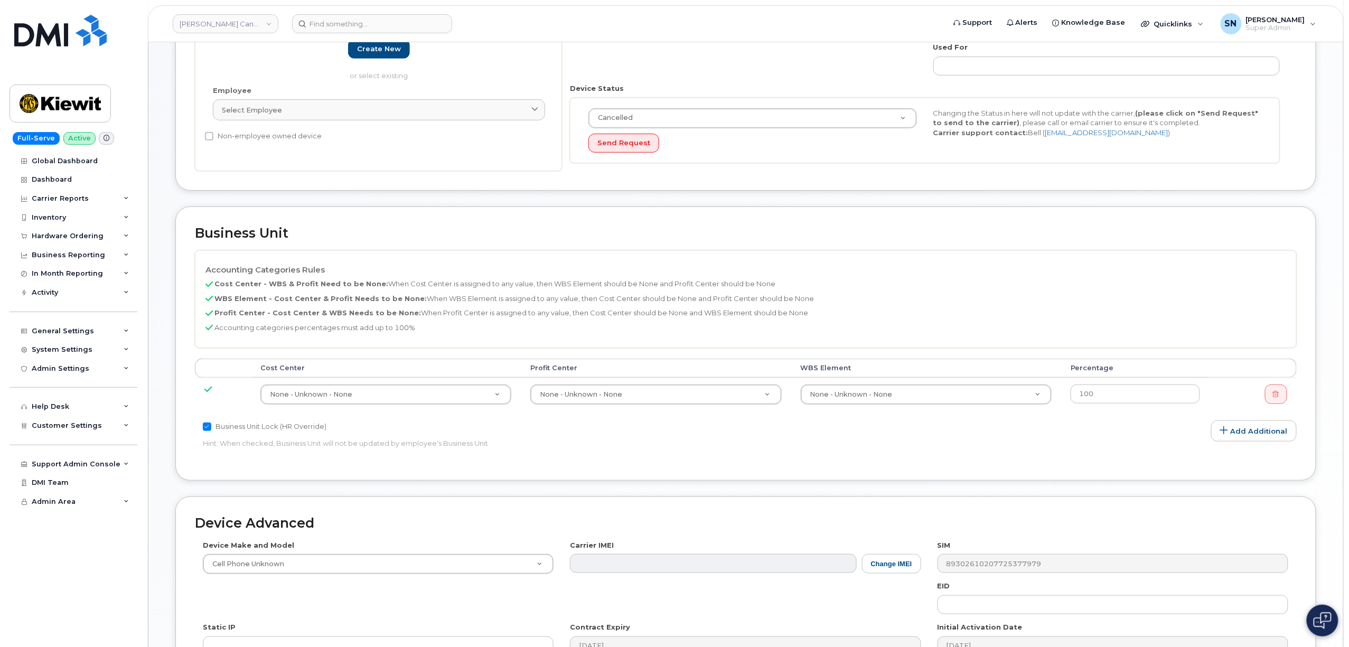
scroll to position [389, 0]
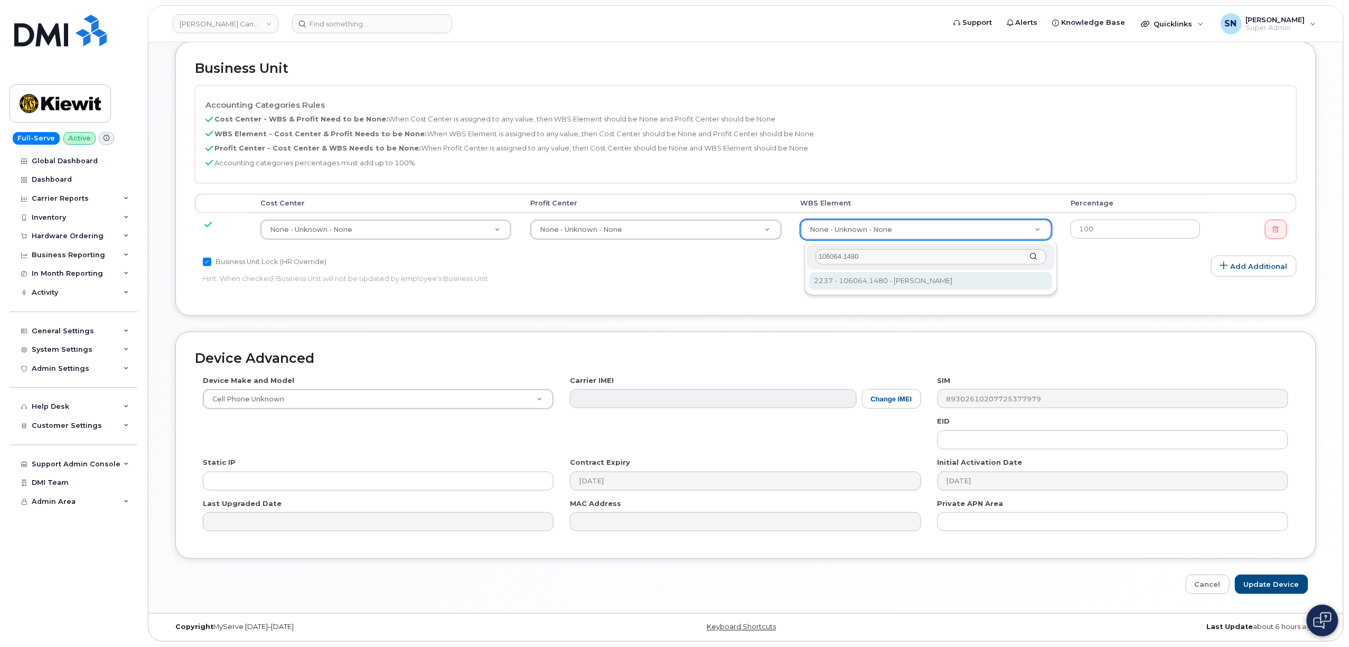
type input "106064.1480"
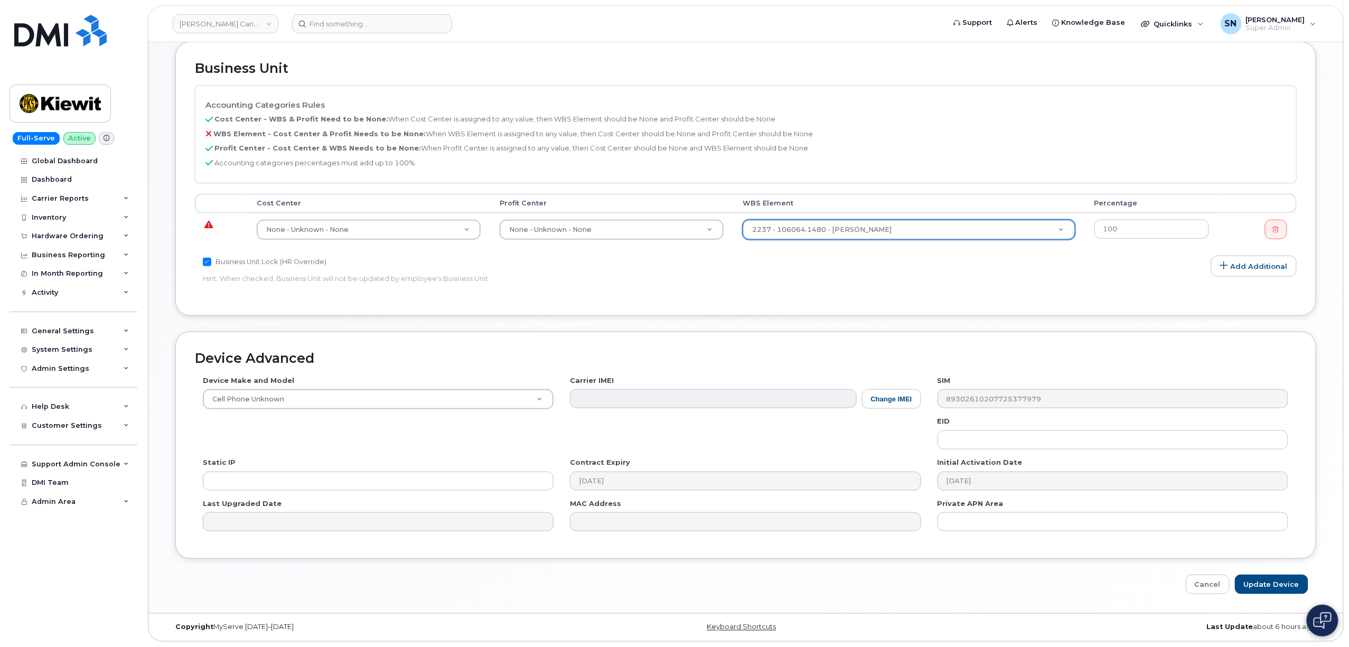
type input "29662412"
click at [1276, 588] on input "Update Device" at bounding box center [1271, 585] width 73 height 20
type input "Saving..."
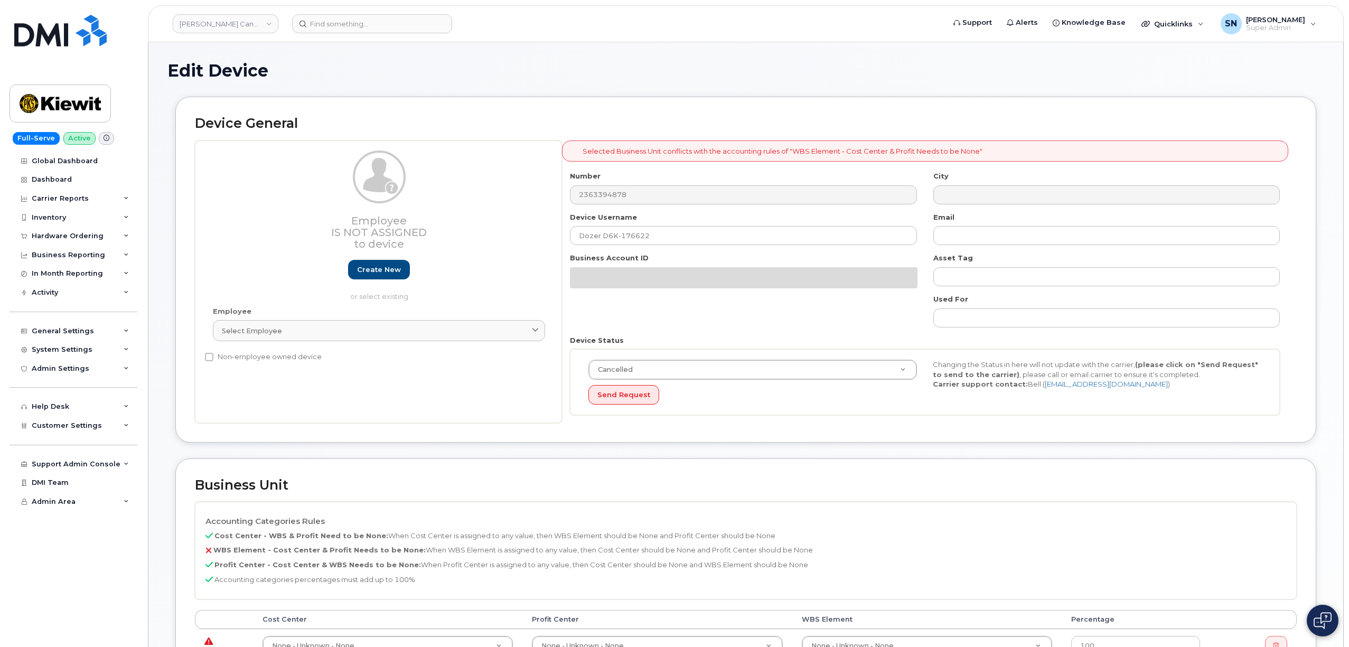
select select "14058"
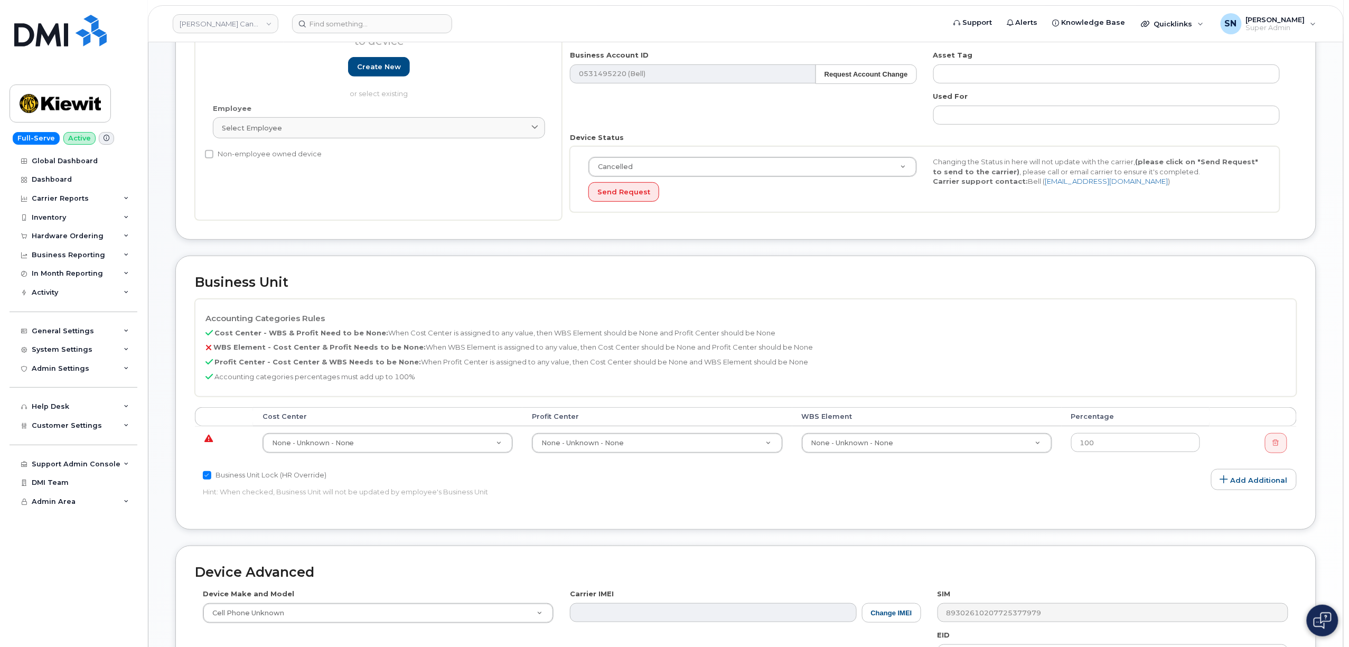
scroll to position [211, 0]
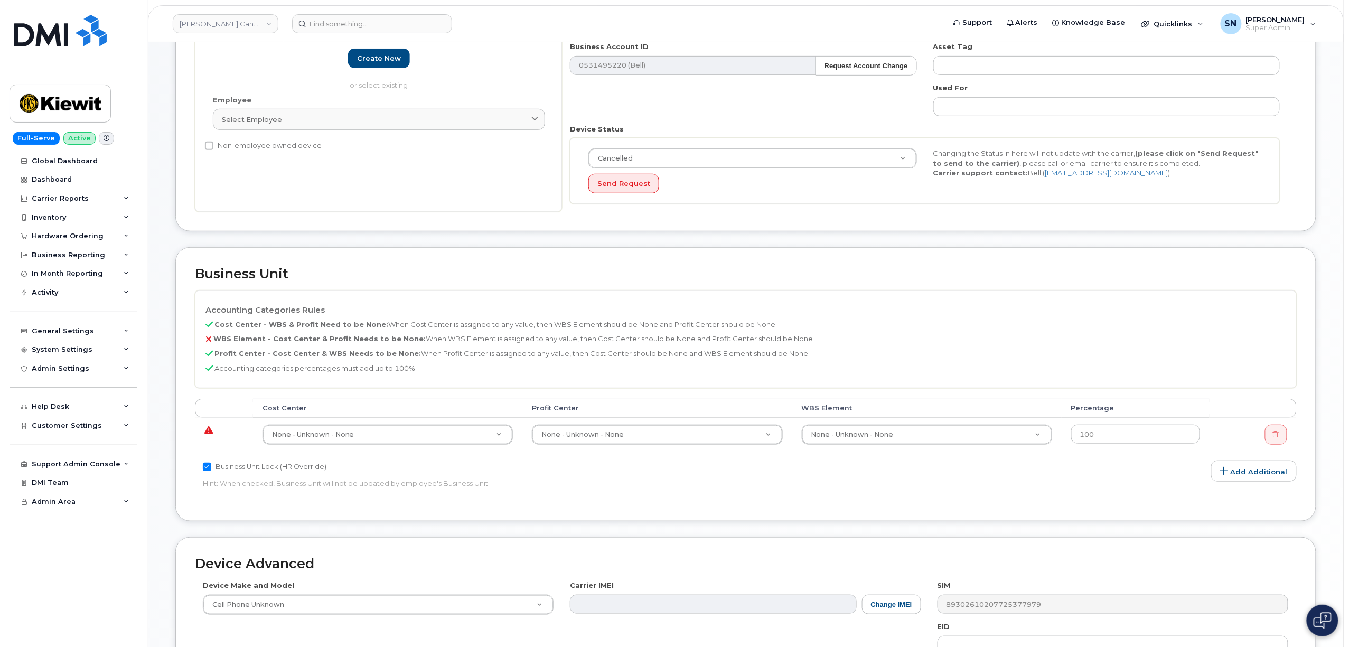
click at [607, 502] on div "Accounting Categories Rules Cost Center - WBS & Profit Need to be None: When Co…" at bounding box center [746, 395] width 1102 height 211
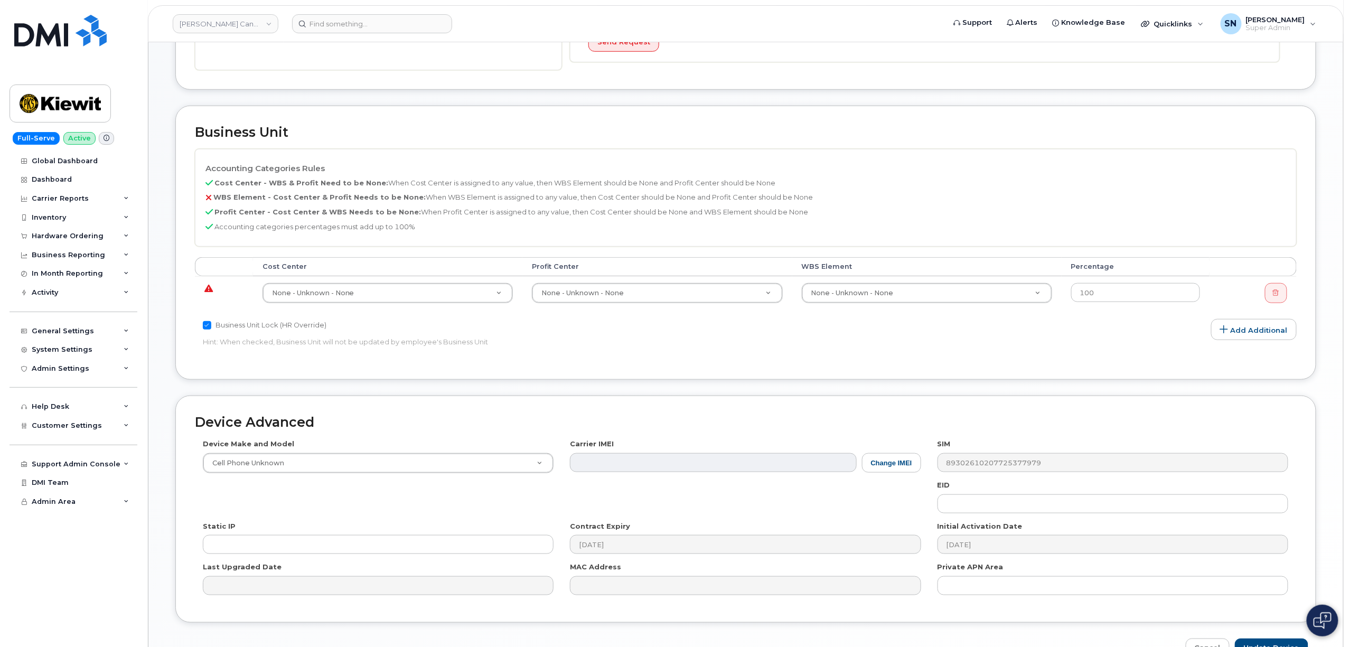
scroll to position [420, 0]
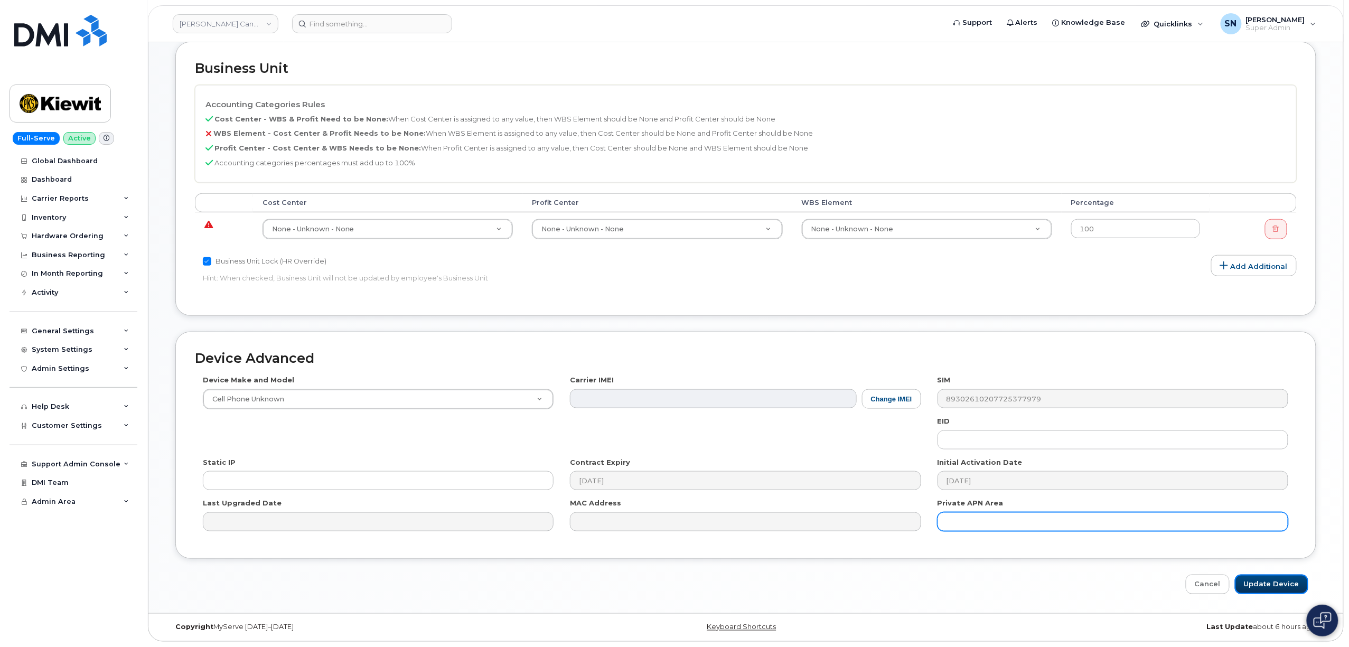
drag, startPoint x: 1250, startPoint y: 581, endPoint x: 1114, endPoint y: 520, distance: 149.4
click at [1251, 581] on input "Update Device" at bounding box center [1271, 585] width 73 height 20
type input "Saving..."
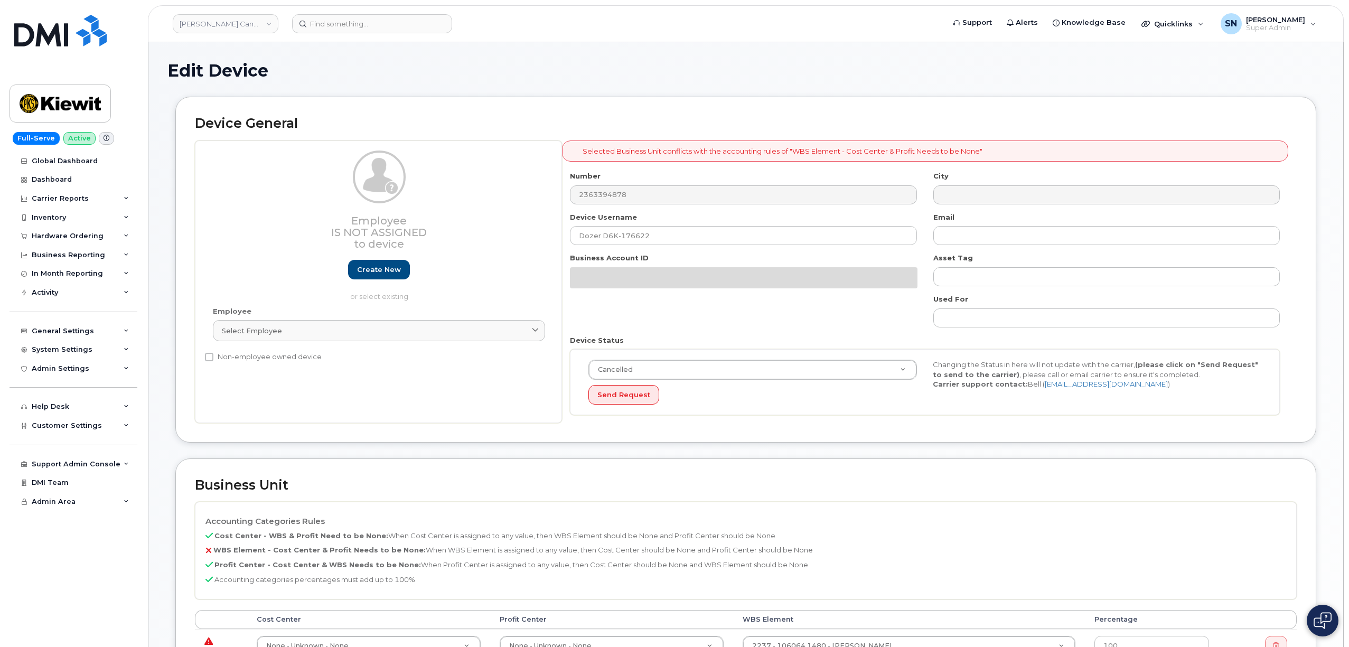
select select "14058"
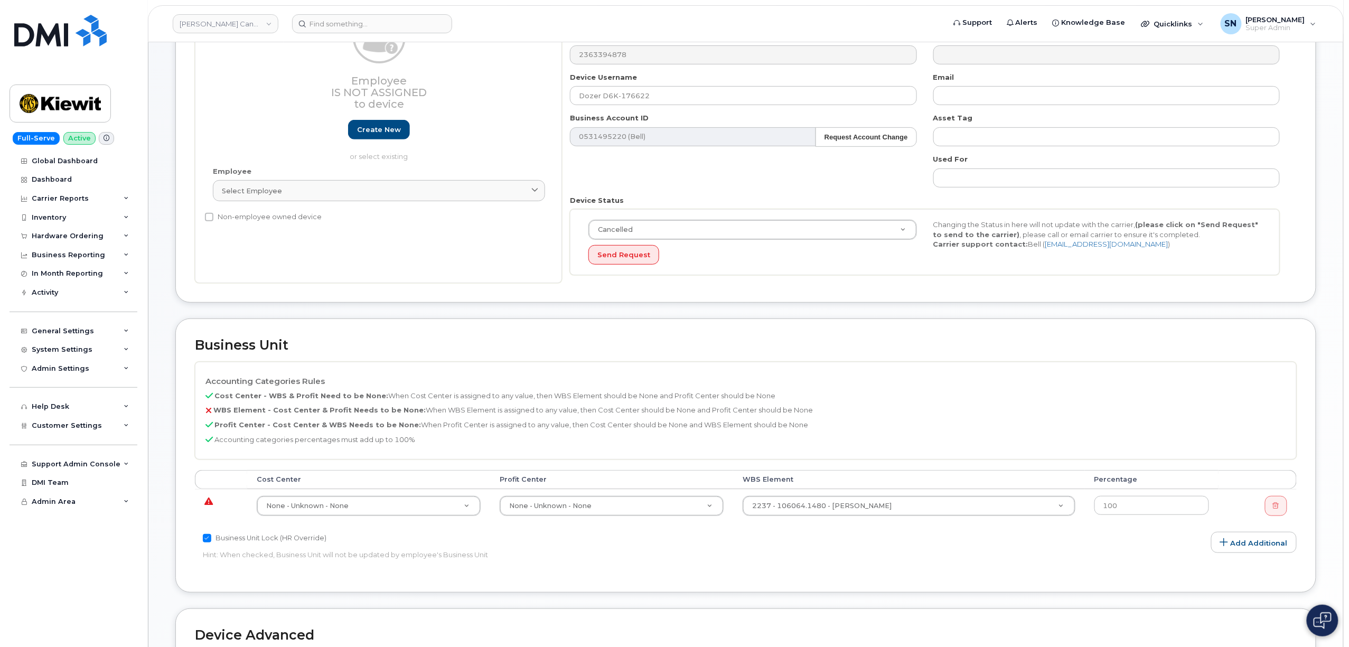
scroll to position [140, 0]
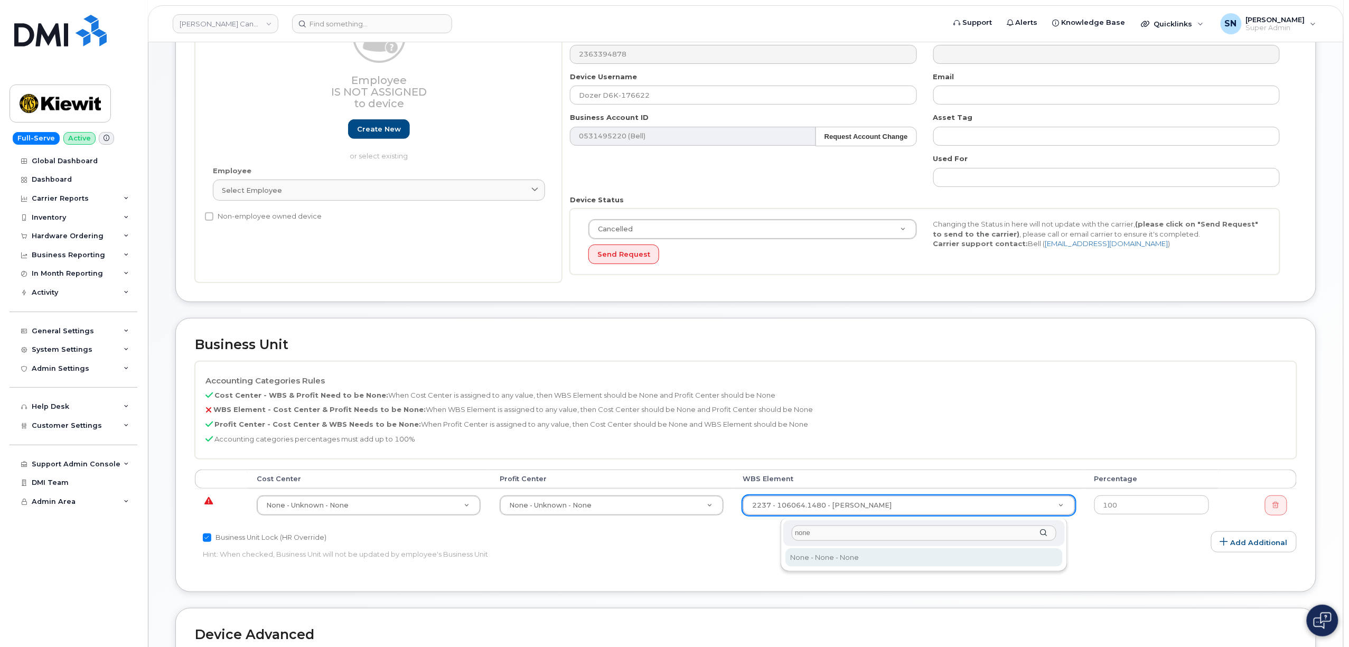
type input "none"
click at [848, 547] on div "none None - None - None None - None - None" at bounding box center [923, 544] width 286 height 53
click at [901, 599] on div "Business Unit Accounting Categories Rules Cost Center - WBS & Profit Need to be…" at bounding box center [745, 463] width 1156 height 290
type input "13384"
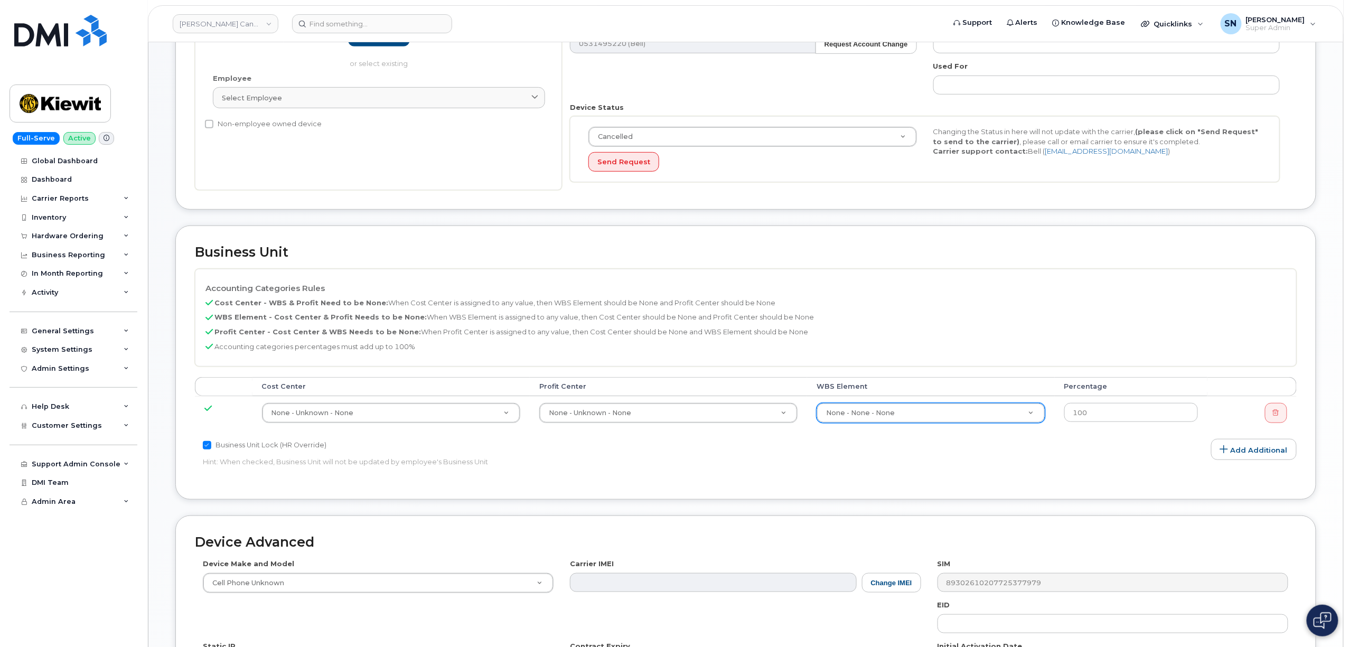
scroll to position [420, 0]
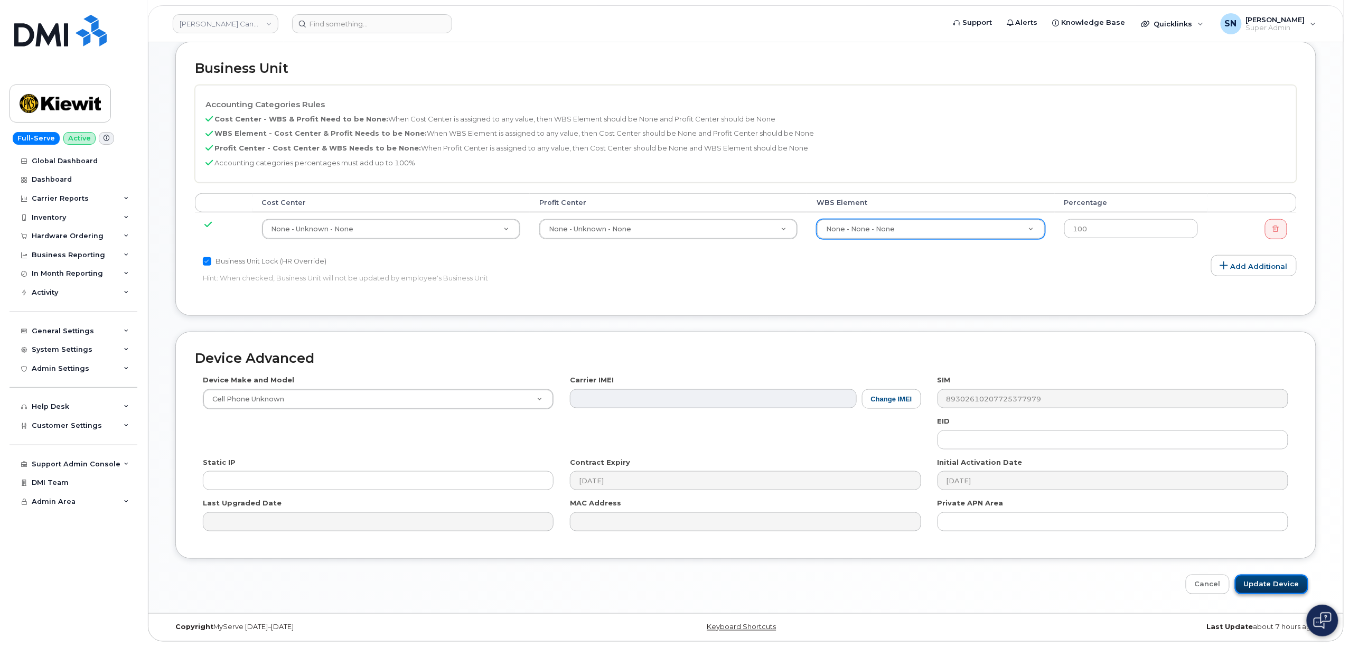
click at [1268, 588] on input "Update Device" at bounding box center [1271, 585] width 73 height 20
type input "Saving..."
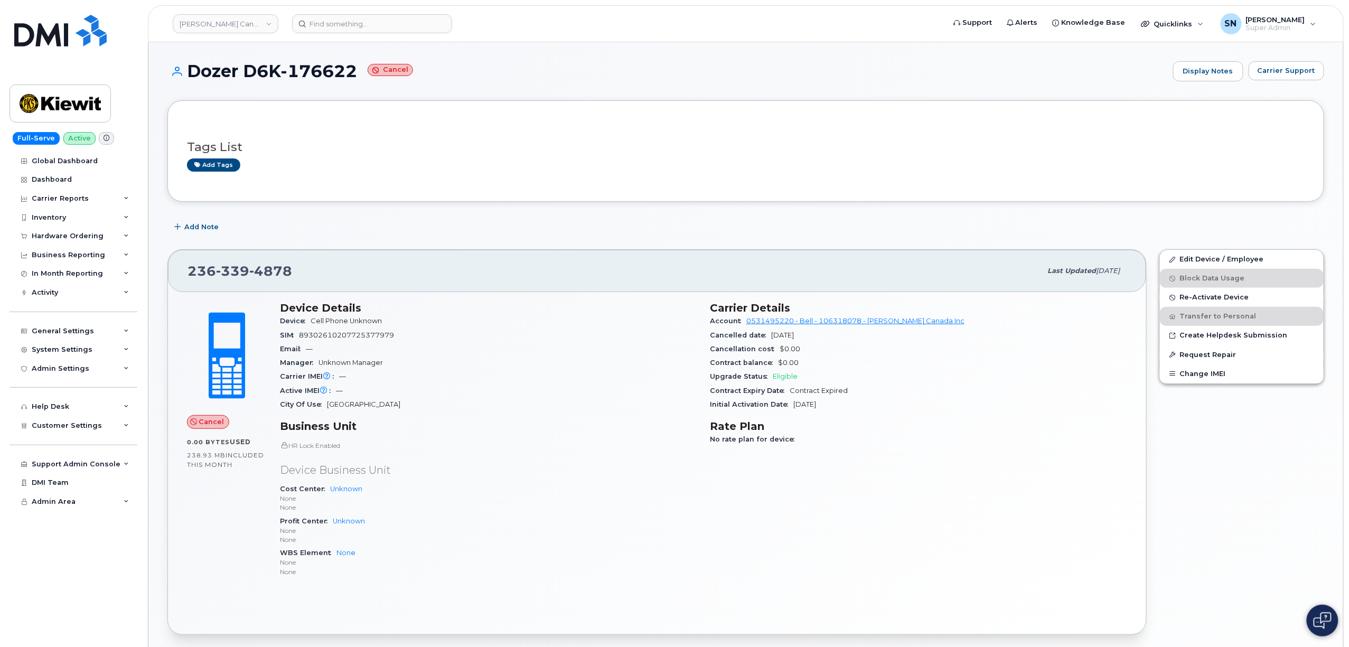
click at [439, 210] on div "Tags List Add tags Add Note [PHONE_NUMBER] Last updated [DATE] Cancel 0.00 Byte…" at bounding box center [745, 571] width 1156 height 942
click at [1291, 77] on button "Carrier Support" at bounding box center [1286, 70] width 76 height 19
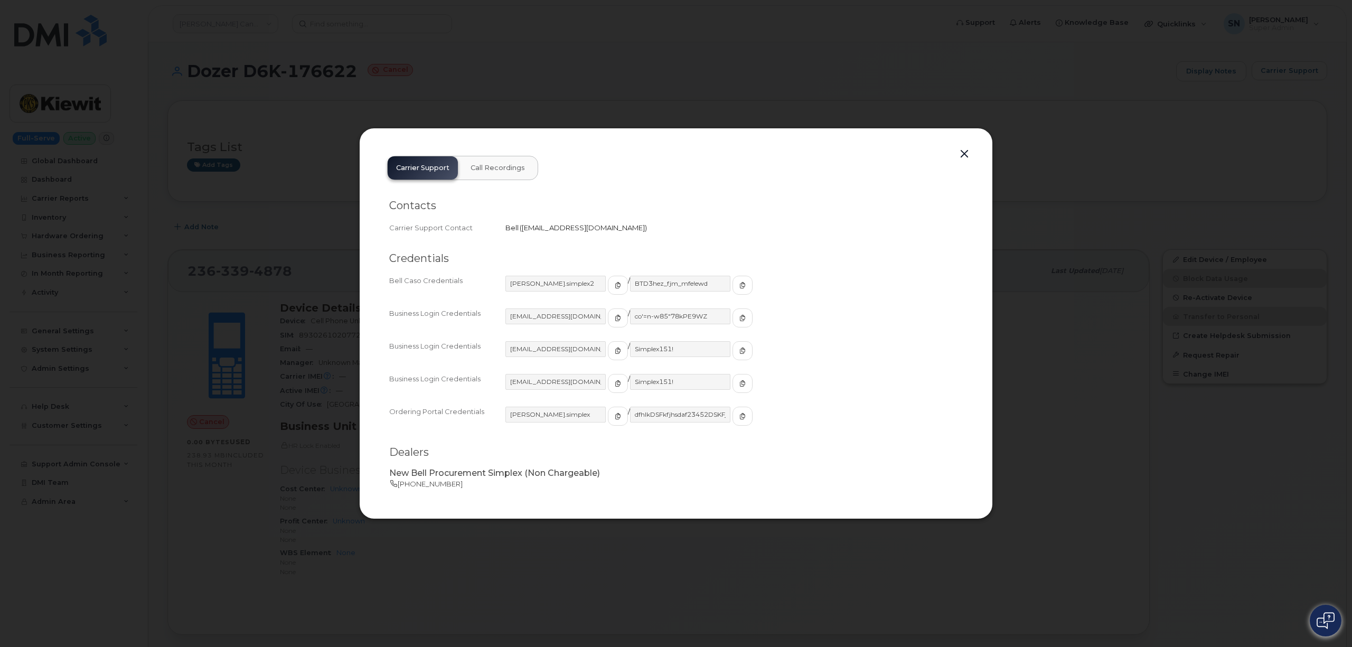
click at [966, 150] on button "button" at bounding box center [964, 154] width 16 height 15
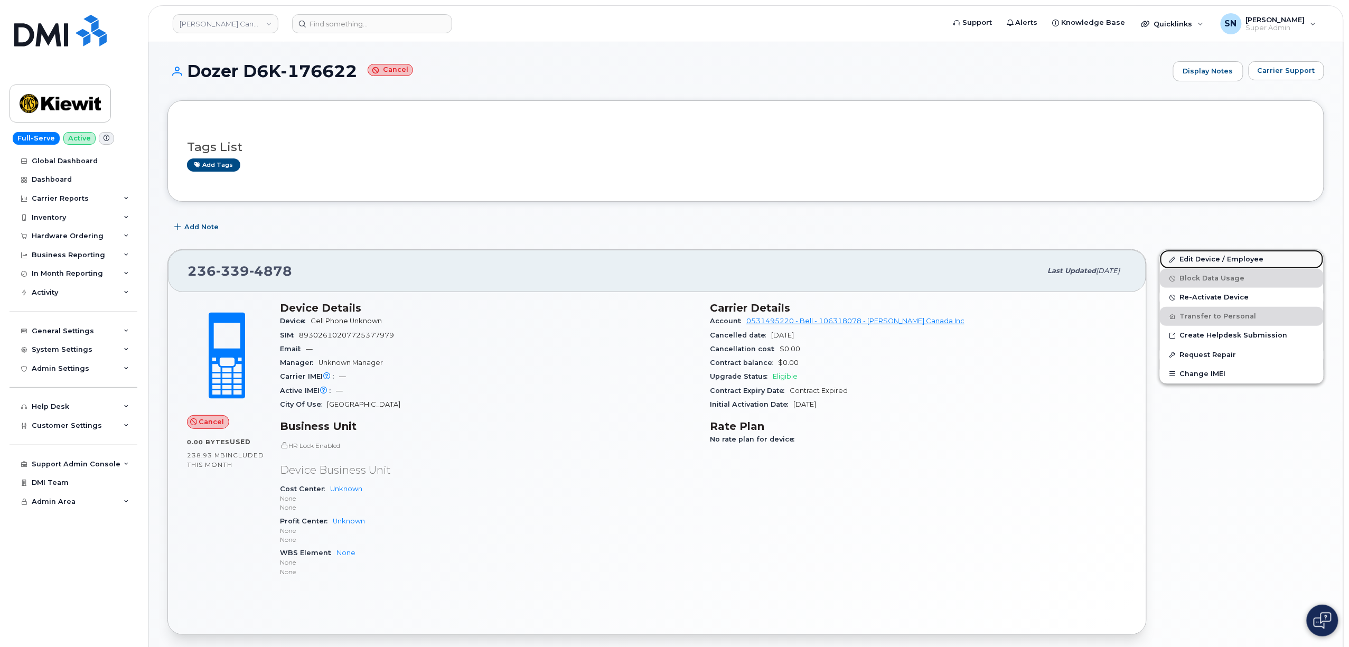
click at [1221, 258] on link "Edit Device / Employee" at bounding box center [1242, 259] width 164 height 19
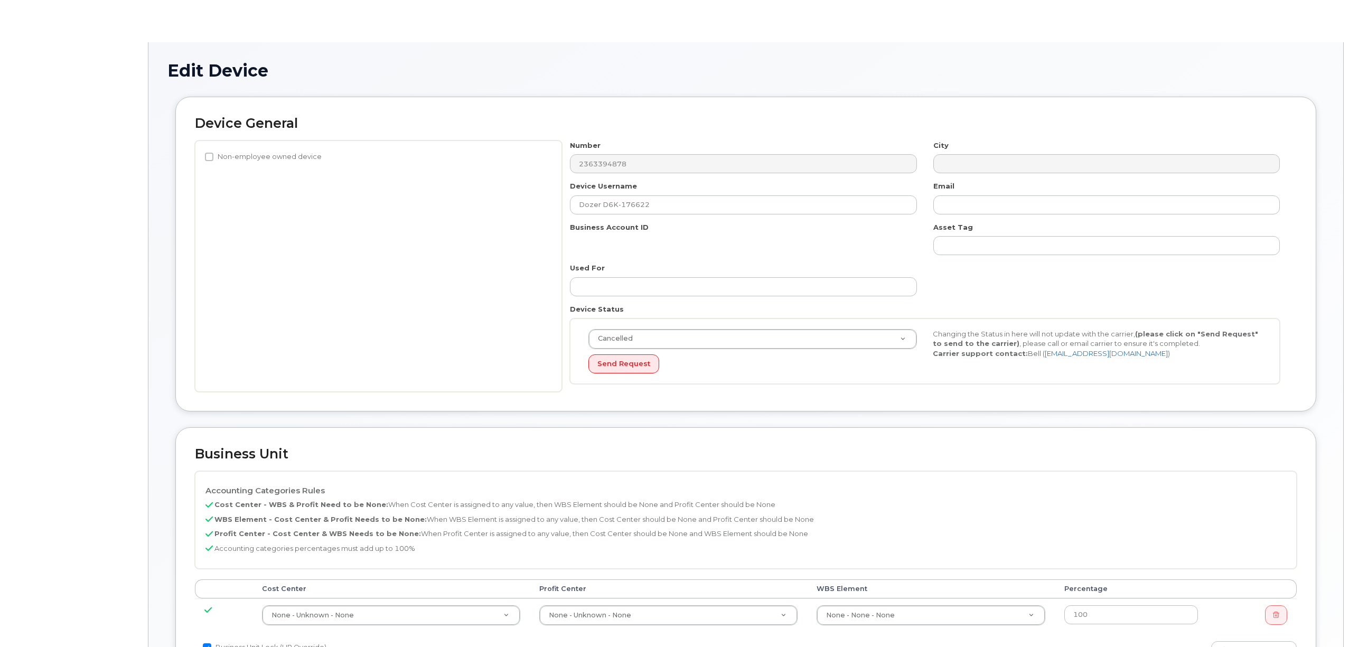
select select "14058"
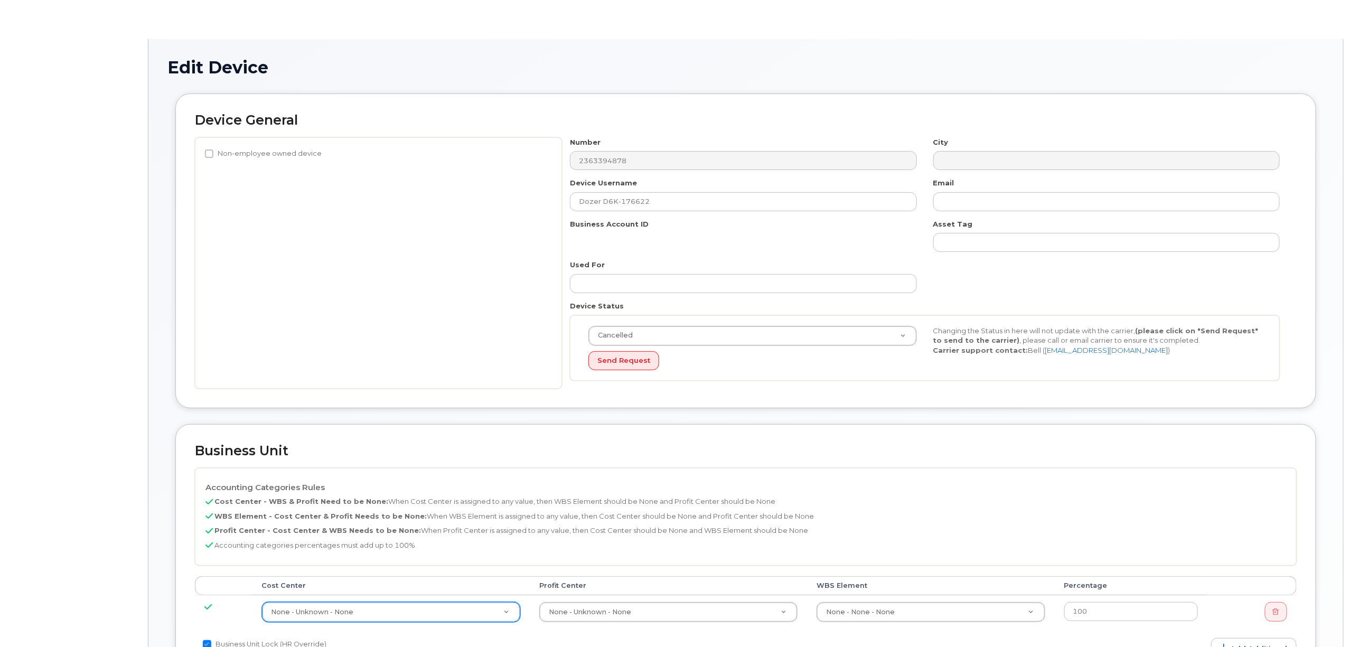
scroll to position [210, 0]
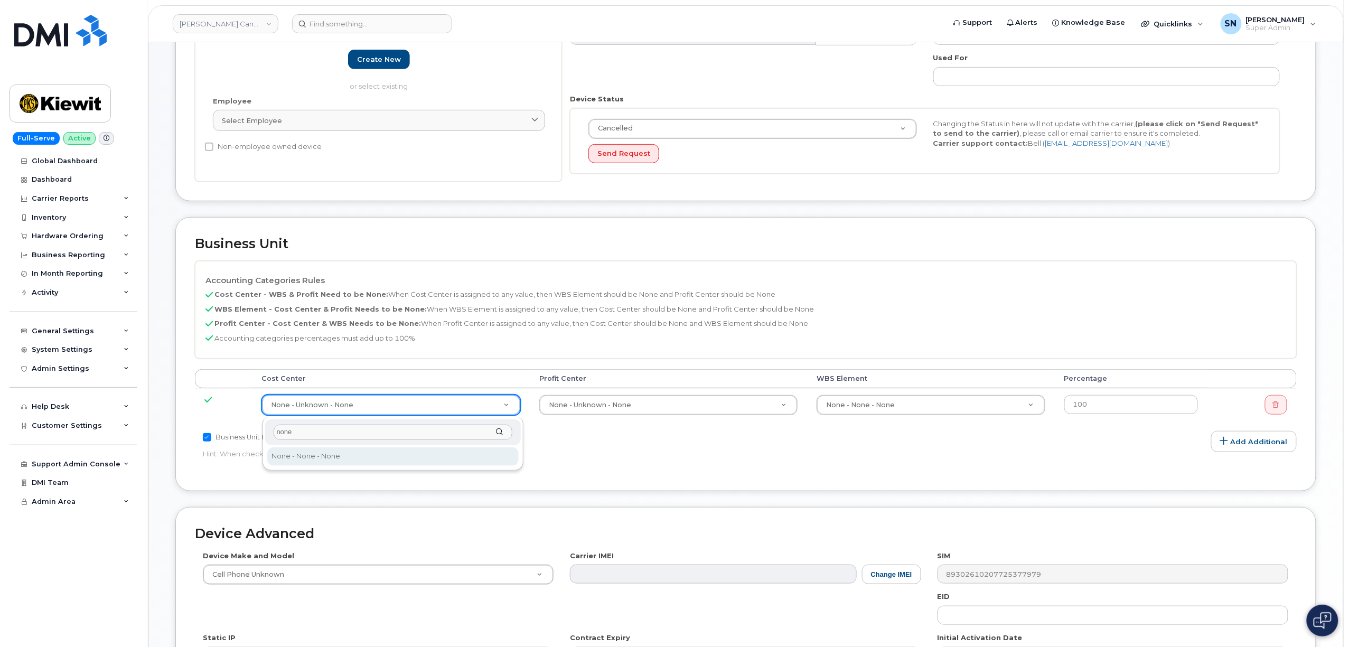
type input "none"
type input "13383"
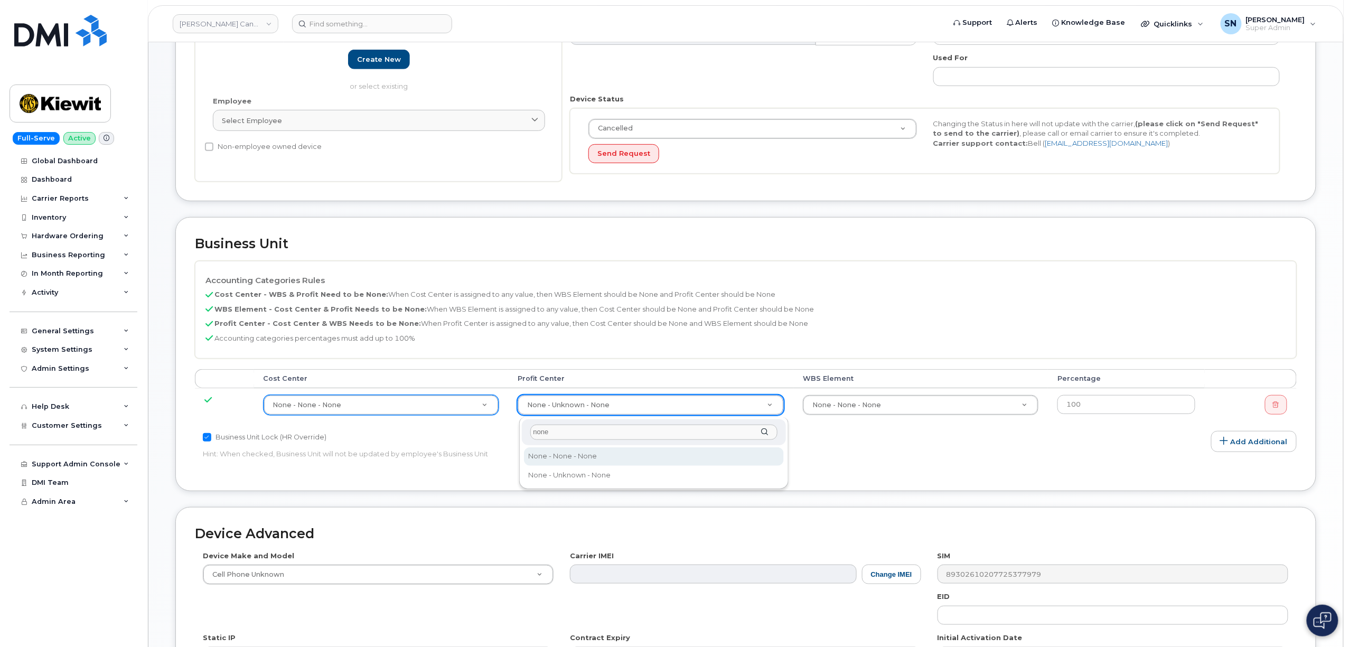
type input "none"
drag, startPoint x: 625, startPoint y: 458, endPoint x: 770, endPoint y: 418, distance: 150.1
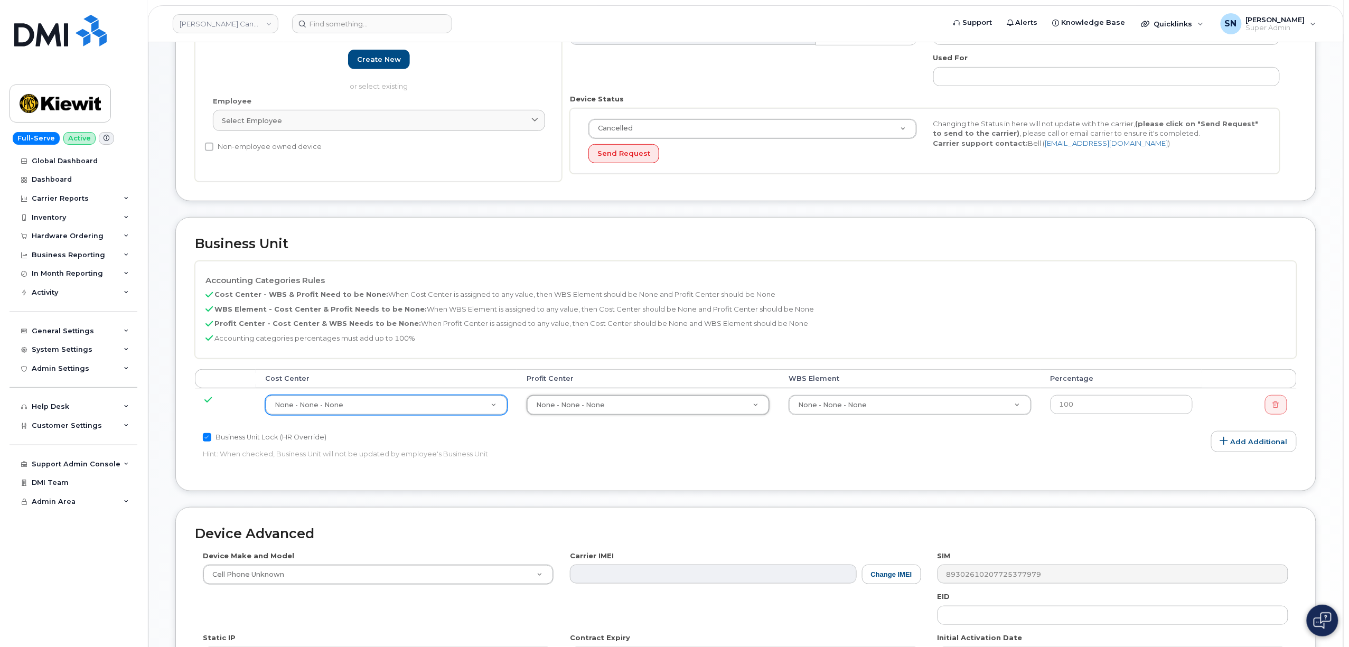
select select "14059"
paste input "106064.1480"
type input "106064.1480"
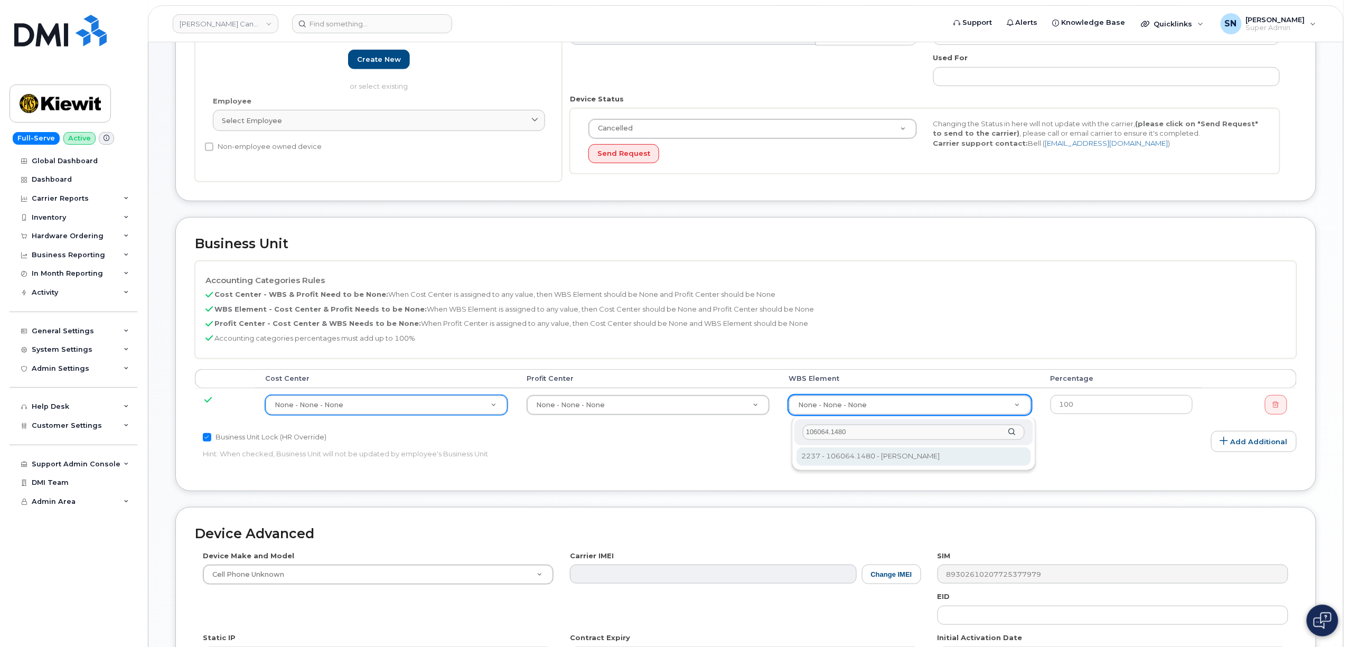
type input "106064.1480"
type input "29662412"
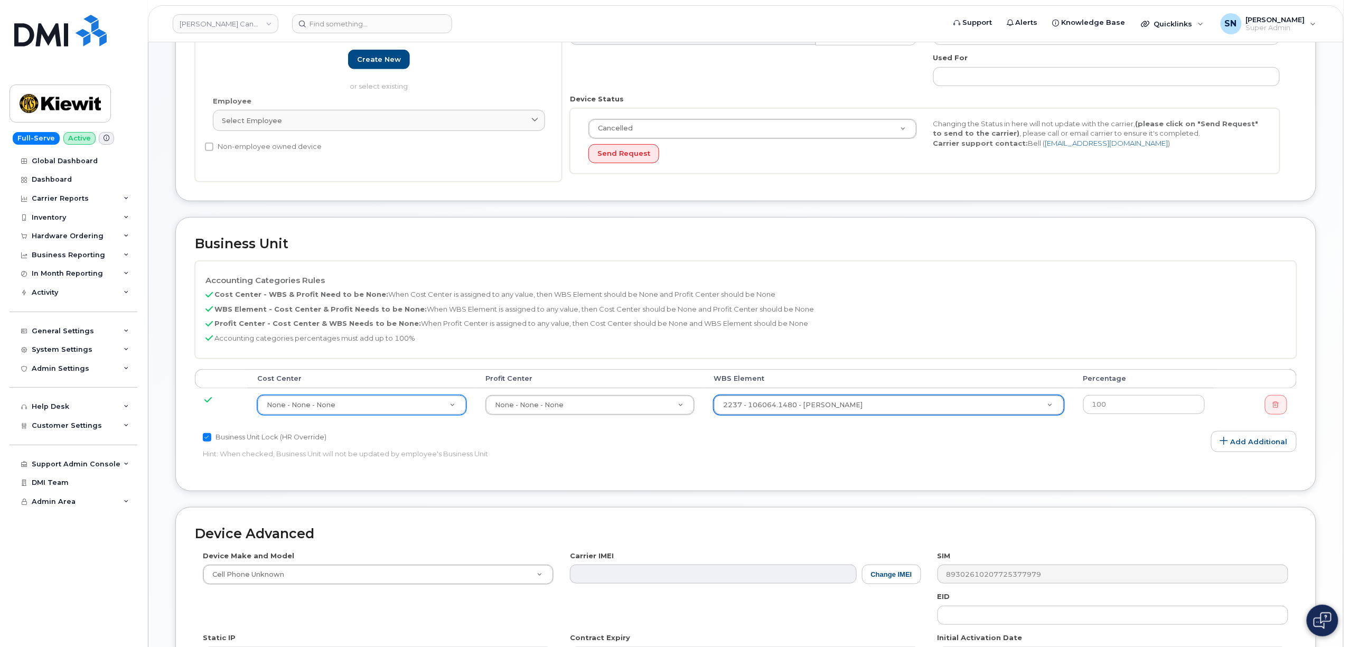
click at [864, 475] on div "Business Unit Accounting Categories Rules Cost Center - WBS & Profit Need to be…" at bounding box center [745, 354] width 1141 height 274
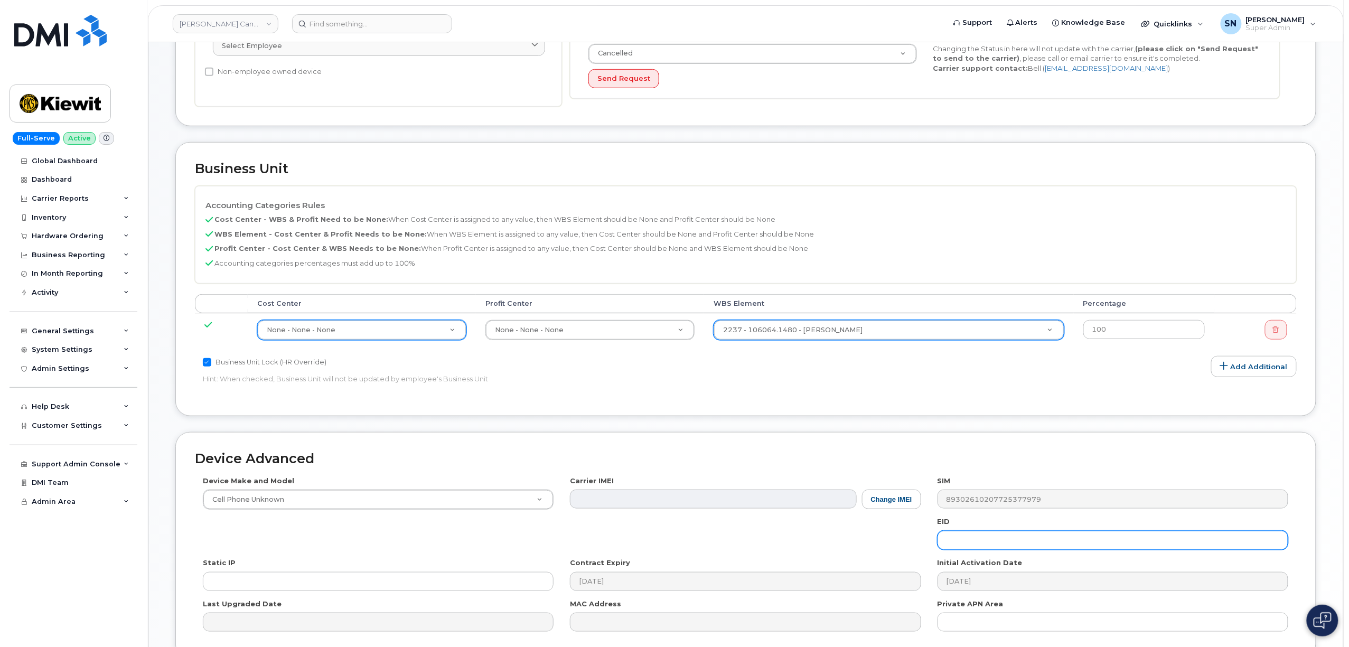
scroll to position [389, 0]
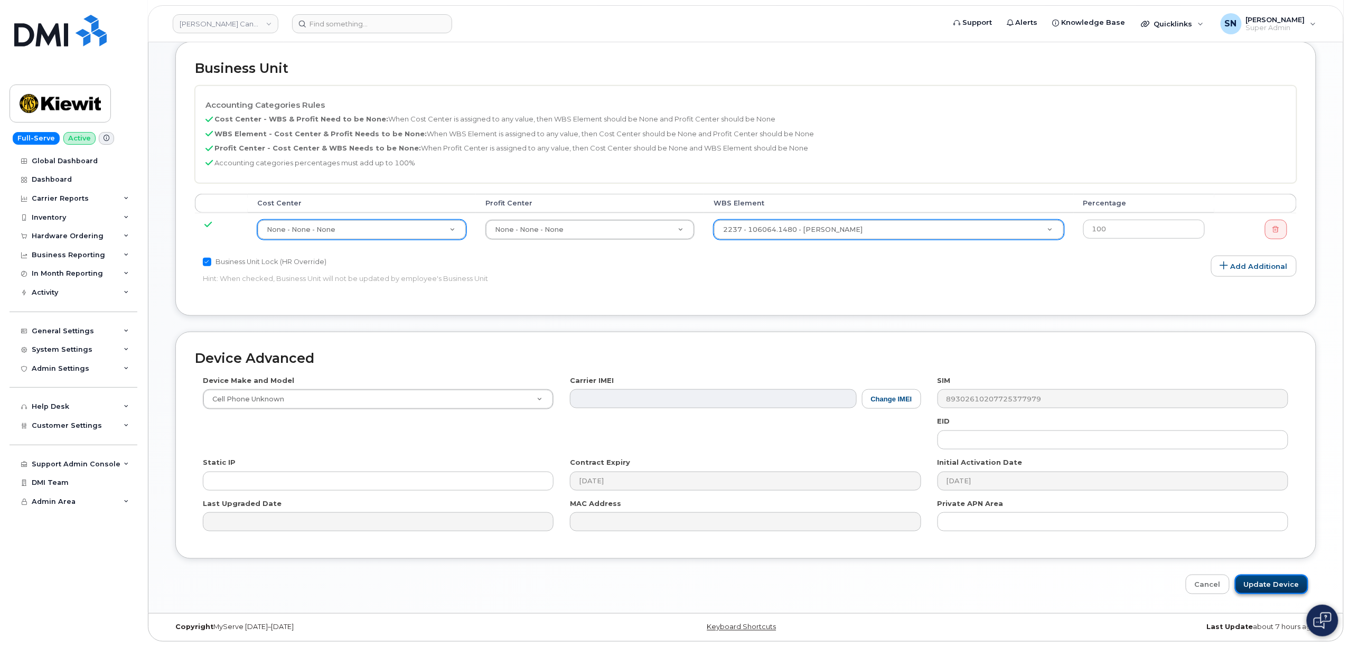
click at [1270, 585] on input "Update Device" at bounding box center [1271, 585] width 73 height 20
type input "Saving..."
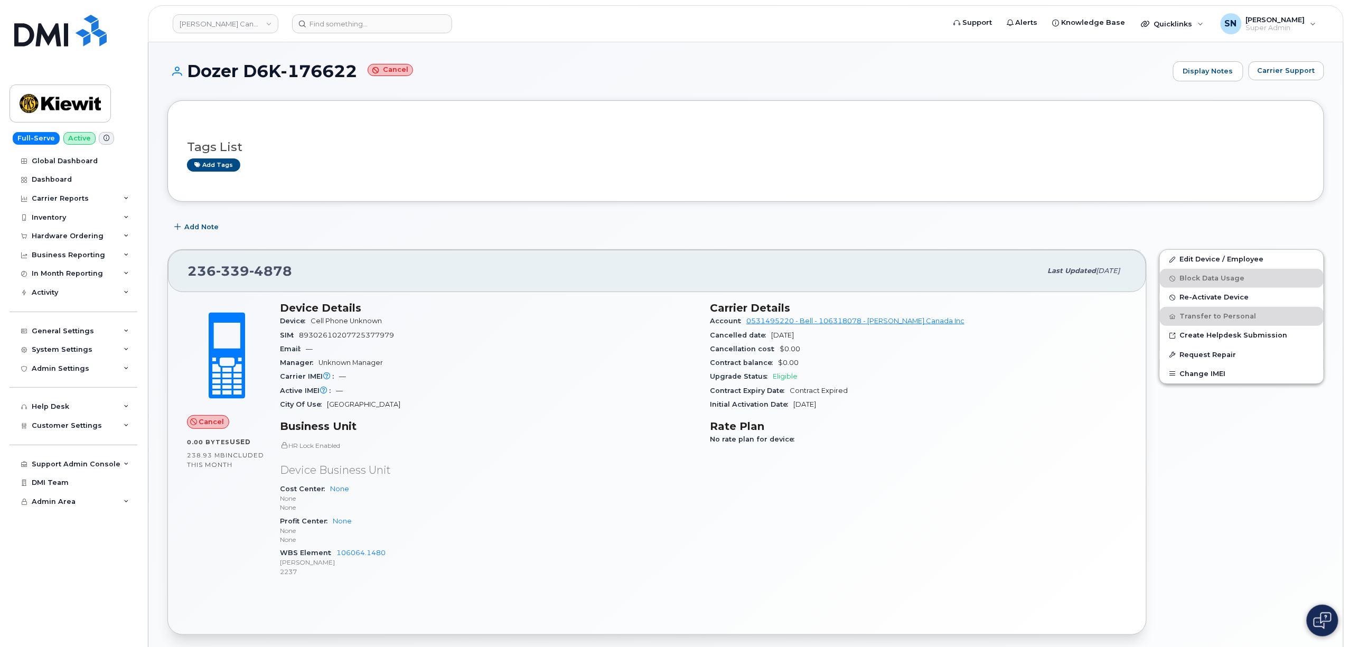
click at [310, 234] on div "Add Note" at bounding box center [745, 227] width 1156 height 19
click at [1234, 257] on link "Edit Device / Employee" at bounding box center [1242, 259] width 164 height 19
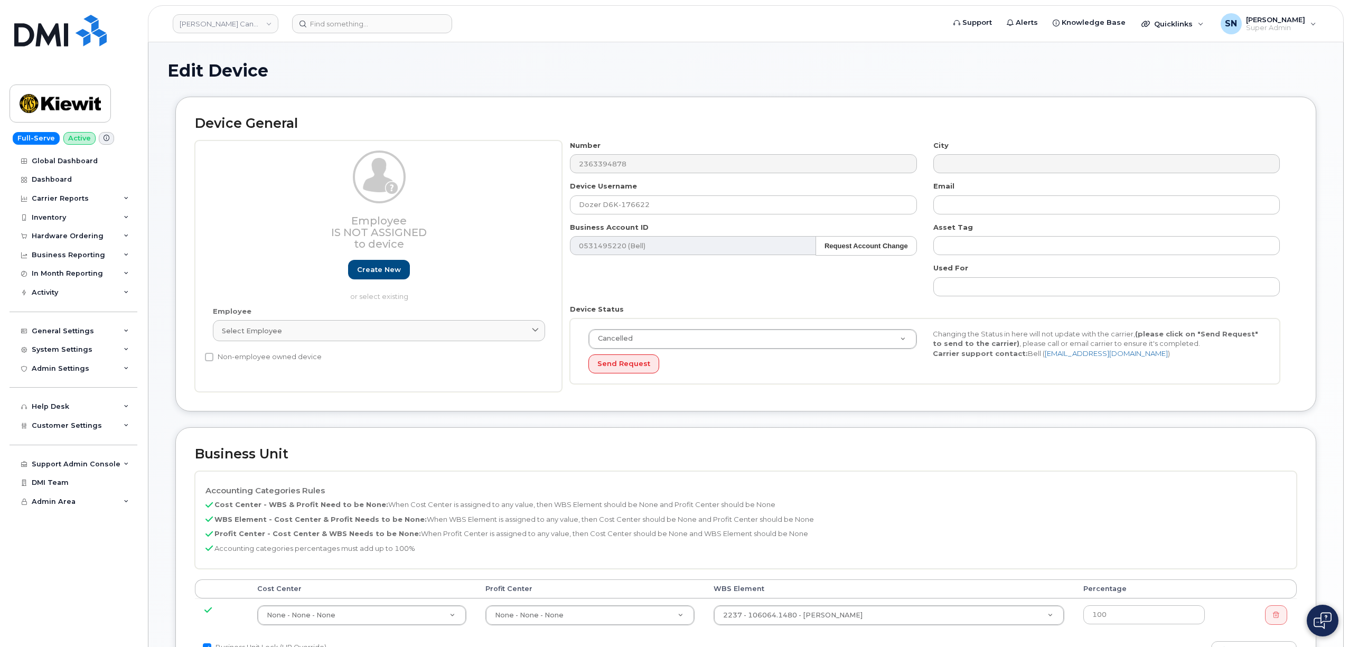
select select "14059"
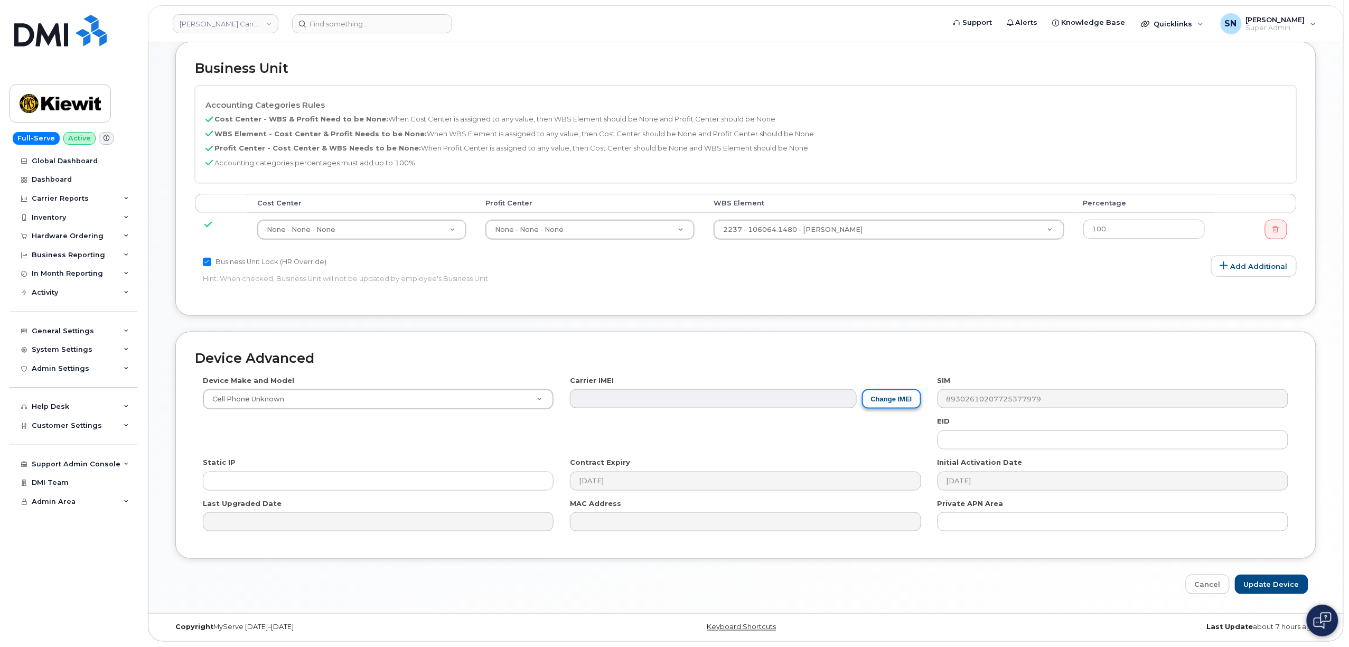
click at [877, 406] on button "Change IMEI" at bounding box center [891, 399] width 59 height 20
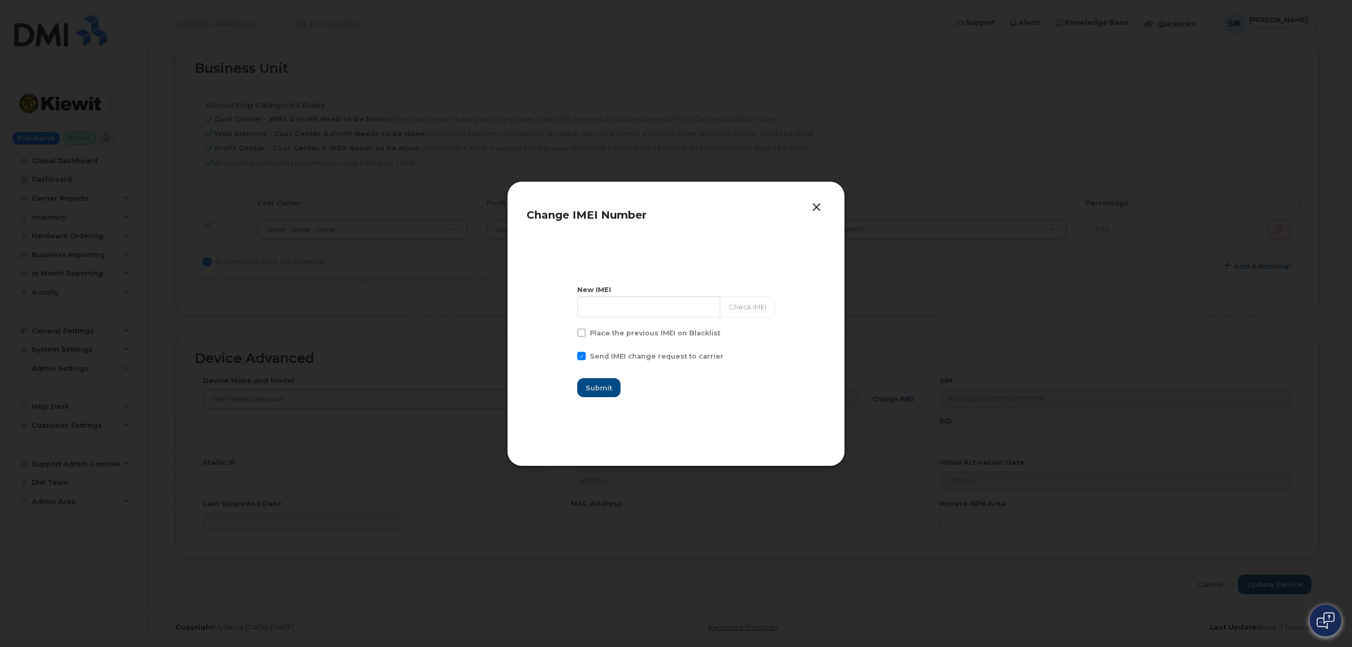
click at [586, 357] on span at bounding box center [581, 356] width 8 height 8
click at [570, 357] on input "Send IMEI change request to carrier" at bounding box center [566, 354] width 5 height 5
checkbox input "false"
click at [624, 308] on input at bounding box center [649, 306] width 144 height 21
paste input "356293930536629"
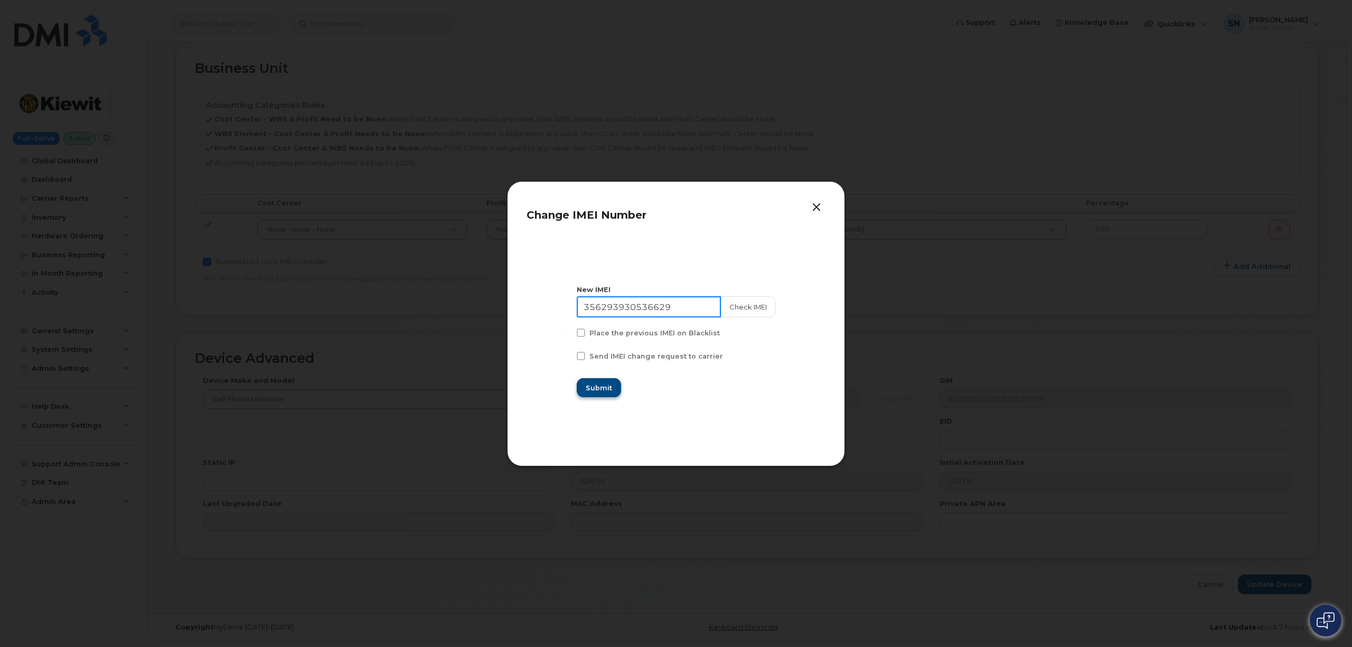
type input "356293930536629"
click at [603, 389] on span "Submit" at bounding box center [599, 388] width 26 height 10
type input "356293930536629"
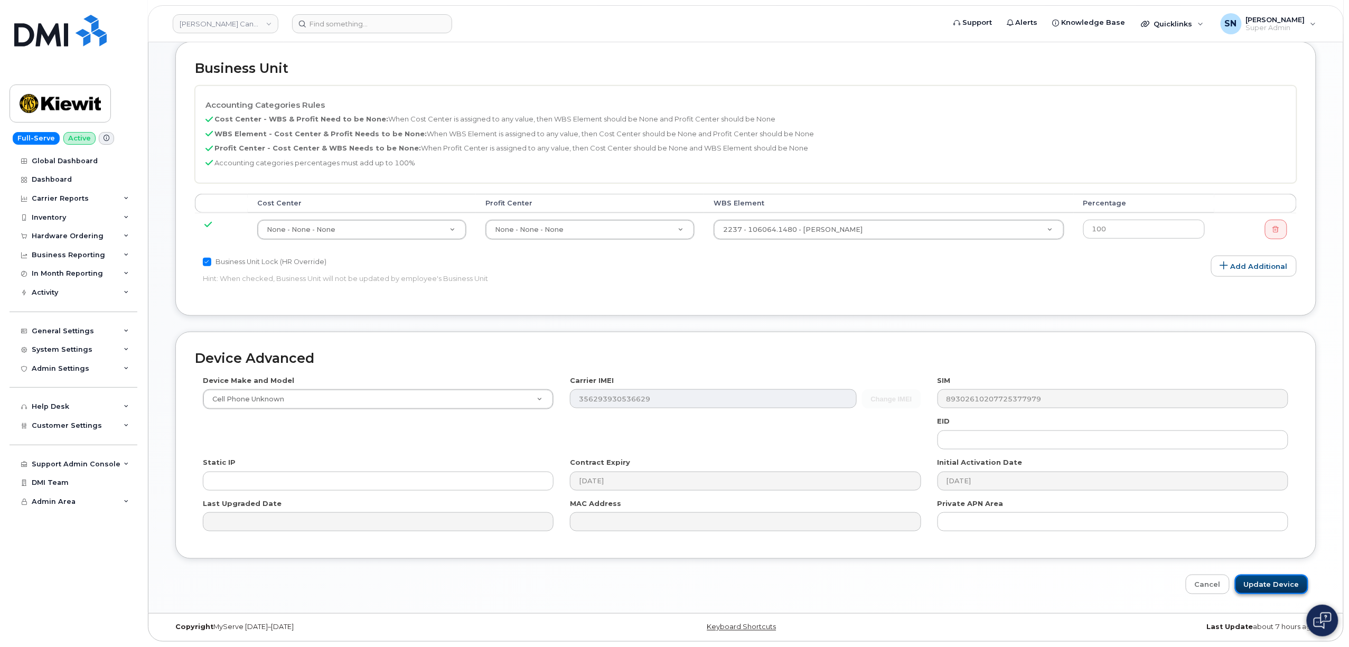
click at [1290, 579] on input "Update Device" at bounding box center [1271, 585] width 73 height 20
type input "Saving..."
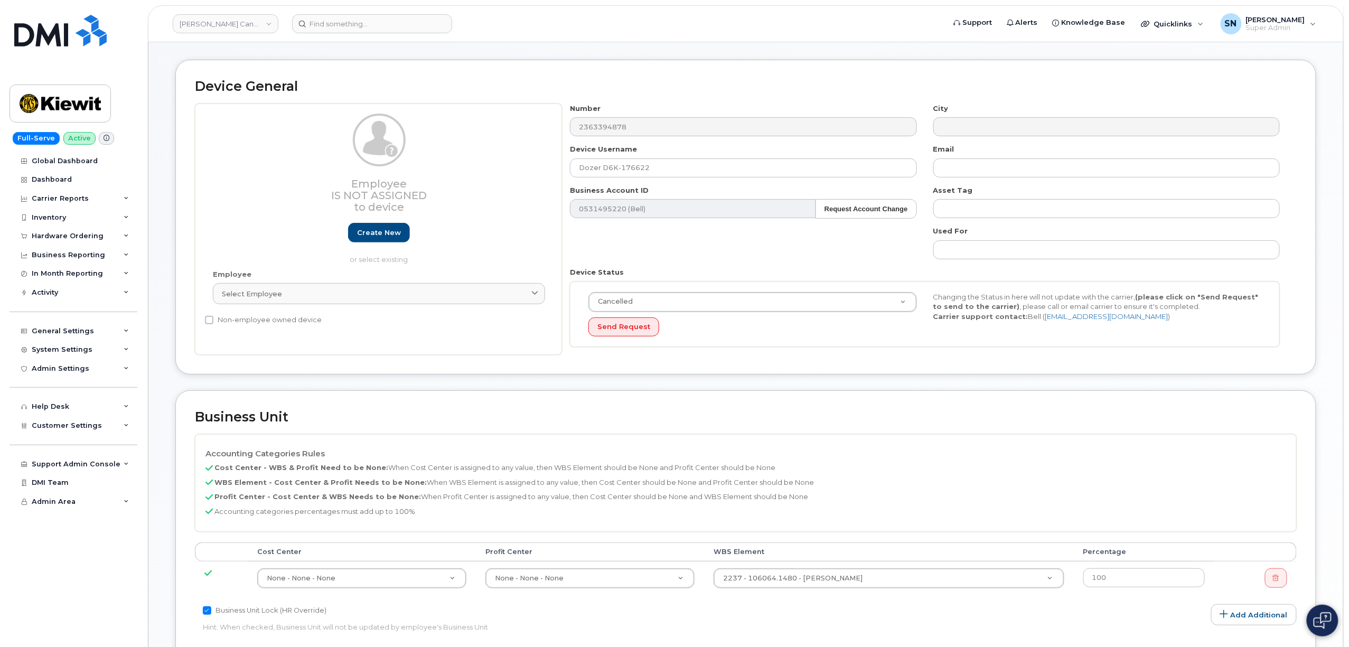
scroll to position [0, 0]
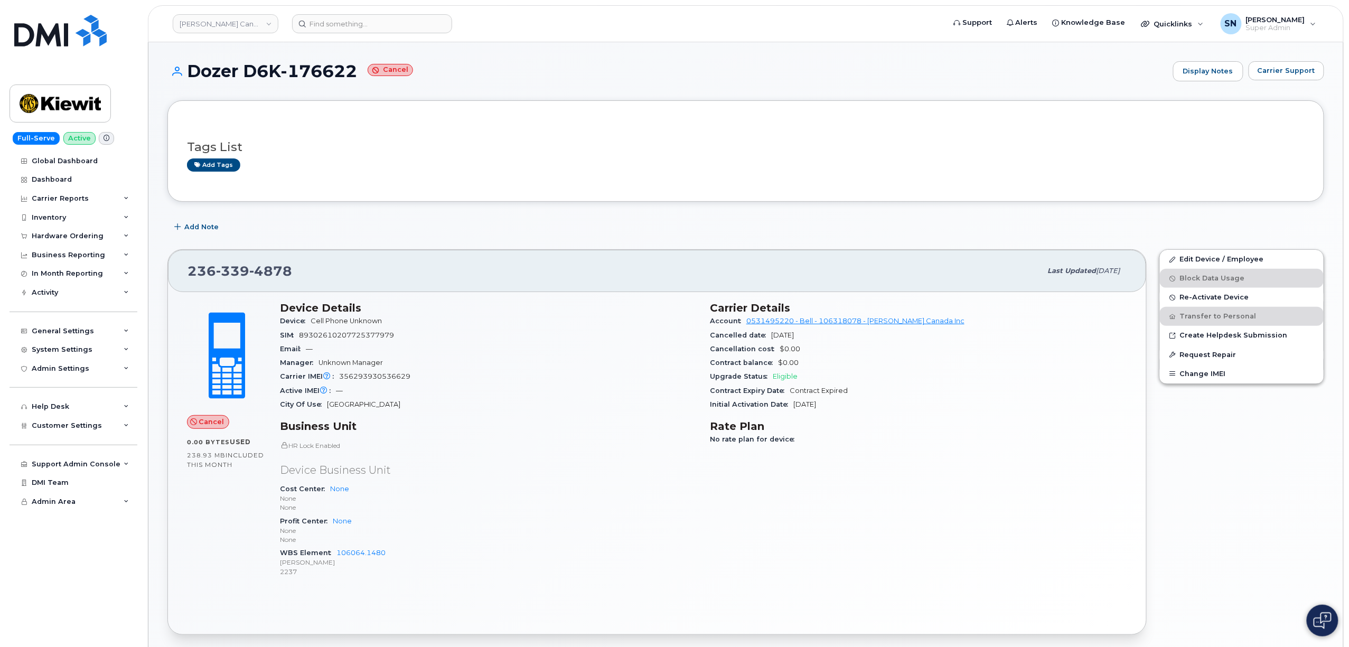
click at [569, 237] on div "Add Note" at bounding box center [745, 227] width 1156 height 19
click at [501, 217] on div "Tags List Add tags Add Note [PHONE_NUMBER] Last updated [DATE] Cancel 0.00 Byte…" at bounding box center [745, 592] width 1156 height 985
click at [503, 224] on div "Add Note" at bounding box center [745, 227] width 1156 height 19
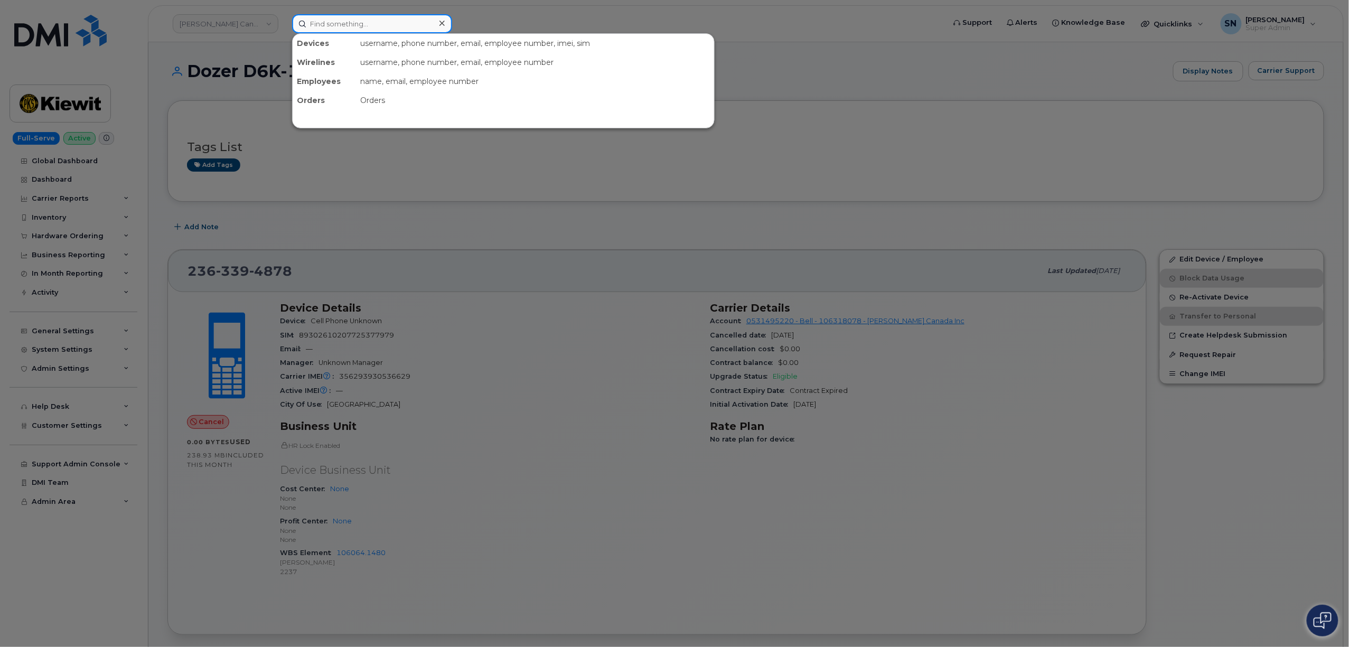
click at [371, 20] on input at bounding box center [372, 23] width 160 height 19
paste input "[PHONE_NUMBER]"
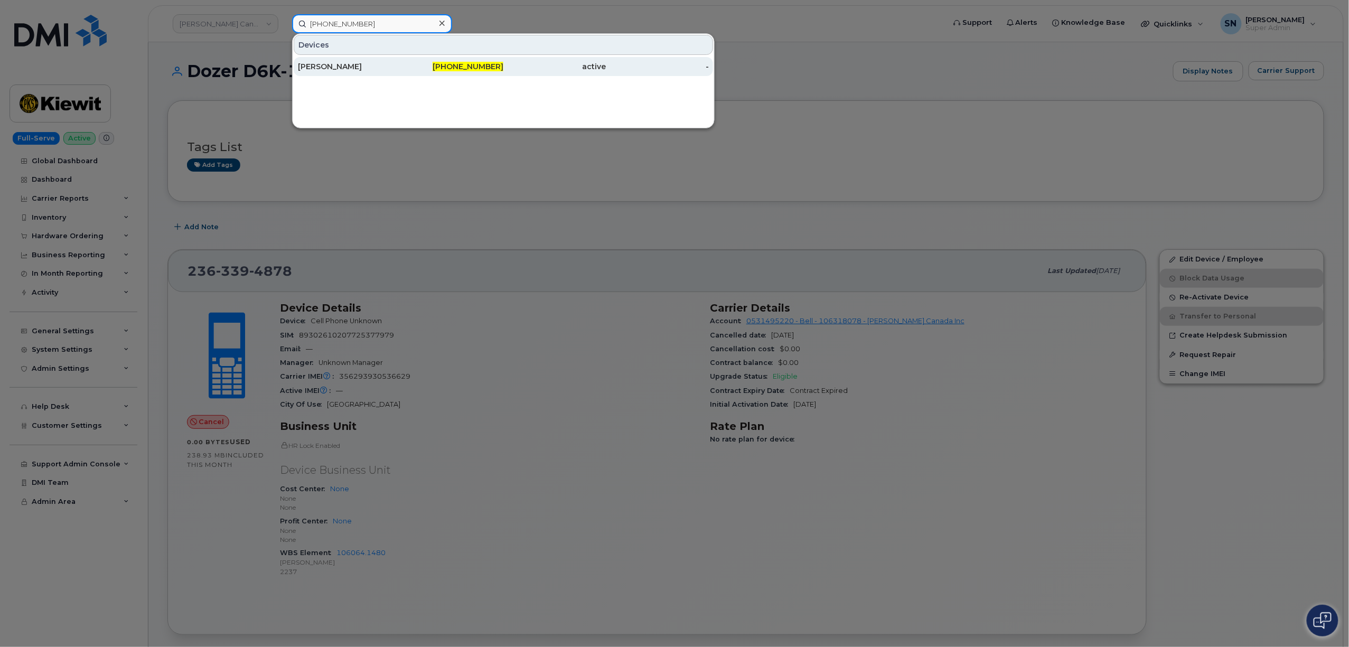
type input "[PHONE_NUMBER]"
click at [361, 69] on div "[PERSON_NAME]" at bounding box center [349, 66] width 103 height 11
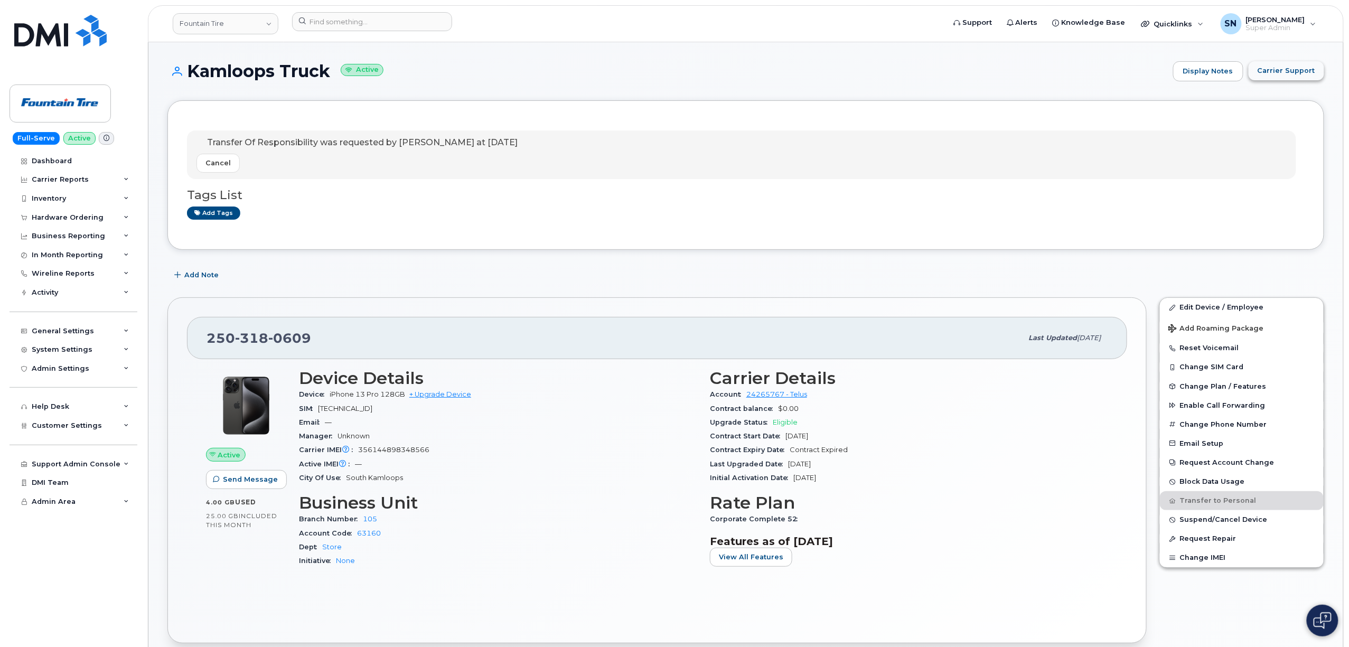
click at [1300, 76] on button "Carrier Support" at bounding box center [1286, 70] width 76 height 19
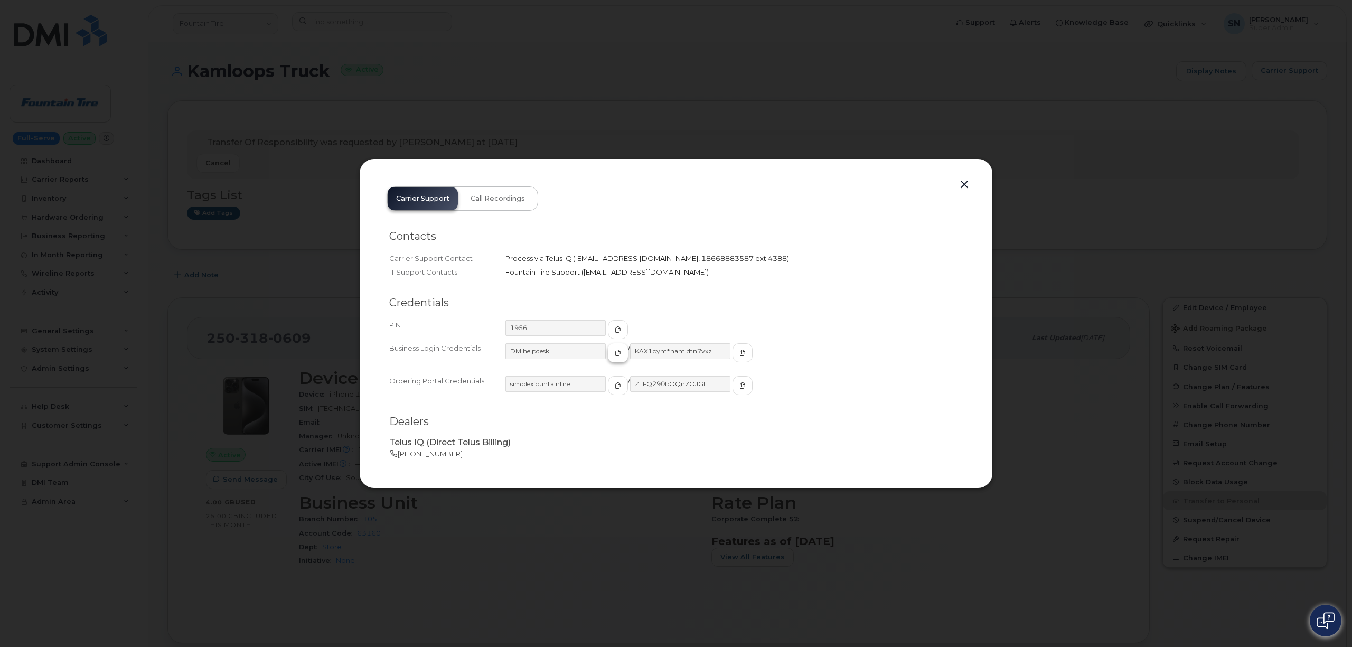
click at [615, 351] on icon "button" at bounding box center [618, 353] width 6 height 6
click at [739, 352] on icon "button" at bounding box center [742, 353] width 6 height 6
click at [963, 182] on button "button" at bounding box center [964, 184] width 16 height 15
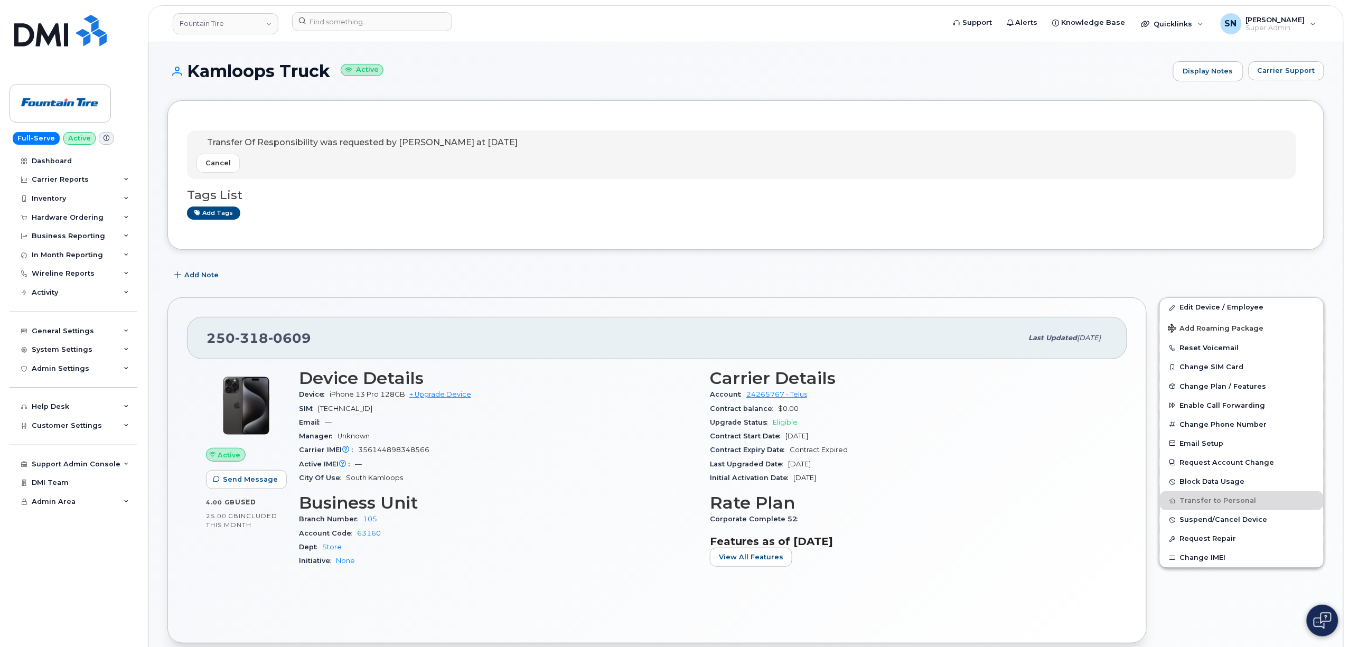
click at [1297, 66] on span "Carrier Support" at bounding box center [1286, 70] width 58 height 10
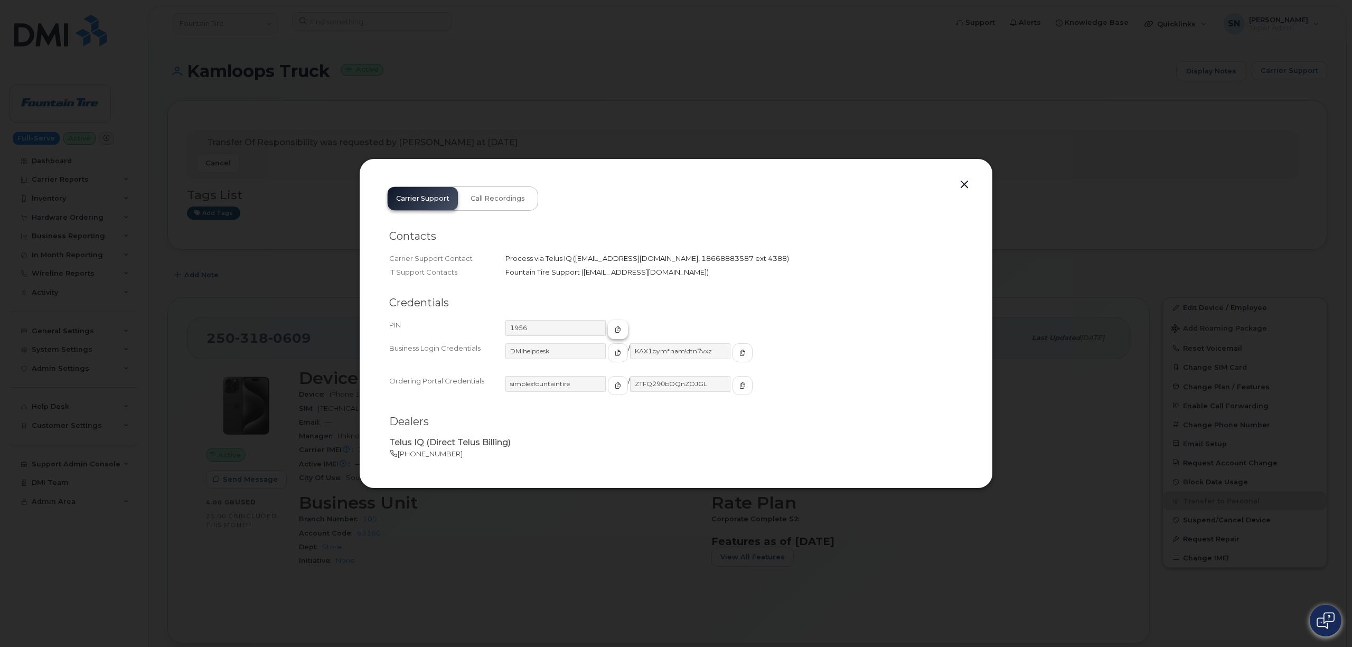
click at [615, 332] on icon "button" at bounding box center [618, 329] width 6 height 6
click at [963, 186] on button "button" at bounding box center [964, 184] width 16 height 15
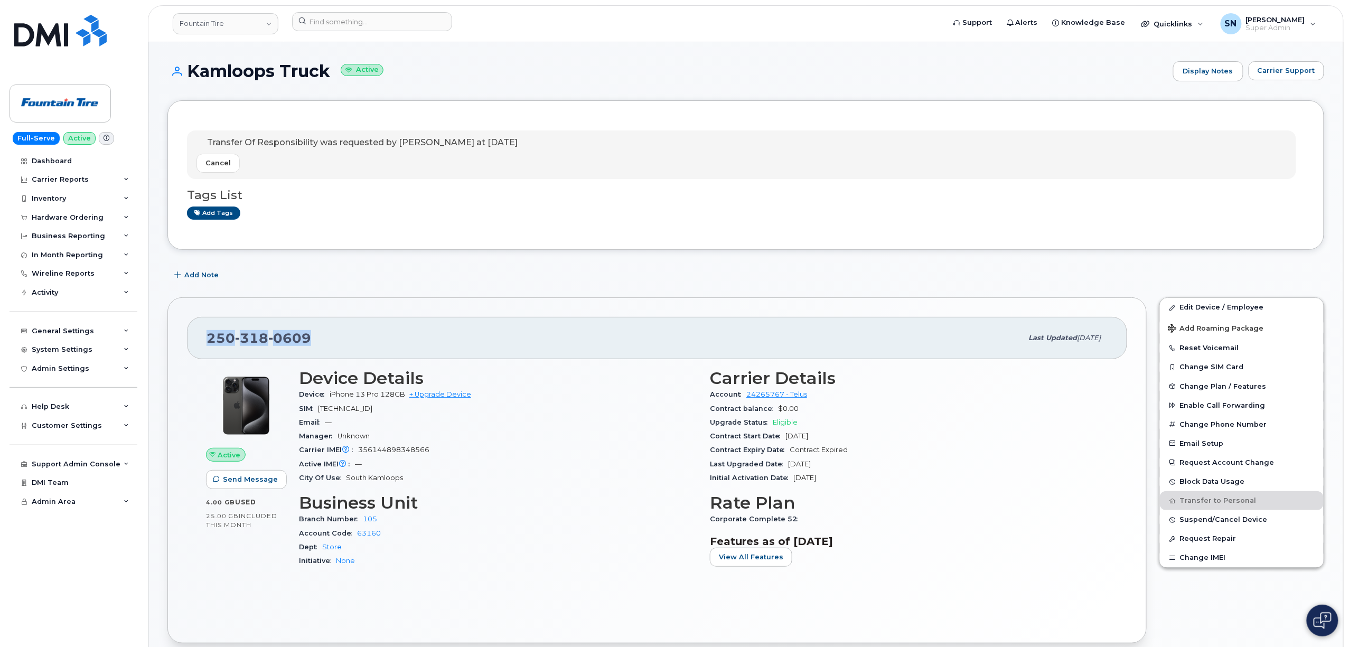
drag, startPoint x: 209, startPoint y: 339, endPoint x: 284, endPoint y: 338, distance: 75.0
click at [317, 339] on div "250 318 0609" at bounding box center [614, 338] width 816 height 22
copy span "250 318 0609"
drag, startPoint x: 1300, startPoint y: 84, endPoint x: 1296, endPoint y: 74, distance: 10.7
click at [1300, 83] on div "Kamloops Truck Active Display Notes Carrier Support" at bounding box center [745, 80] width 1156 height 39
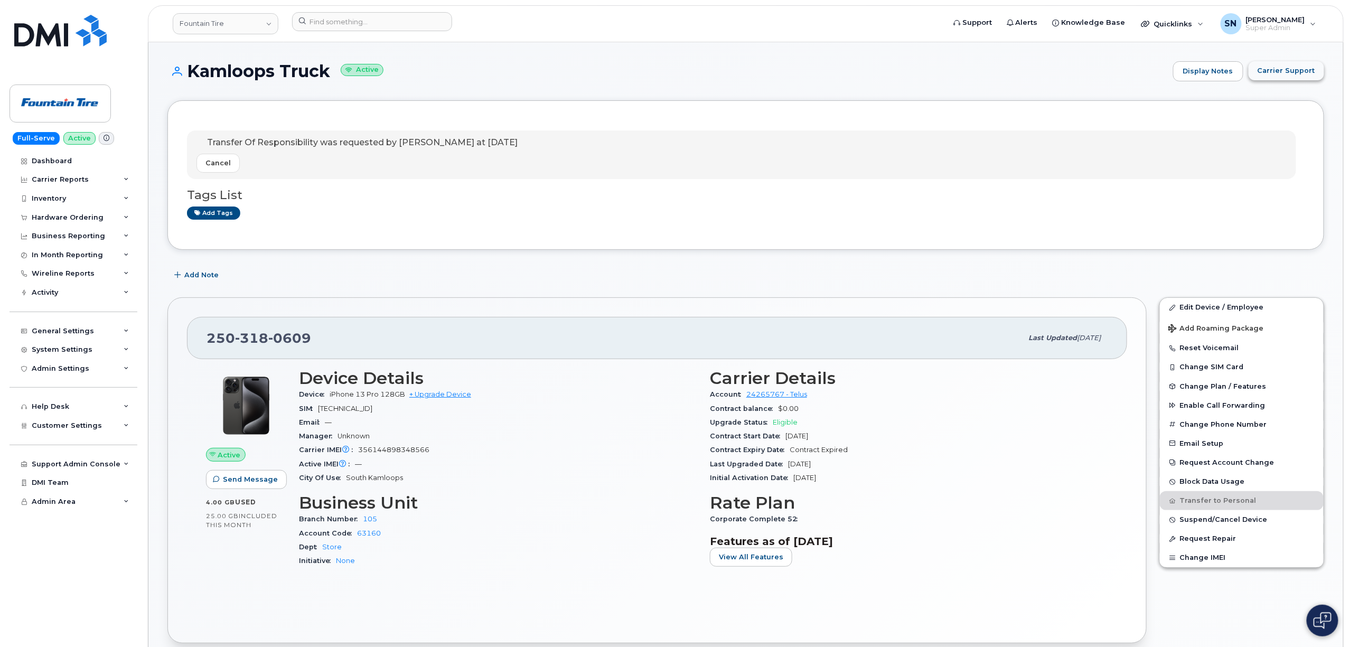
click at [1295, 74] on span "Carrier Support" at bounding box center [1286, 70] width 58 height 10
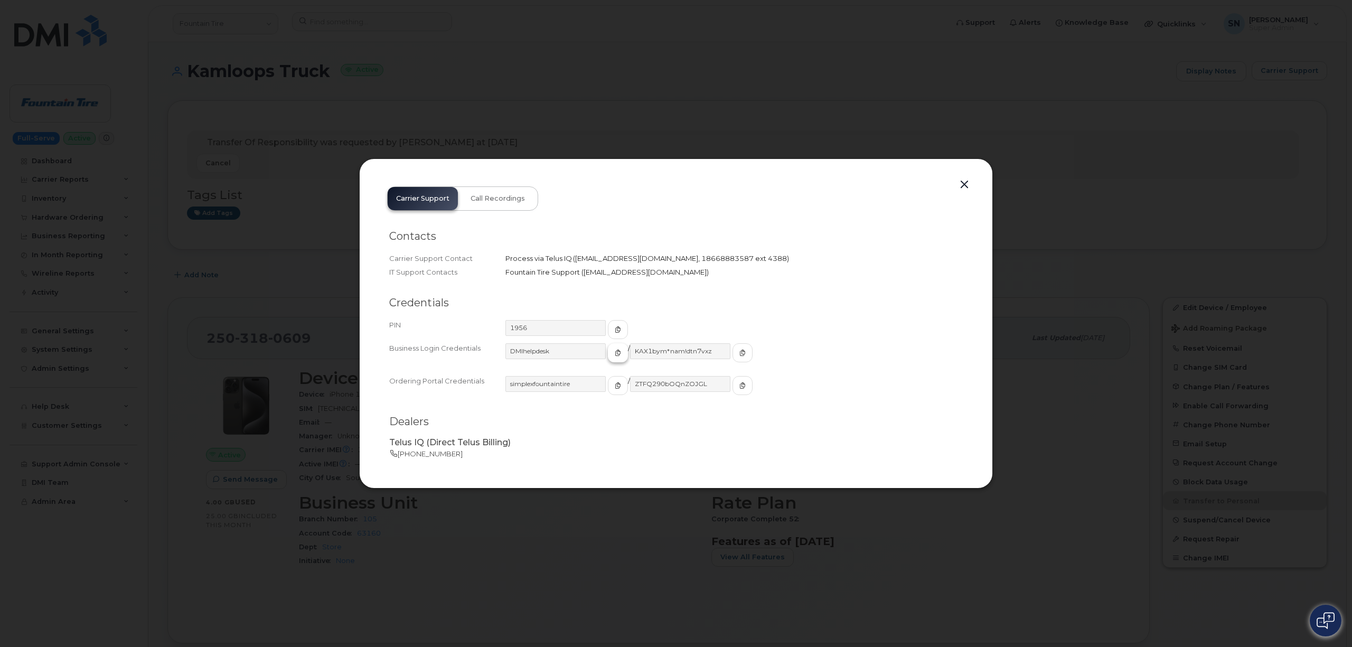
click at [613, 352] on span "button" at bounding box center [618, 353] width 10 height 10
click at [738, 357] on span "button" at bounding box center [743, 353] width 10 height 10
drag, startPoint x: 970, startPoint y: 180, endPoint x: 964, endPoint y: 182, distance: 6.4
click at [967, 181] on button "button" at bounding box center [964, 184] width 16 height 15
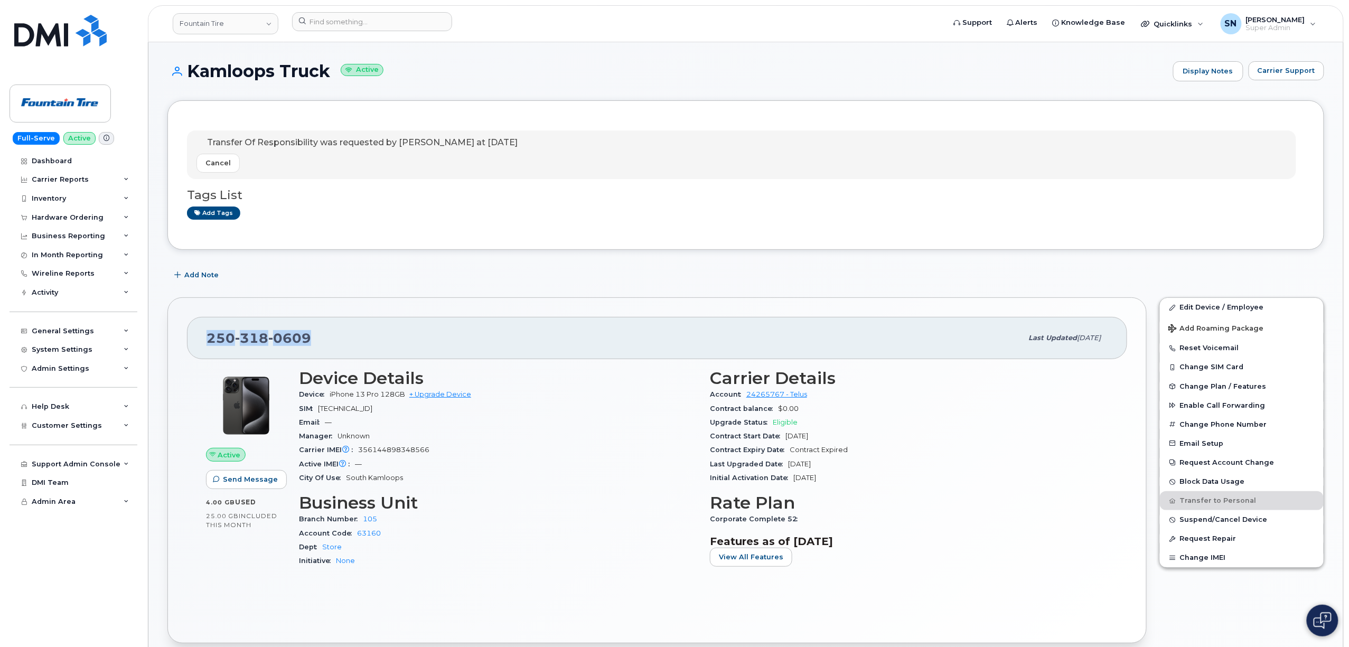
drag, startPoint x: 209, startPoint y: 338, endPoint x: 307, endPoint y: 343, distance: 98.4
click at [307, 343] on span "250 318 0609" at bounding box center [258, 338] width 105 height 16
copy span "250 318 0609"
drag, startPoint x: 530, startPoint y: 54, endPoint x: 518, endPoint y: 77, distance: 25.8
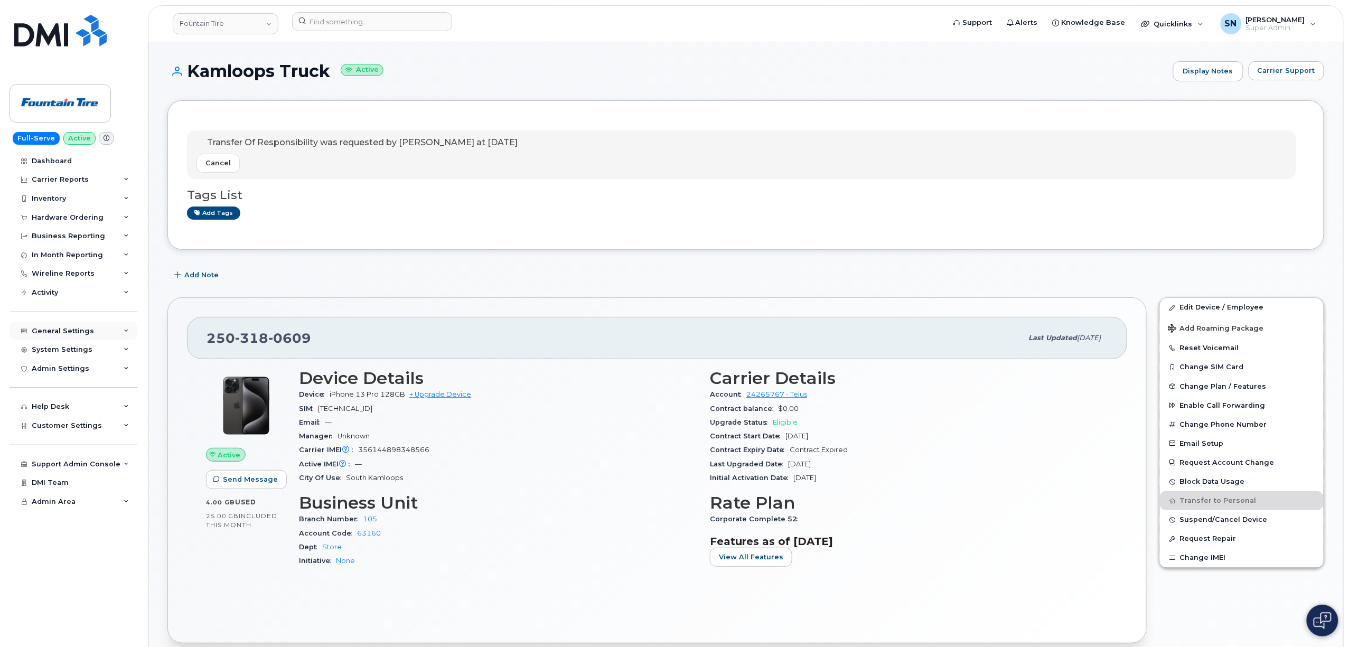
click at [91, 330] on div "General Settings" at bounding box center [74, 331] width 128 height 19
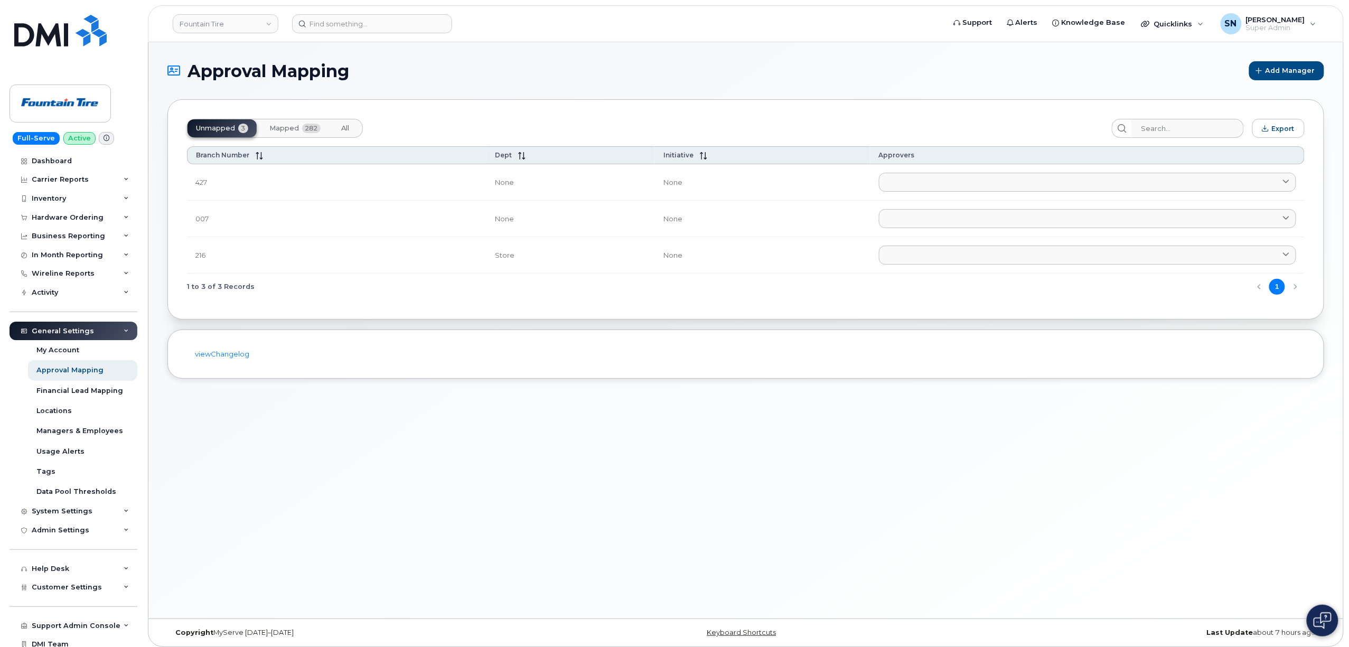
click at [283, 127] on span "Mapped" at bounding box center [284, 128] width 30 height 8
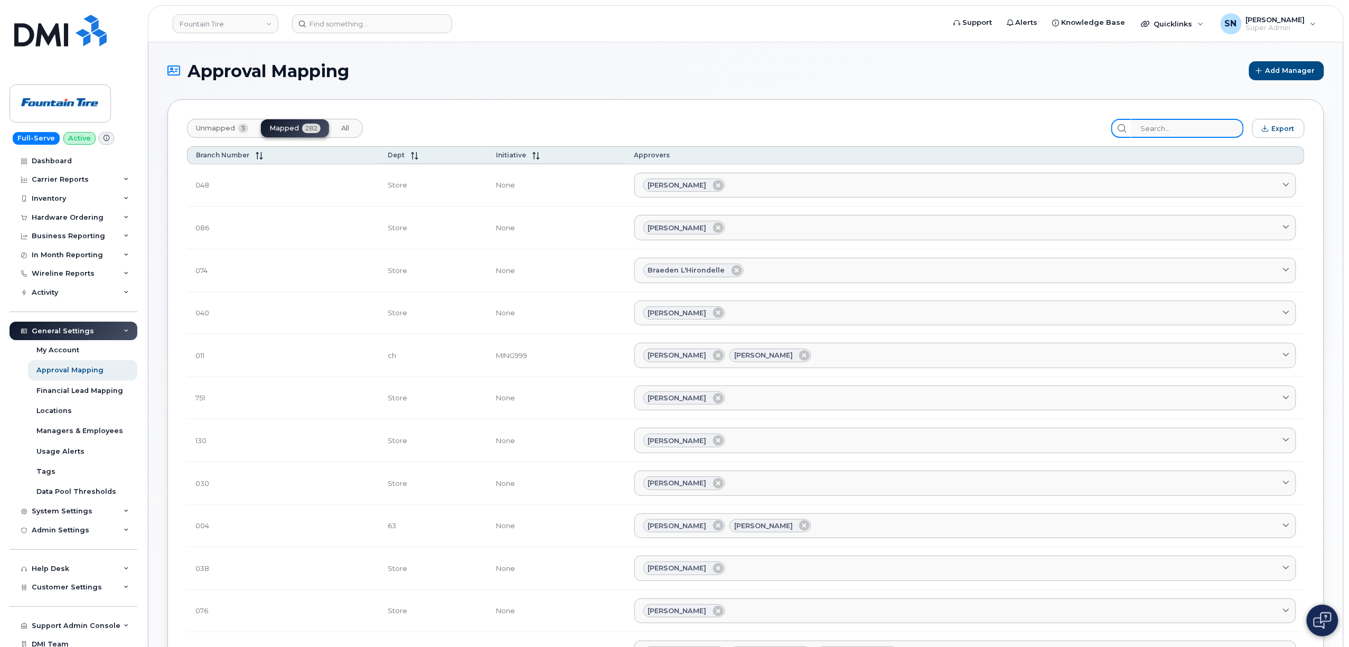
click at [1164, 133] on input "search" at bounding box center [1187, 128] width 112 height 19
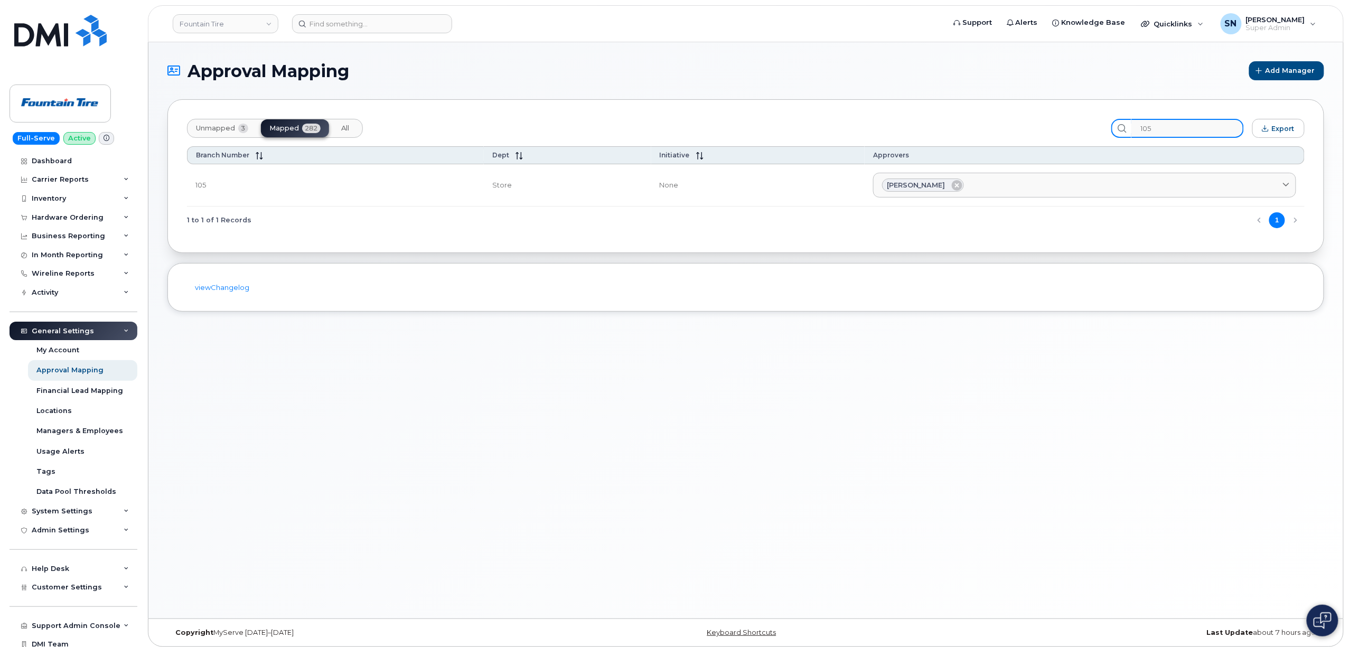
drag, startPoint x: 1146, startPoint y: 127, endPoint x: 1137, endPoint y: 127, distance: 9.0
click at [1141, 127] on div "105" at bounding box center [1177, 128] width 133 height 19
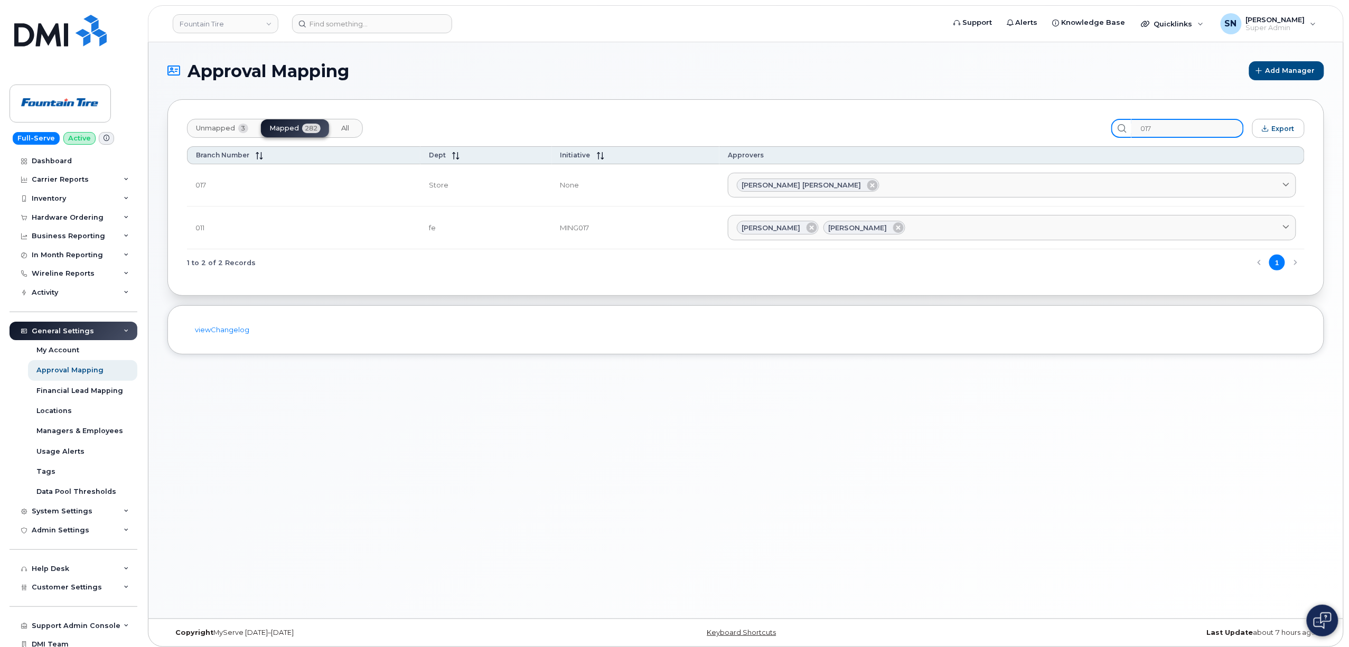
click at [1173, 127] on input "017" at bounding box center [1187, 128] width 112 height 19
type input "017"
click at [288, 371] on div "Approval Mapping Add Manager Unmapped 3 Mapped 282 All 017 Export Branch Number…" at bounding box center [745, 330] width 1194 height 576
click at [751, 65] on h1 "Approval Mapping" at bounding box center [705, 71] width 1076 height 18
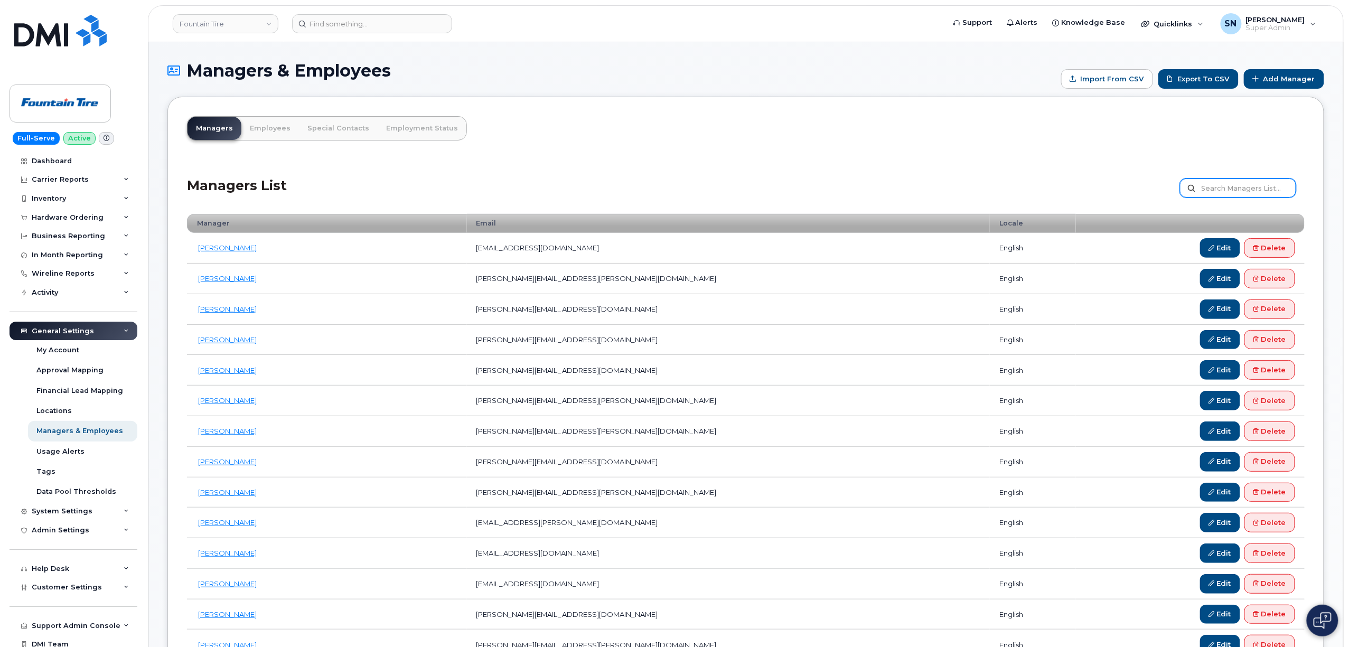
click at [1221, 178] on input "text" at bounding box center [1238, 187] width 116 height 19
type input "[PERSON_NAME]"
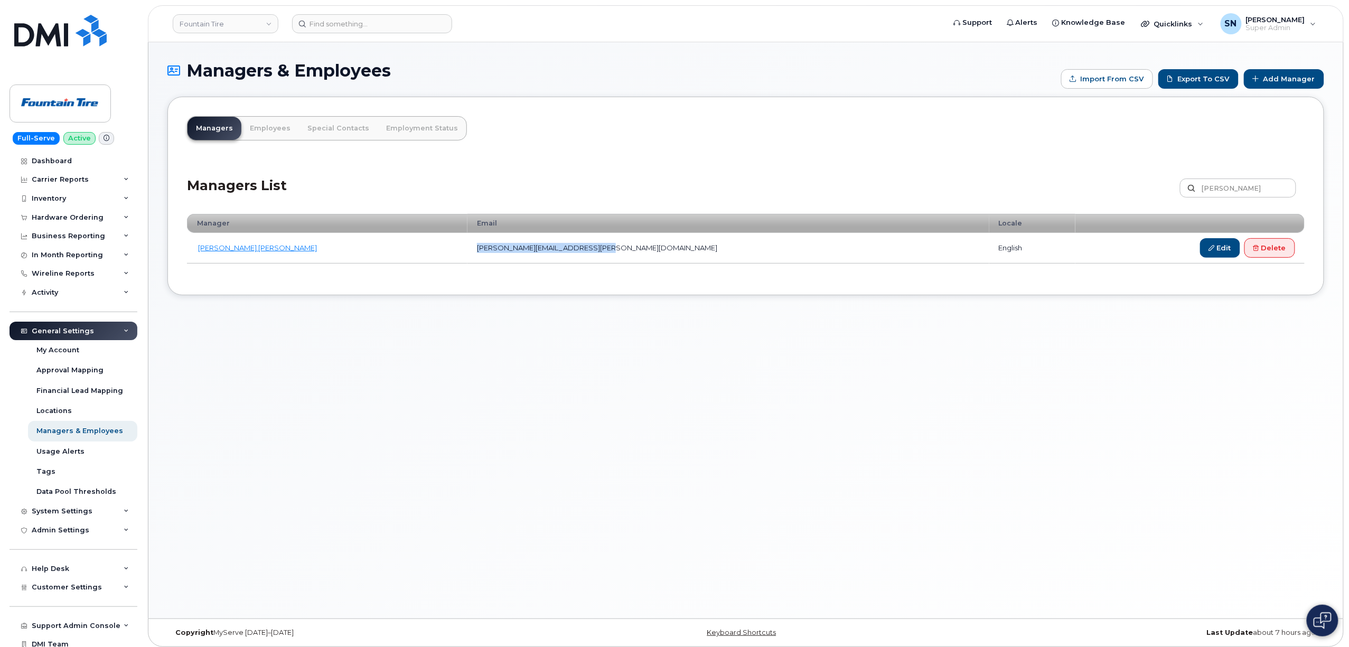
drag, startPoint x: 426, startPoint y: 254, endPoint x: 549, endPoint y: 257, distance: 123.6
click at [549, 257] on td "[PERSON_NAME][EMAIL_ADDRESS][PERSON_NAME][DOMAIN_NAME]" at bounding box center [728, 248] width 522 height 31
copy td "[PERSON_NAME][EMAIL_ADDRESS][PERSON_NAME][DOMAIN_NAME]"
click at [607, 74] on h1 "Managers & Employees" at bounding box center [611, 70] width 888 height 18
